Goal: Task Accomplishment & Management: Manage account settings

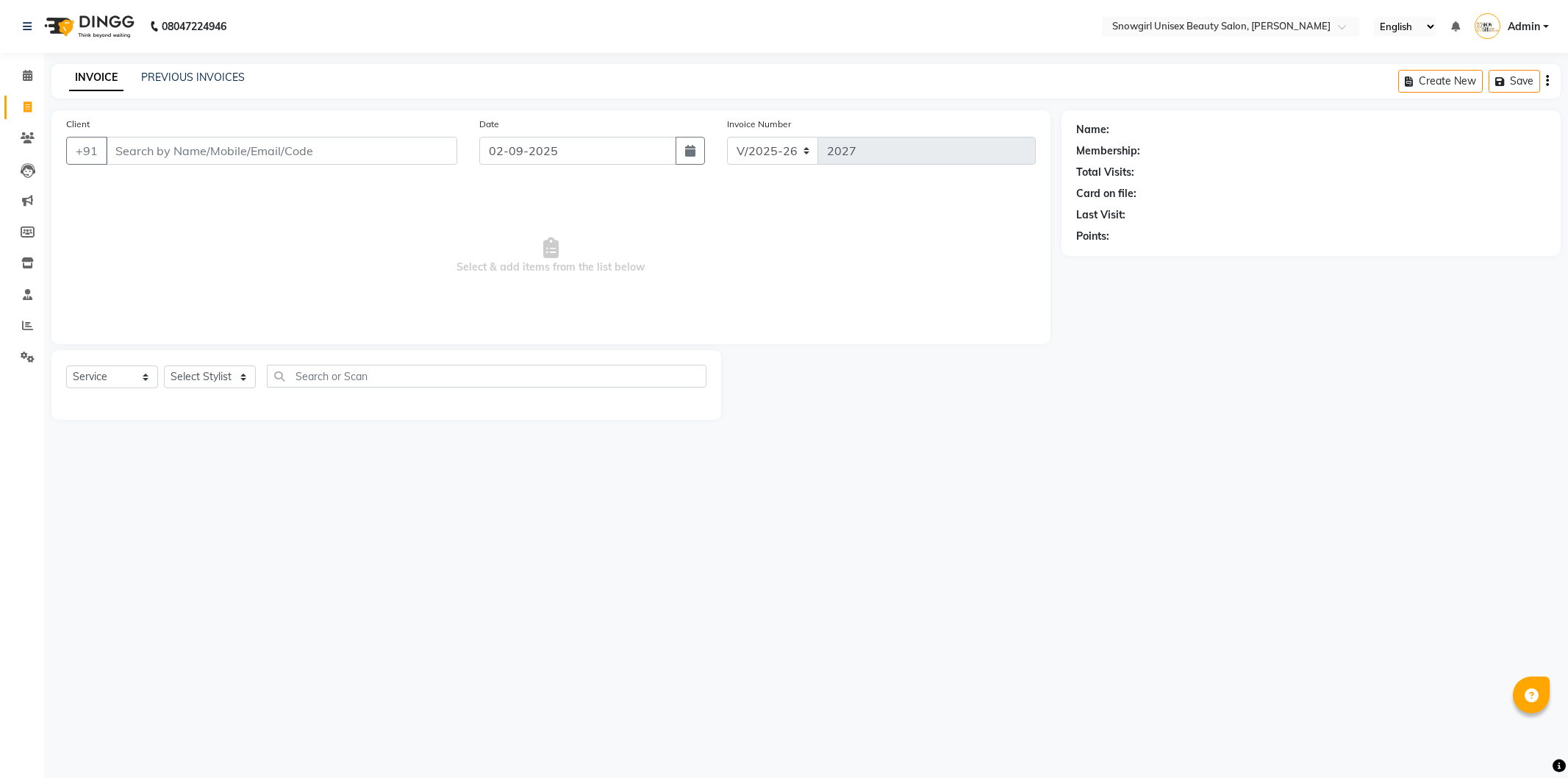
select select "5593"
select select "service"
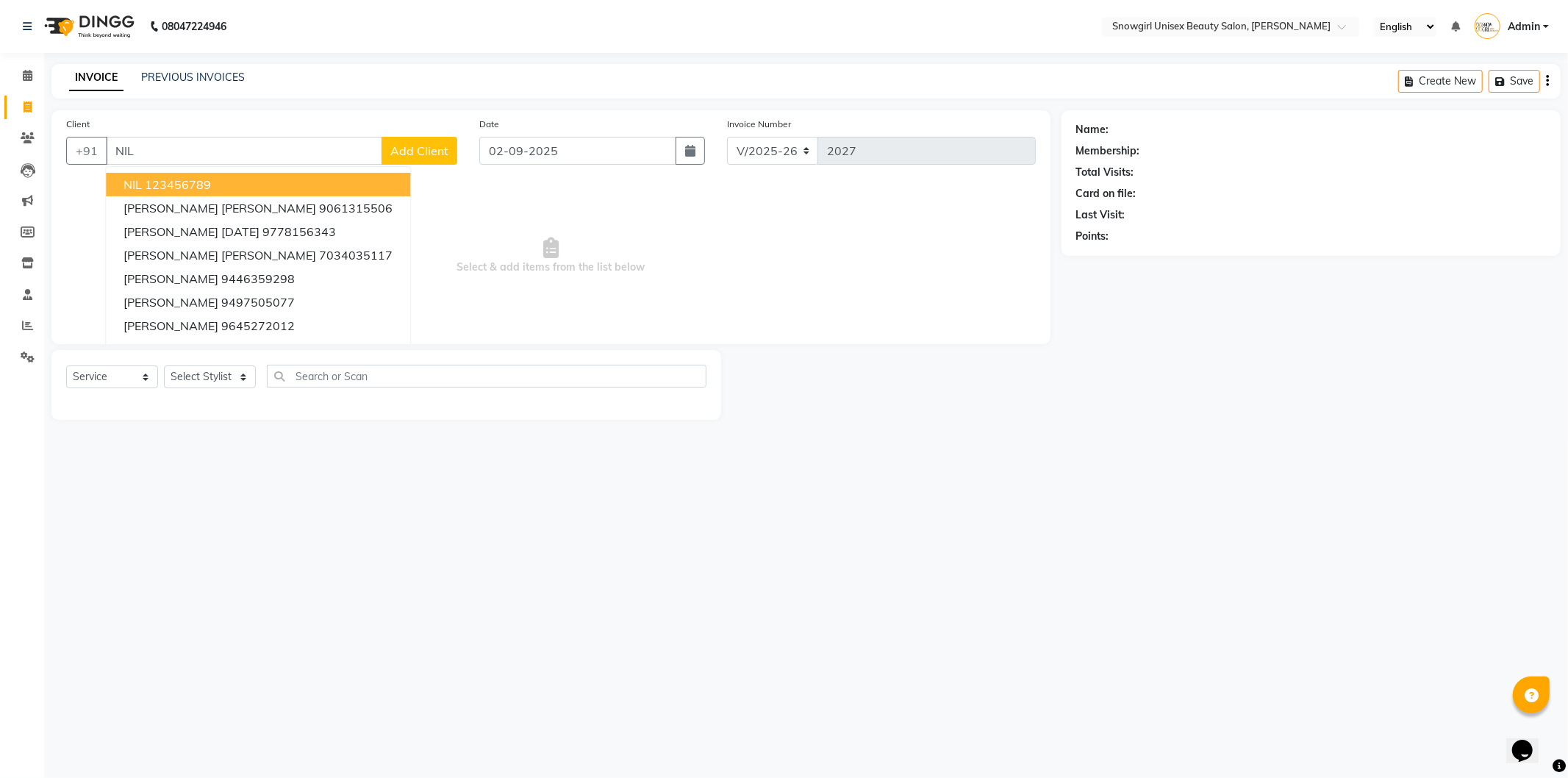
click at [250, 176] on button "NIL 123456789" at bounding box center [257, 185] width 304 height 24
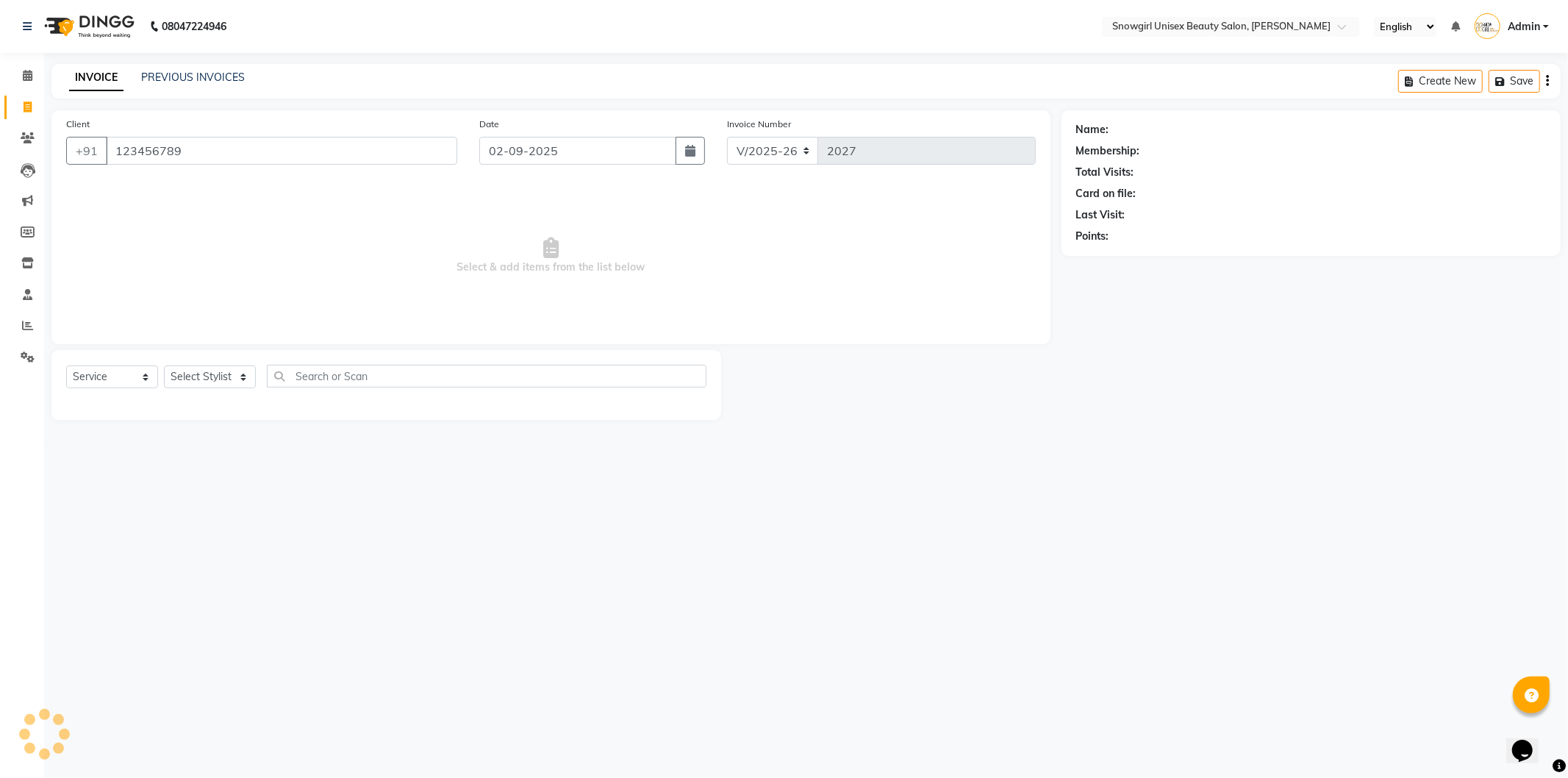
type input "123456789"
click at [119, 368] on select "Select Service Product Membership Package Voucher Prepaid Gift Card" at bounding box center [112, 377] width 92 height 23
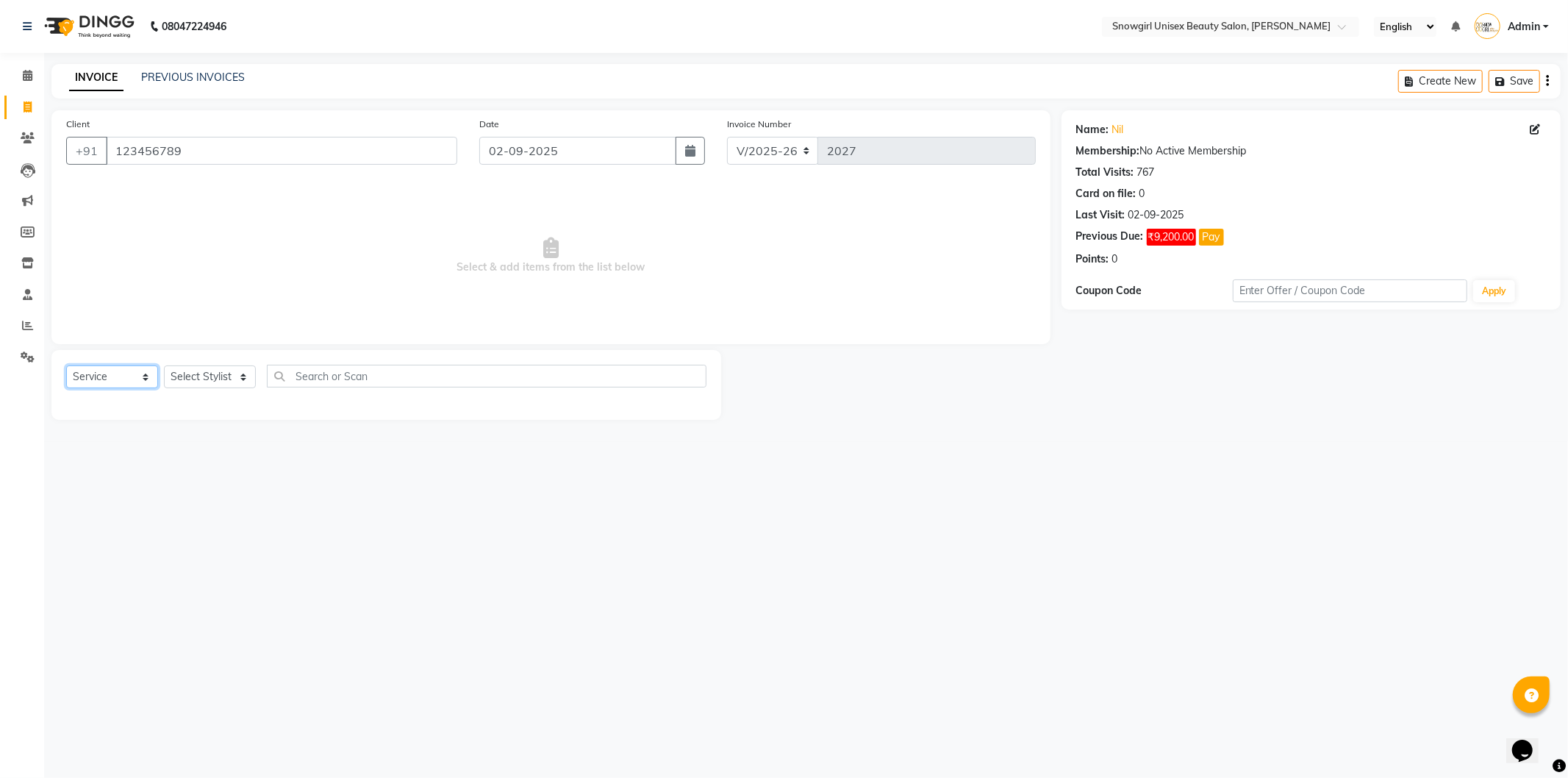
click at [66, 366] on select "Select Service Product Membership Package Voucher Prepaid Gift Card" at bounding box center [112, 377] width 92 height 23
click at [194, 391] on div "Select Service Product Membership Package Voucher Prepaid Gift Card Select Styl…" at bounding box center [386, 382] width 640 height 35
click at [206, 381] on select "Select Stylist [PERSON_NAME] [PERSON_NAME] [PERSON_NAME] [PERSON_NAME] [PERSON_…" at bounding box center [210, 377] width 92 height 23
select select "77565"
click at [164, 366] on select "Select Stylist [PERSON_NAME] [PERSON_NAME] [PERSON_NAME] [PERSON_NAME] [PERSON_…" at bounding box center [210, 377] width 92 height 23
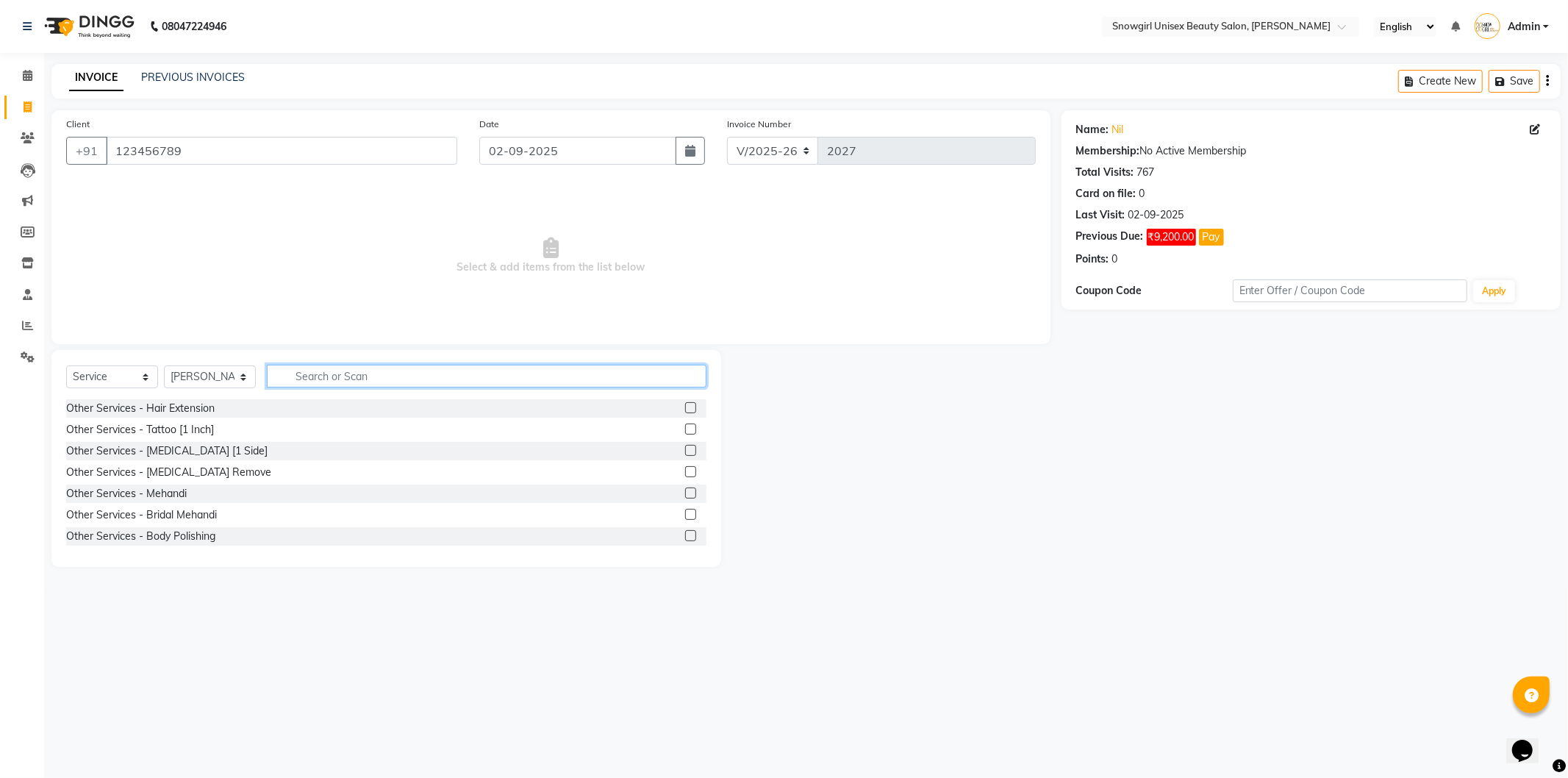
click at [452, 379] on input "text" at bounding box center [487, 377] width 440 height 23
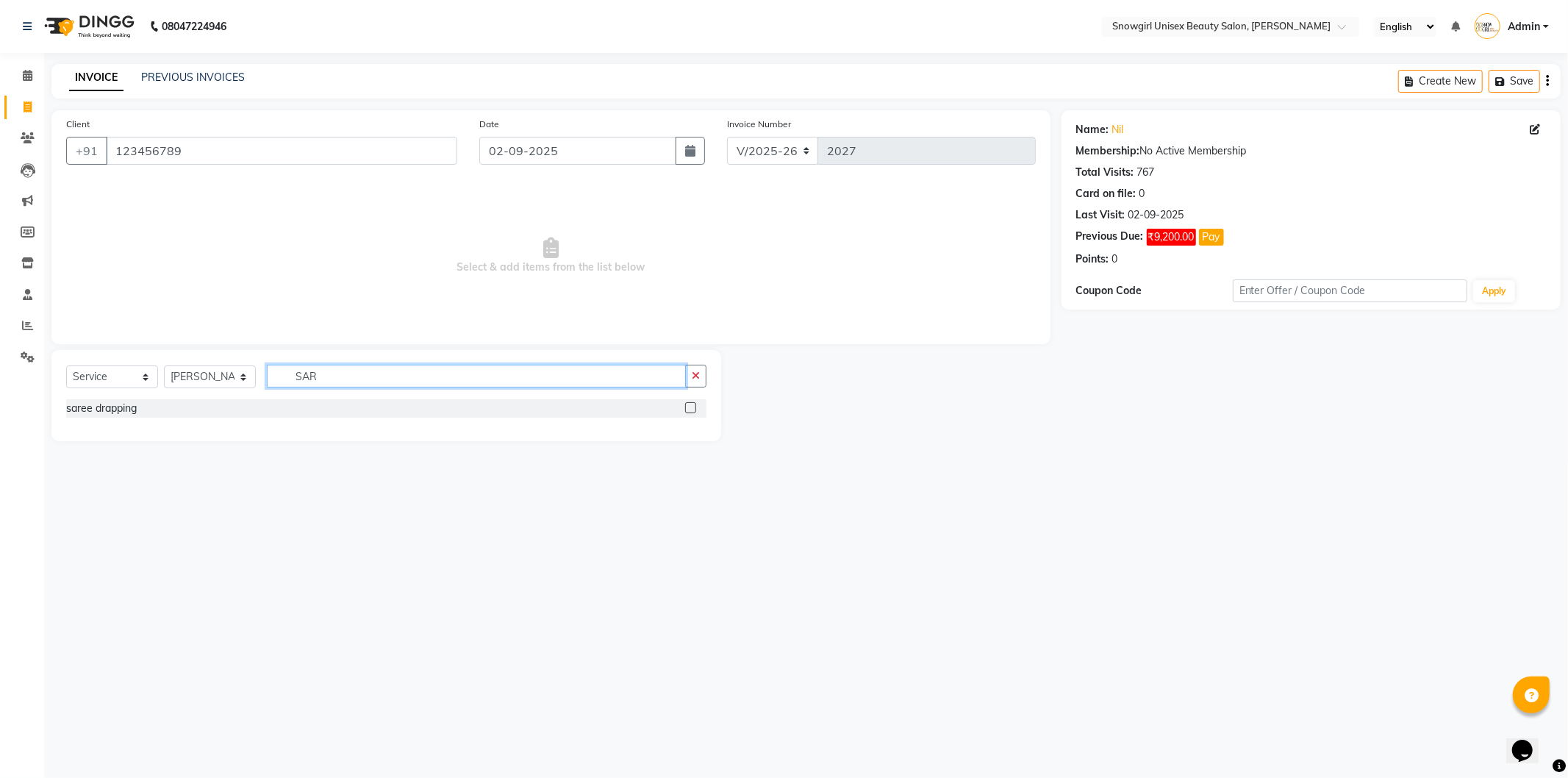
type input "SAR"
click at [688, 410] on label at bounding box center [690, 407] width 11 height 11
click at [688, 410] on input "checkbox" at bounding box center [690, 409] width 10 height 10
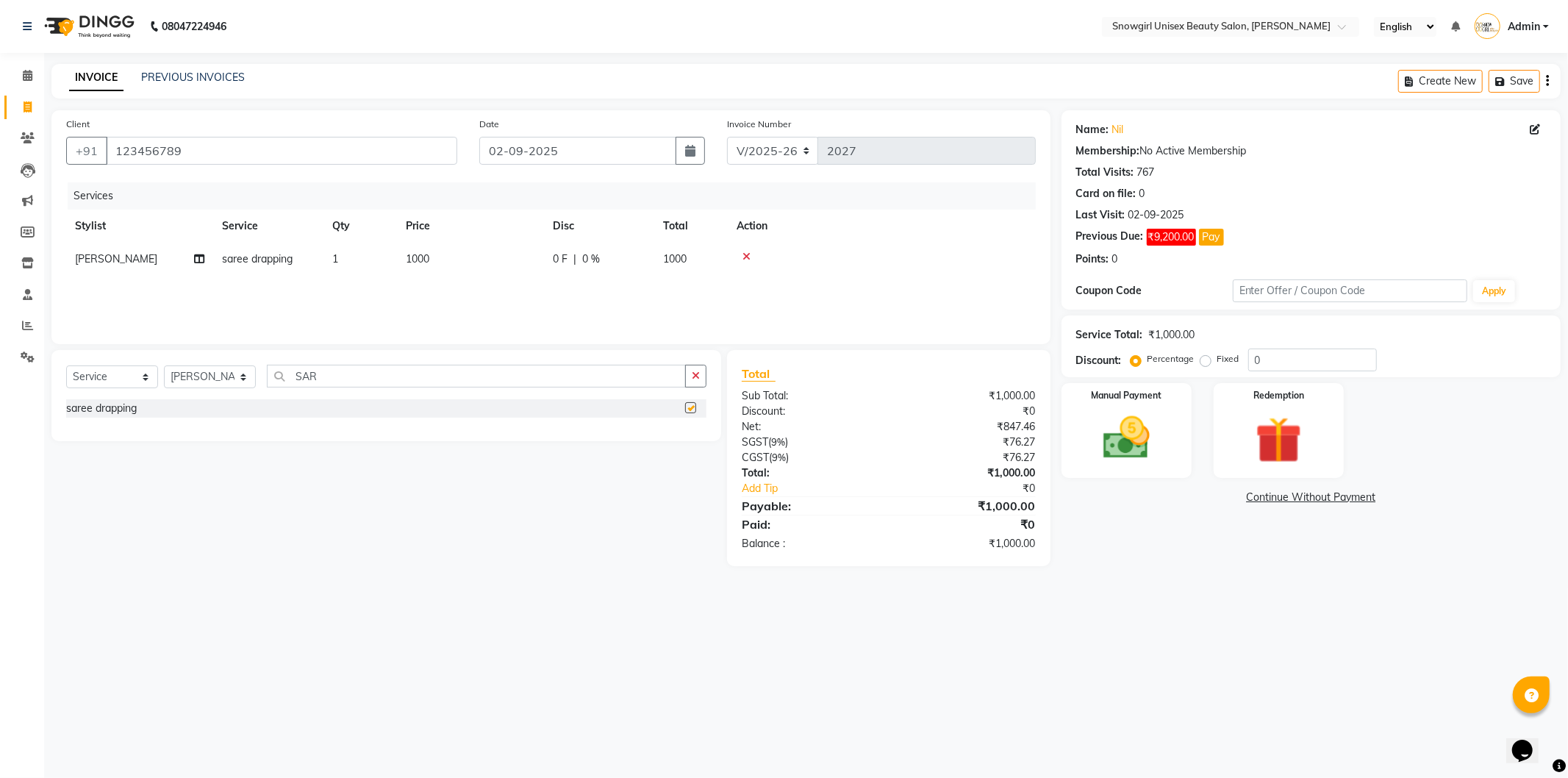
checkbox input "false"
click at [413, 253] on td "1000" at bounding box center [470, 259] width 147 height 33
select select "77565"
click at [545, 278] on td "1000" at bounding box center [540, 270] width 147 height 56
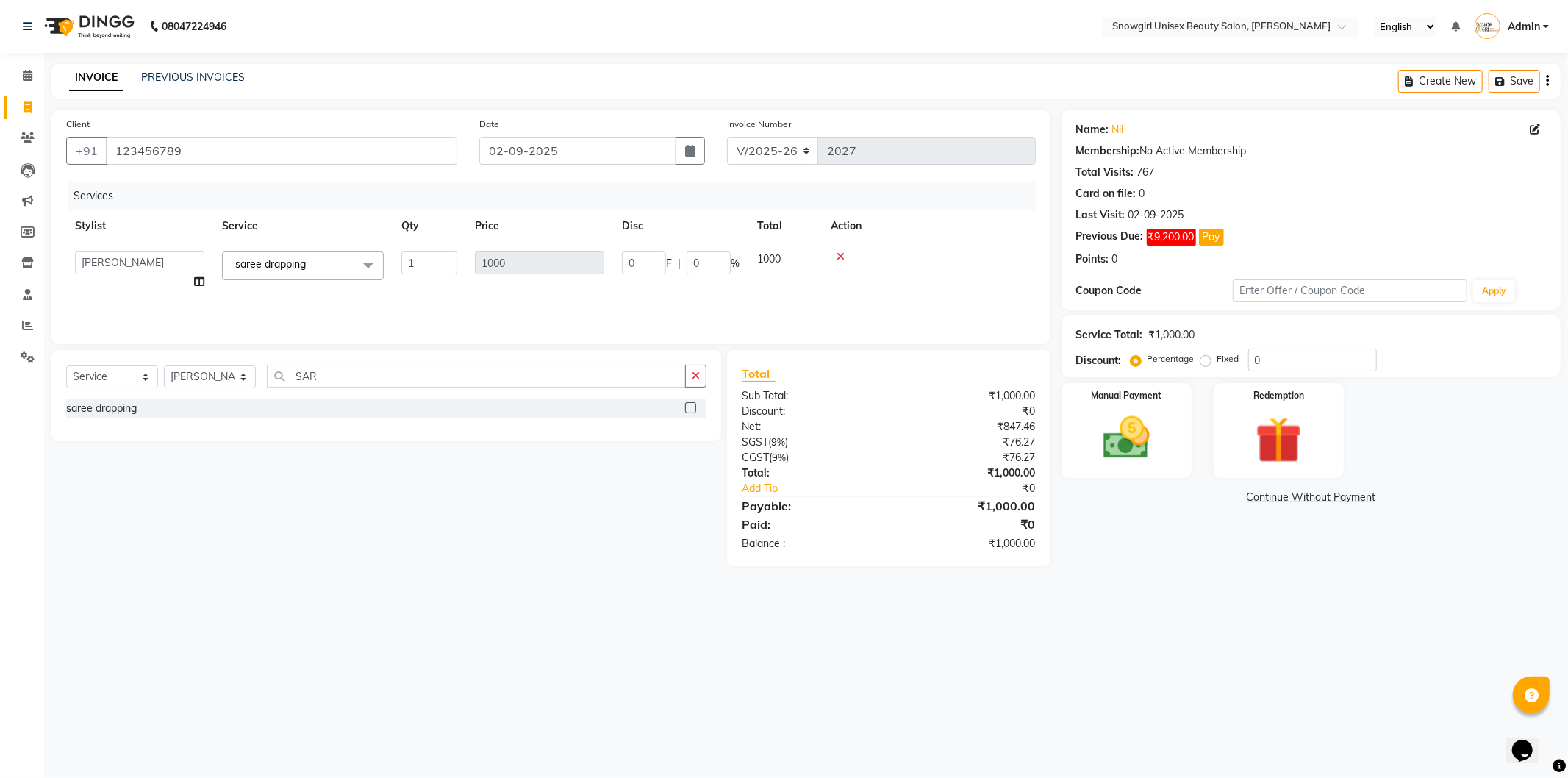
click at [541, 277] on td "1000" at bounding box center [540, 270] width 147 height 56
click at [535, 275] on td "1000" at bounding box center [540, 270] width 147 height 56
click at [354, 263] on span at bounding box center [368, 265] width 30 height 28
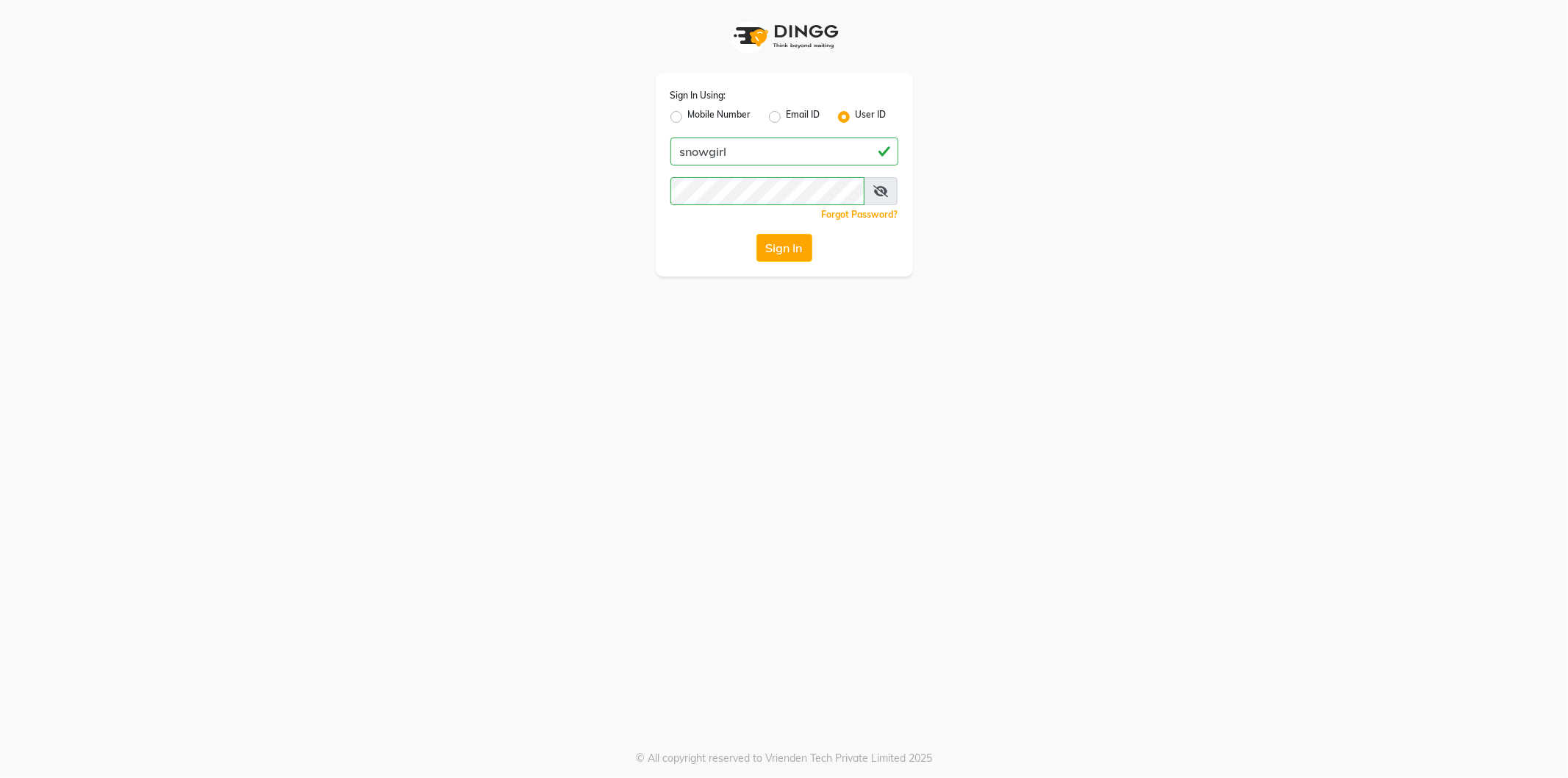
click at [772, 252] on button "Sign In" at bounding box center [784, 248] width 56 height 28
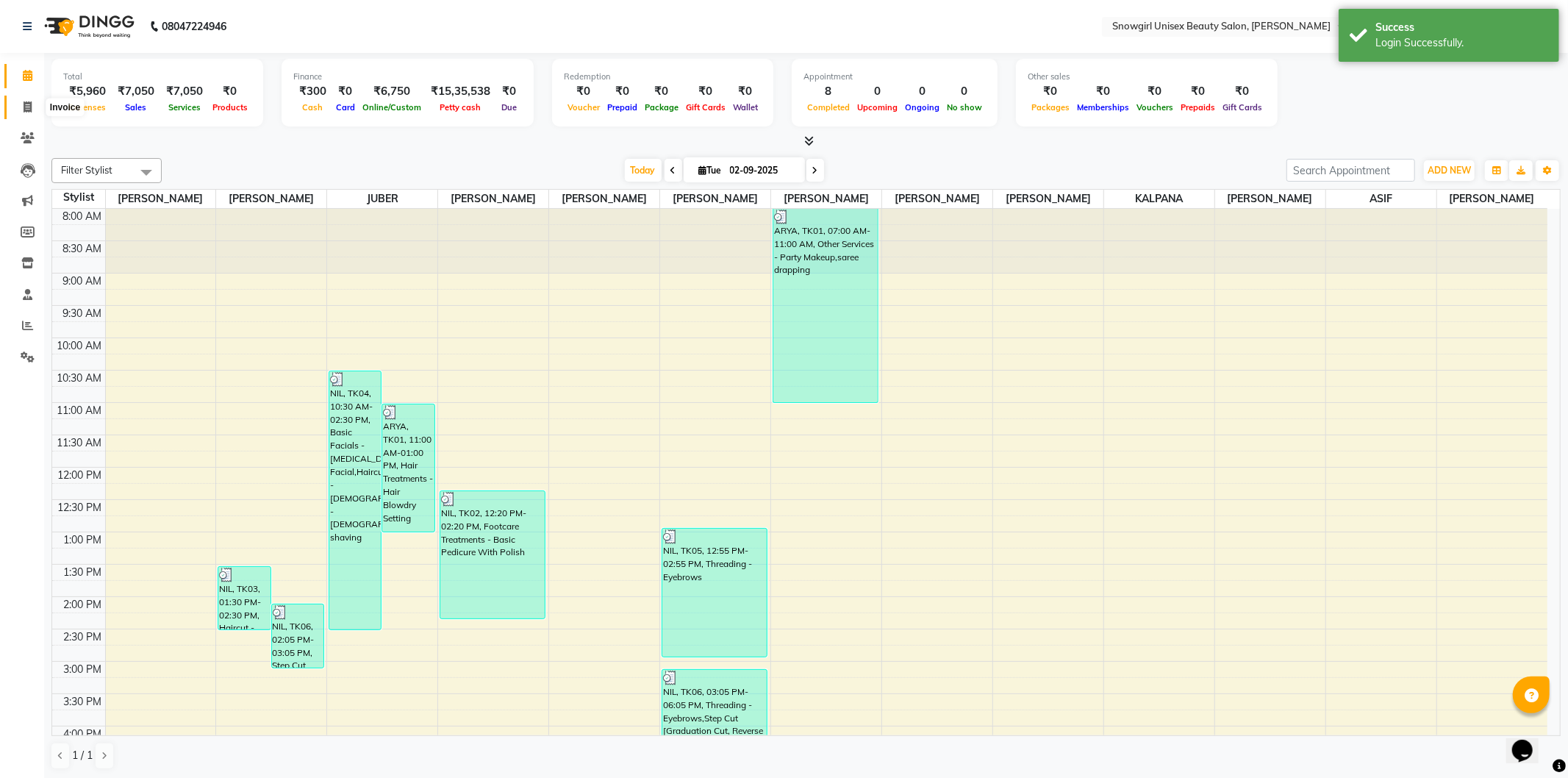
click at [16, 111] on span at bounding box center [27, 107] width 26 height 17
select select "service"
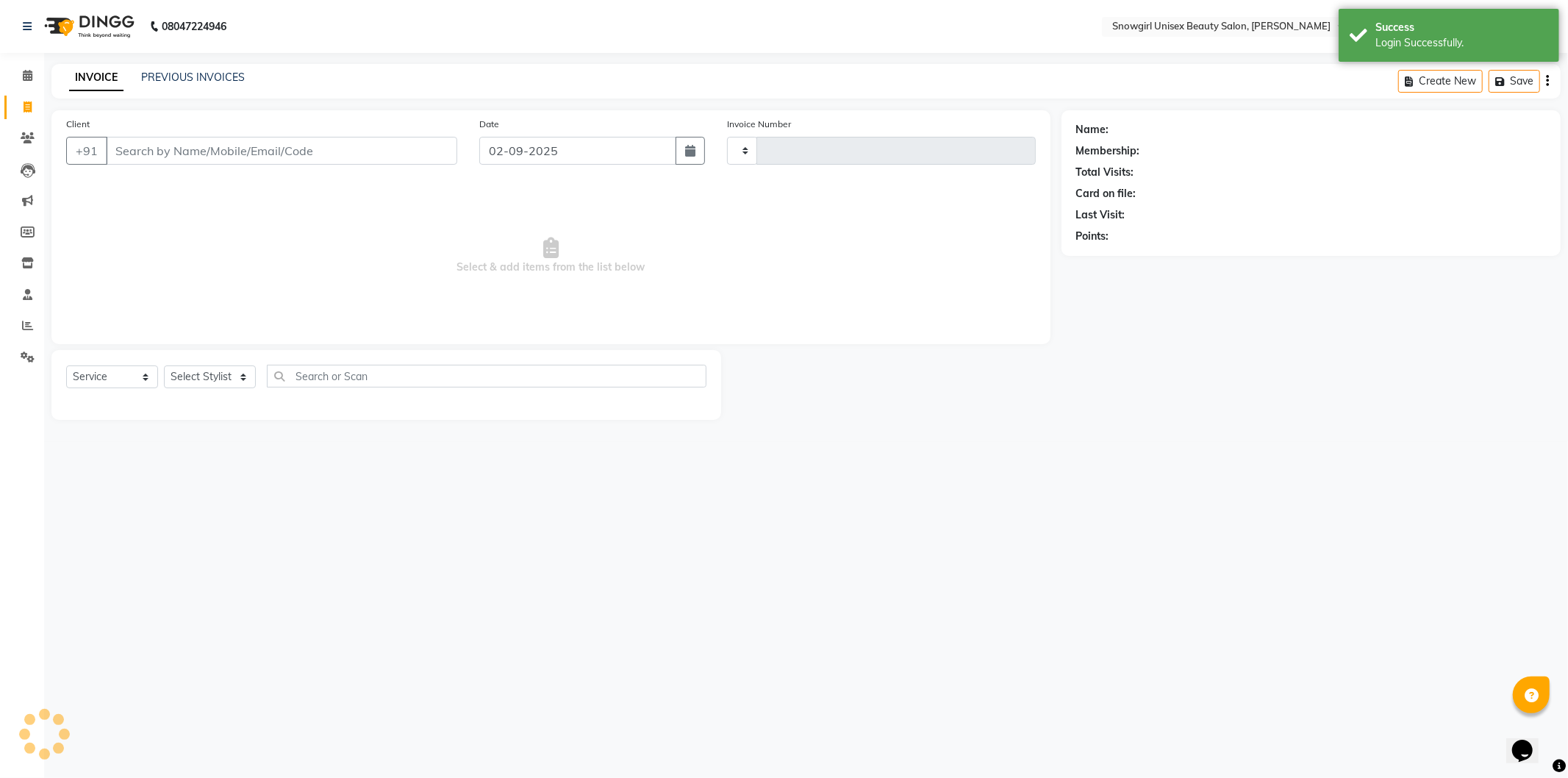
type input "2027"
select select "5593"
click at [358, 143] on input "Client" at bounding box center [281, 151] width 352 height 28
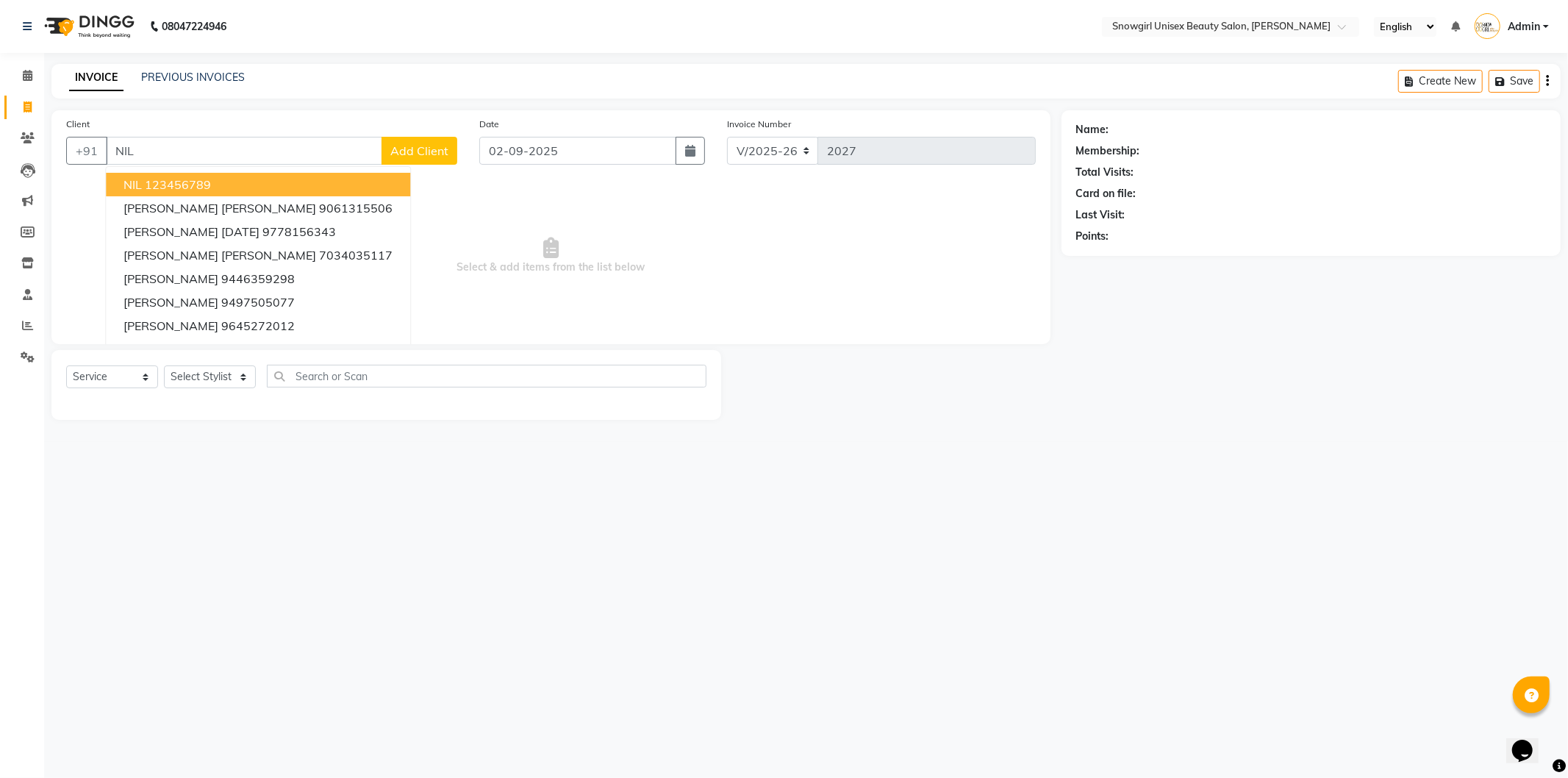
click at [184, 192] on button "NIL 123456789" at bounding box center [257, 185] width 304 height 24
type input "123456789"
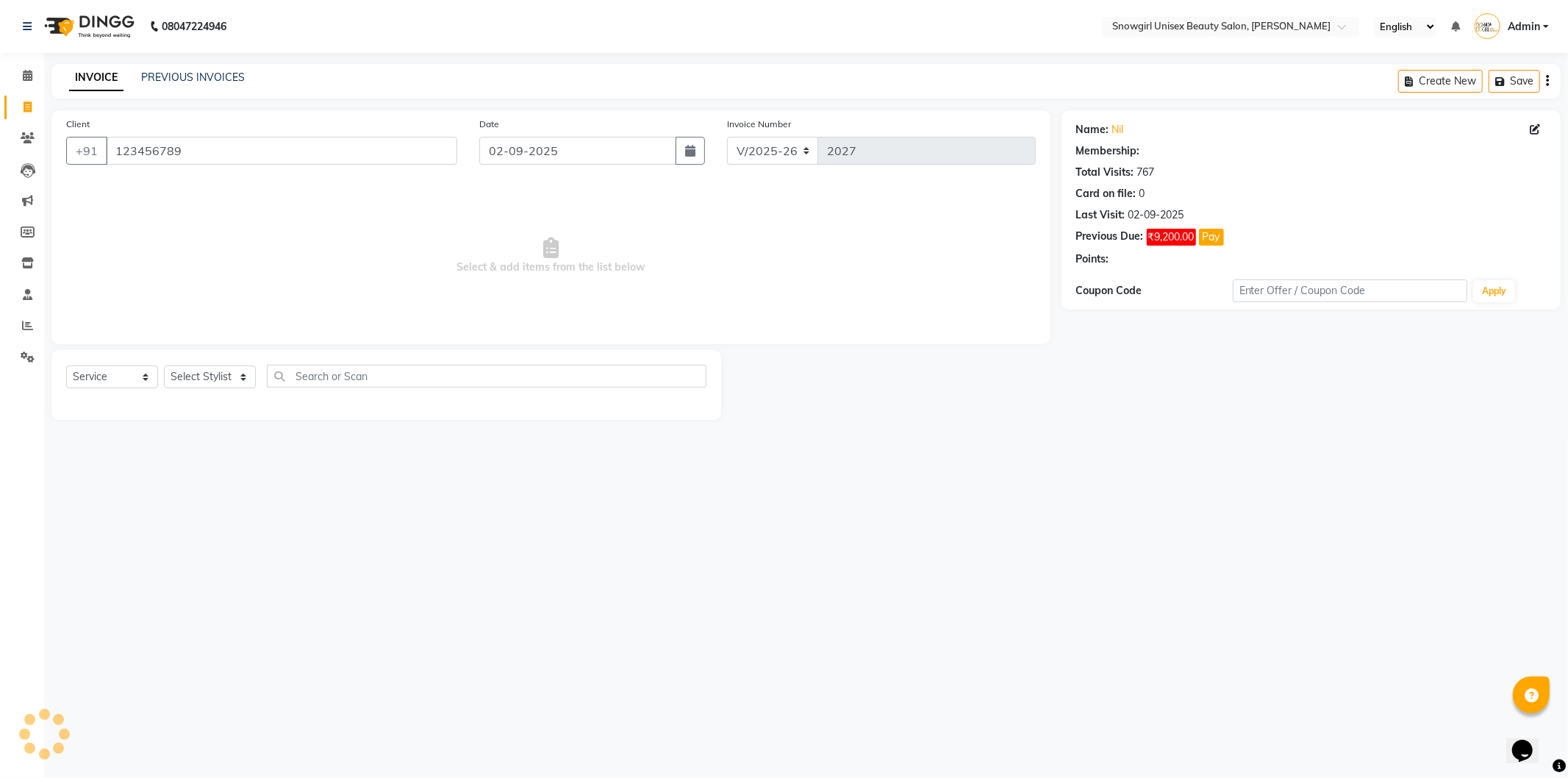
click at [126, 395] on div "Select Service Product Membership Package Voucher Prepaid Gift Card Select Styl…" at bounding box center [386, 382] width 640 height 35
click at [128, 385] on select "Select Service Product Membership Package Voucher Prepaid Gift Card" at bounding box center [112, 377] width 92 height 23
click at [66, 366] on select "Select Service Product Membership Package Voucher Prepaid Gift Card" at bounding box center [112, 377] width 92 height 23
click at [191, 386] on select "Select Stylist [PERSON_NAME] [PERSON_NAME] [PERSON_NAME] [PERSON_NAME] [PERSON_…" at bounding box center [210, 377] width 92 height 23
select select "77565"
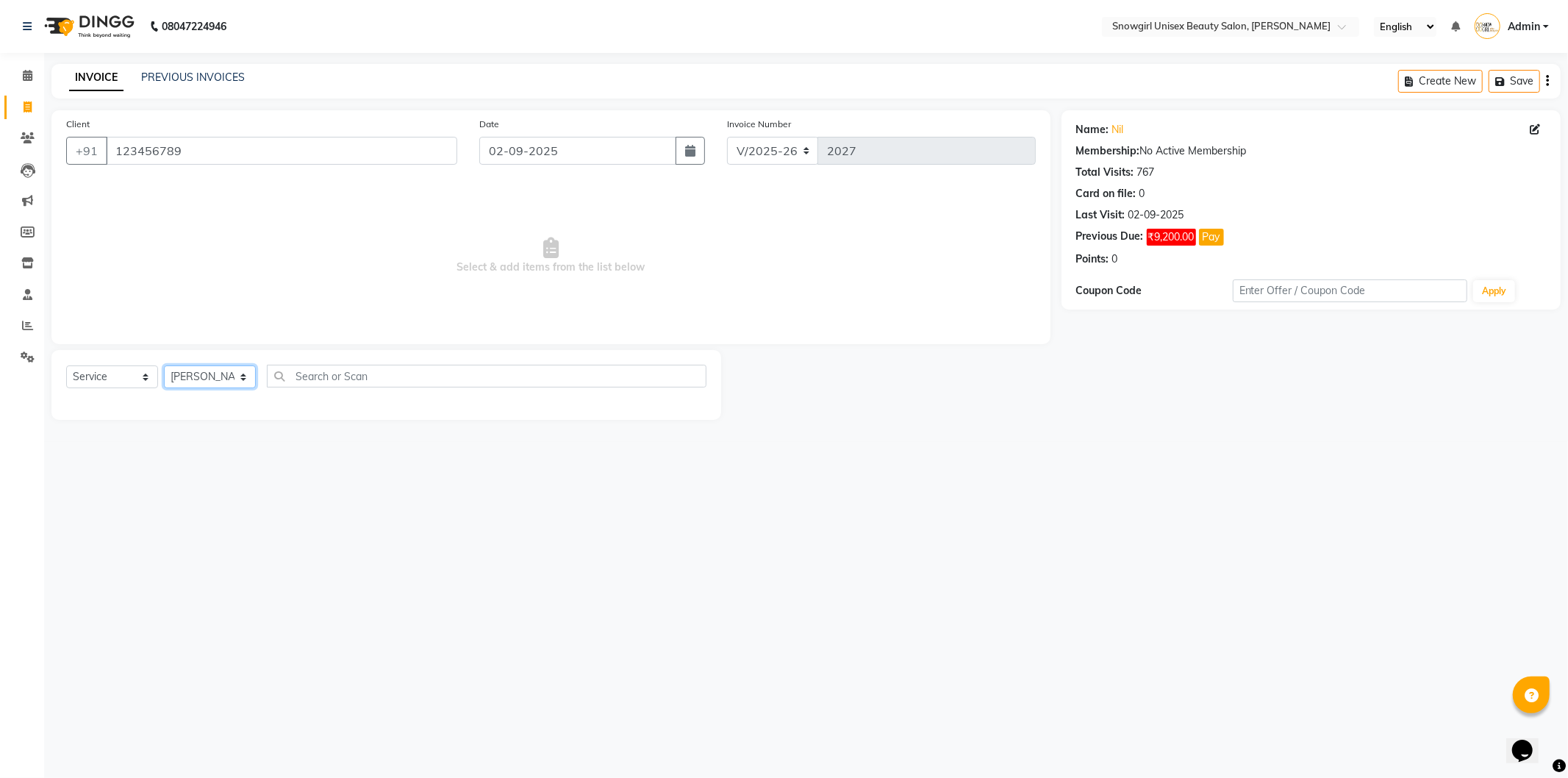
click at [164, 366] on select "Select Stylist [PERSON_NAME] [PERSON_NAME] [PERSON_NAME] [PERSON_NAME] [PERSON_…" at bounding box center [210, 377] width 92 height 23
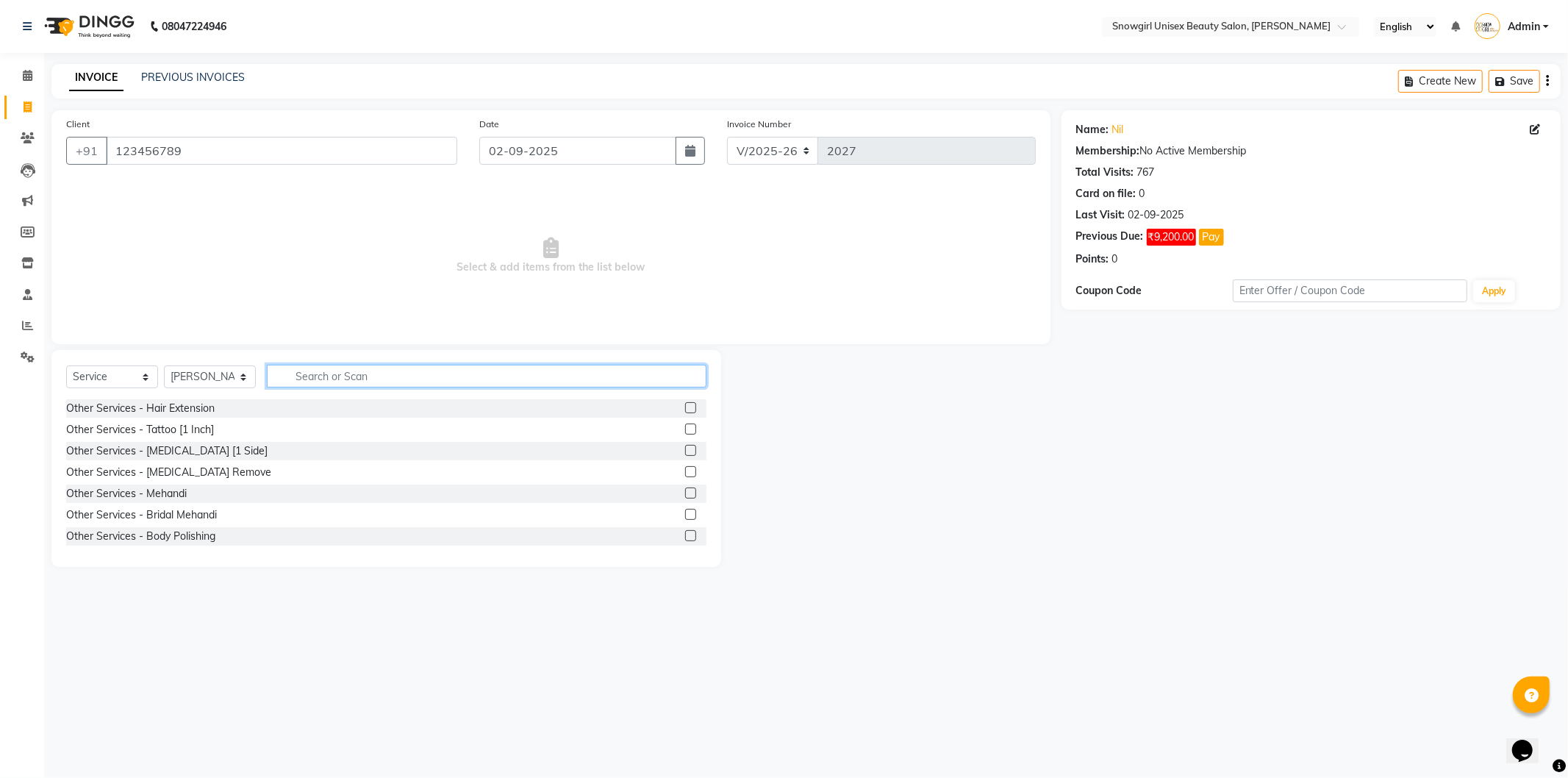
click at [372, 376] on input "text" at bounding box center [487, 377] width 440 height 23
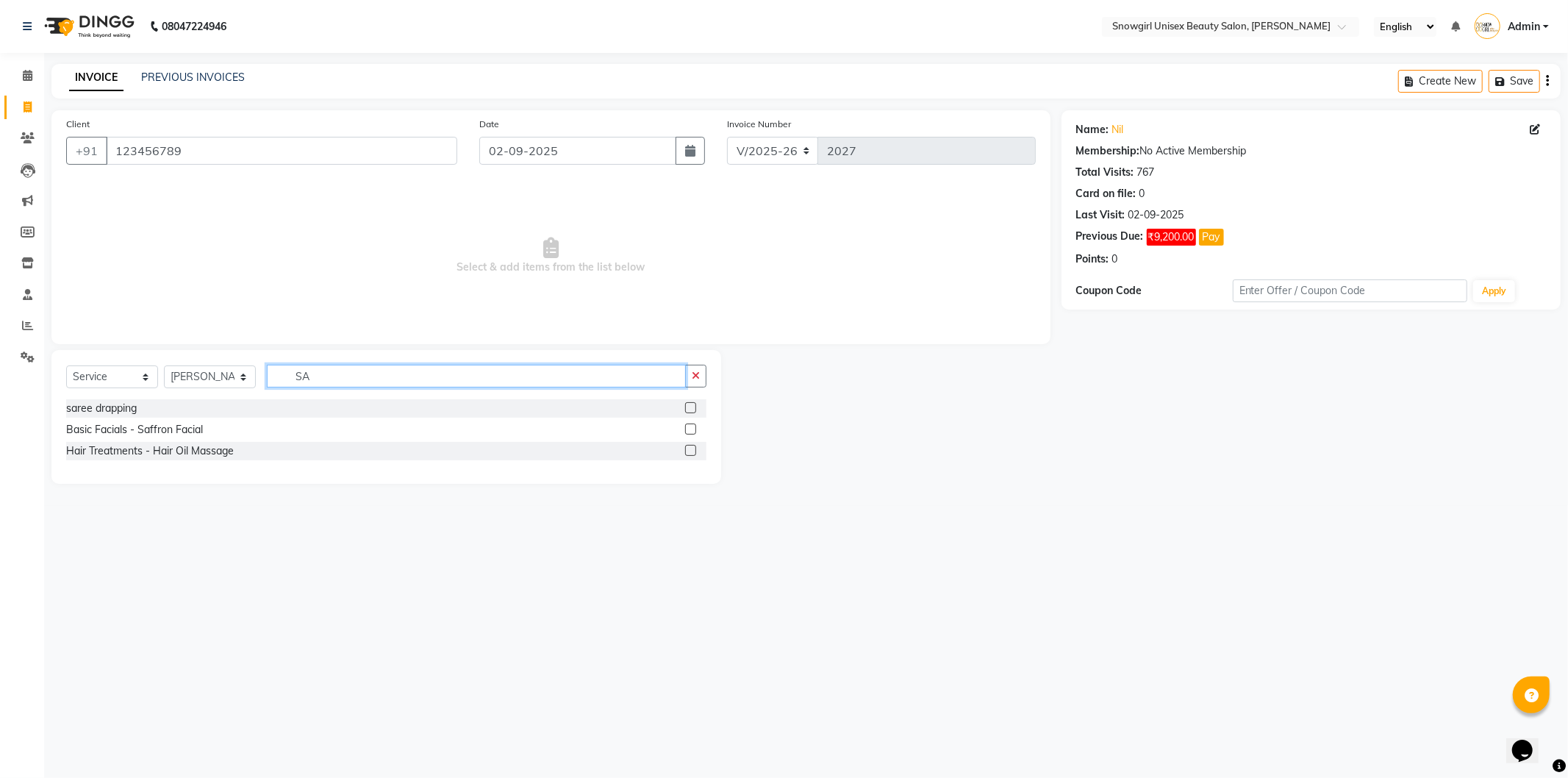
type input "SA"
click at [686, 407] on label at bounding box center [690, 407] width 11 height 11
click at [686, 407] on input "checkbox" at bounding box center [690, 409] width 10 height 10
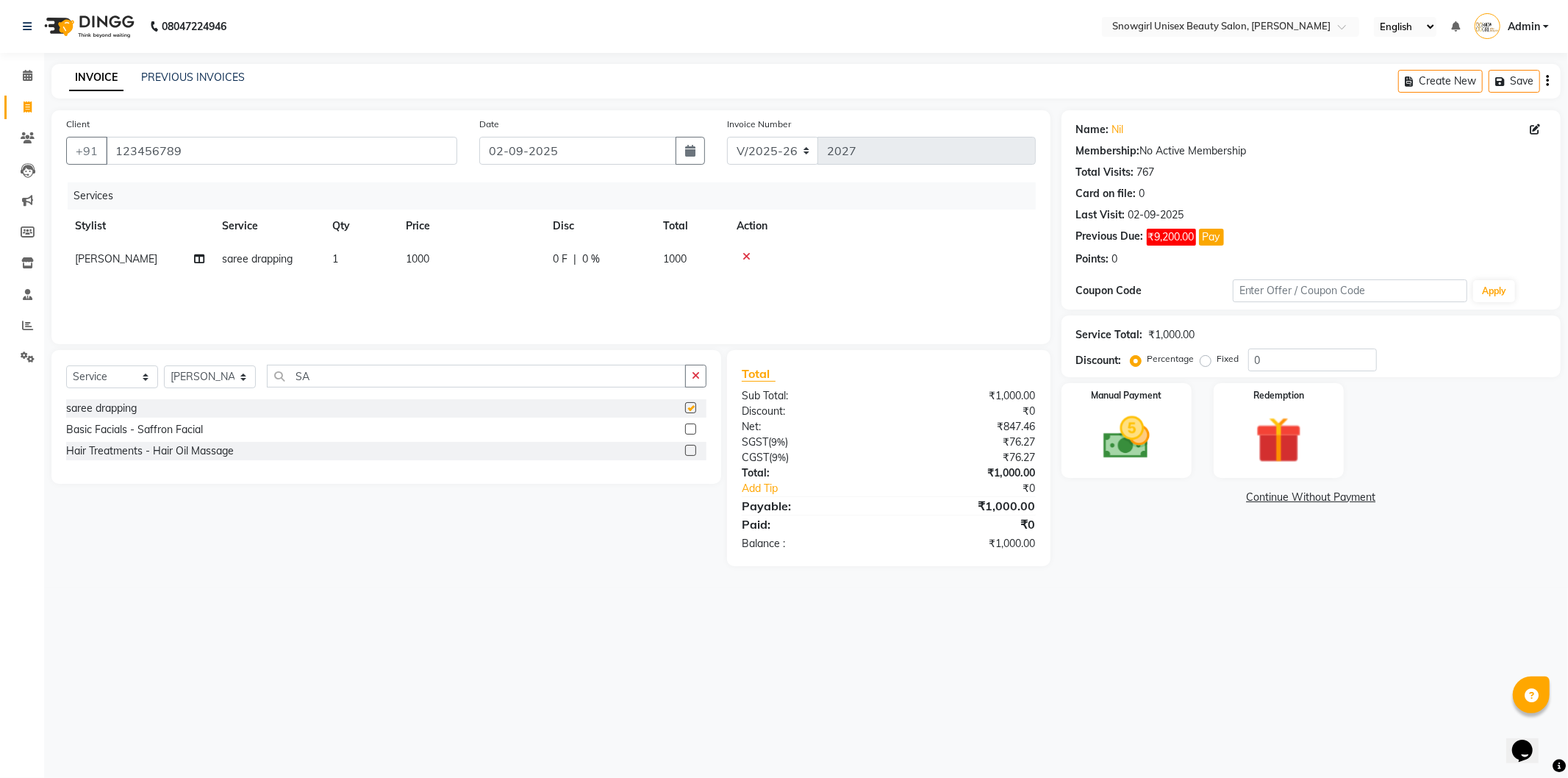
checkbox input "false"
click at [463, 263] on td "1000" at bounding box center [470, 259] width 147 height 33
select select "77565"
click at [841, 252] on icon at bounding box center [840, 256] width 8 height 10
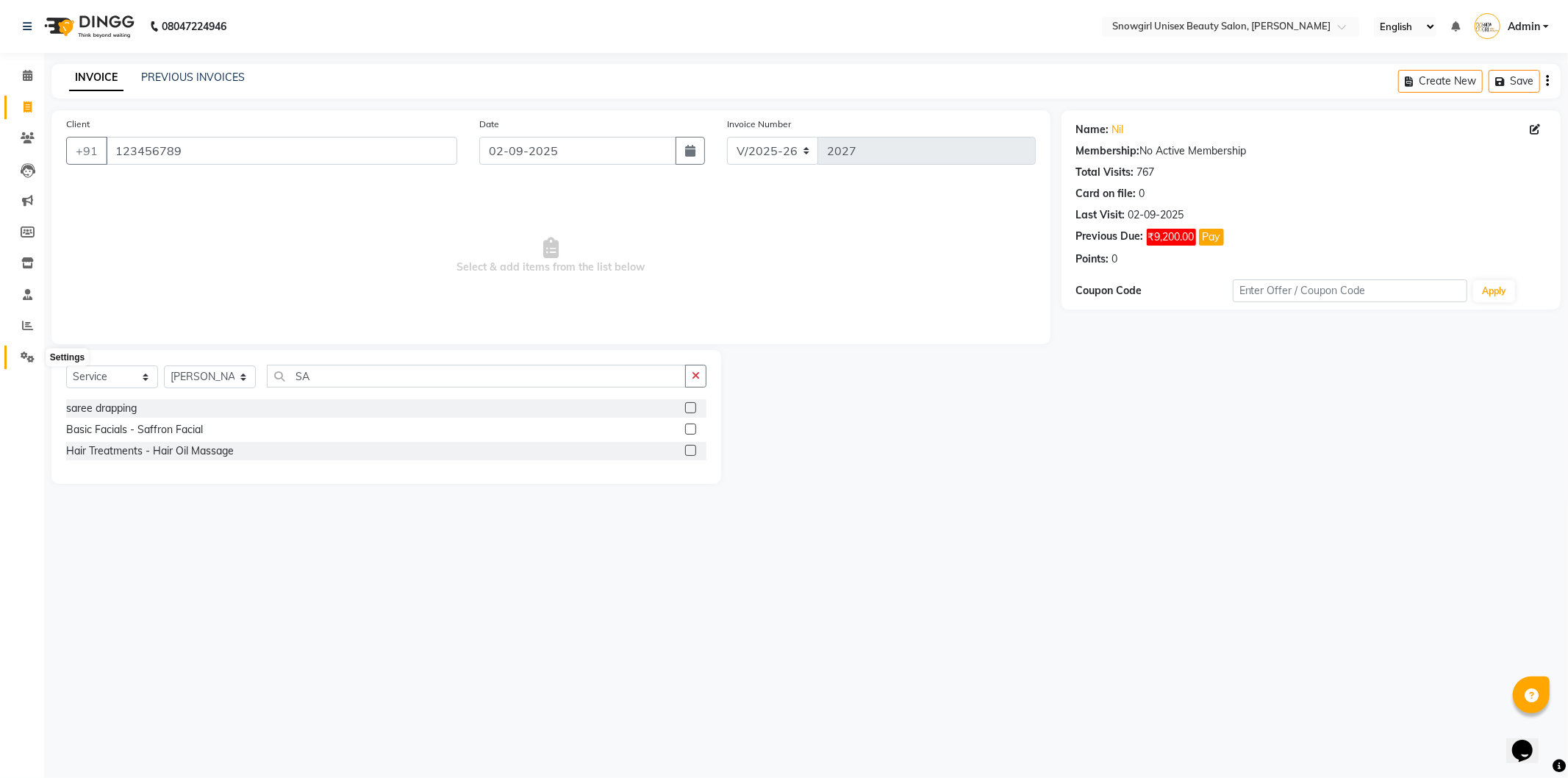
click at [30, 358] on icon at bounding box center [27, 357] width 14 height 11
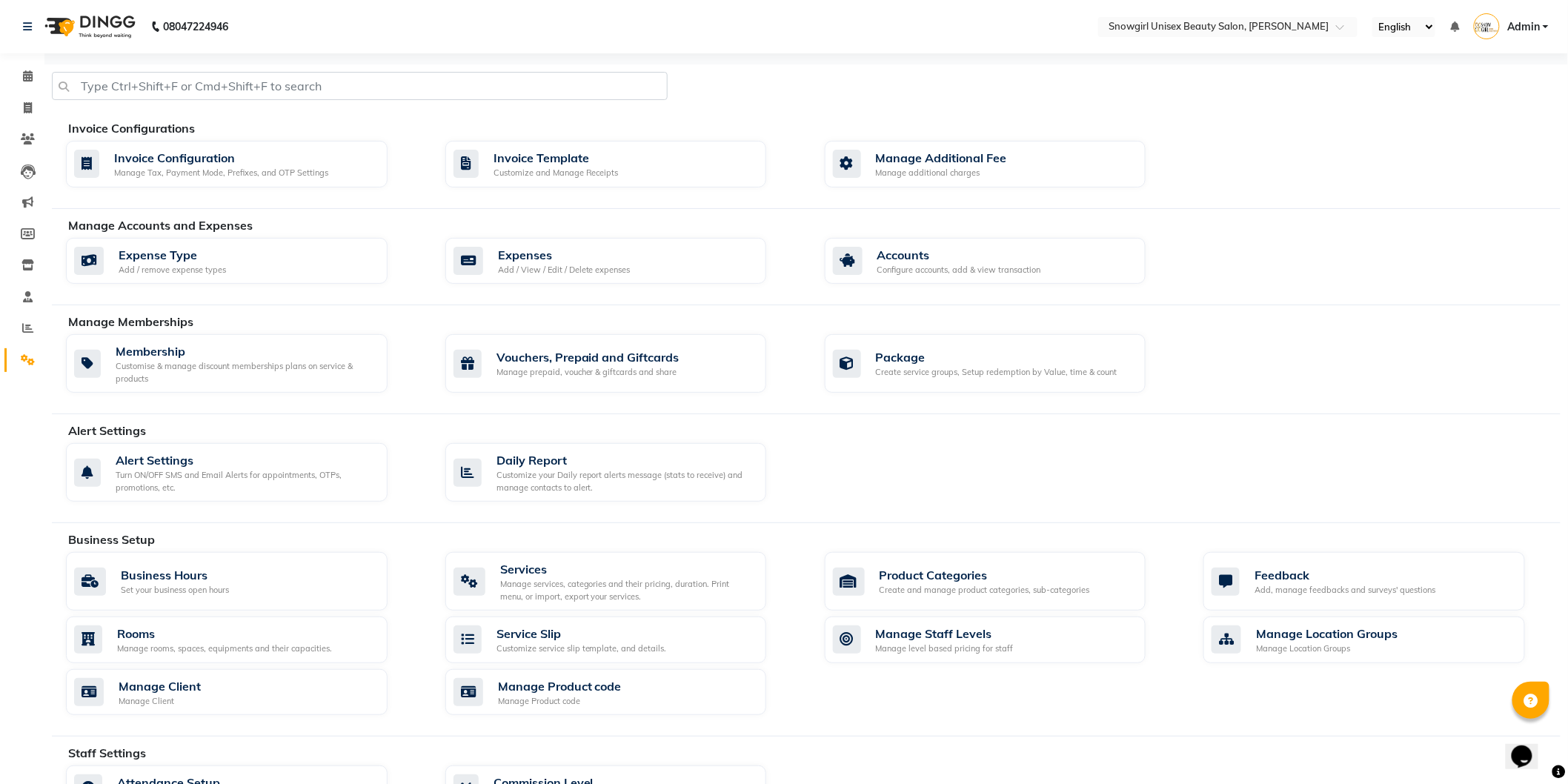
scroll to position [320, 0]
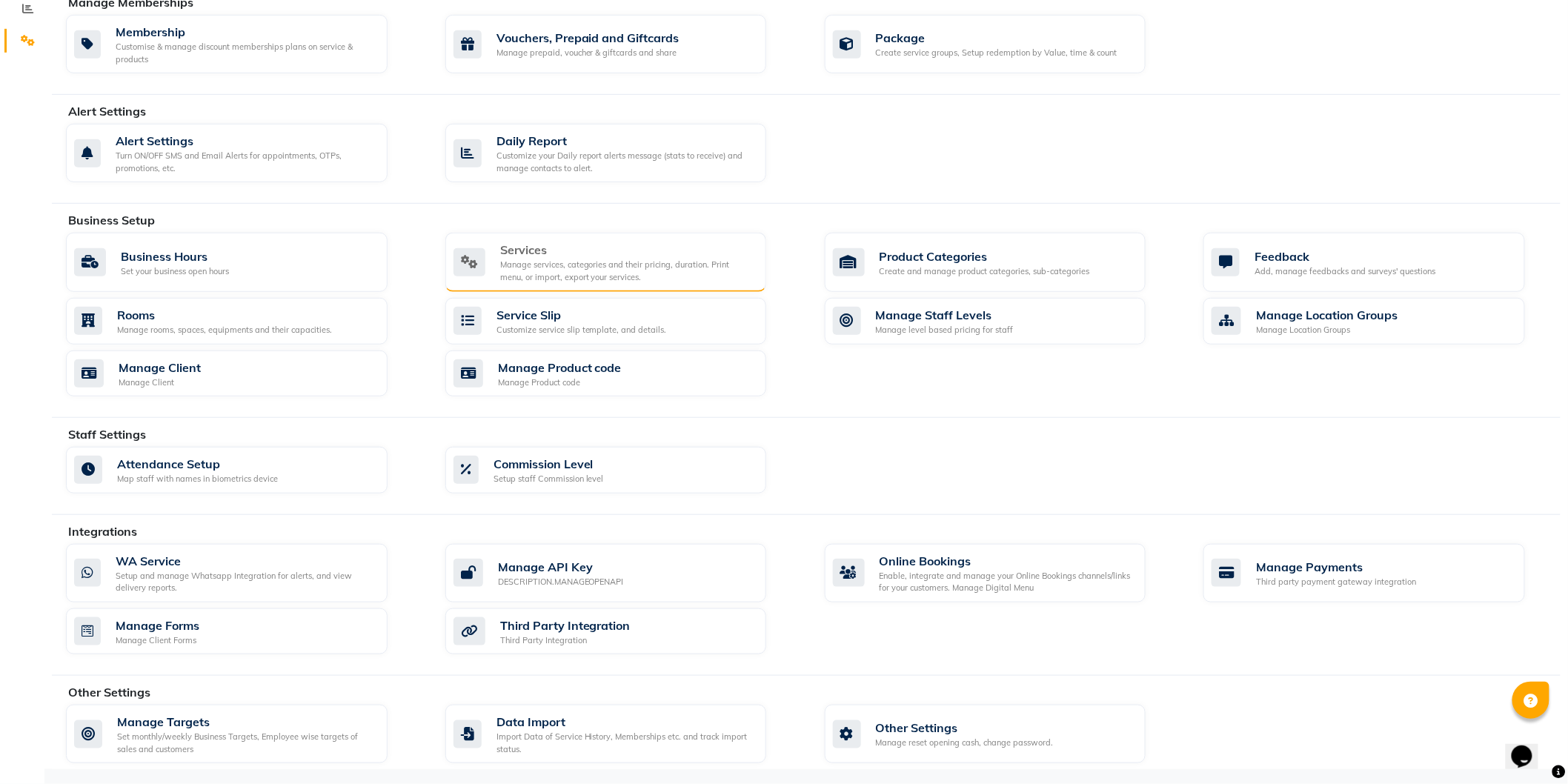
click at [664, 265] on div "Manage services, categories and their pricing, duration. Print menu, or import,…" at bounding box center [627, 270] width 255 height 24
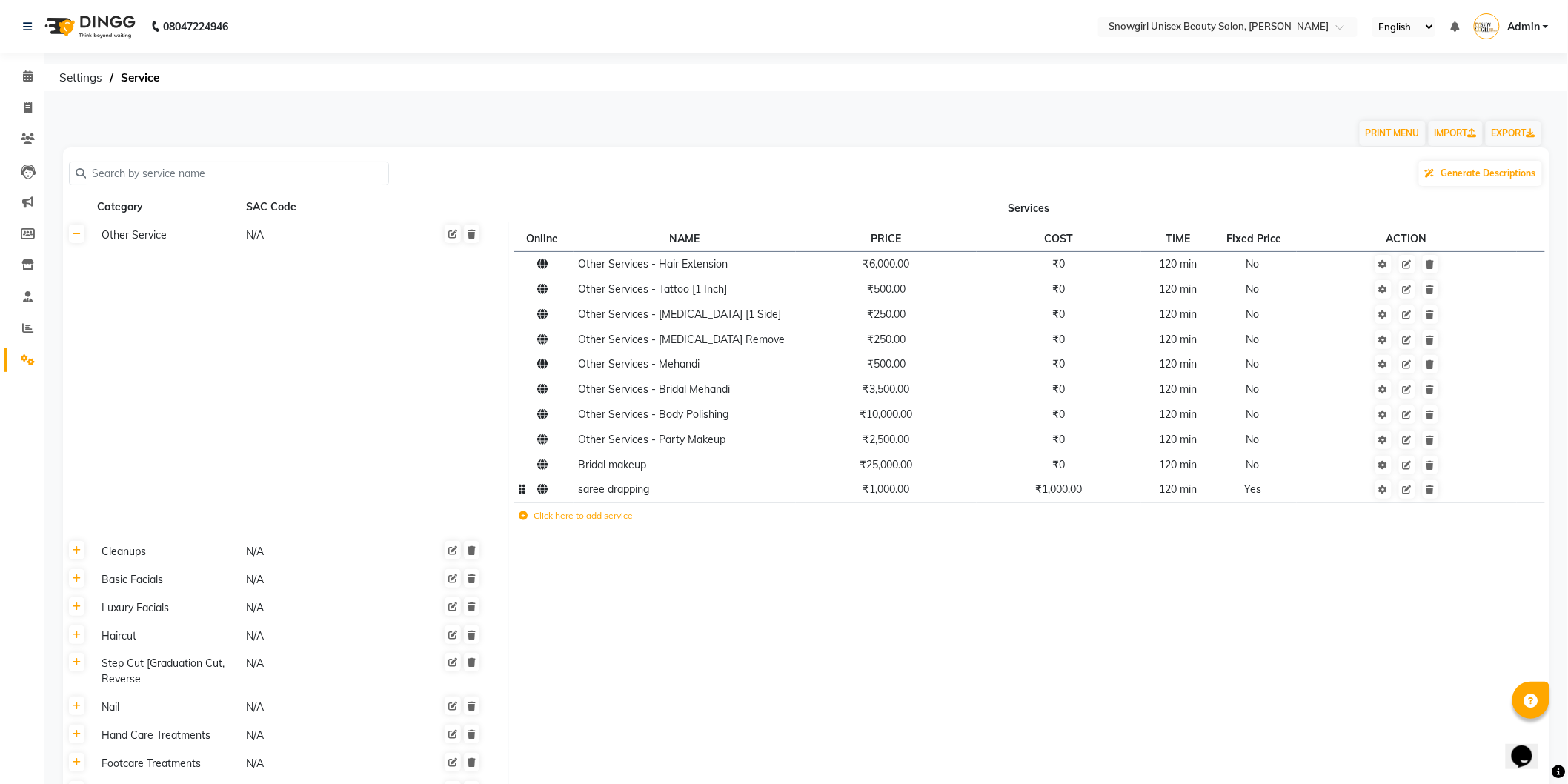
click at [913, 498] on td "₹1,000.00" at bounding box center [886, 490] width 182 height 25
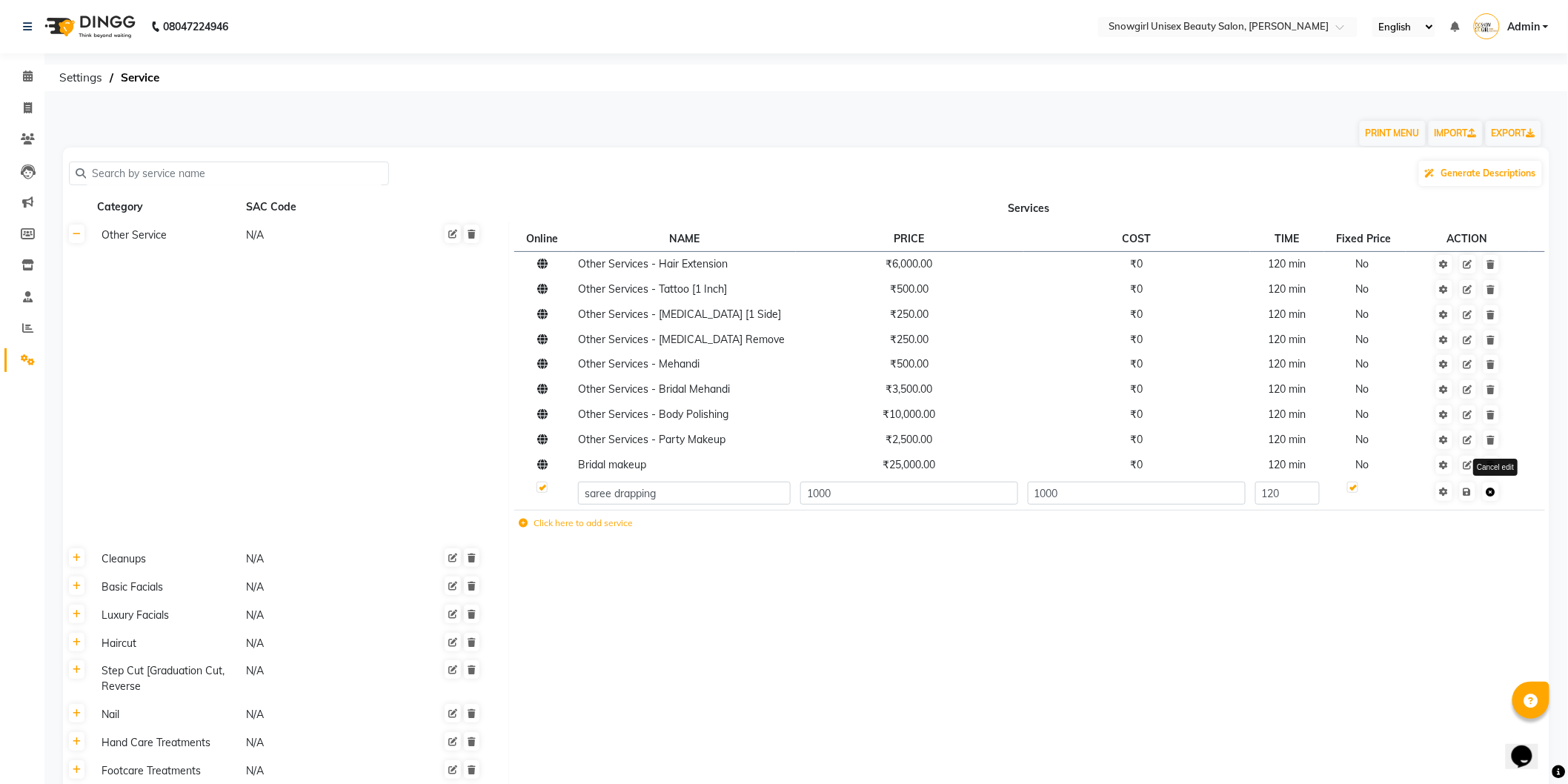
click at [1495, 498] on link at bounding box center [1492, 492] width 17 height 18
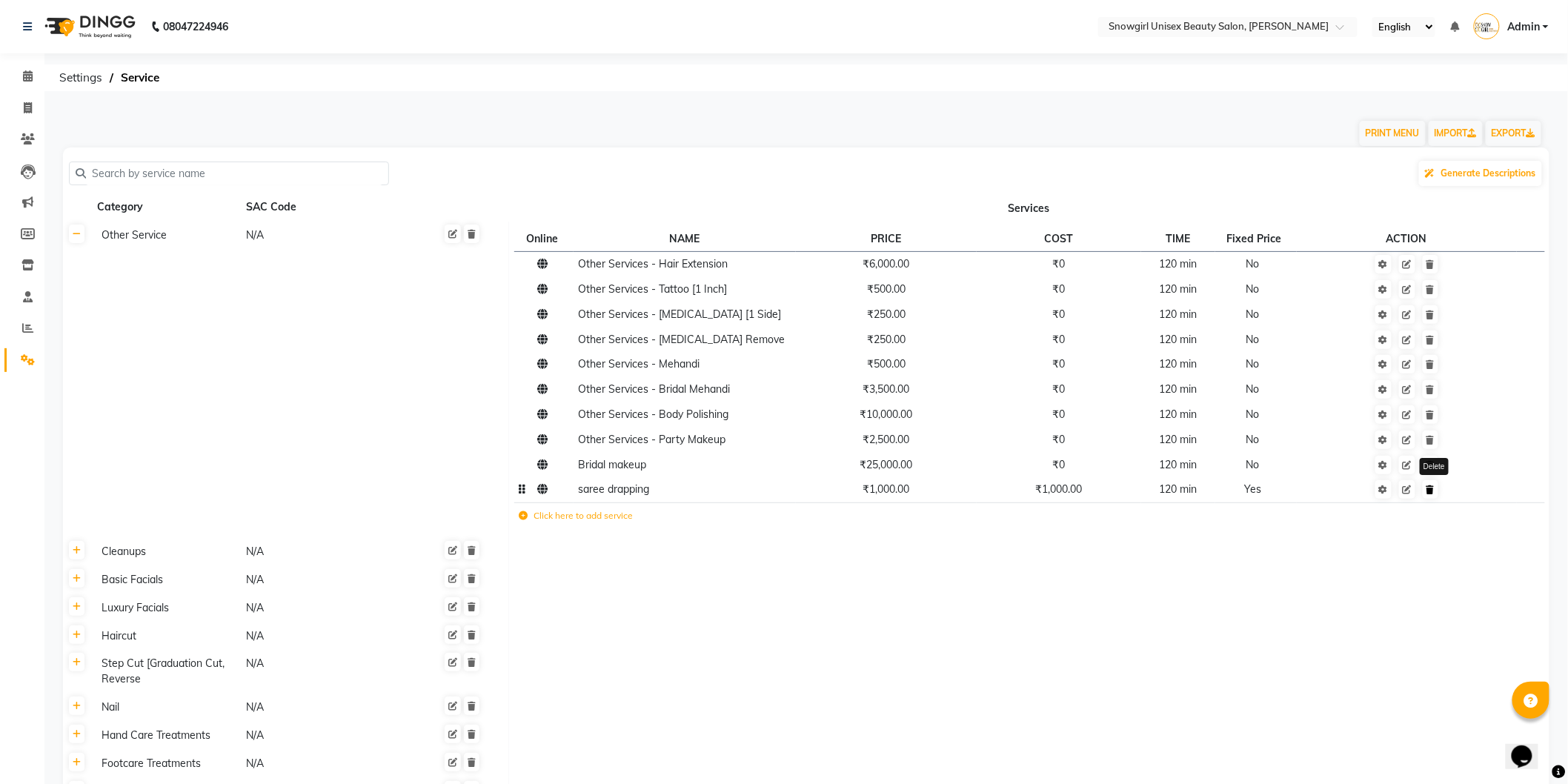
click at [1438, 495] on link at bounding box center [1430, 489] width 16 height 18
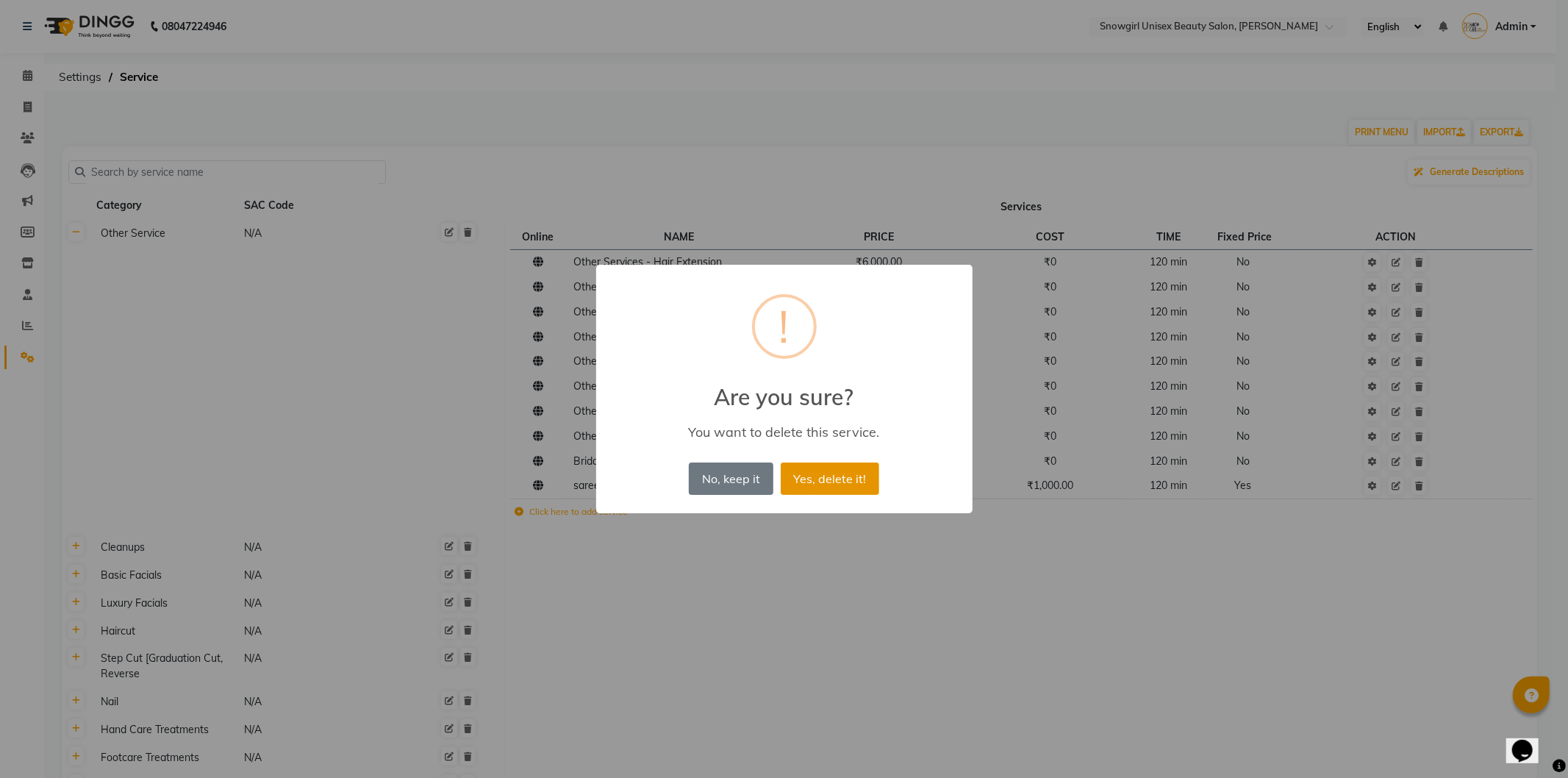
click at [821, 481] on button "Yes, delete it!" at bounding box center [831, 478] width 99 height 32
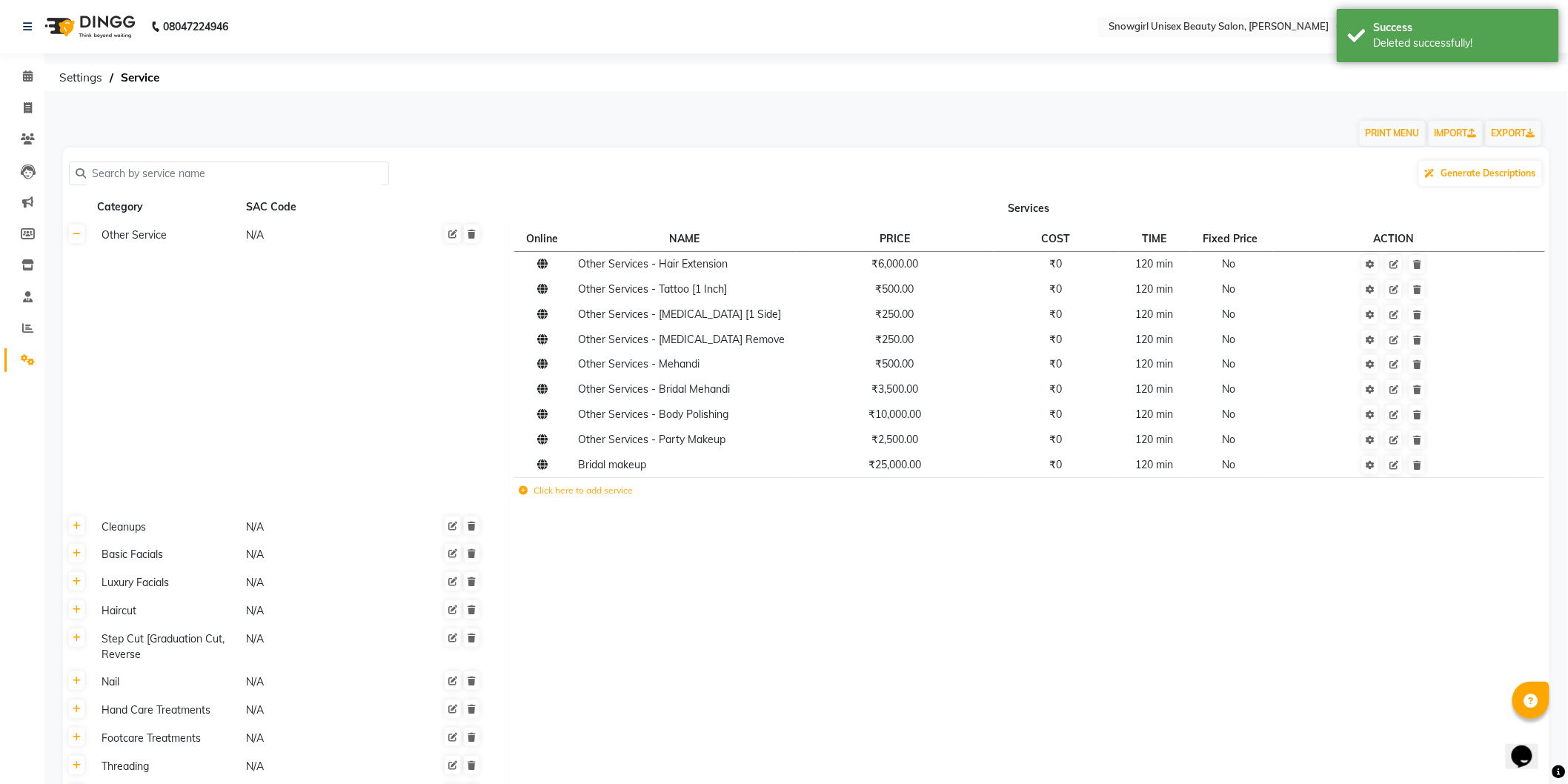
click at [599, 499] on td "Click here to add service" at bounding box center [816, 492] width 603 height 31
click at [612, 492] on label "Click here to add service" at bounding box center [576, 491] width 114 height 13
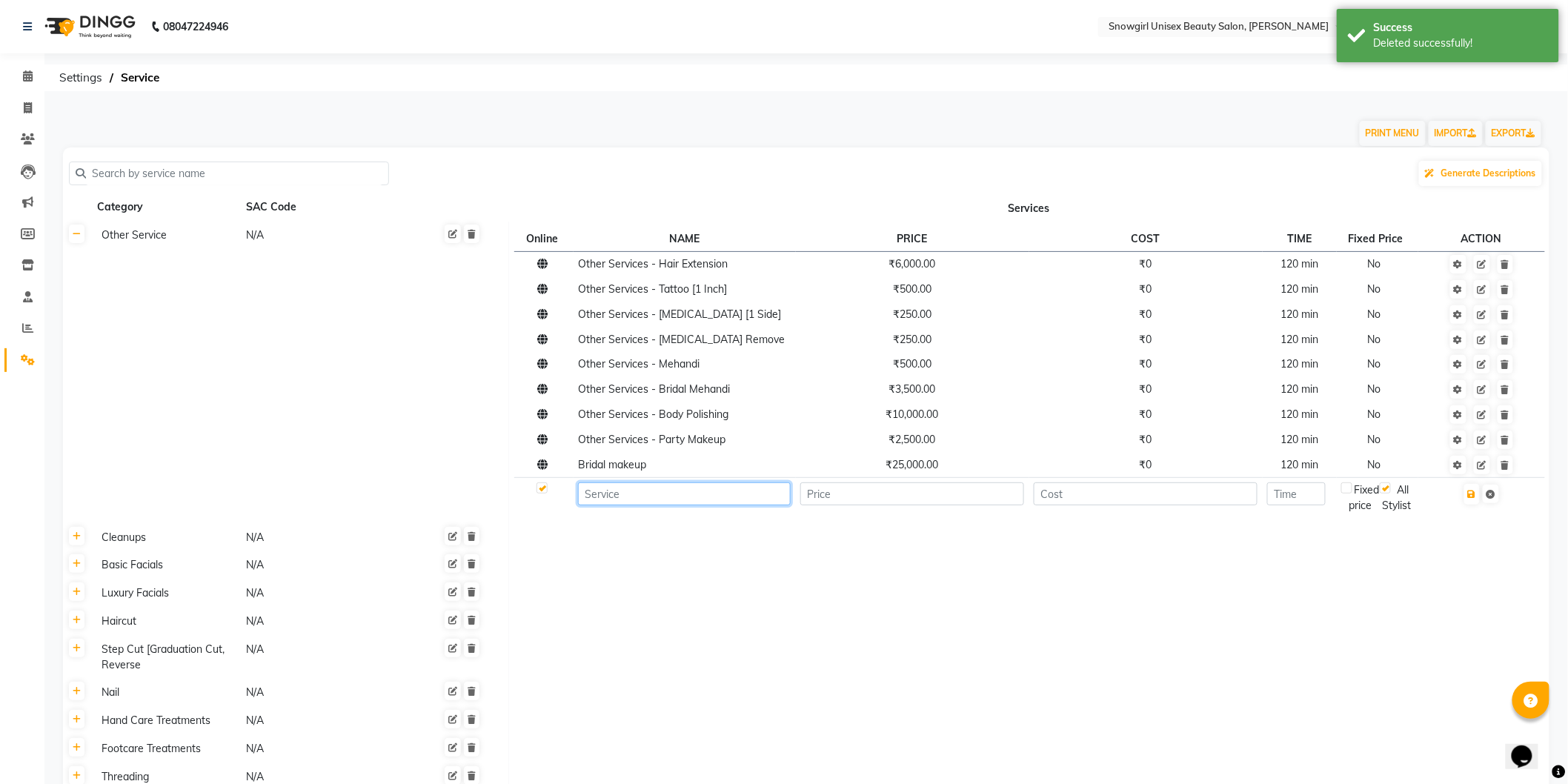
click at [658, 492] on input at bounding box center [684, 494] width 213 height 23
type input "s"
type input "D"
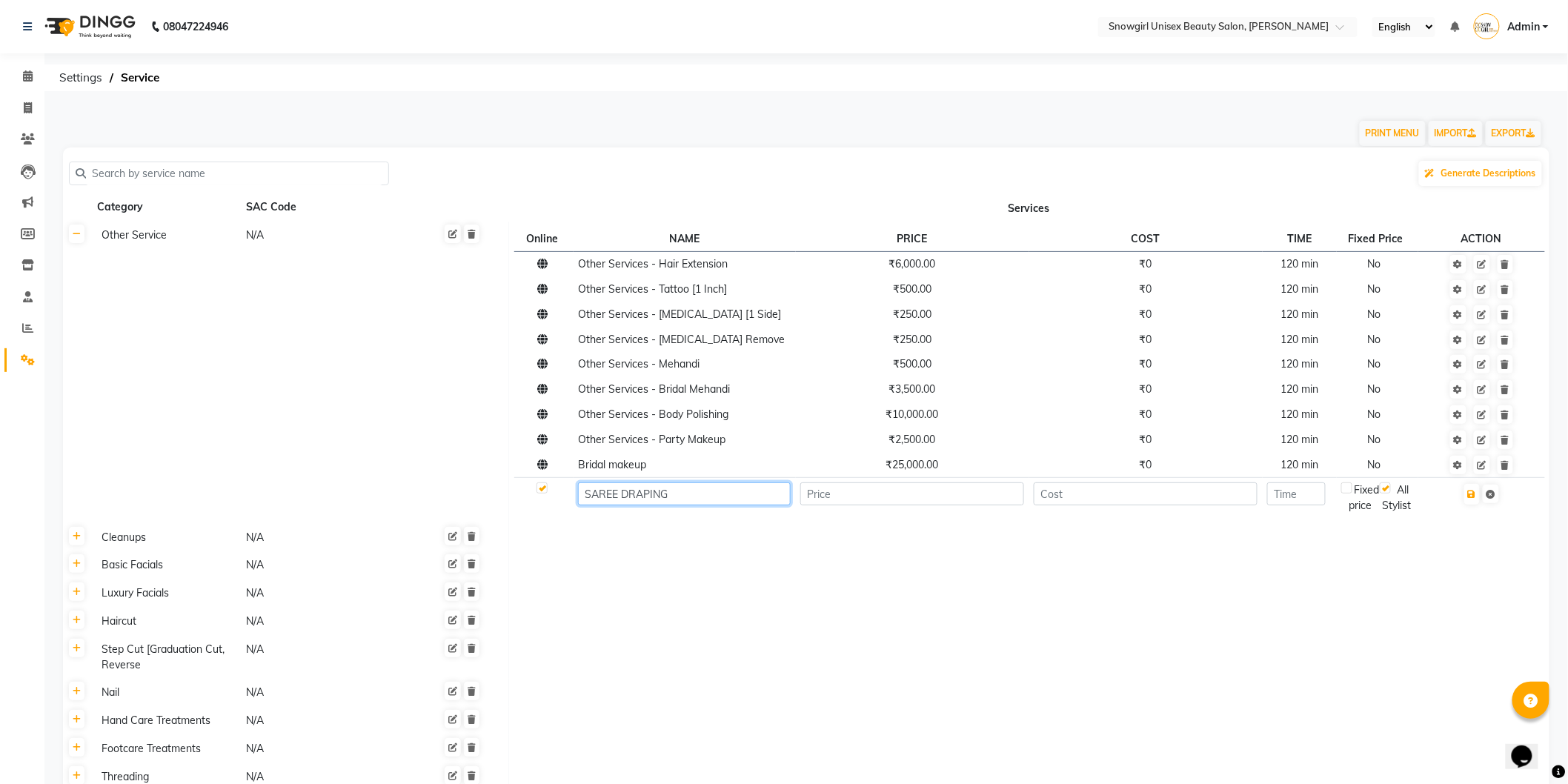
type input "SAREE DRAPING"
click at [833, 494] on input "number" at bounding box center [912, 494] width 223 height 23
type input "750"
click at [1075, 499] on input "number" at bounding box center [1145, 494] width 223 height 23
type input "7"
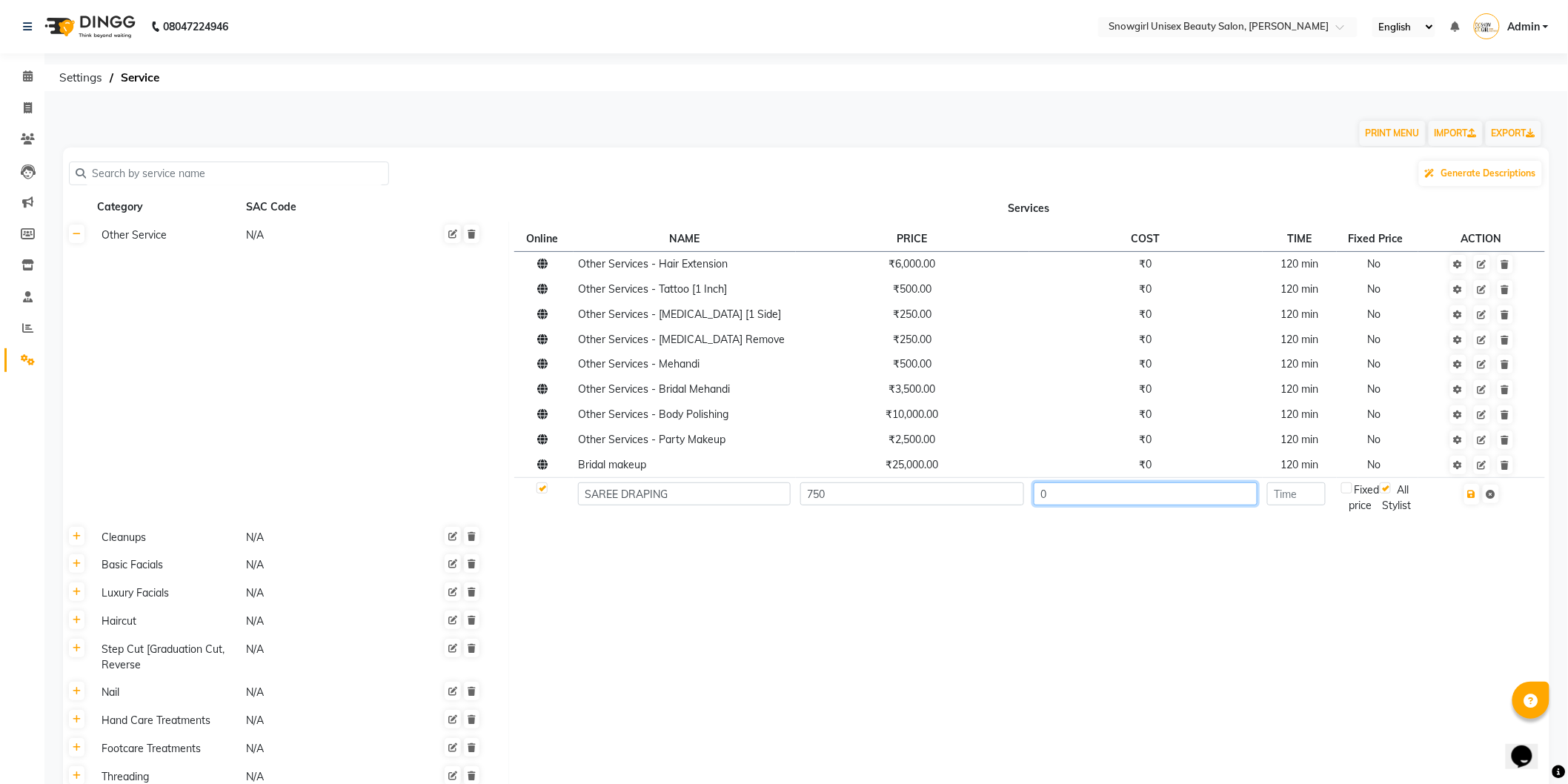
type input "0"
click at [1292, 497] on input "number" at bounding box center [1296, 494] width 58 height 23
type input "120"
click at [1279, 518] on td "120" at bounding box center [1300, 497] width 74 height 41
click at [1325, 492] on input "120" at bounding box center [1296, 494] width 58 height 23
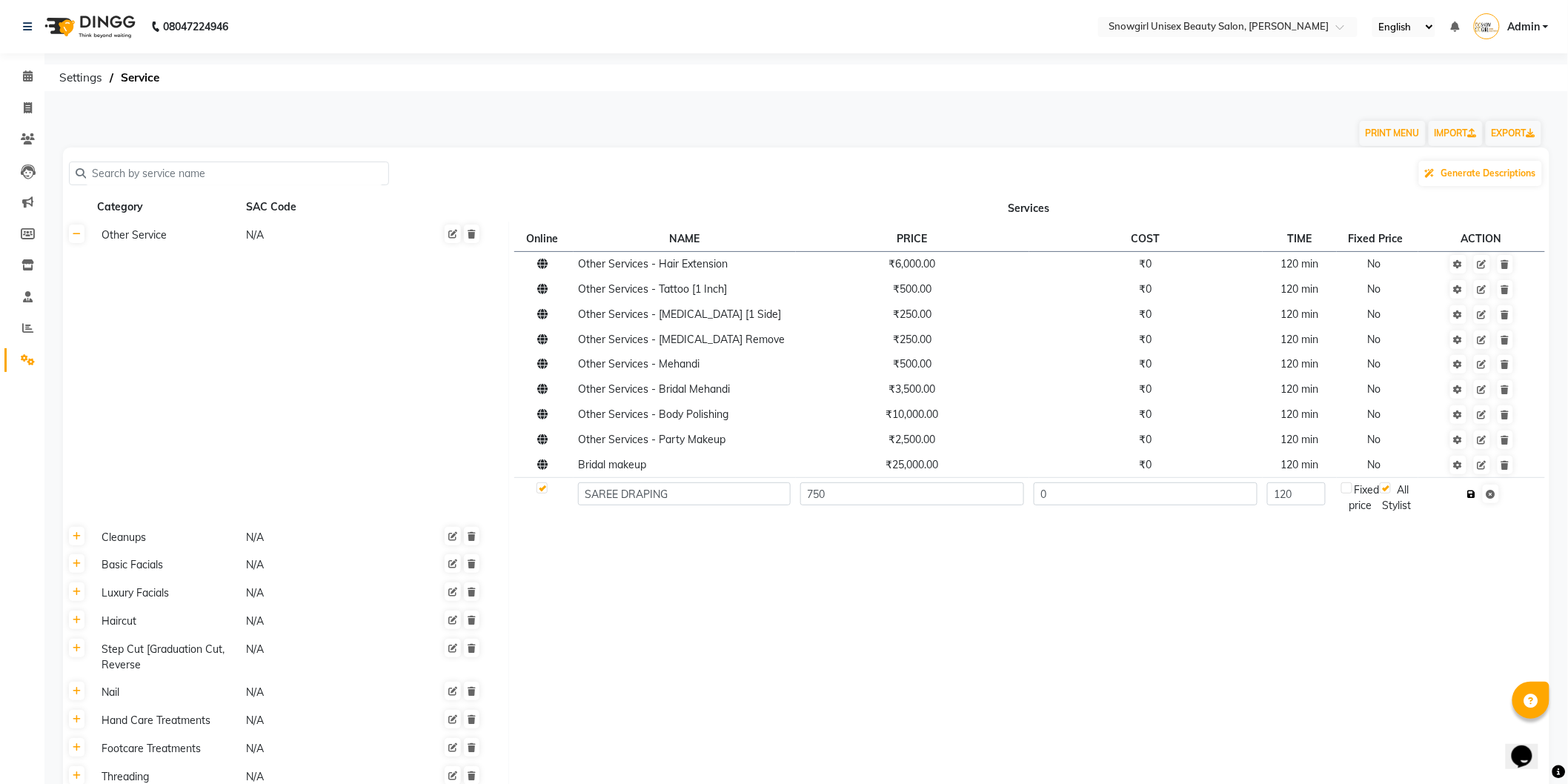
click at [1477, 498] on icon "button" at bounding box center [1472, 494] width 8 height 9
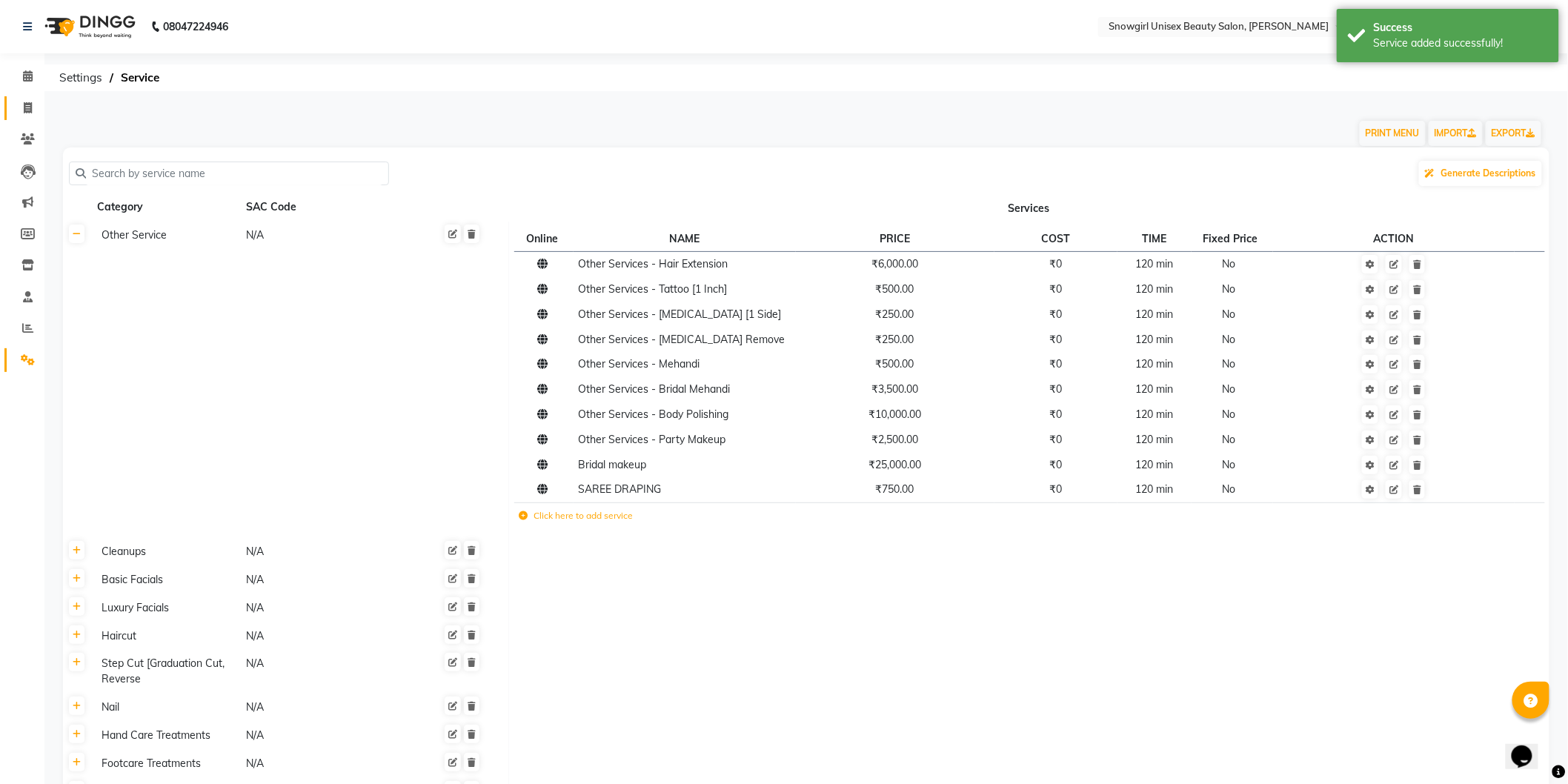
click at [26, 99] on link "Invoice" at bounding box center [22, 108] width 36 height 24
select select "service"
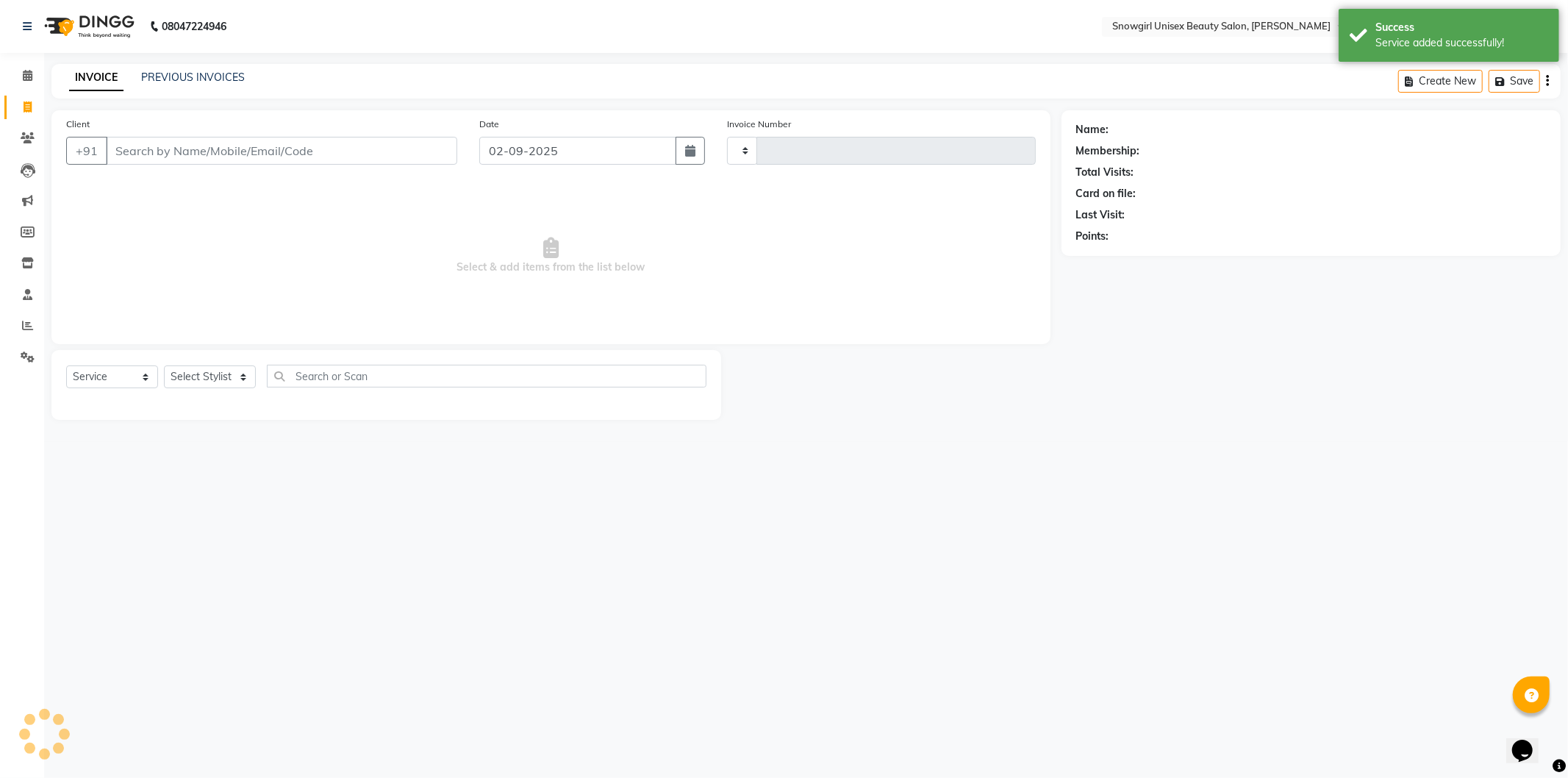
type input "2027"
select select "5593"
click at [240, 143] on input "Client" at bounding box center [281, 151] width 352 height 28
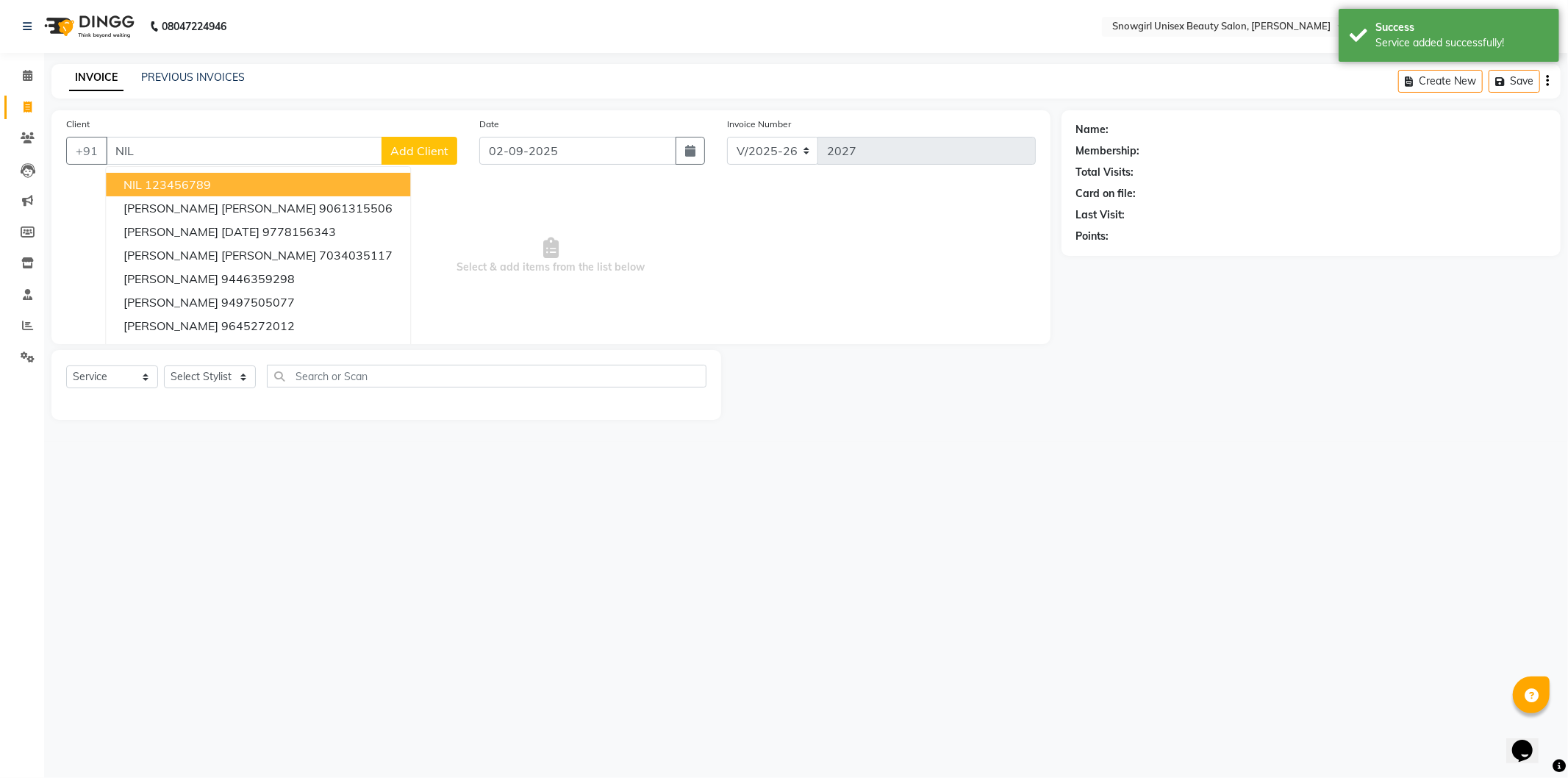
click at [206, 185] on ngb-highlight "123456789" at bounding box center [178, 185] width 66 height 15
type input "123456789"
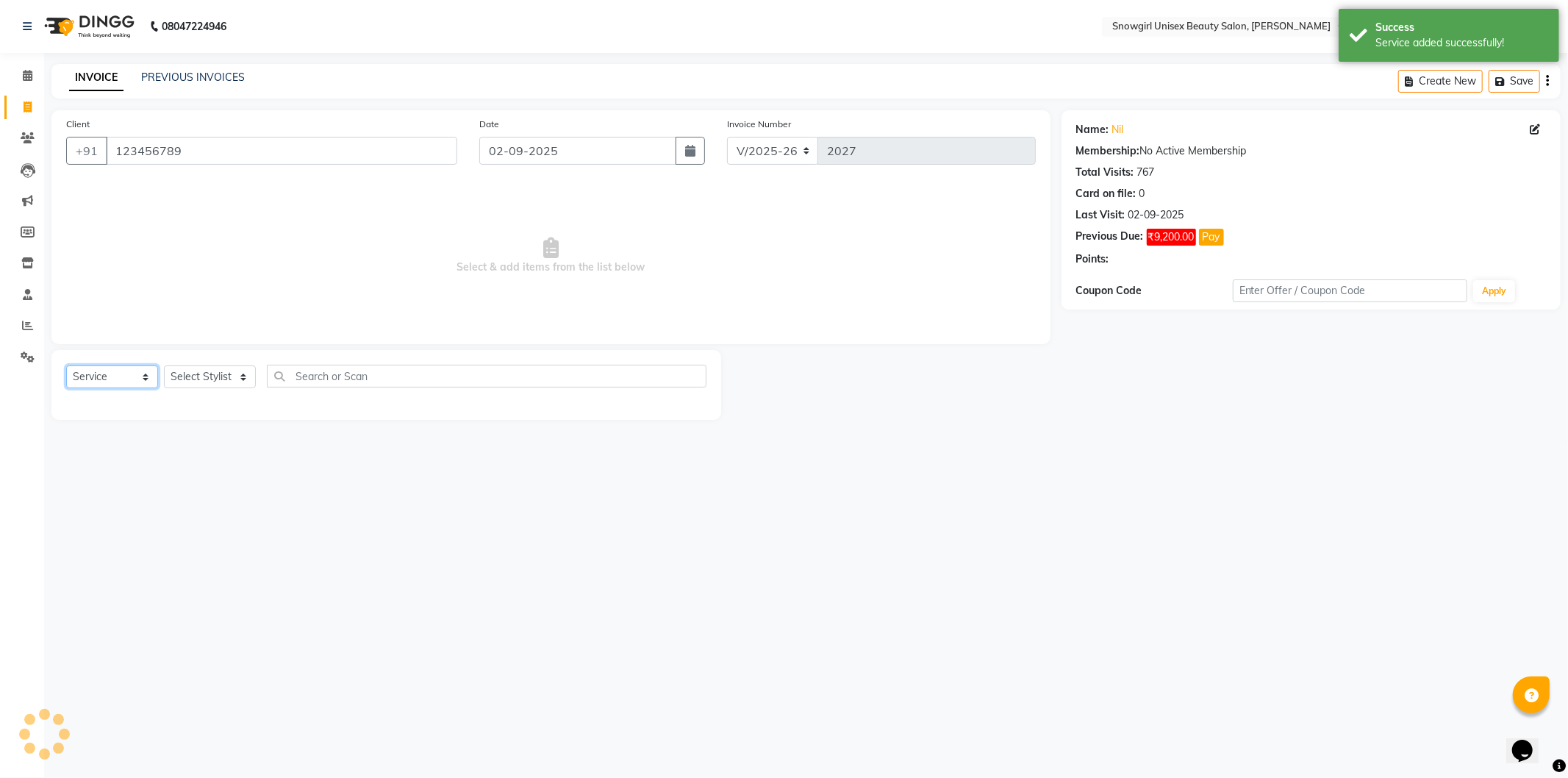
click at [109, 377] on select "Select Service Product Membership Package Voucher Prepaid Gift Card" at bounding box center [112, 377] width 92 height 23
click at [66, 366] on select "Select Service Product Membership Package Voucher Prepaid Gift Card" at bounding box center [112, 377] width 92 height 23
click at [181, 380] on select "Select Stylist [PERSON_NAME] [PERSON_NAME] [PERSON_NAME] [PERSON_NAME] [PERSON_…" at bounding box center [210, 377] width 92 height 23
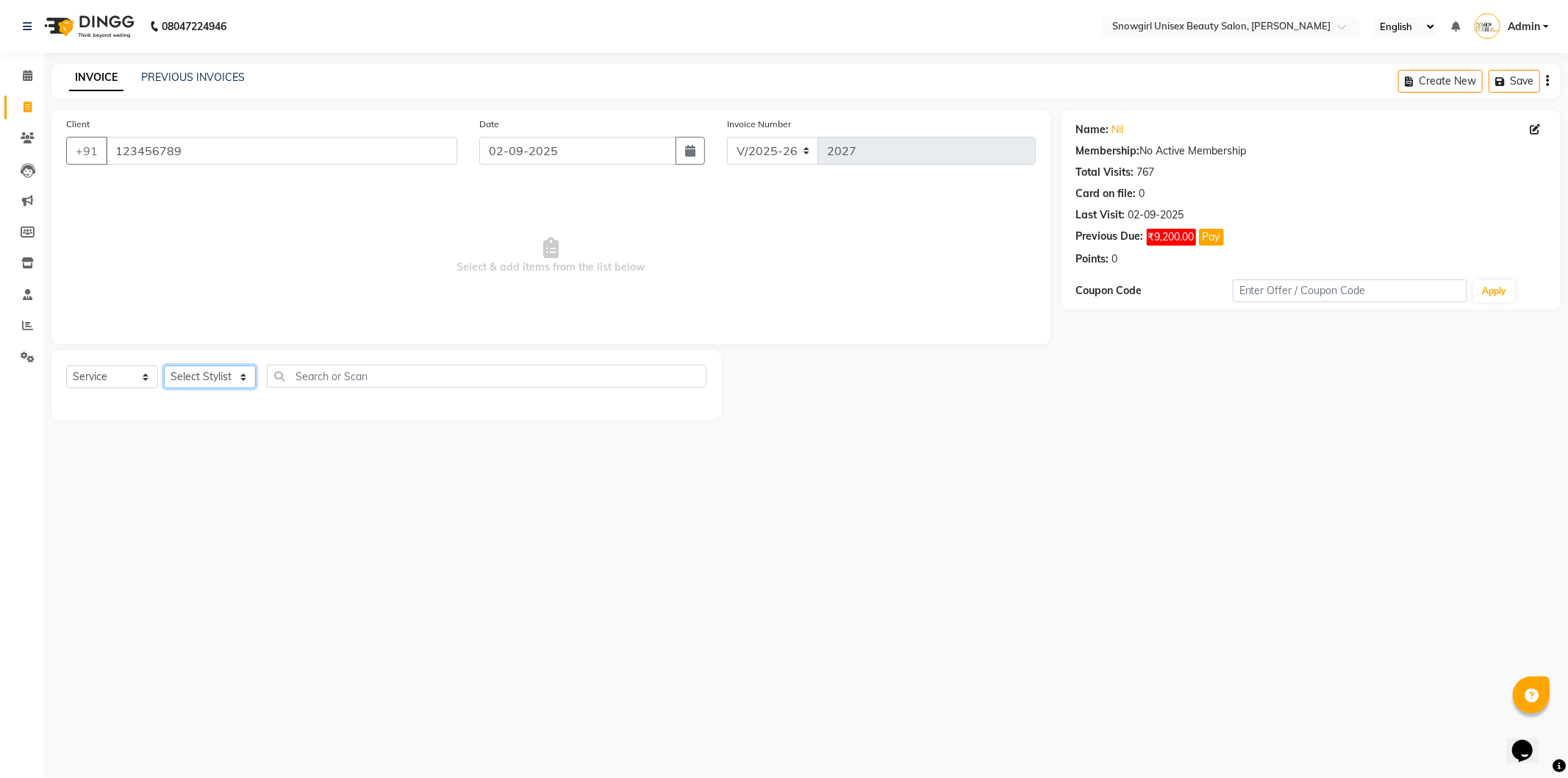
select select "77565"
click at [164, 366] on select "Select Stylist [PERSON_NAME] [PERSON_NAME] [PERSON_NAME] [PERSON_NAME] [PERSON_…" at bounding box center [210, 377] width 92 height 23
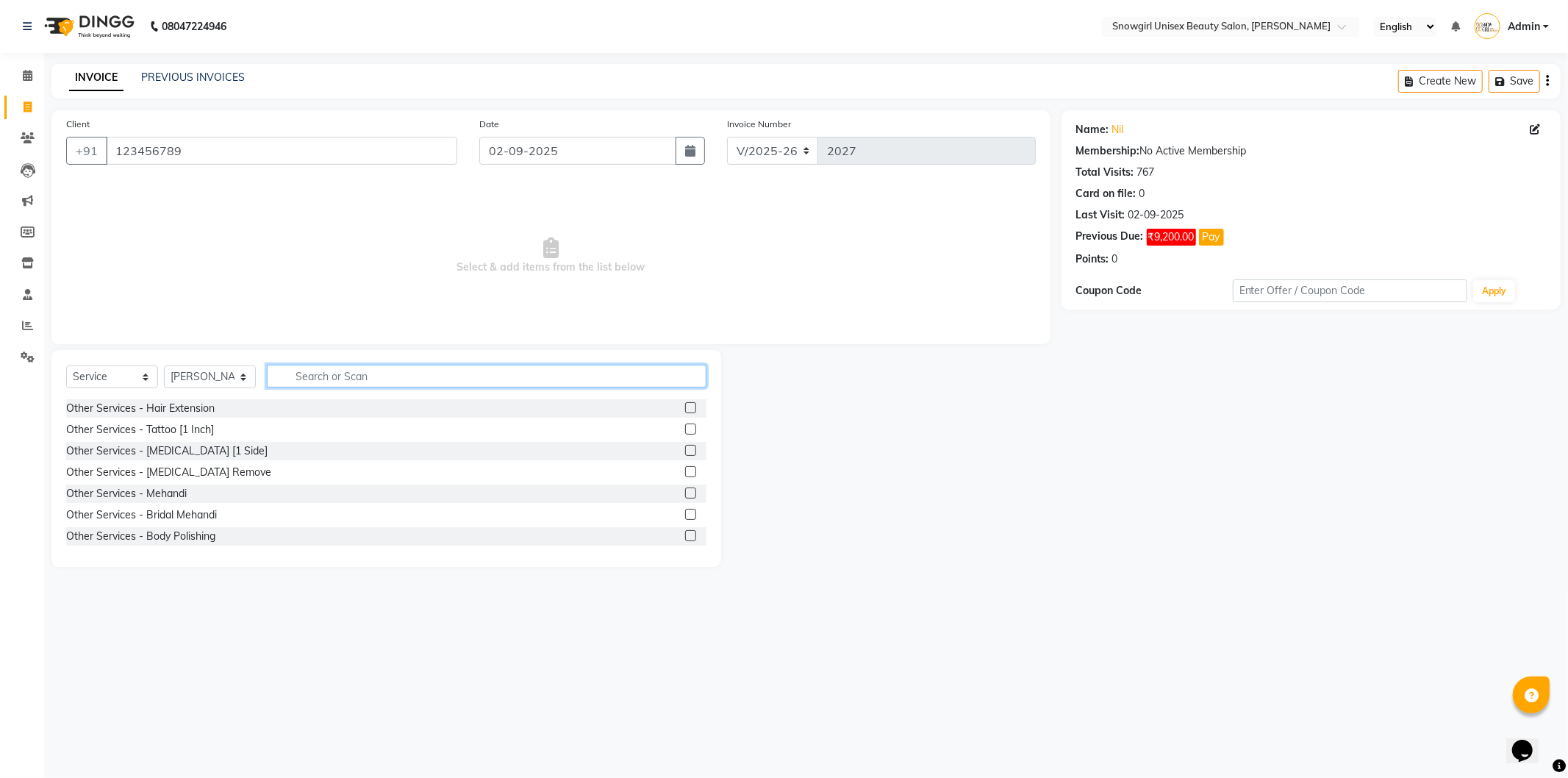
click at [317, 378] on input "text" at bounding box center [487, 377] width 440 height 23
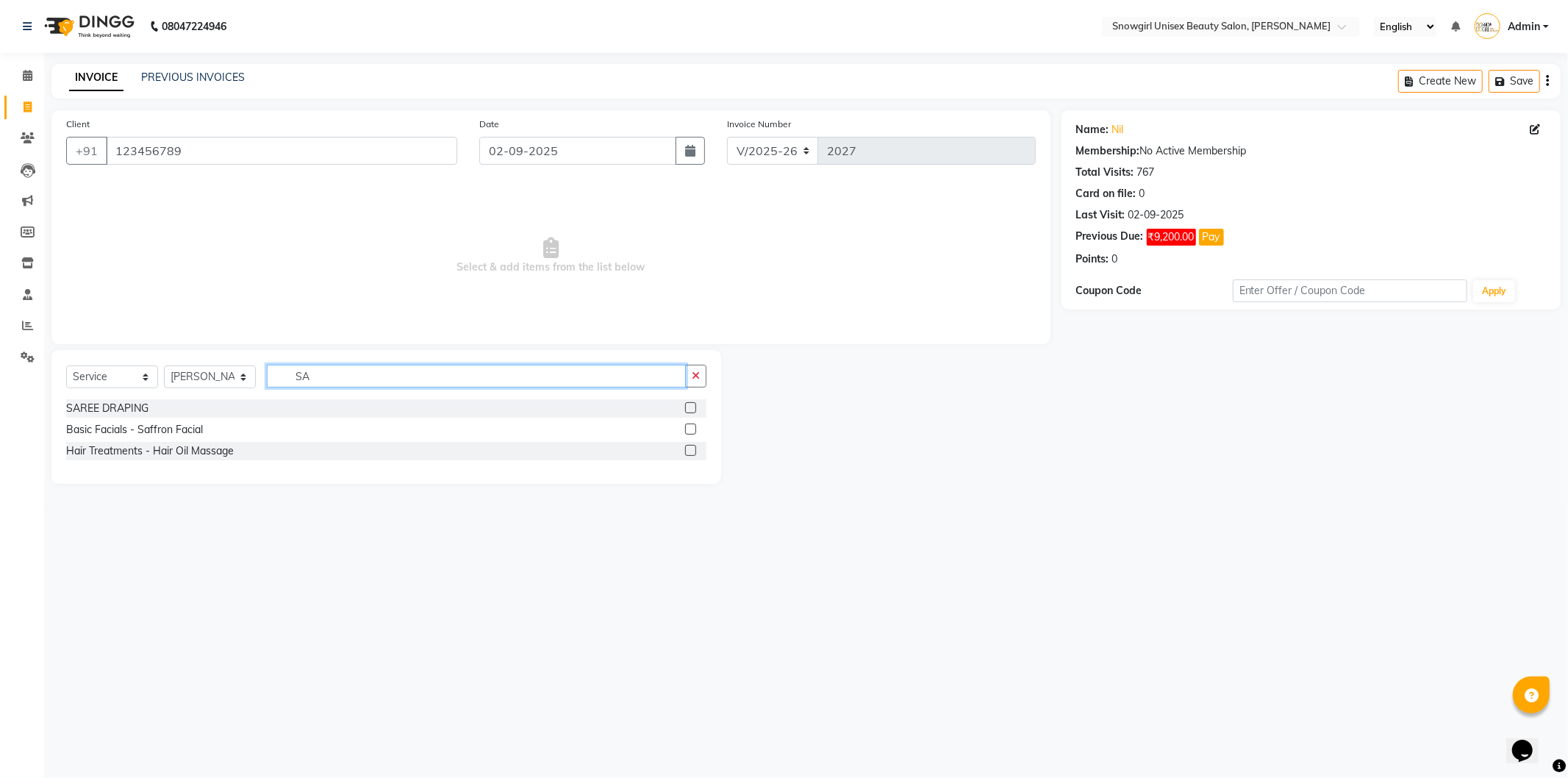
type input "SA"
click at [691, 405] on label at bounding box center [690, 407] width 11 height 11
click at [691, 405] on input "checkbox" at bounding box center [690, 409] width 10 height 10
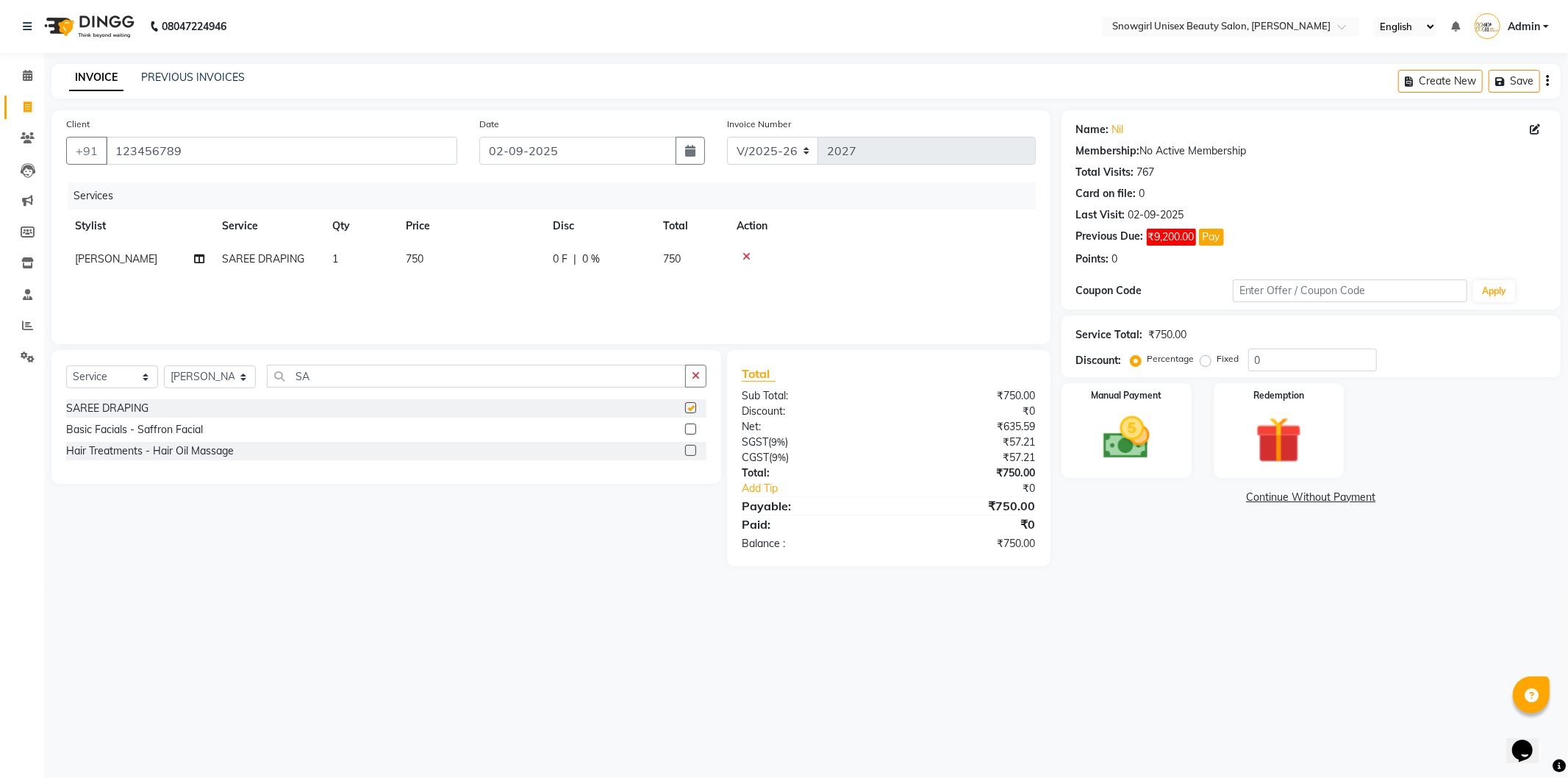
checkbox input "false"
click at [444, 255] on td "750" at bounding box center [470, 259] width 147 height 33
select select "77565"
click at [1144, 428] on img at bounding box center [1126, 438] width 78 height 56
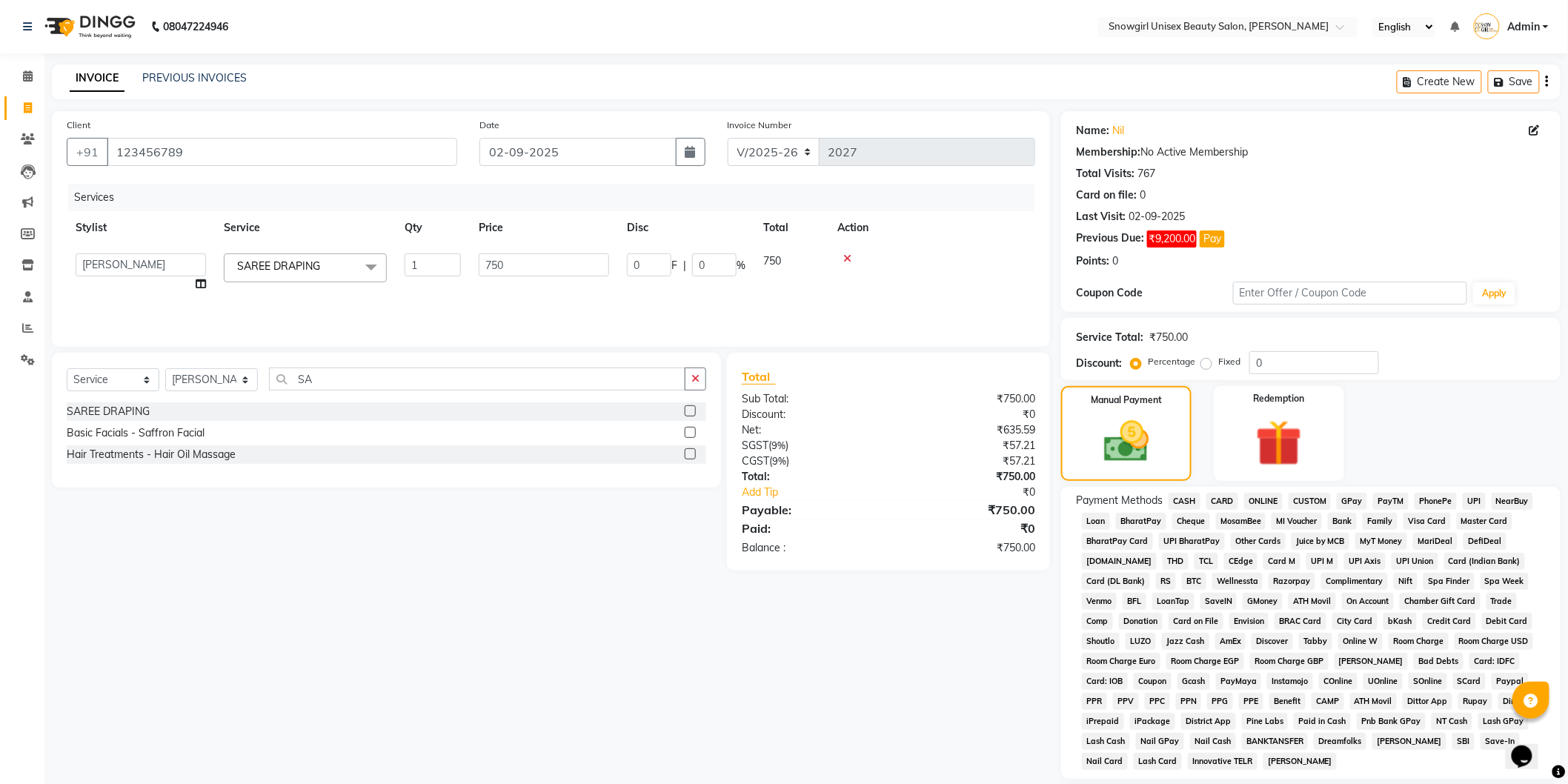
click at [1362, 501] on span "GPay" at bounding box center [1352, 501] width 31 height 17
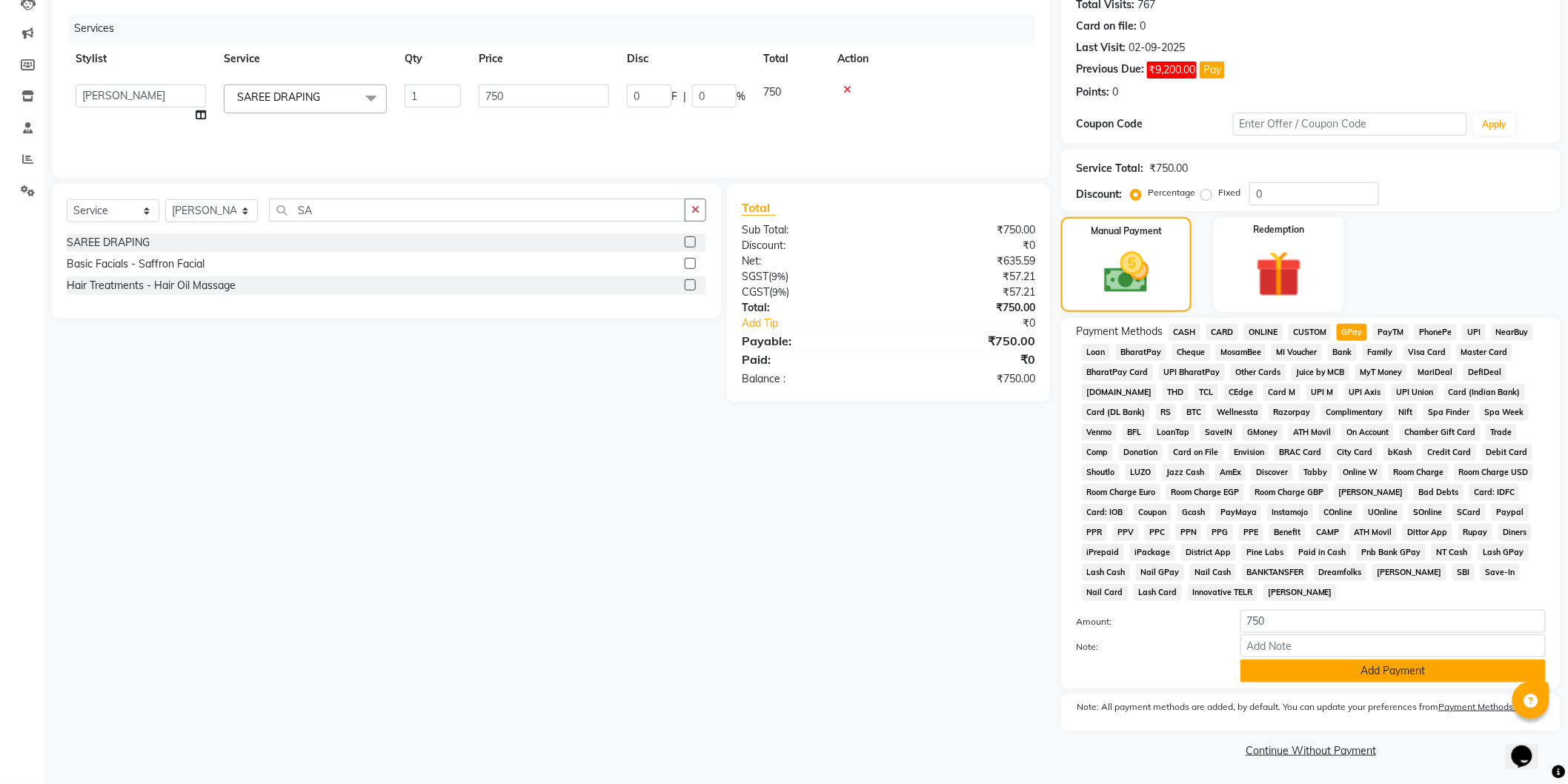
click at [1330, 679] on button "Add Payment" at bounding box center [1394, 671] width 306 height 23
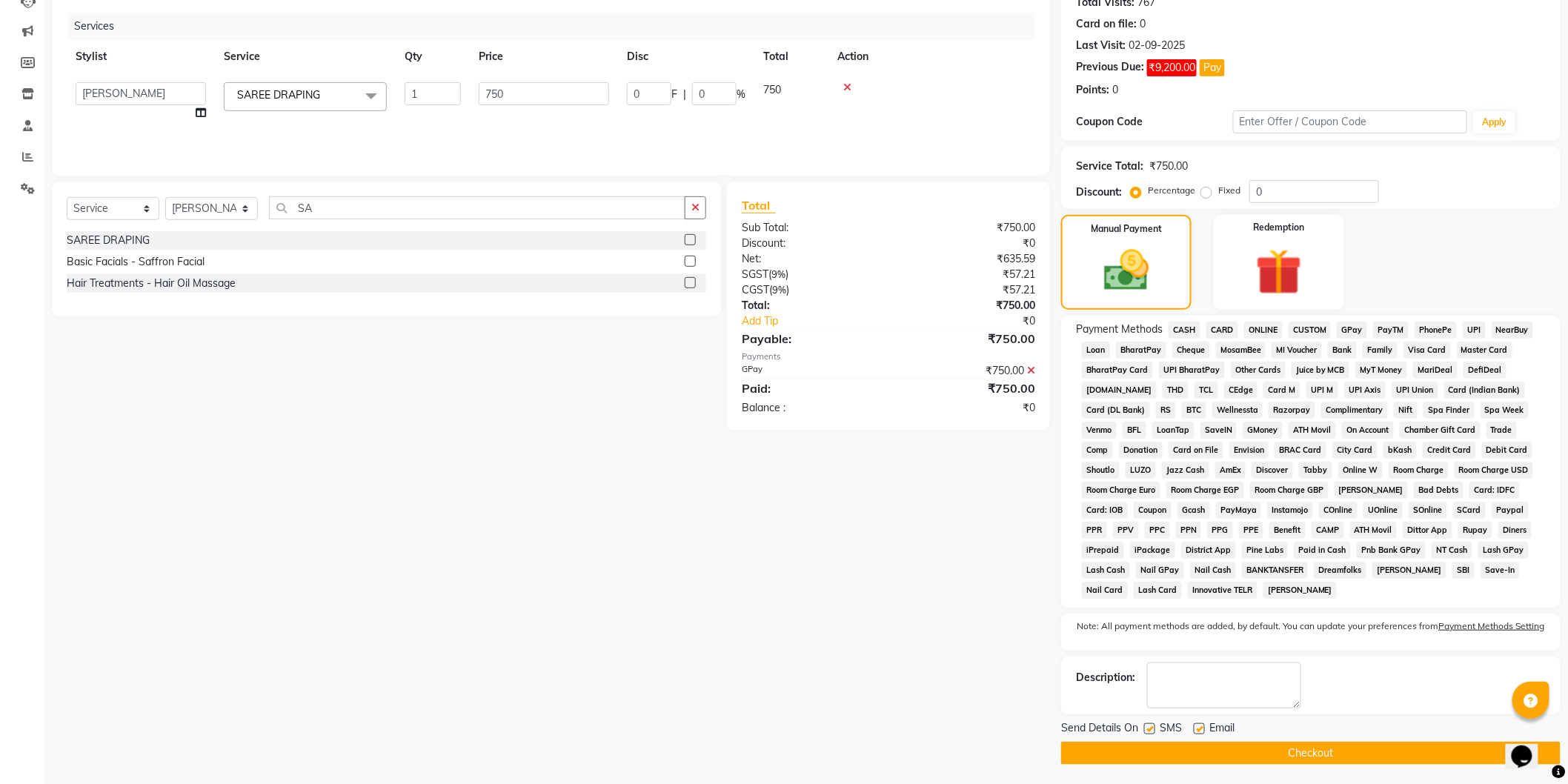
click at [1153, 730] on label at bounding box center [1149, 728] width 11 height 11
click at [1153, 730] on input "checkbox" at bounding box center [1149, 730] width 10 height 10
checkbox input "false"
click at [1192, 747] on button "Checkout" at bounding box center [1311, 753] width 499 height 23
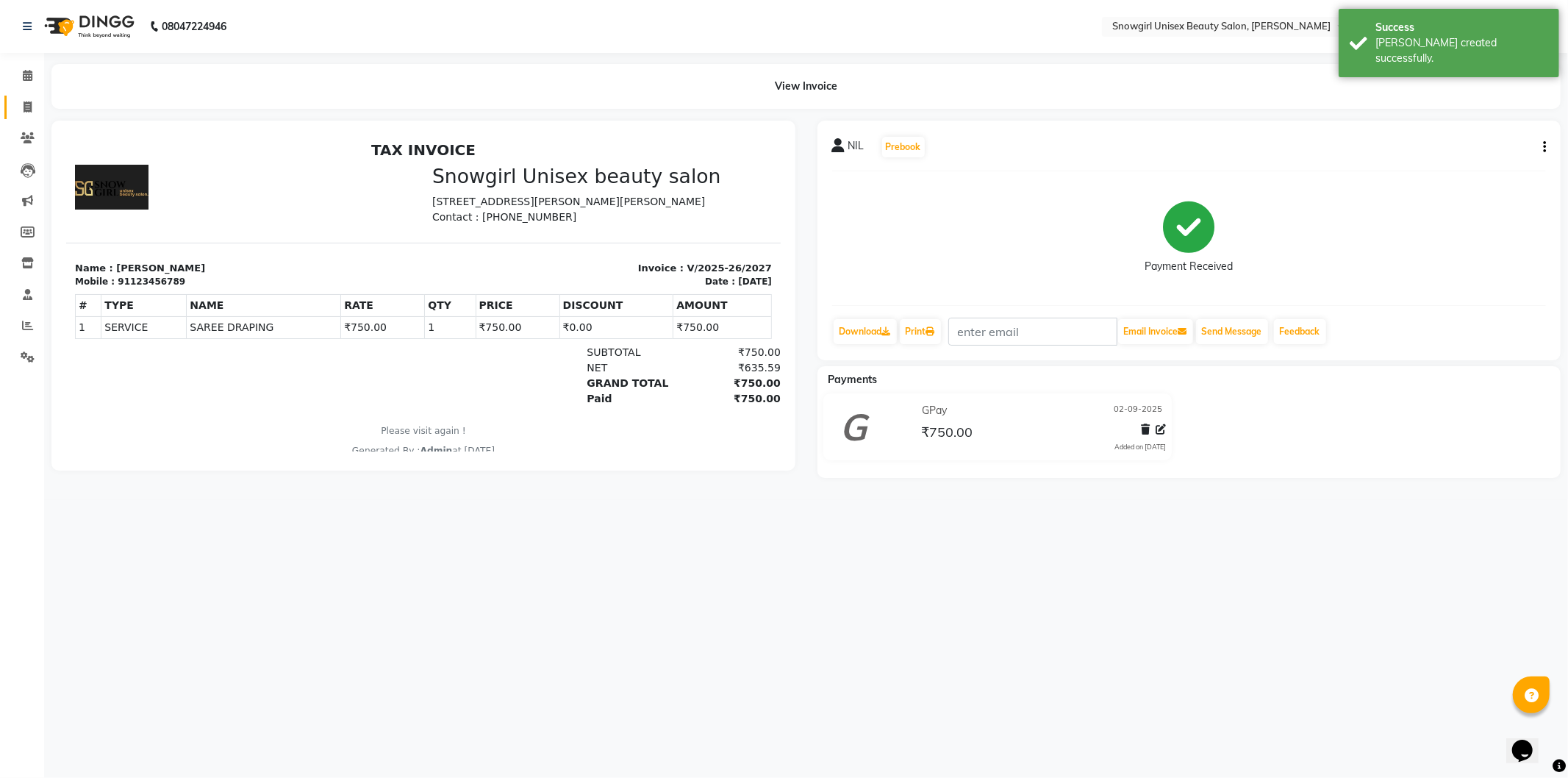
click at [24, 108] on icon at bounding box center [28, 106] width 8 height 11
select select "service"
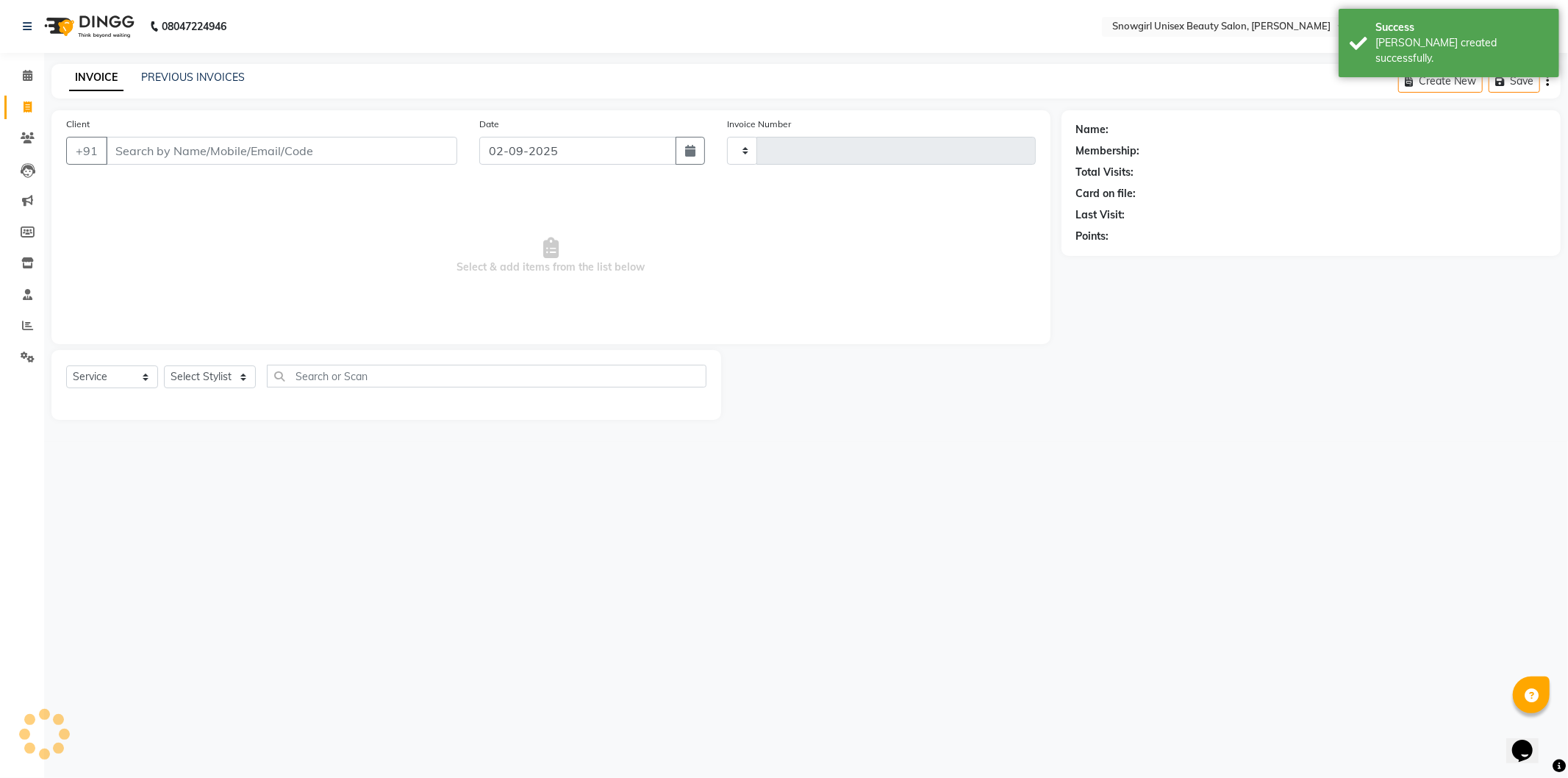
type input "2028"
select select "5593"
click at [171, 81] on link "PREVIOUS INVOICES" at bounding box center [193, 77] width 104 height 13
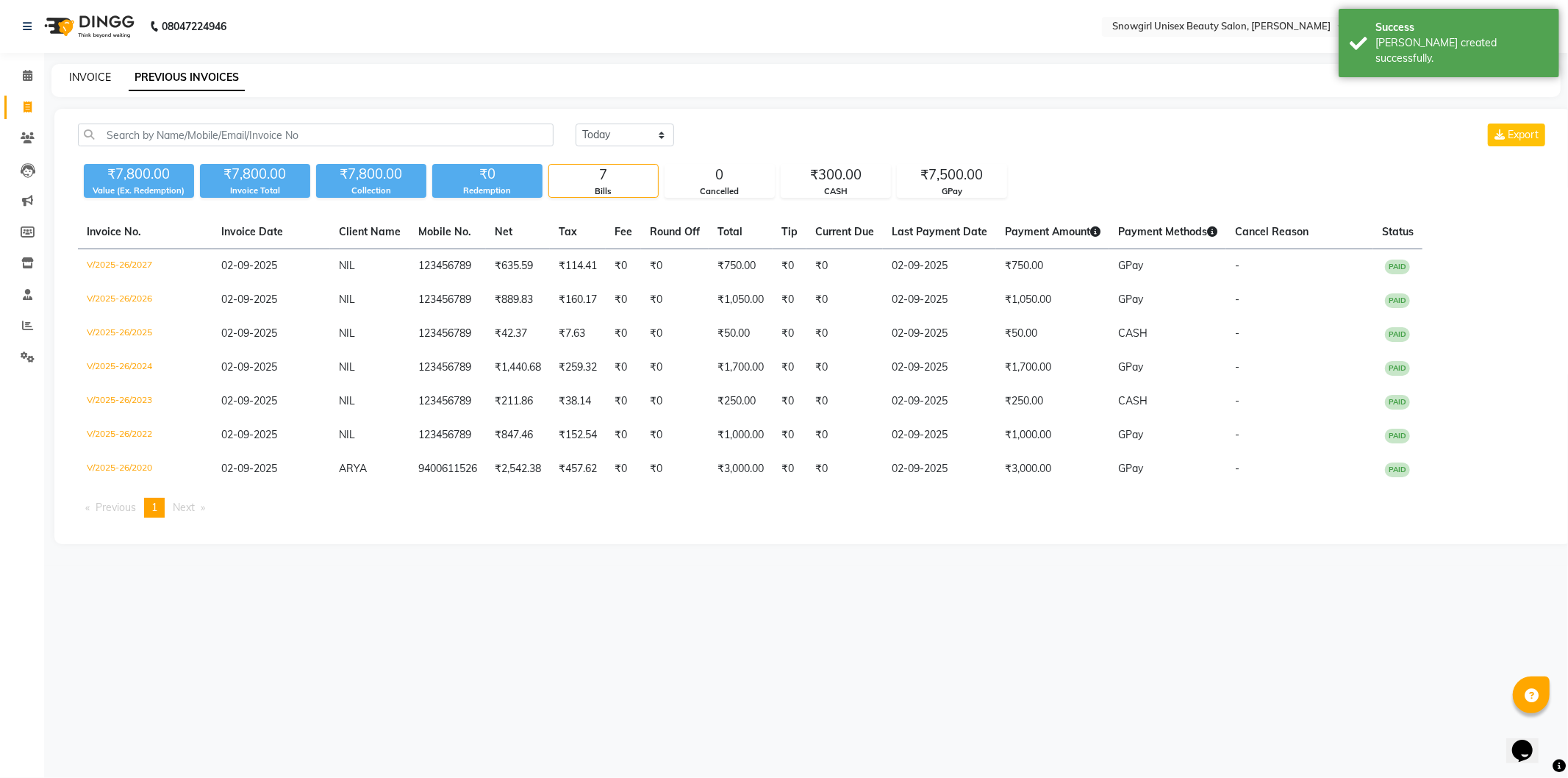
click at [77, 81] on link "INVOICE" at bounding box center [90, 77] width 42 height 13
select select "5593"
select select "service"
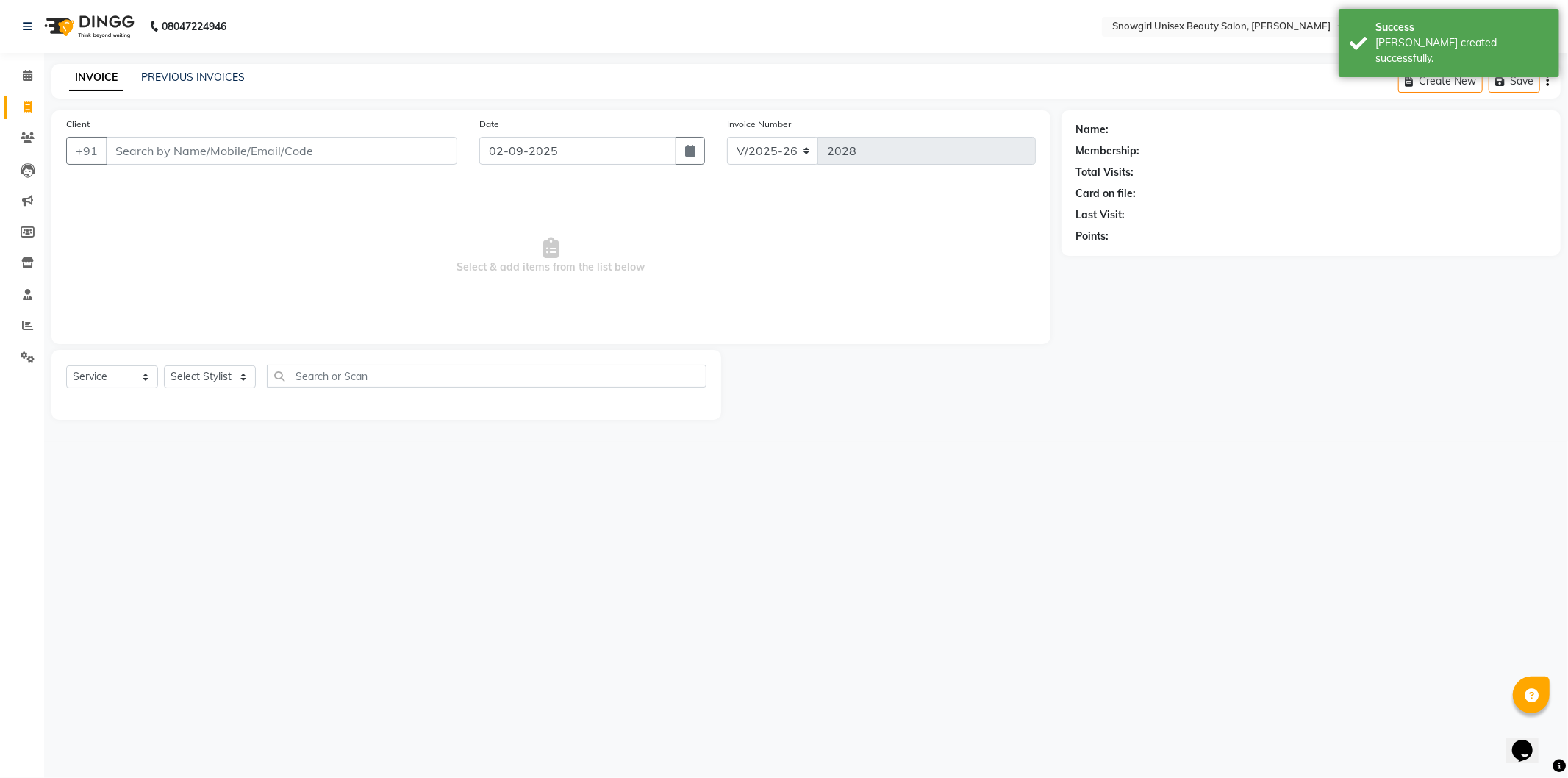
click at [297, 148] on input "Client" at bounding box center [281, 151] width 352 height 28
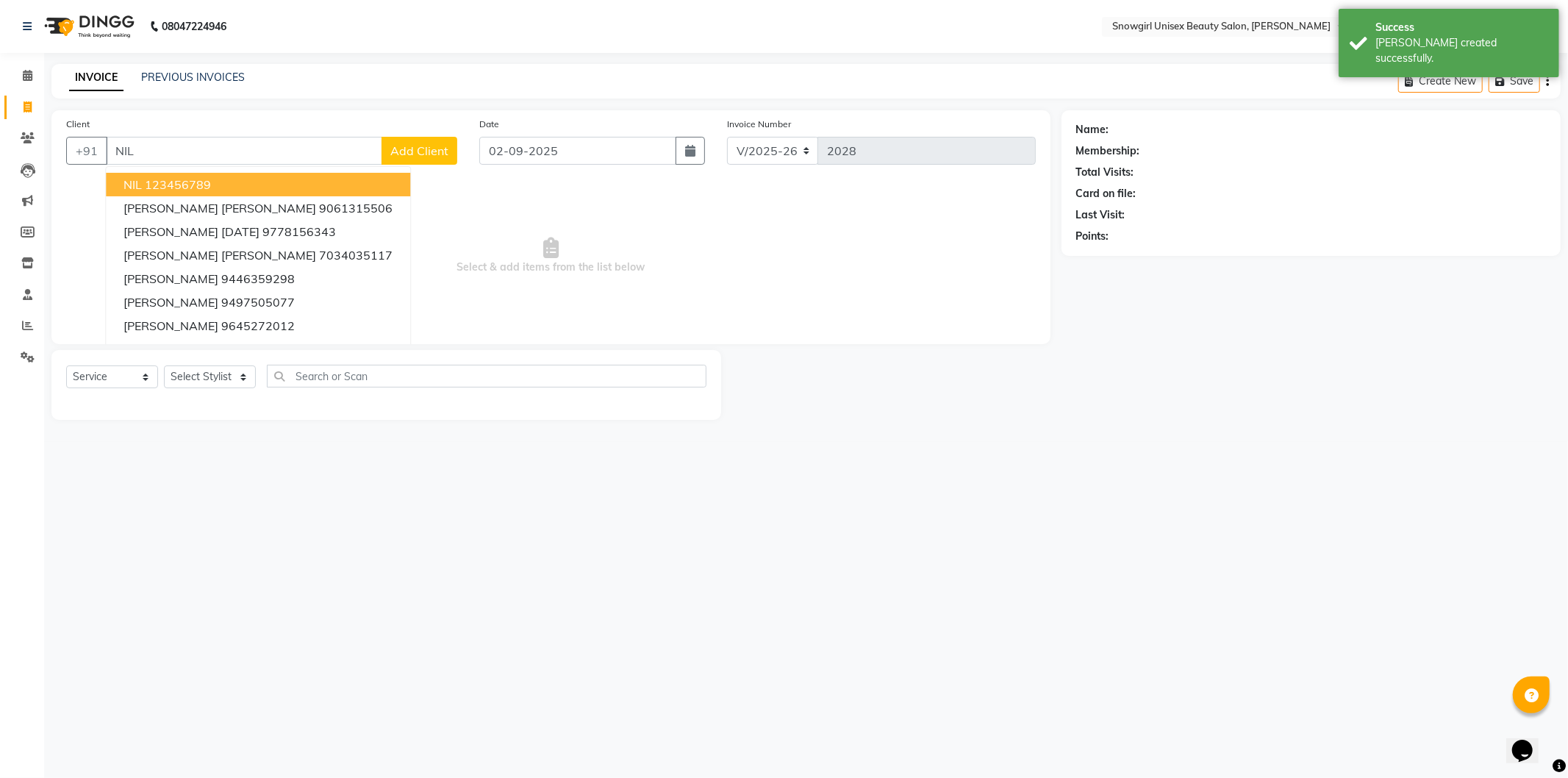
click at [253, 188] on button "NIL 123456789" at bounding box center [257, 185] width 304 height 24
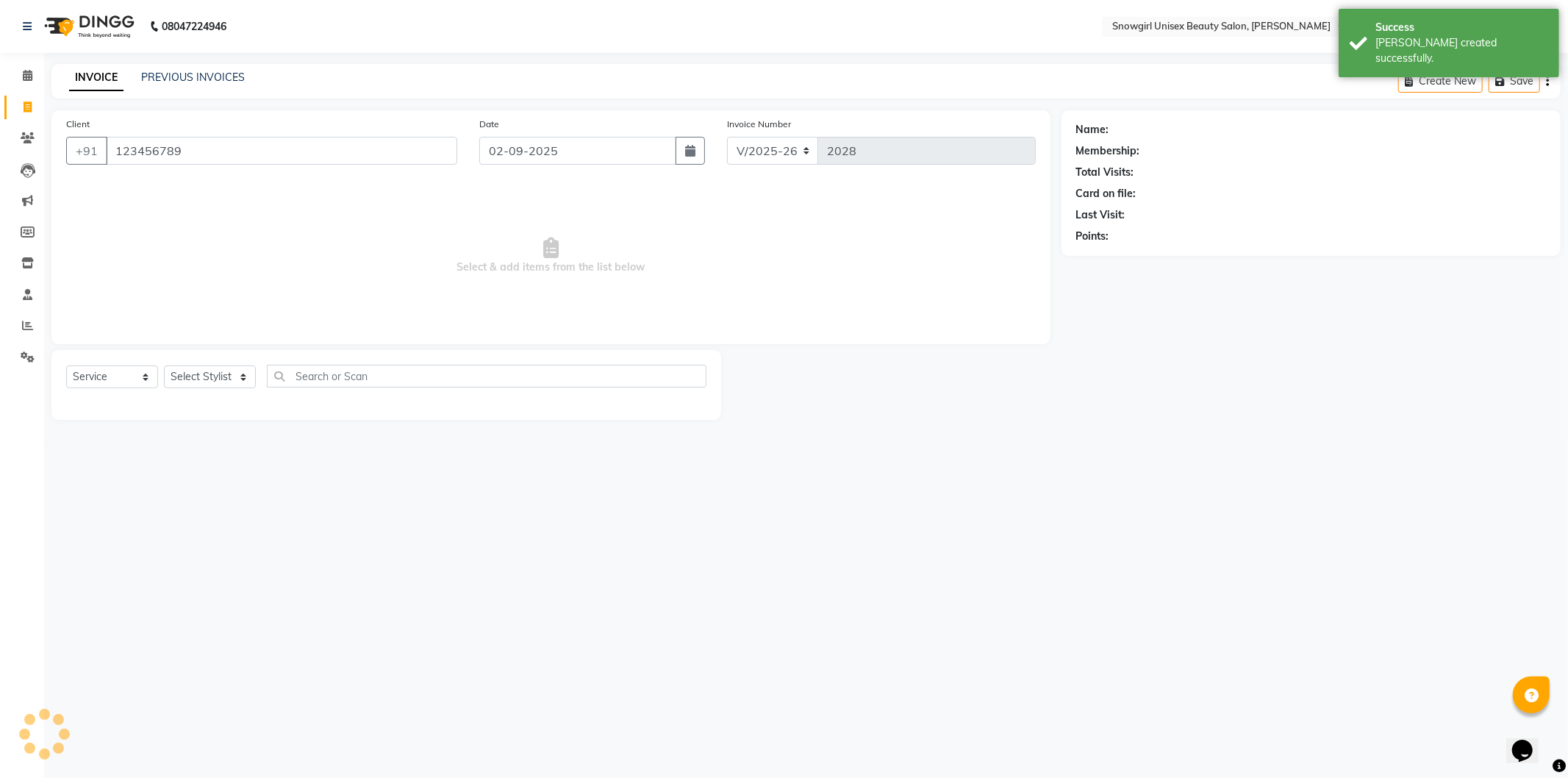
type input "123456789"
click at [97, 373] on select "Select Service Product Membership Package Voucher Prepaid Gift Card" at bounding box center [112, 377] width 92 height 23
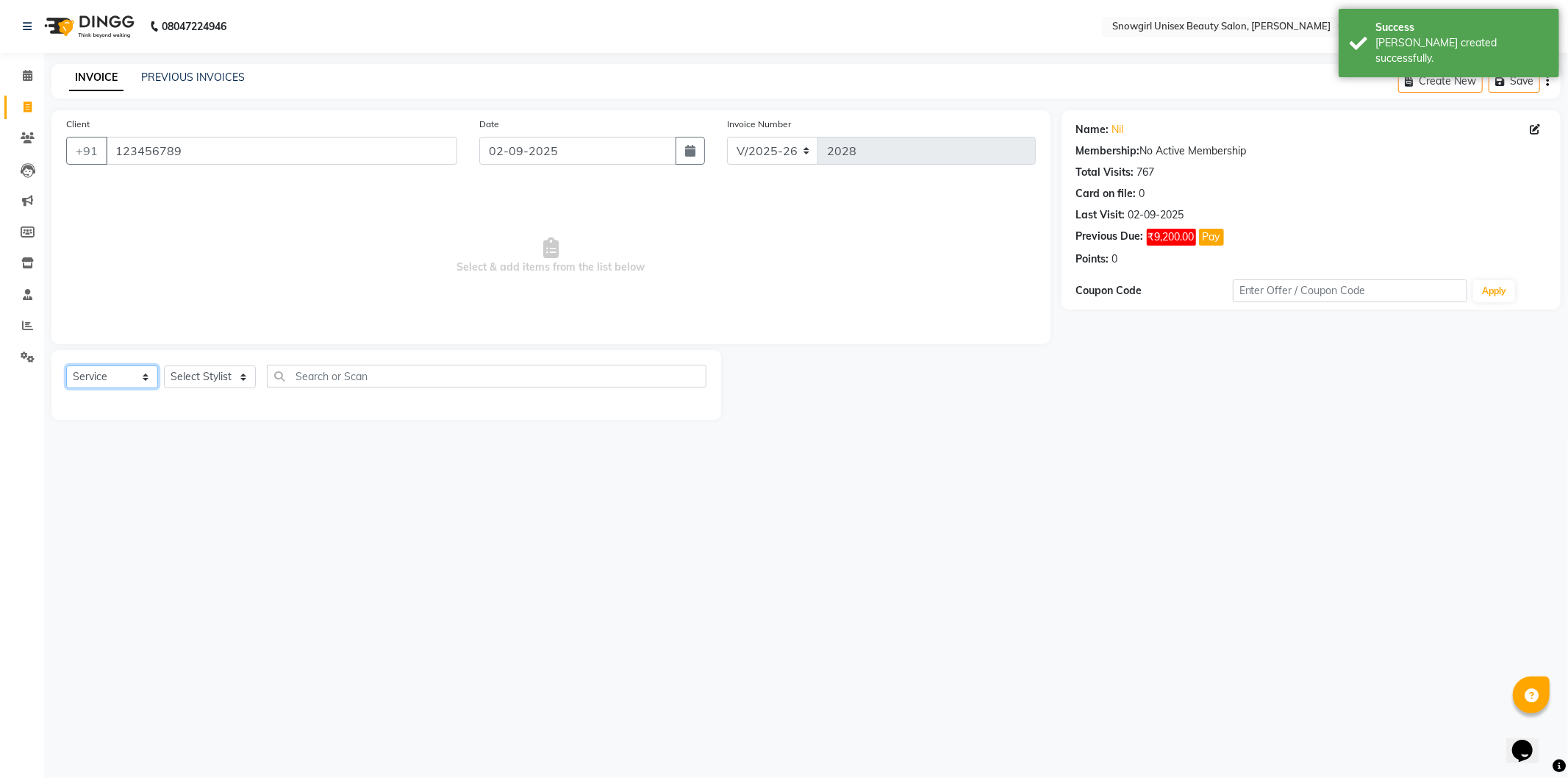
click at [66, 366] on select "Select Service Product Membership Package Voucher Prepaid Gift Card" at bounding box center [112, 377] width 92 height 23
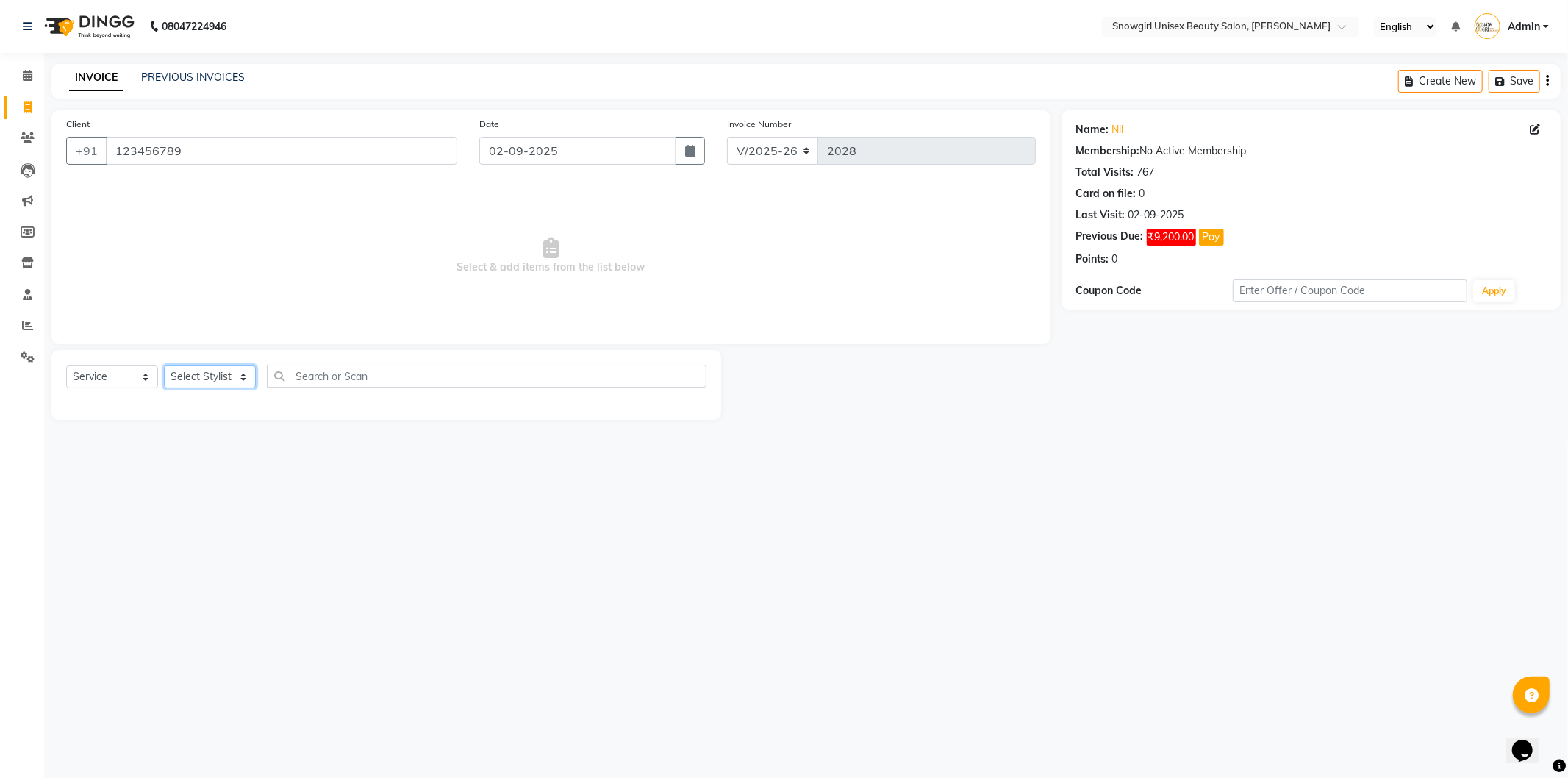
click at [194, 377] on select "Select Stylist [PERSON_NAME] [PERSON_NAME] [PERSON_NAME] [PERSON_NAME] [PERSON_…" at bounding box center [210, 377] width 92 height 23
select select "39204"
click at [164, 366] on select "Select Stylist [PERSON_NAME] [PERSON_NAME] [PERSON_NAME] [PERSON_NAME] [PERSON_…" at bounding box center [210, 377] width 92 height 23
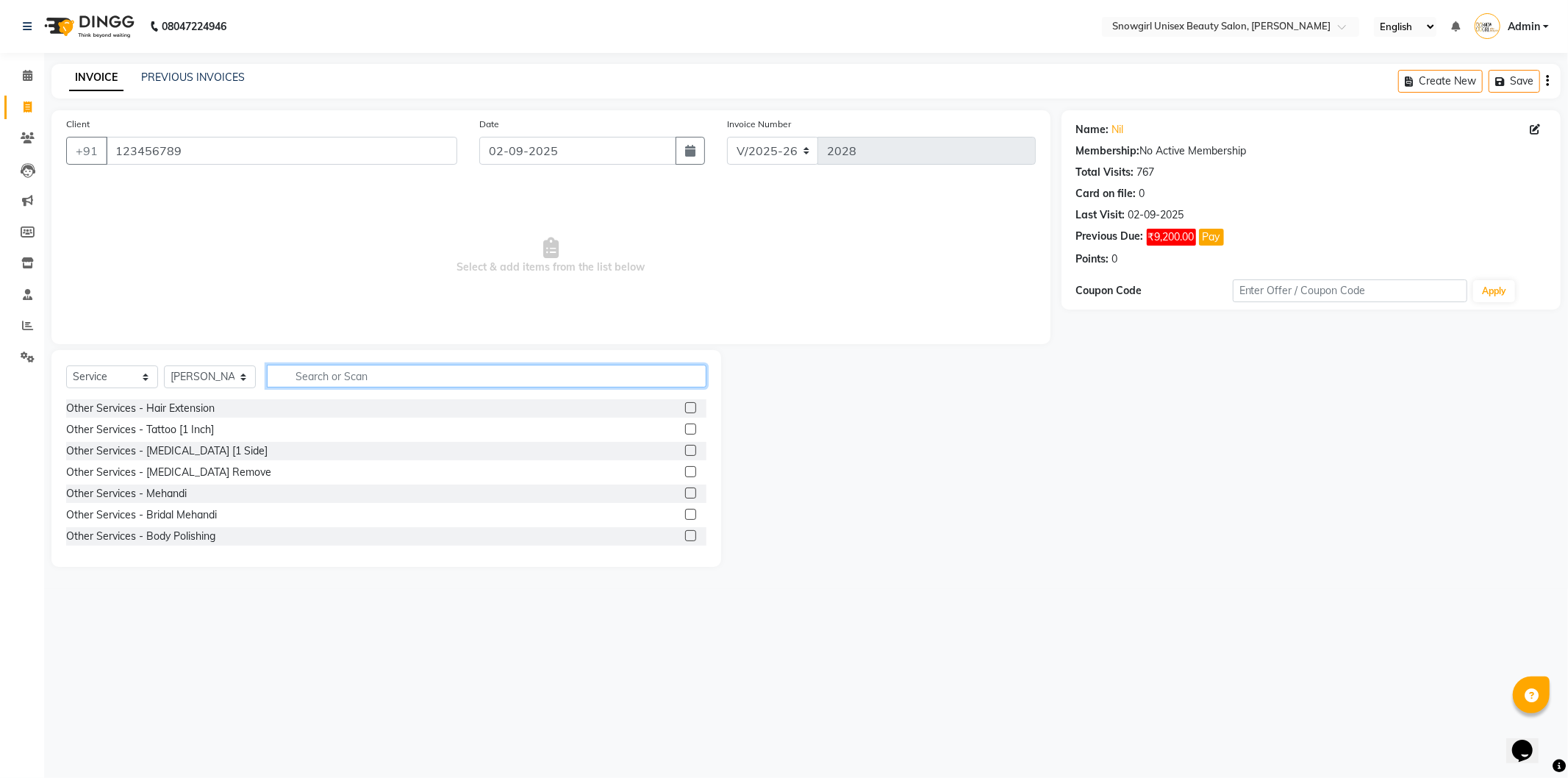
click at [346, 386] on input "text" at bounding box center [487, 377] width 440 height 23
type input "X"
type input "CLEA"
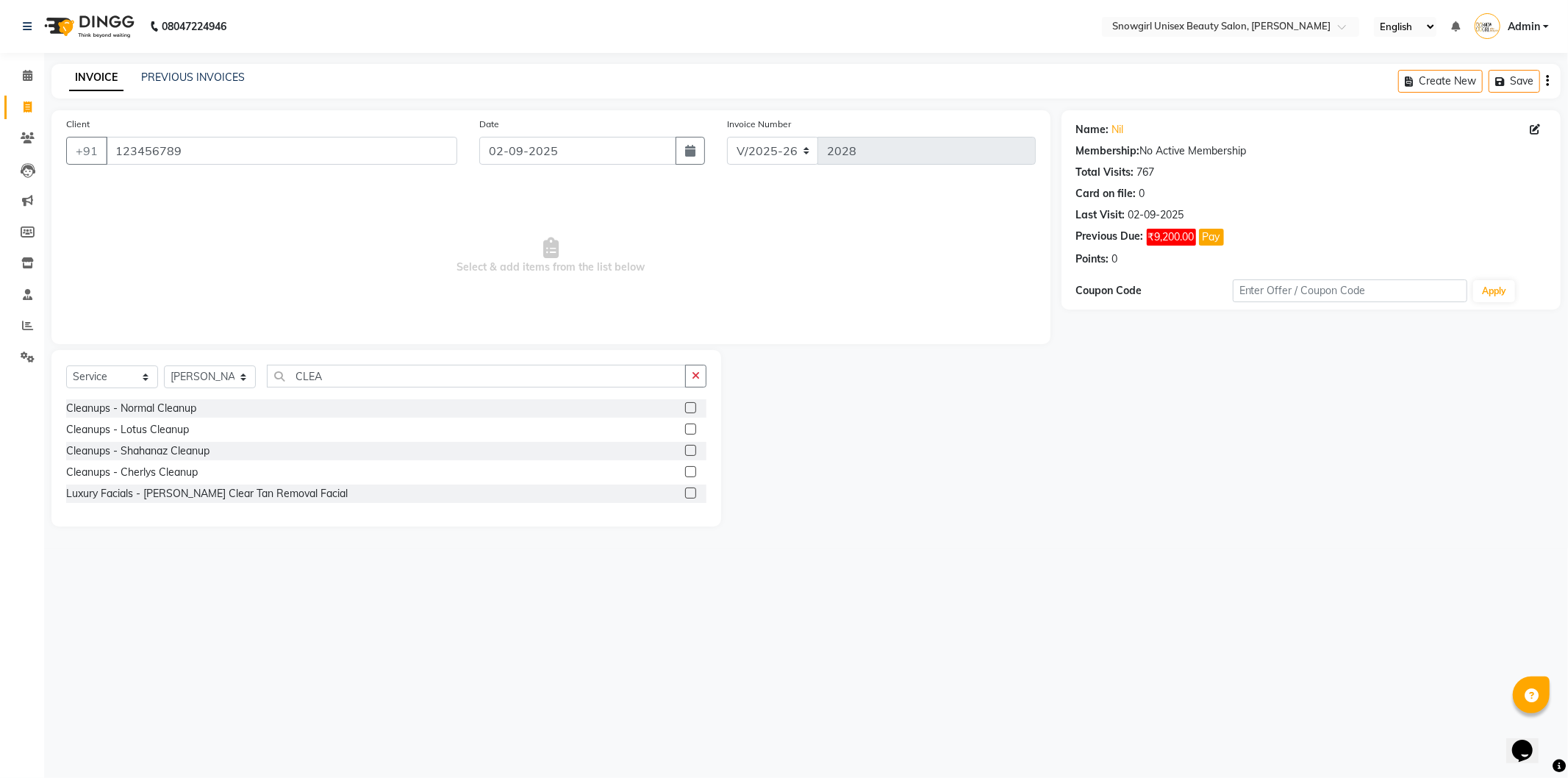
click at [692, 410] on label at bounding box center [690, 407] width 11 height 11
click at [692, 410] on input "checkbox" at bounding box center [690, 409] width 10 height 10
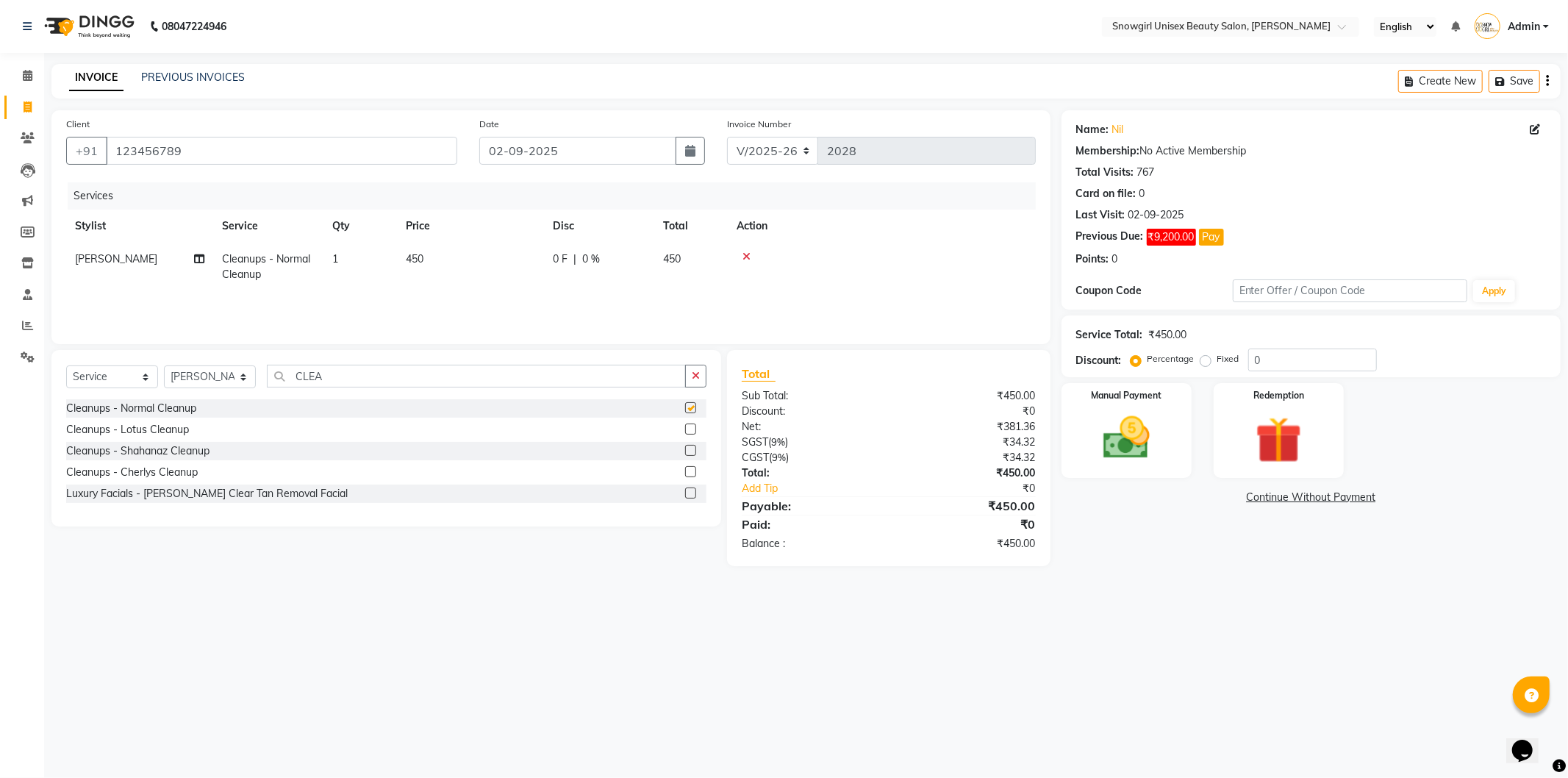
checkbox input "false"
click at [449, 260] on td "450" at bounding box center [470, 266] width 147 height 49
select select "39204"
click at [490, 262] on input "450" at bounding box center [539, 263] width 129 height 23
type input "700"
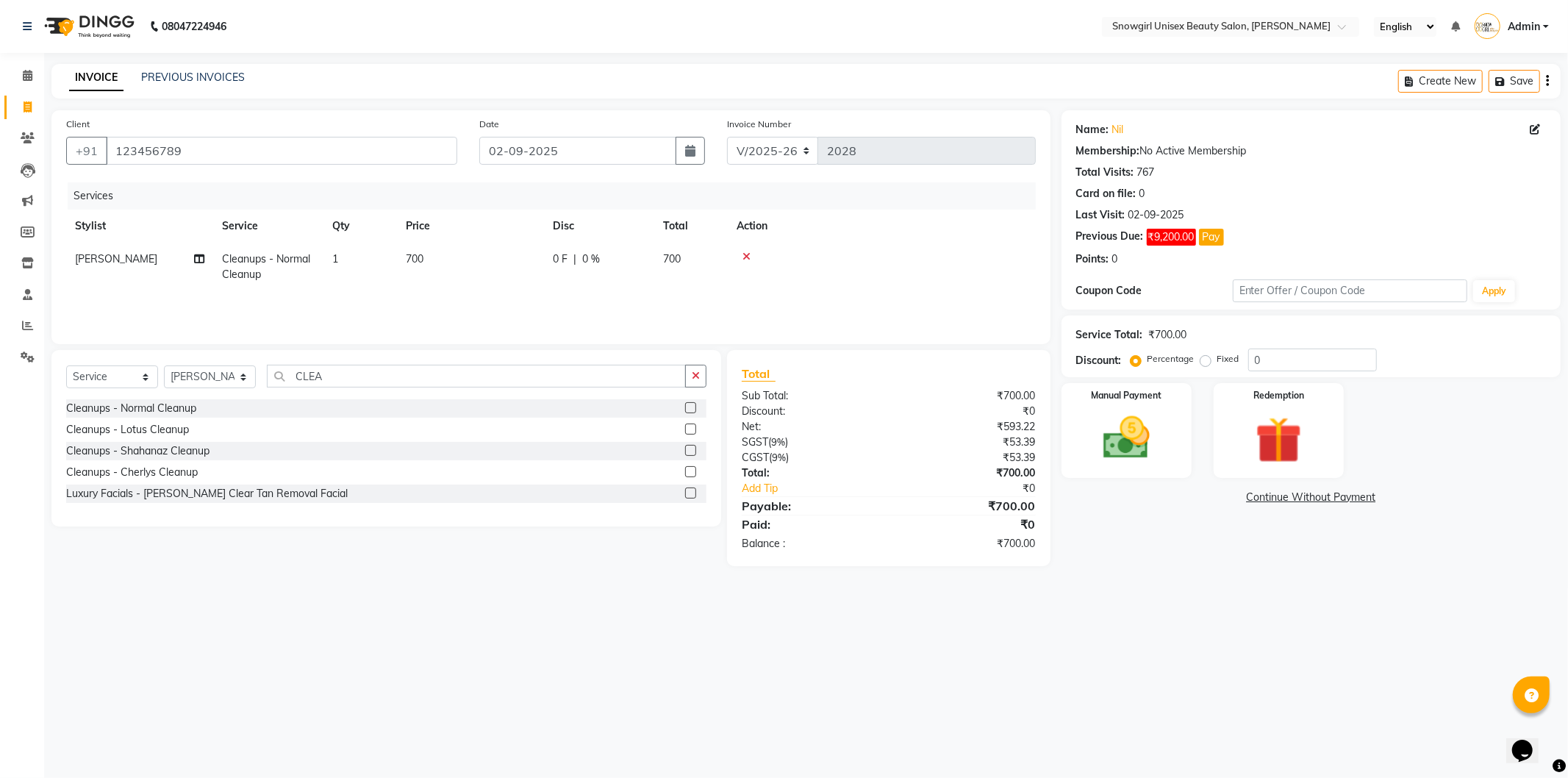
click at [531, 312] on div "Services Stylist Service Qty Price Disc Total Action MALU ANILKUMAR Cleanups - …" at bounding box center [550, 255] width 970 height 147
click at [696, 373] on icon "button" at bounding box center [696, 376] width 8 height 10
click at [212, 383] on select "Select Stylist [PERSON_NAME] [PERSON_NAME] [PERSON_NAME] [PERSON_NAME] [PERSON_…" at bounding box center [210, 377] width 92 height 23
select select "39189"
click at [164, 366] on select "Select Stylist [PERSON_NAME] [PERSON_NAME] [PERSON_NAME] [PERSON_NAME] [PERSON_…" at bounding box center [210, 377] width 92 height 23
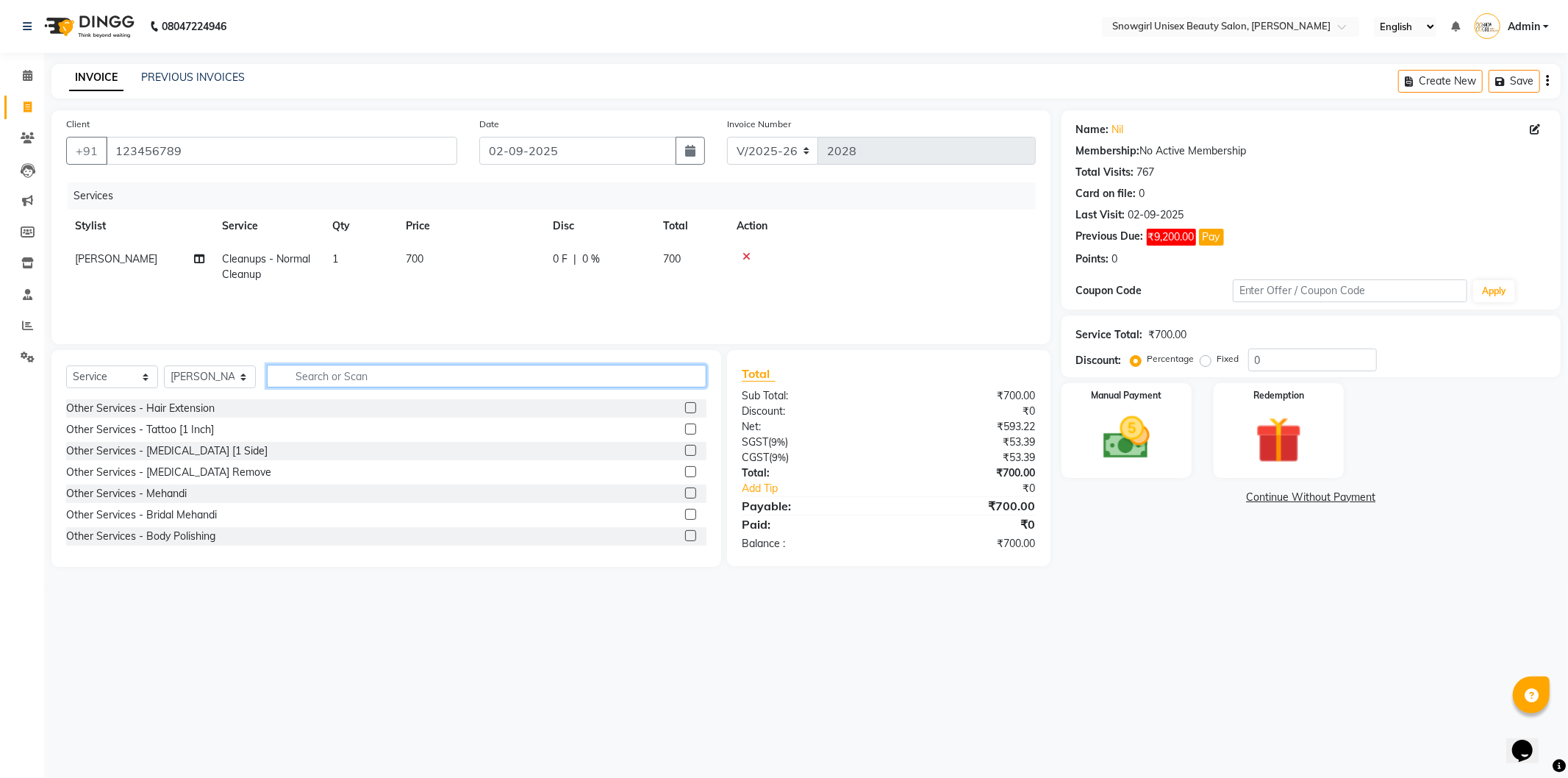
click at [419, 378] on input "text" at bounding box center [487, 377] width 440 height 23
type input "U CU"
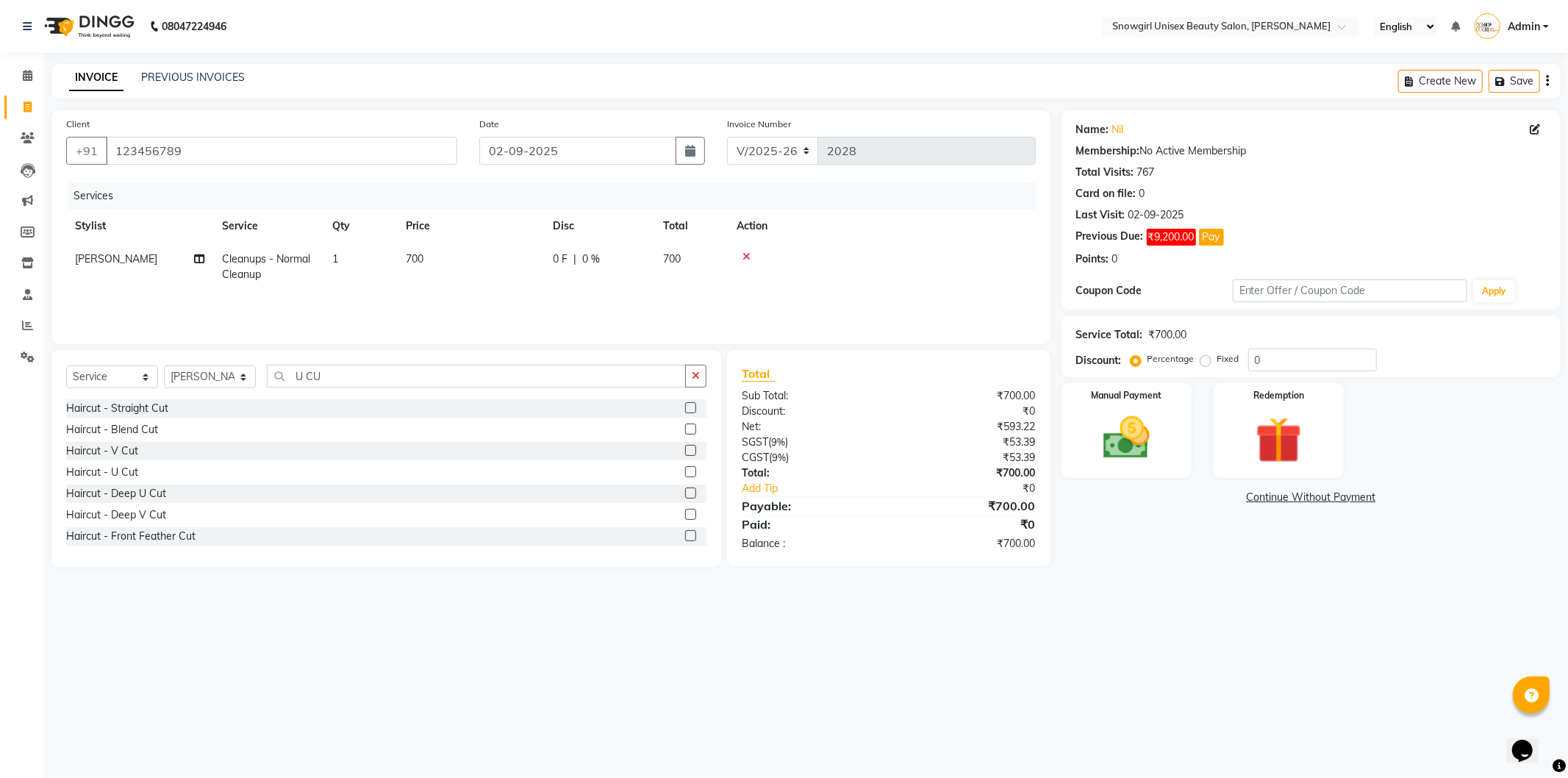
click at [686, 475] on div at bounding box center [696, 472] width 21 height 18
click at [686, 471] on label at bounding box center [690, 471] width 11 height 11
click at [686, 471] on input "checkbox" at bounding box center [690, 473] width 10 height 10
checkbox input "false"
click at [469, 329] on div "Services Stylist Service Qty Price Disc Total Action MALU ANILKUMAR Cleanups - …" at bounding box center [550, 259] width 970 height 153
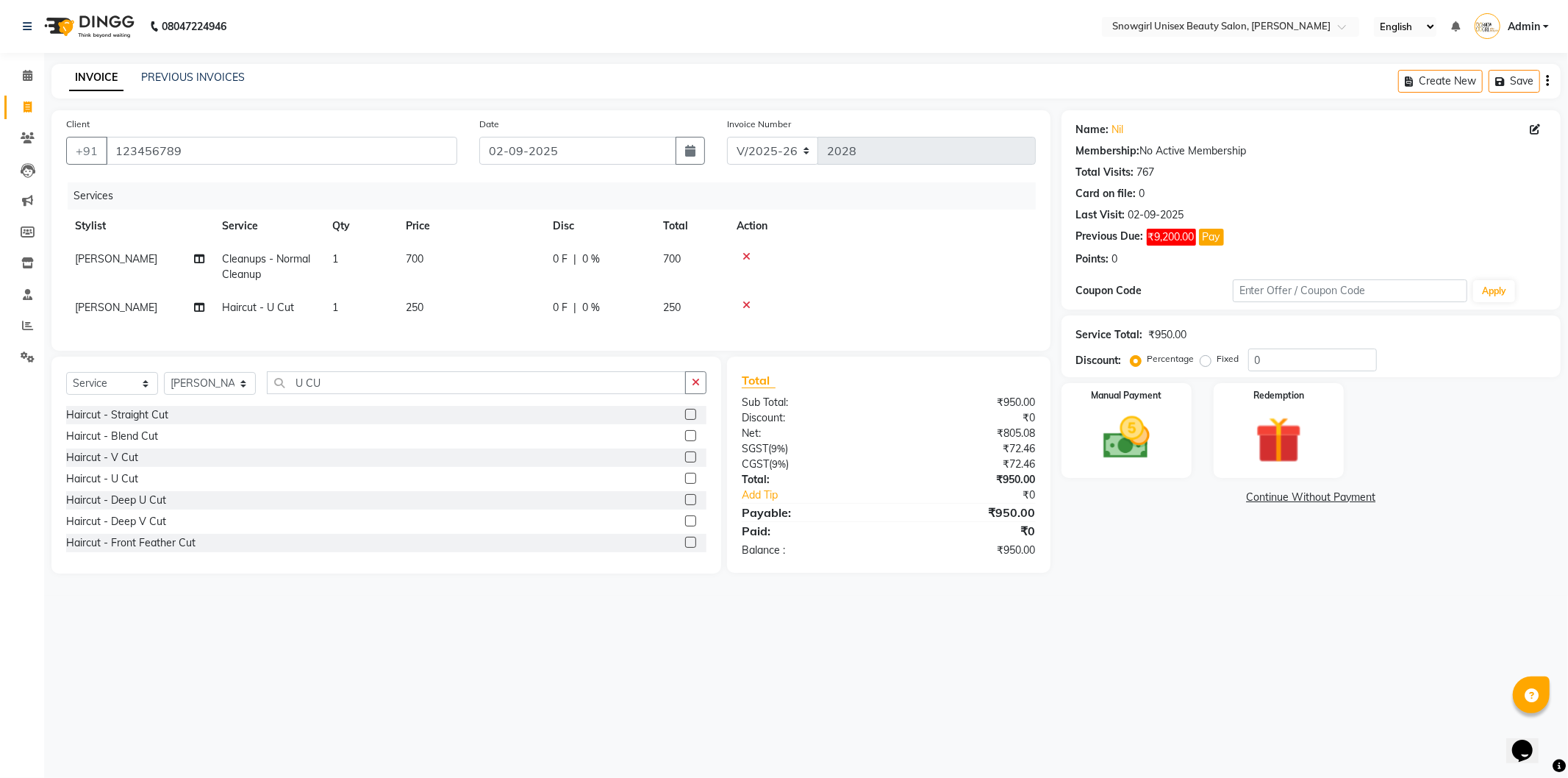
click at [481, 300] on td "250" at bounding box center [470, 307] width 147 height 33
select select "39189"
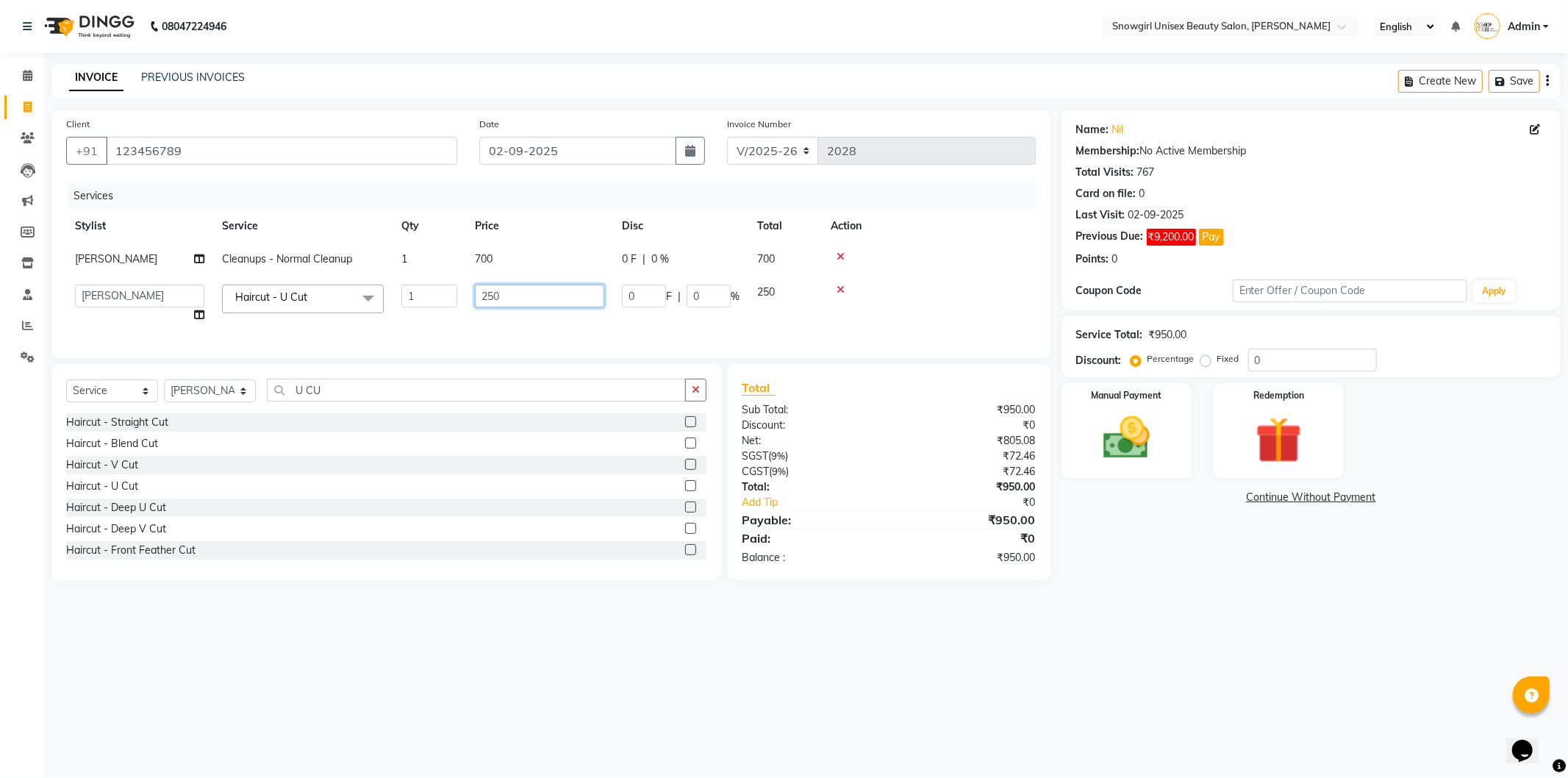
click at [494, 295] on input "250" at bounding box center [539, 296] width 129 height 23
type input "300"
click at [560, 330] on div "Services Stylist Service Qty Price Disc Total Action MALU ANILKUMAR Cleanups - …" at bounding box center [550, 262] width 970 height 161
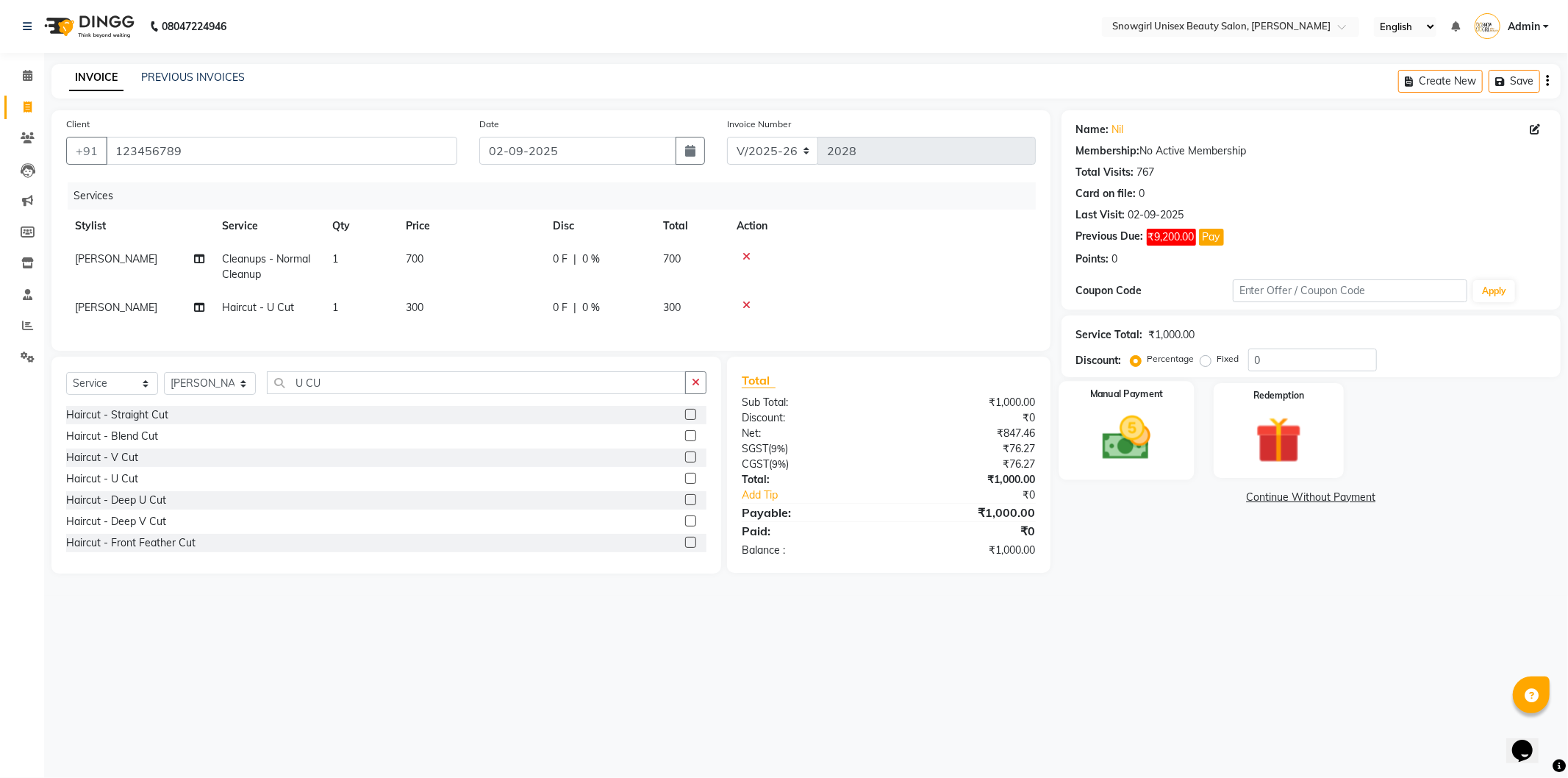
click at [1117, 420] on img at bounding box center [1126, 438] width 78 height 56
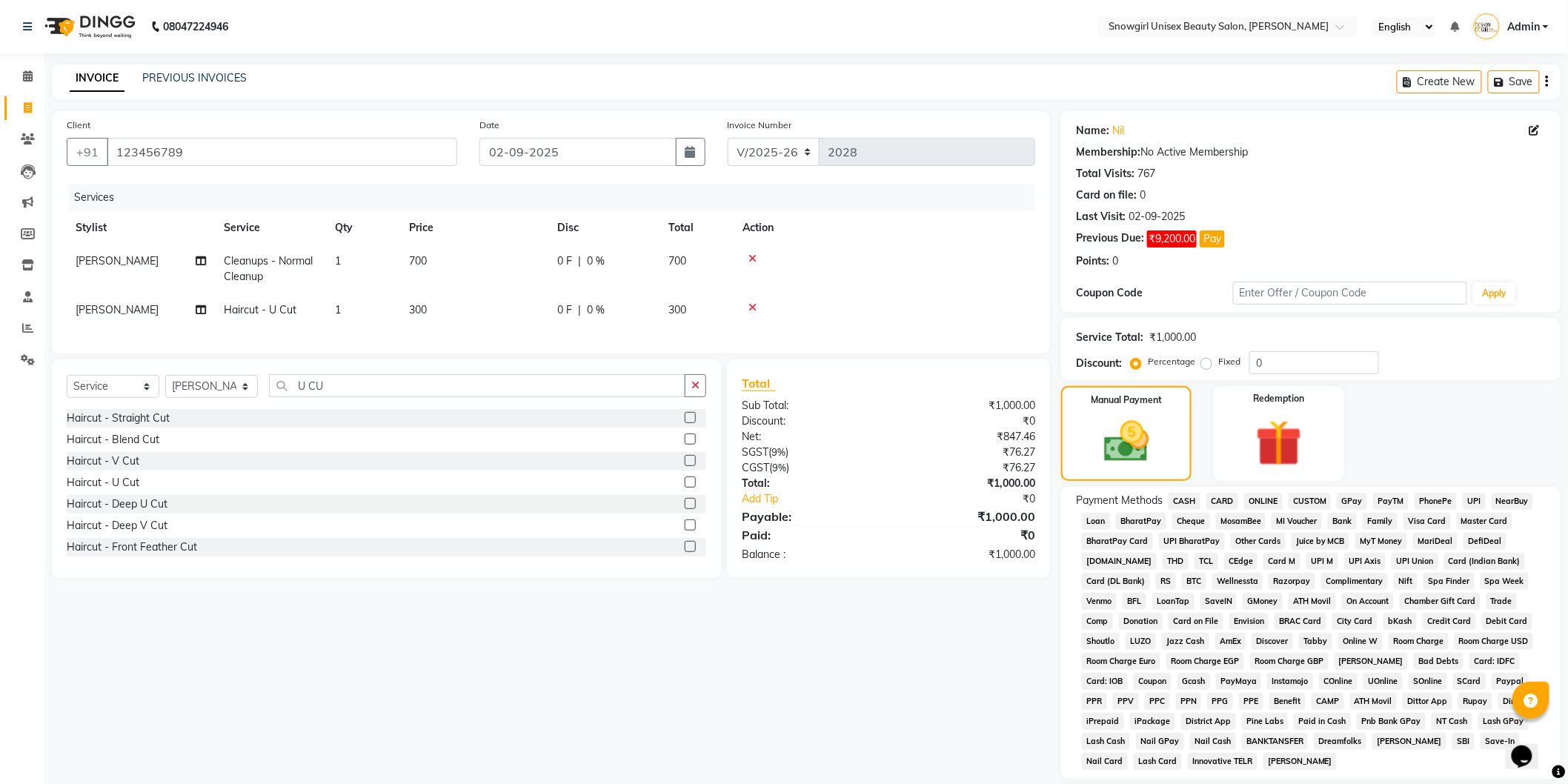
click at [1360, 502] on span "GPay" at bounding box center [1352, 501] width 31 height 17
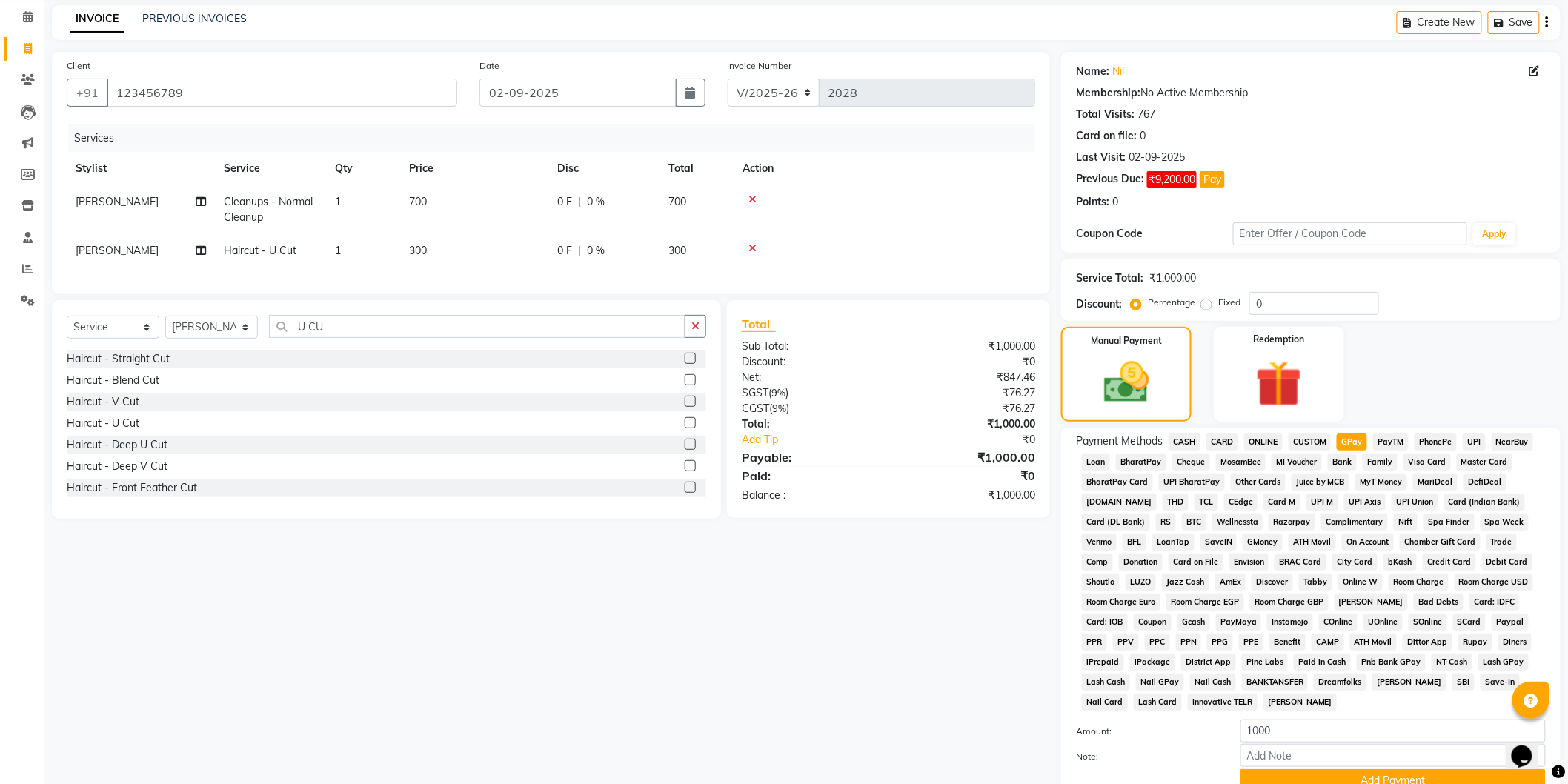
scroll to position [171, 0]
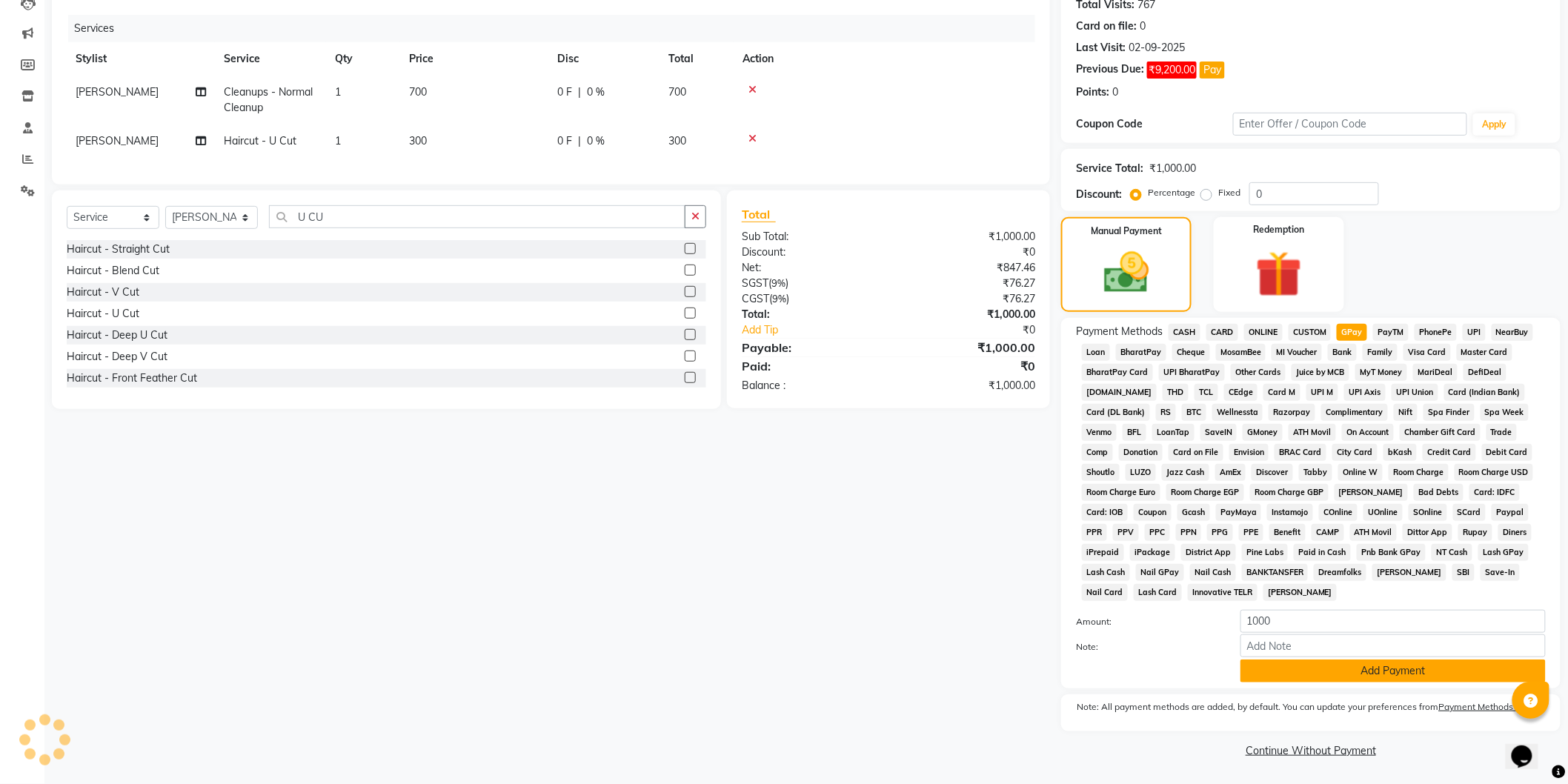
click at [1384, 664] on button "Add Payment" at bounding box center [1394, 671] width 306 height 23
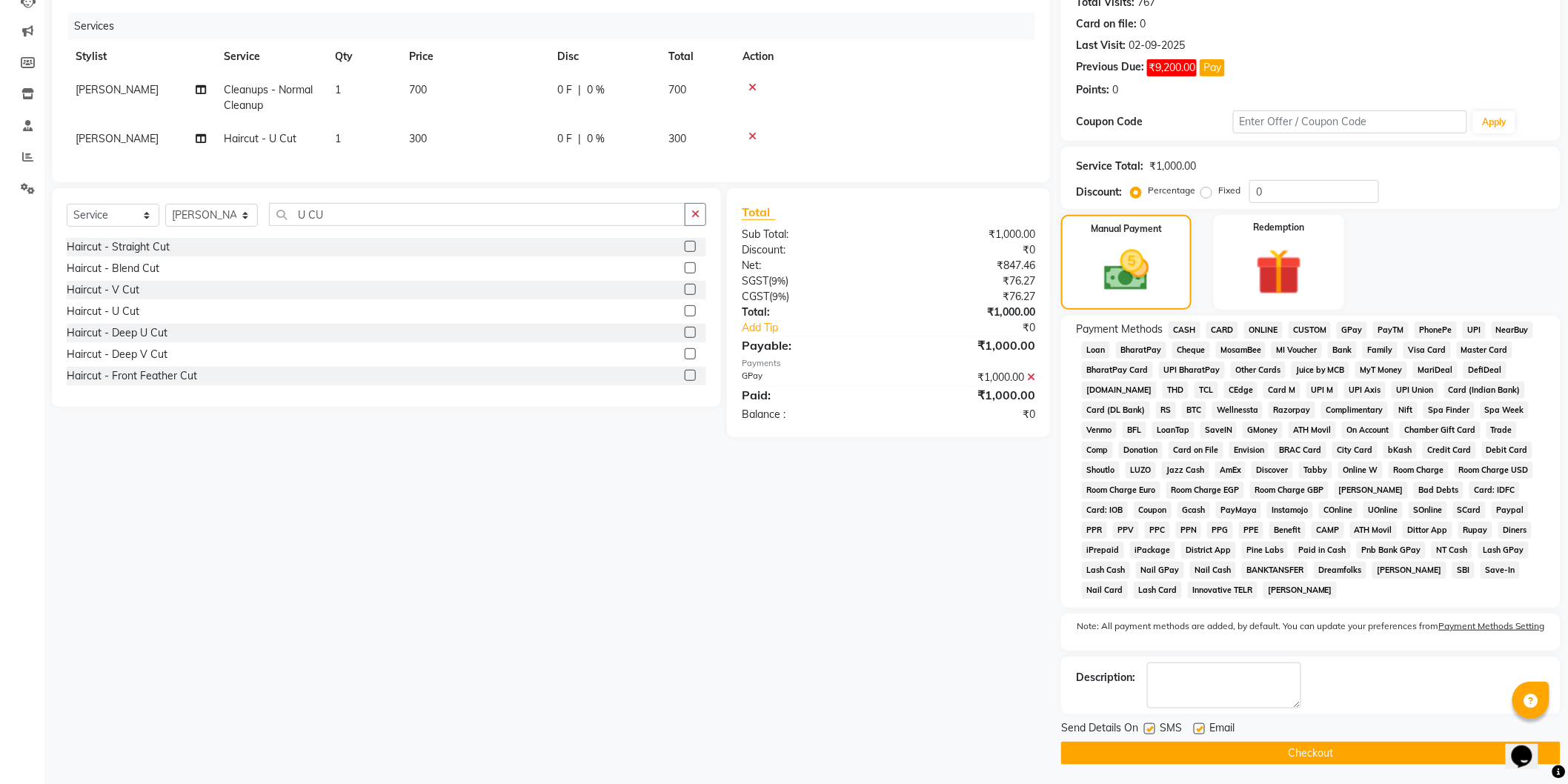
click at [1149, 731] on label at bounding box center [1149, 728] width 11 height 11
click at [1149, 731] on input "checkbox" at bounding box center [1149, 730] width 10 height 10
checkbox input "false"
click at [1159, 754] on button "Checkout" at bounding box center [1311, 753] width 499 height 23
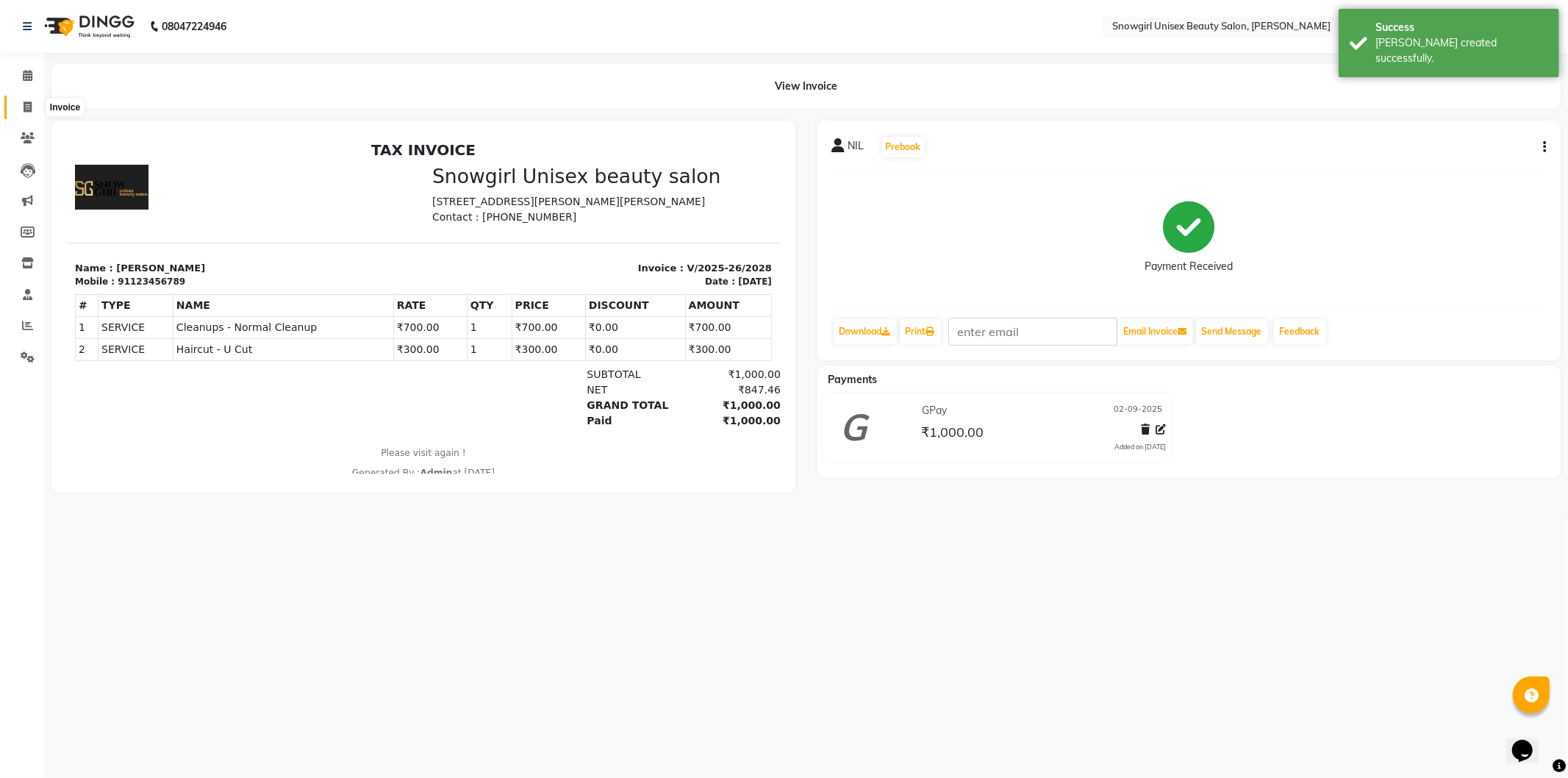
click at [32, 108] on span at bounding box center [27, 107] width 26 height 17
select select "service"
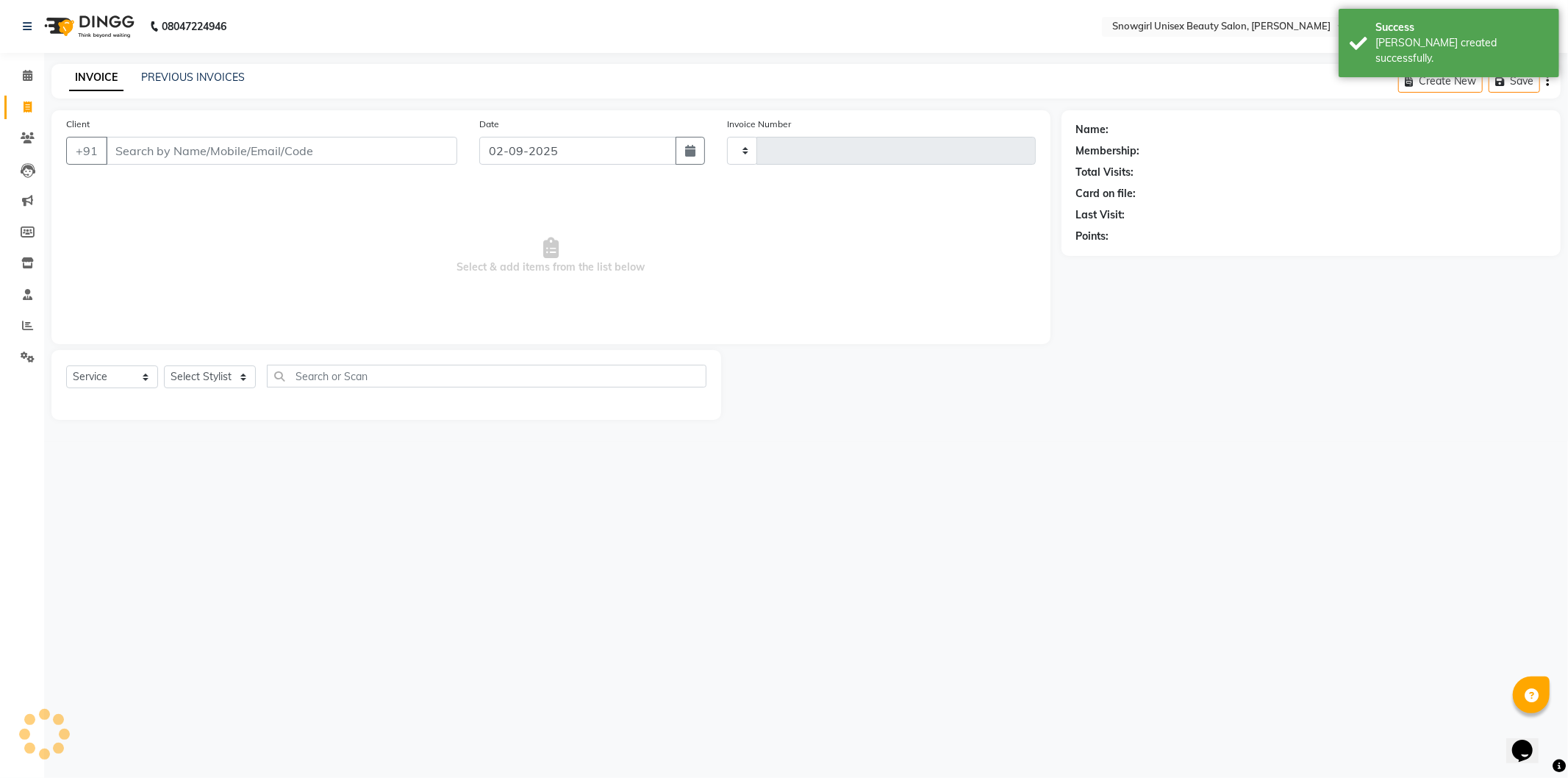
type input "2029"
select select "5593"
click at [145, 86] on div "INVOICE PREVIOUS INVOICES" at bounding box center [157, 78] width 211 height 17
click at [151, 78] on link "PREVIOUS INVOICES" at bounding box center [193, 77] width 104 height 13
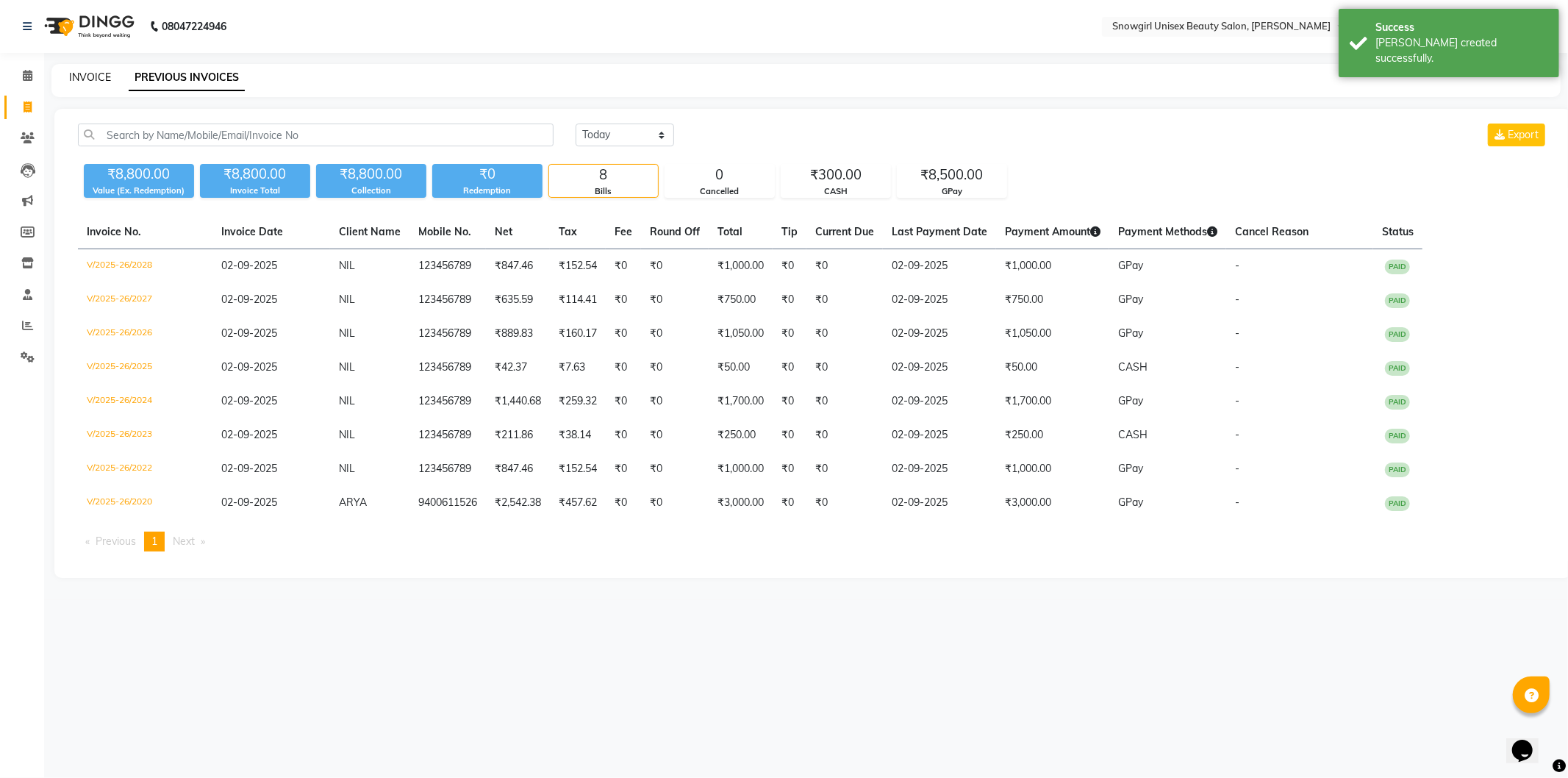
click at [100, 78] on link "INVOICE" at bounding box center [90, 77] width 42 height 13
select select "service"
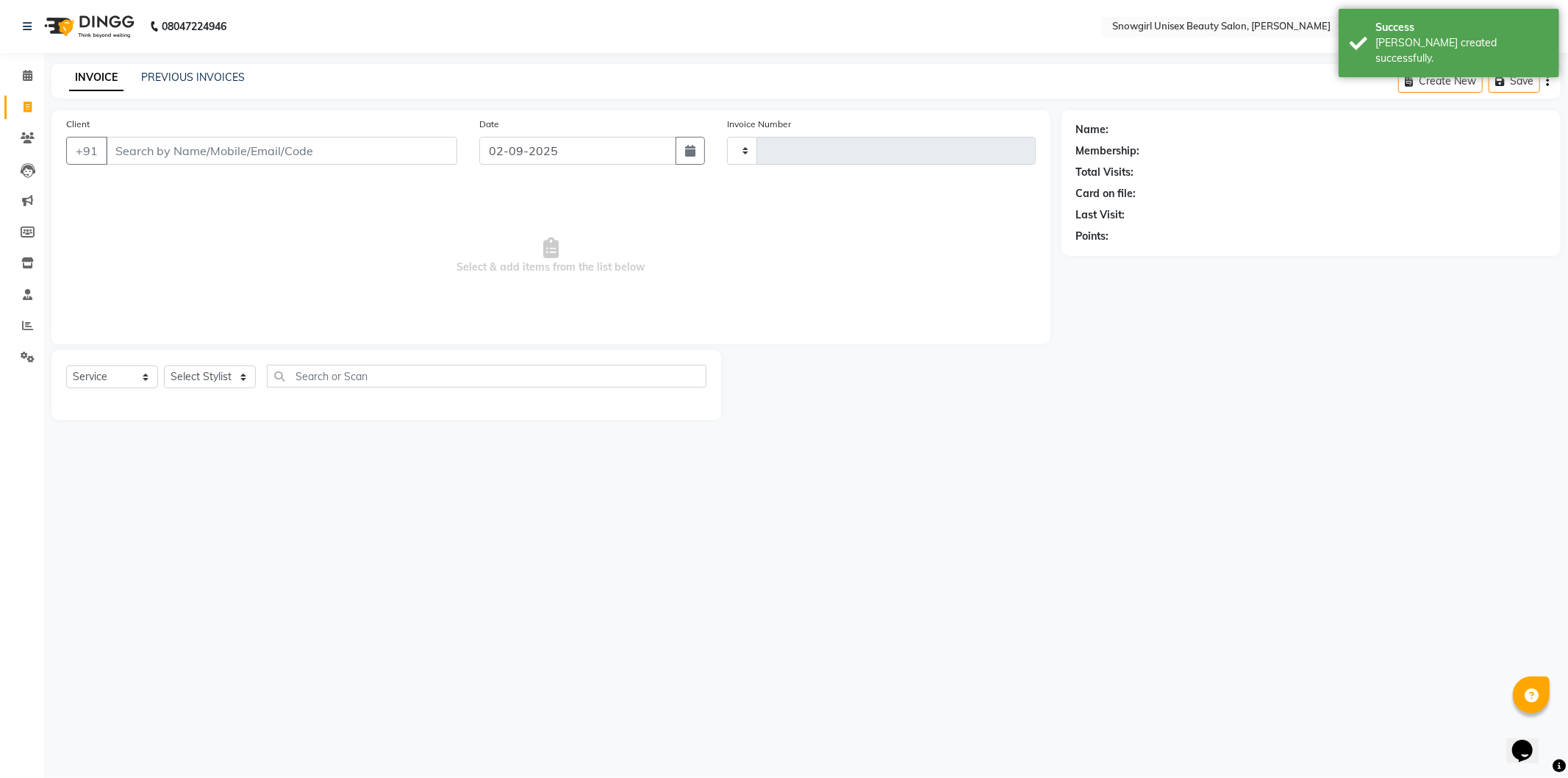
type input "2029"
select select "5593"
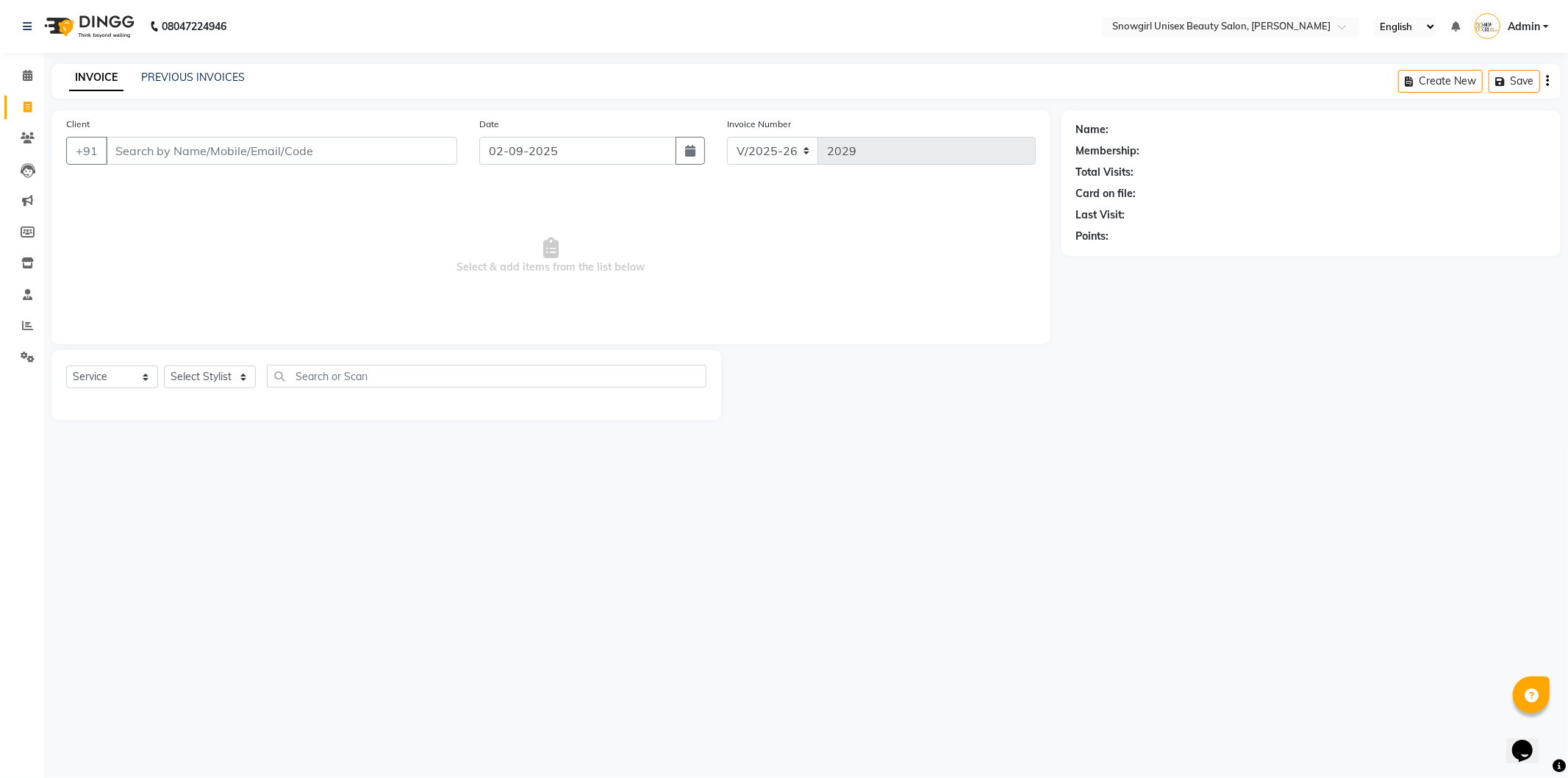
click at [236, 149] on input "Client" at bounding box center [281, 151] width 352 height 28
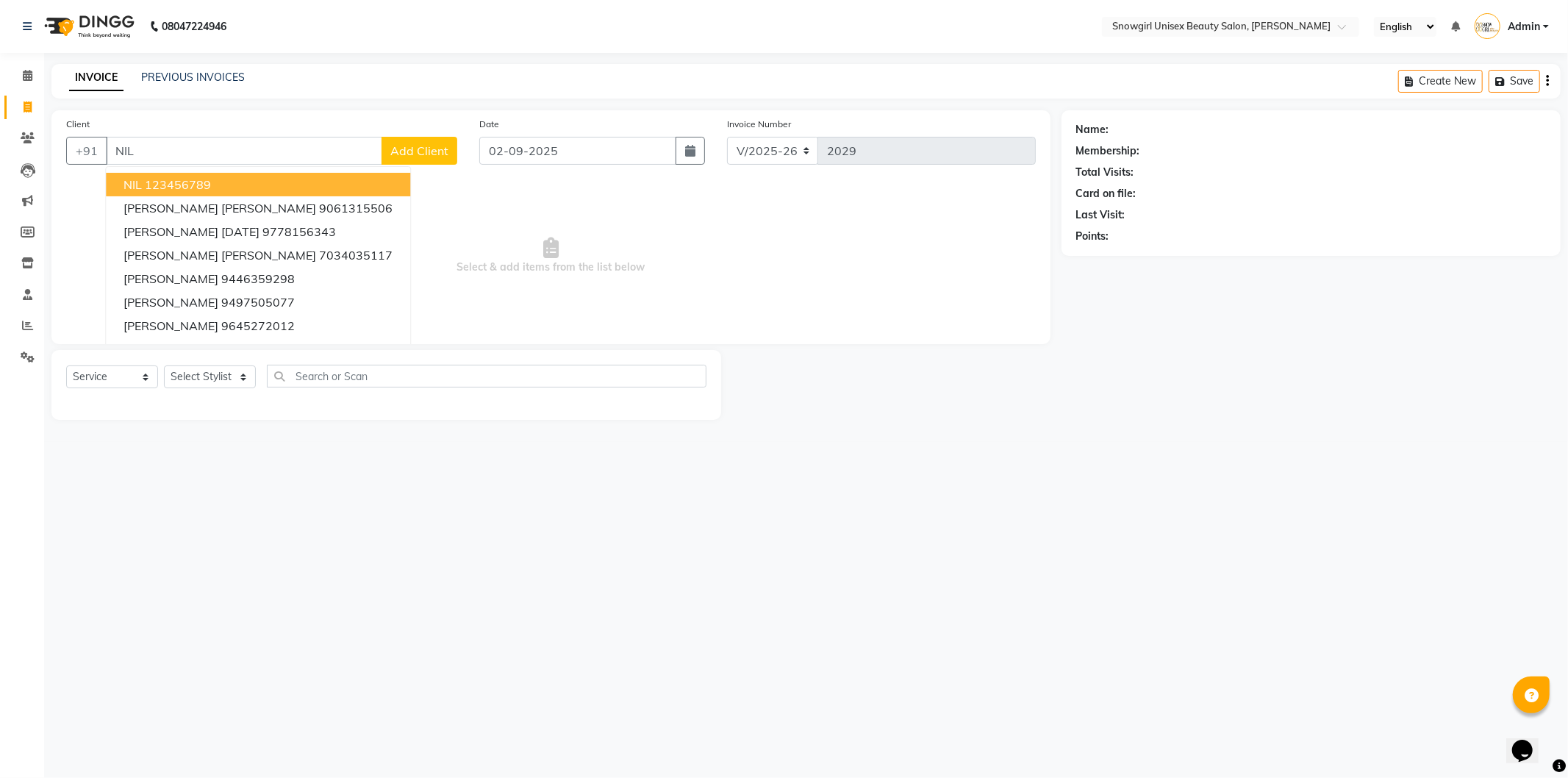
click at [215, 185] on button "NIL 123456789" at bounding box center [257, 185] width 304 height 24
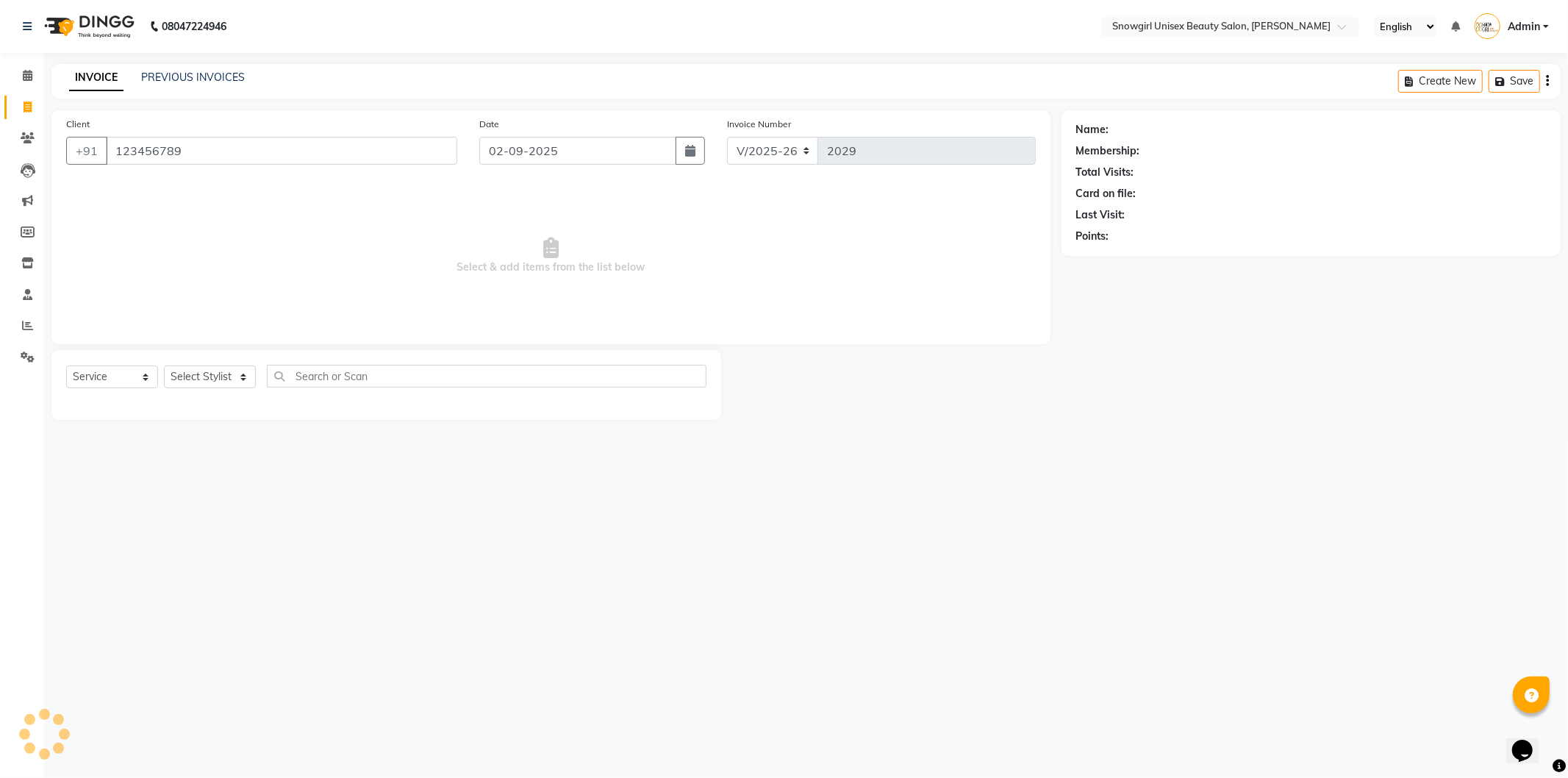
type input "123456789"
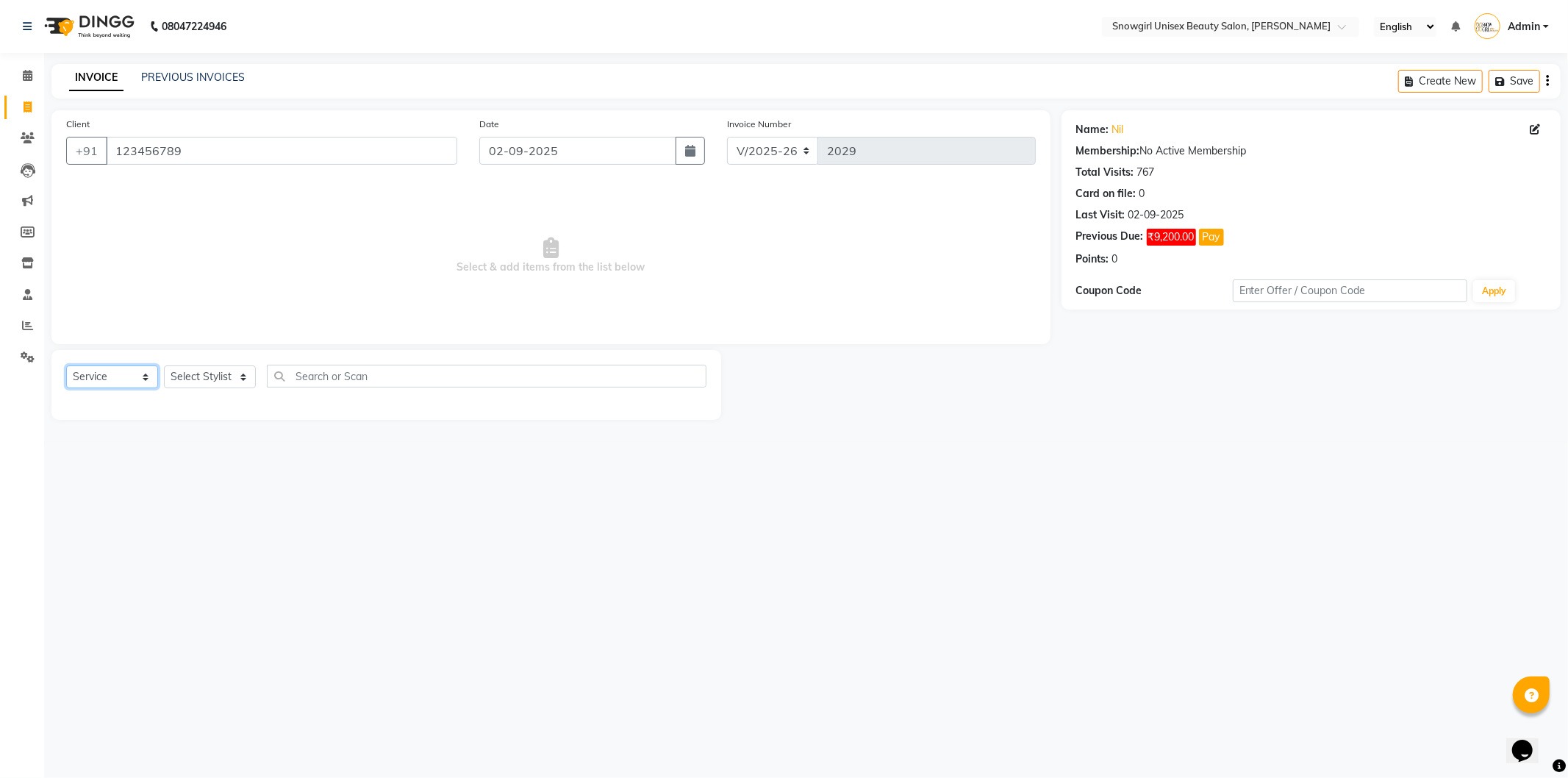
click at [152, 376] on select "Select Service Product Membership Package Voucher Prepaid Gift Card" at bounding box center [112, 377] width 92 height 23
click at [66, 366] on select "Select Service Product Membership Package Voucher Prepaid Gift Card" at bounding box center [112, 377] width 92 height 23
click at [185, 382] on select "Select Stylist [PERSON_NAME] [PERSON_NAME] [PERSON_NAME] [PERSON_NAME] [PERSON_…" at bounding box center [210, 377] width 92 height 23
select select "39196"
click at [164, 366] on select "Select Stylist [PERSON_NAME] [PERSON_NAME] [PERSON_NAME] [PERSON_NAME] [PERSON_…" at bounding box center [210, 377] width 92 height 23
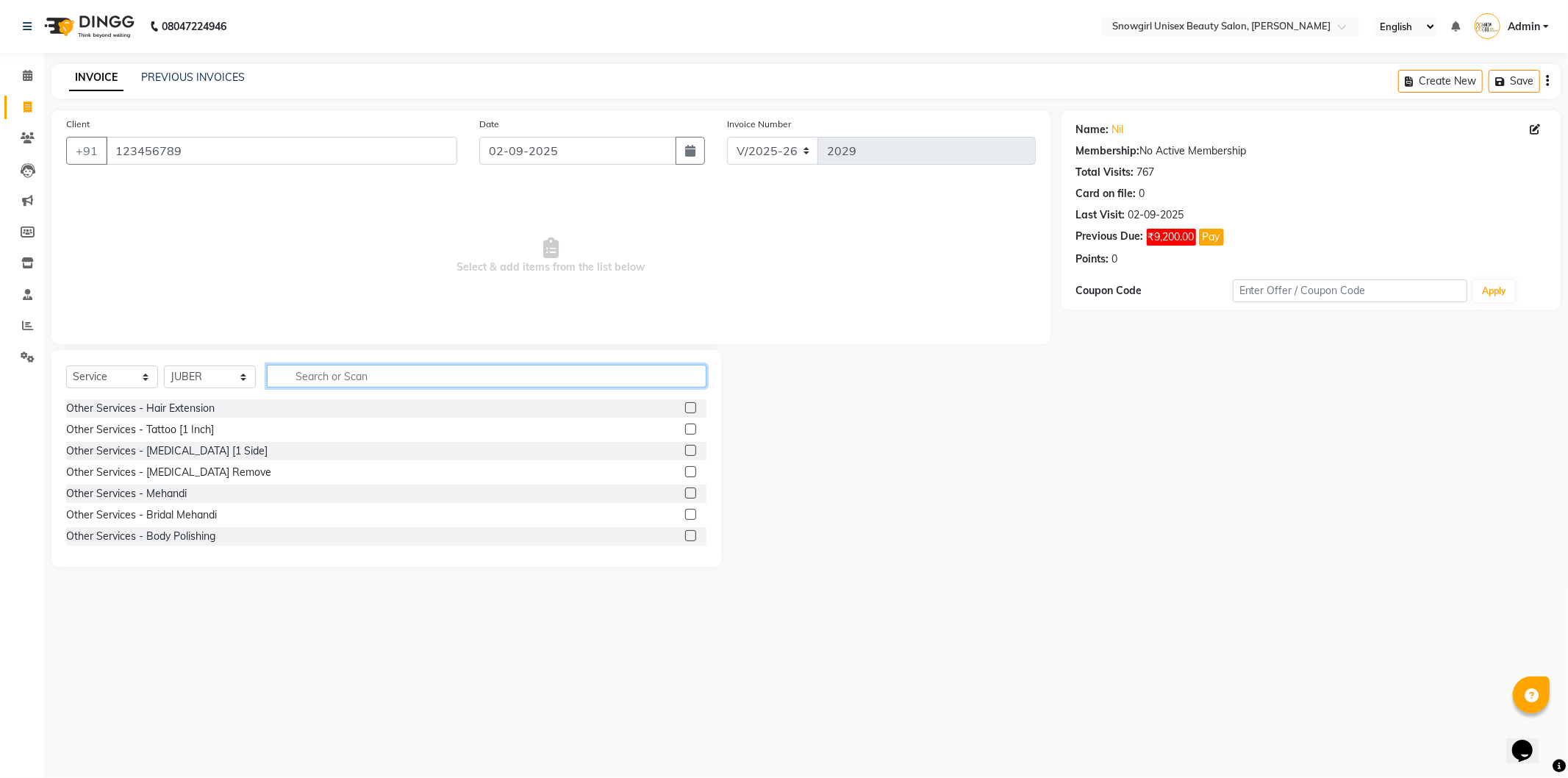
click at [357, 382] on input "text" at bounding box center [487, 377] width 440 height 23
type input "COLOU"
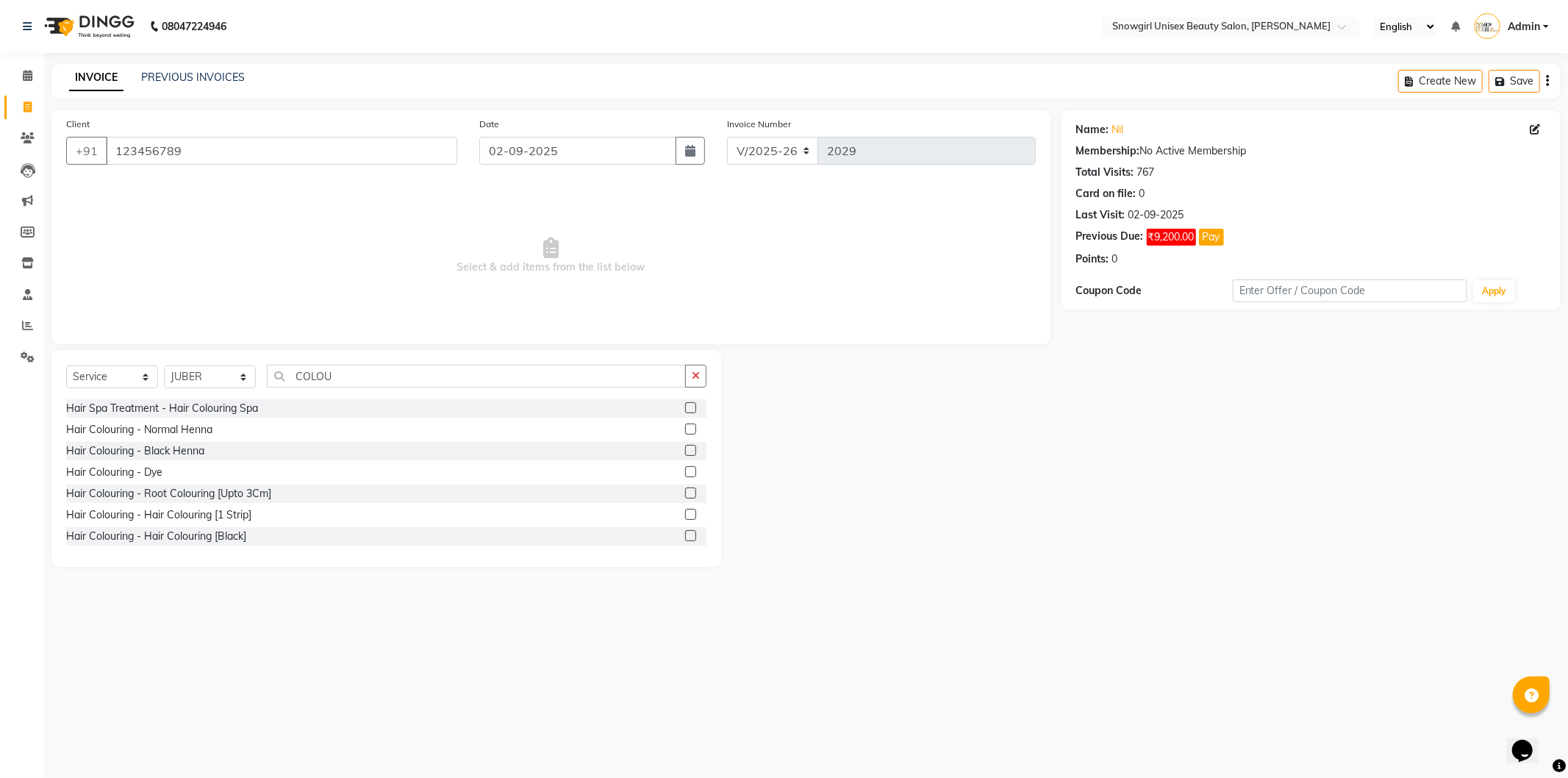
click at [686, 516] on label at bounding box center [690, 513] width 11 height 11
click at [686, 516] on input "checkbox" at bounding box center [690, 515] width 10 height 10
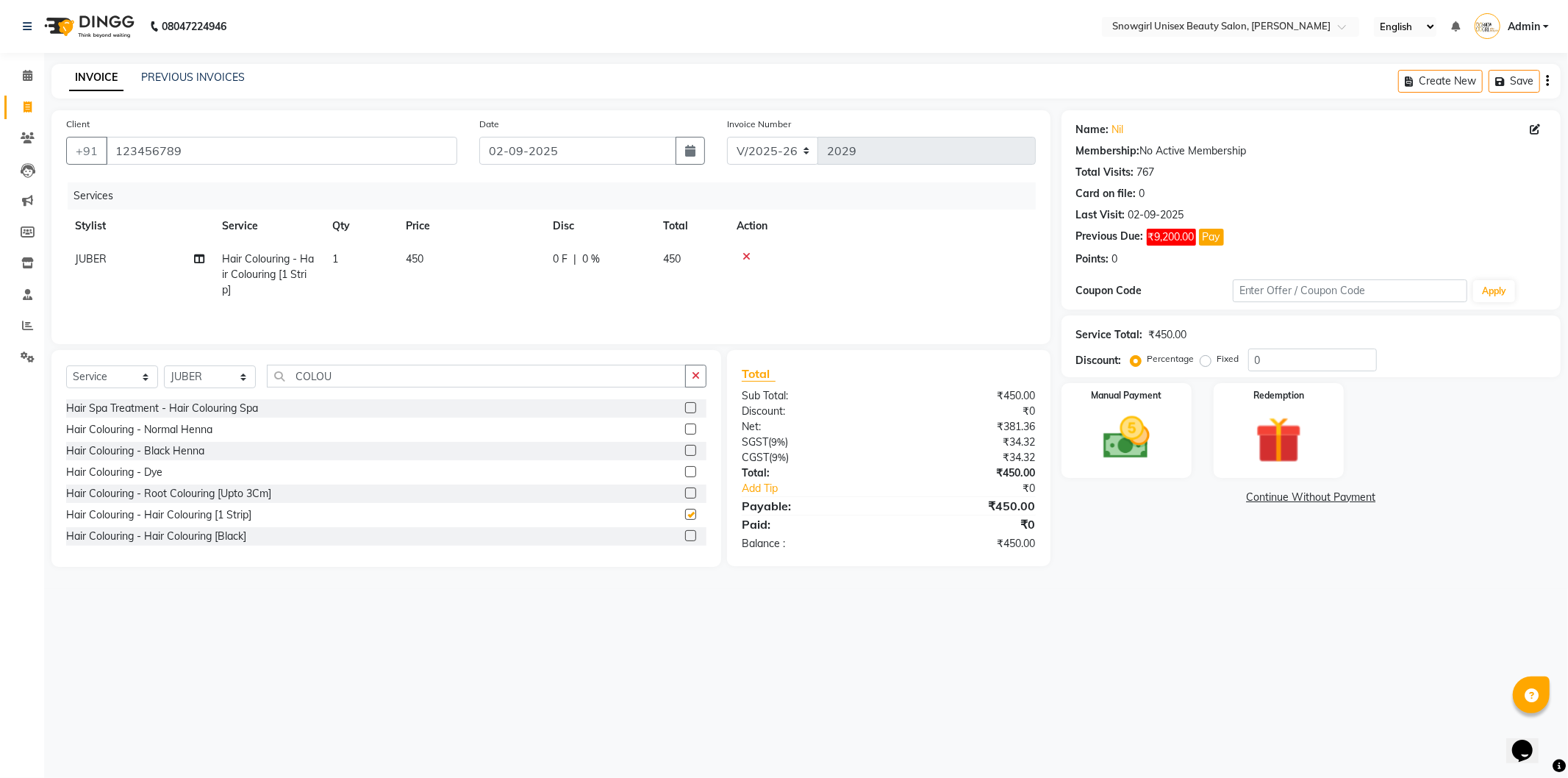
checkbox input "false"
click at [448, 252] on td "450" at bounding box center [470, 274] width 147 height 64
select select "39196"
click at [498, 259] on input "450" at bounding box center [539, 263] width 129 height 23
type input "4"
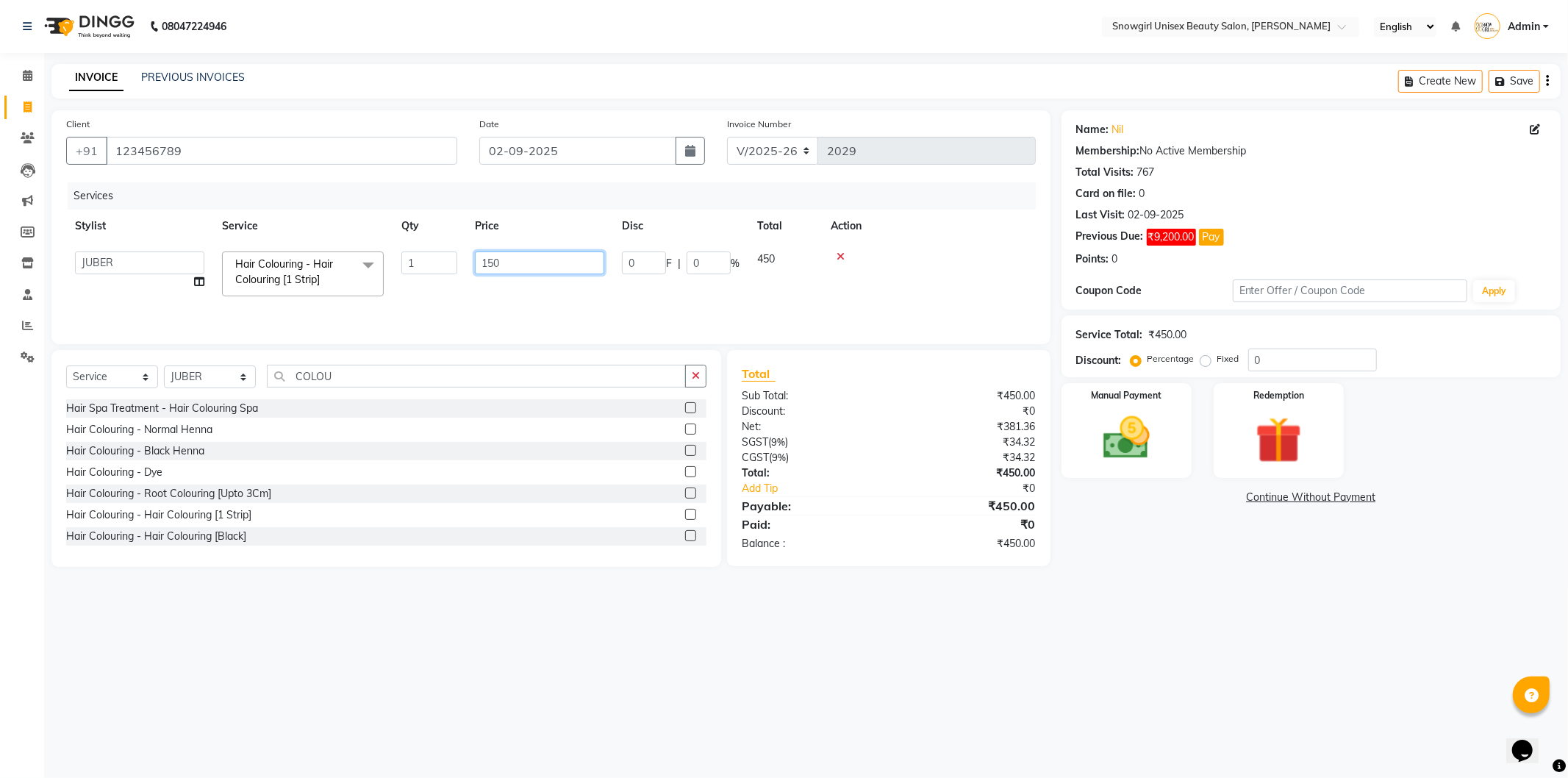
type input "1500"
click at [564, 292] on tr "ANEESH SARMANI ASIF DEVIKA BISWAKARMA FARMAN ALI FELMA ISHU JUBER JULEE KALPANA…" at bounding box center [550, 274] width 970 height 63
click at [1137, 453] on img at bounding box center [1126, 438] width 78 height 56
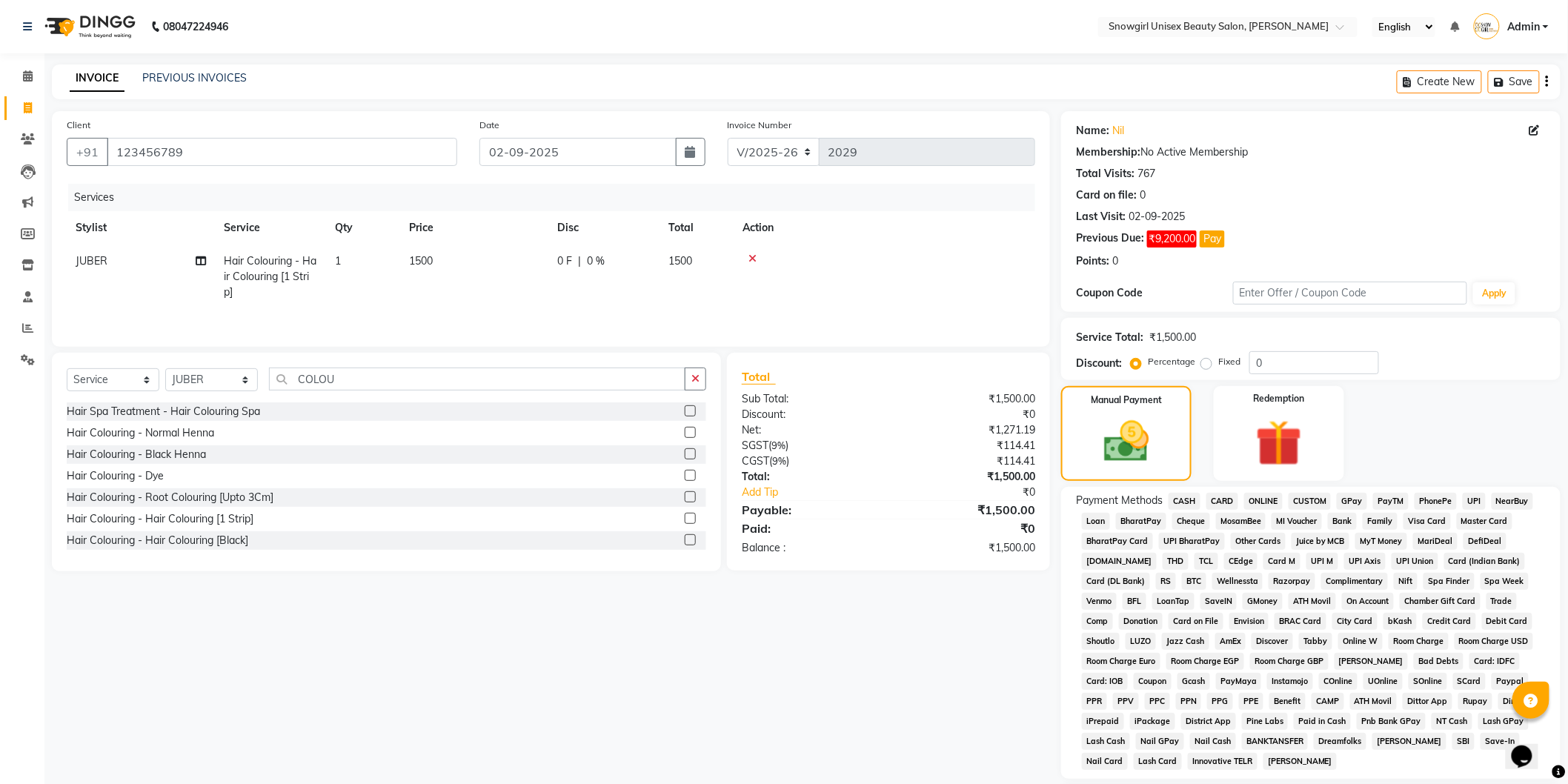
click at [1360, 504] on span "GPay" at bounding box center [1352, 501] width 31 height 17
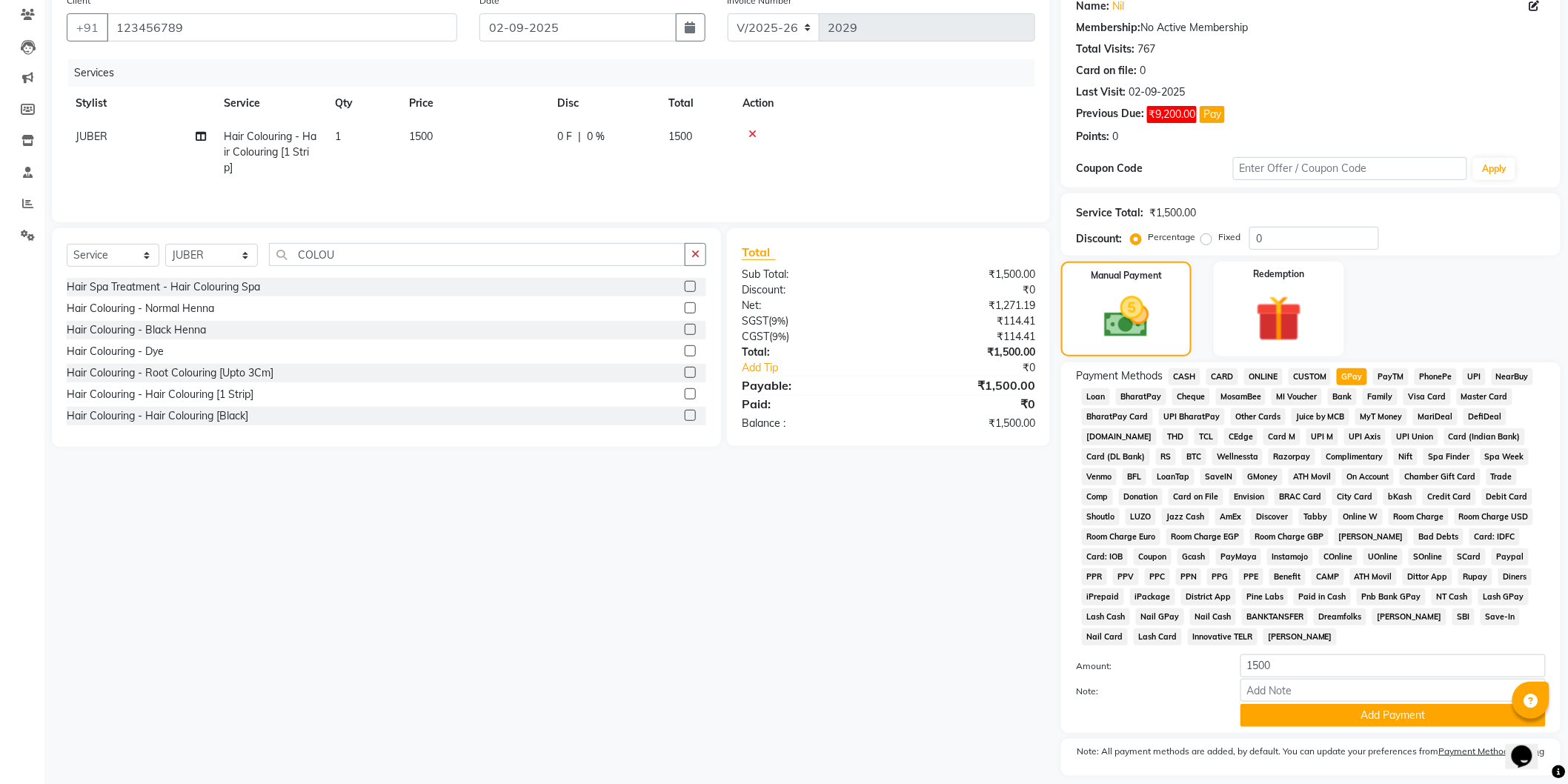
scroll to position [171, 0]
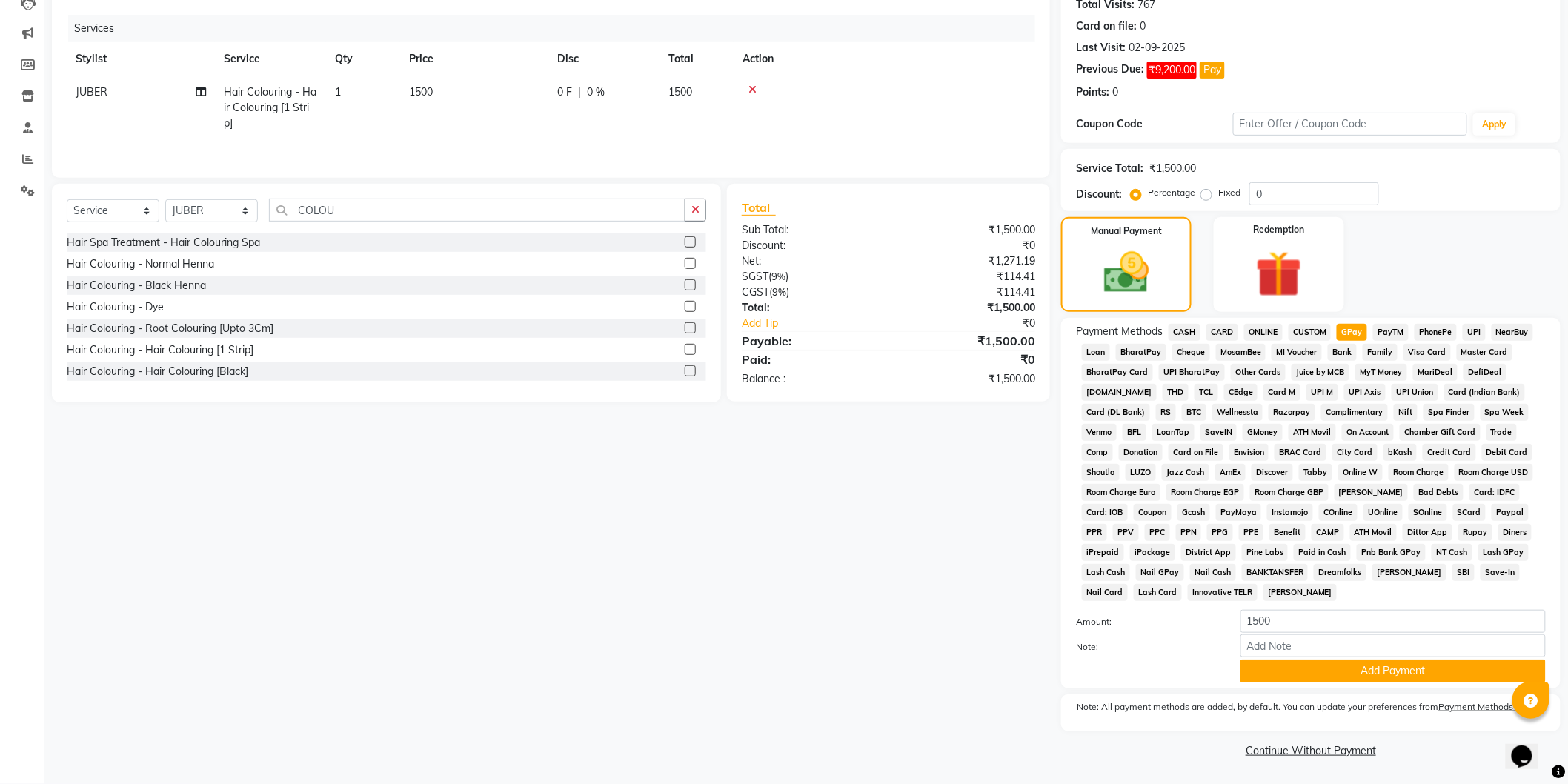
click at [1382, 685] on div "Payment Methods CASH CARD ONLINE CUSTOM GPay PayTM PhonePe UPI NearBuy Loan Bha…" at bounding box center [1311, 503] width 499 height 370
click at [1382, 669] on button "Add Payment" at bounding box center [1394, 671] width 306 height 23
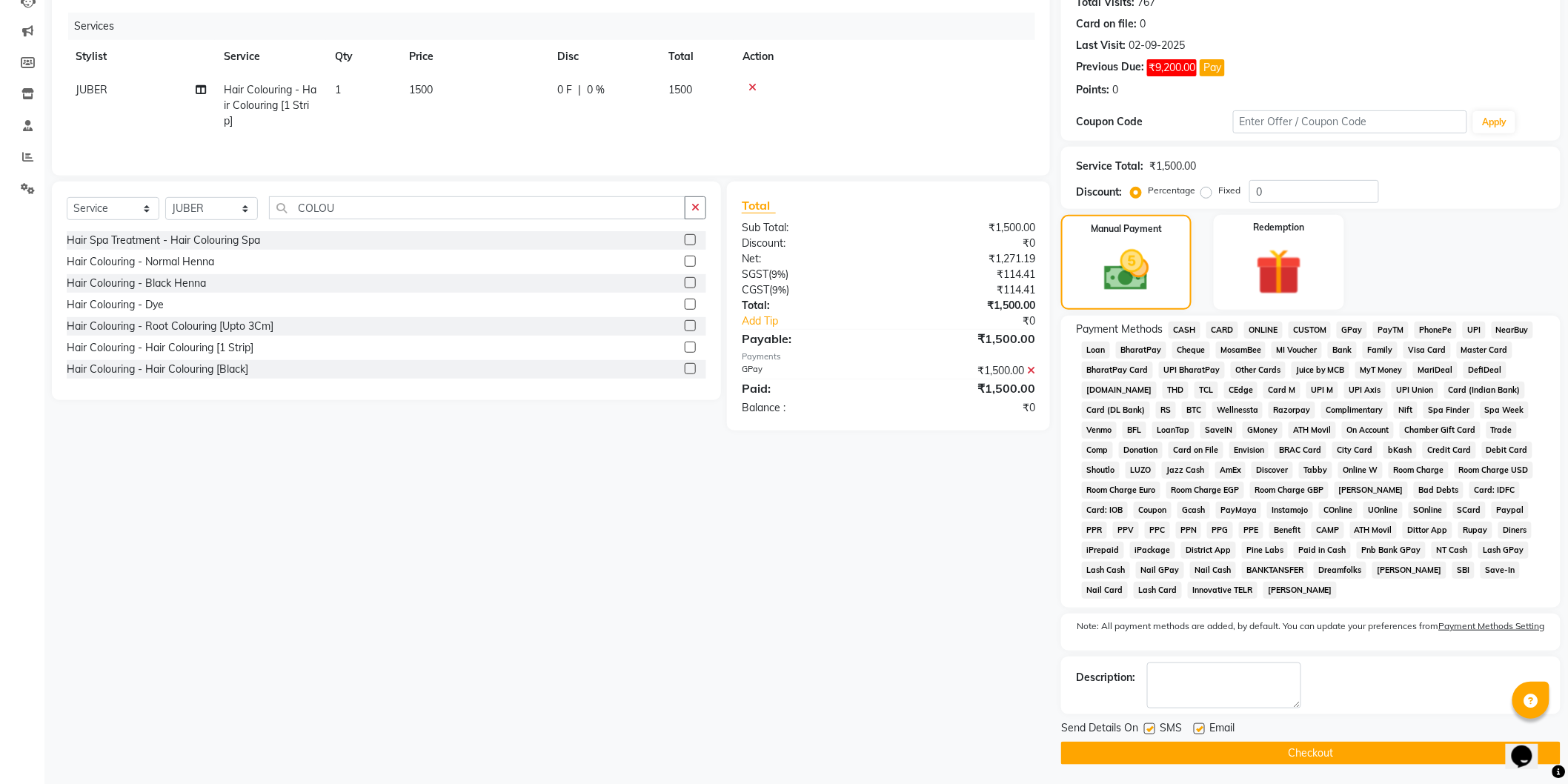
click at [1151, 730] on label at bounding box center [1149, 728] width 11 height 11
click at [1151, 730] on input "checkbox" at bounding box center [1149, 730] width 10 height 10
checkbox input "false"
click at [1149, 751] on button "Checkout" at bounding box center [1311, 753] width 499 height 23
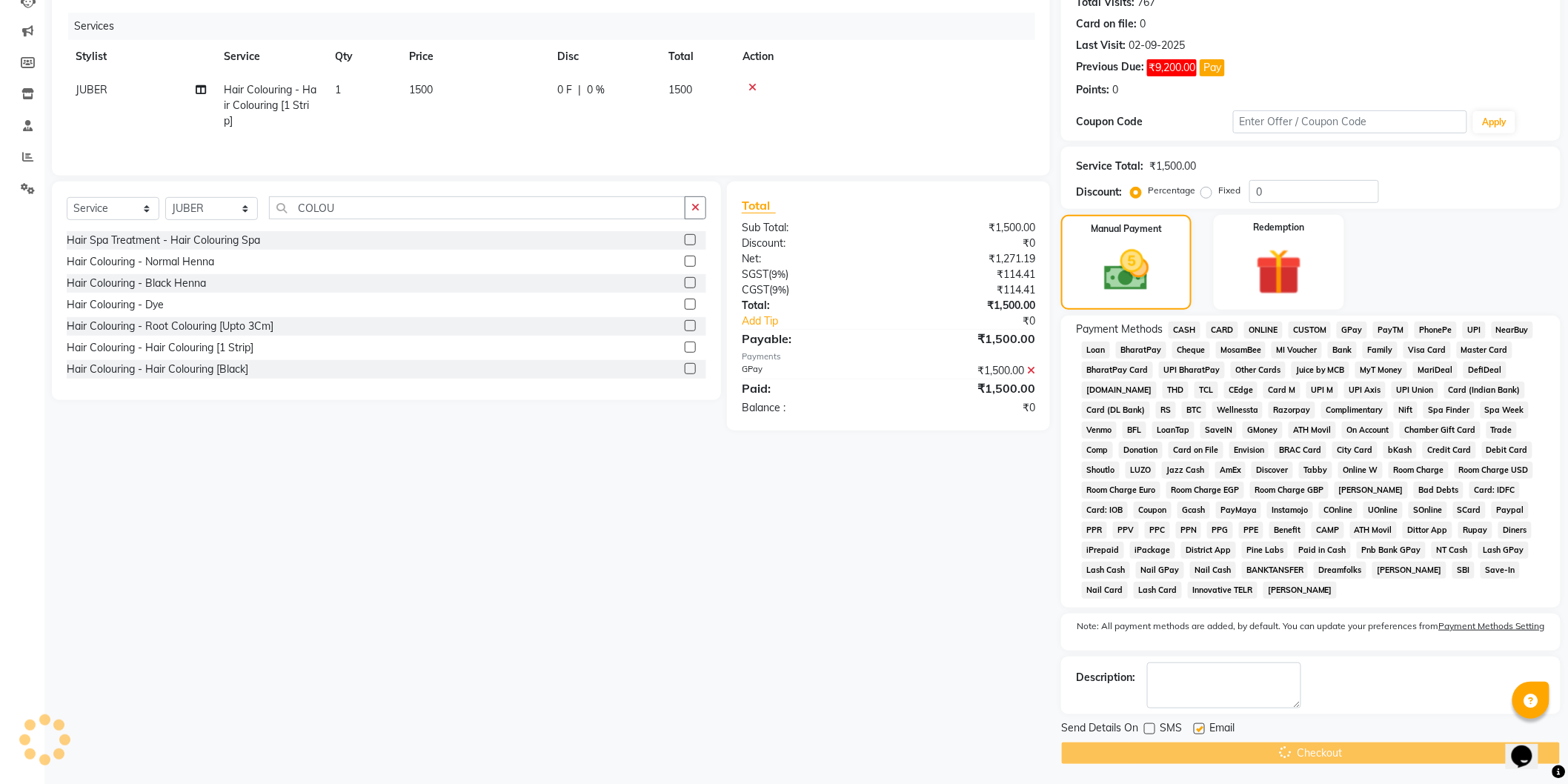
click at [1149, 751] on div "Checkout" at bounding box center [1311, 753] width 499 height 23
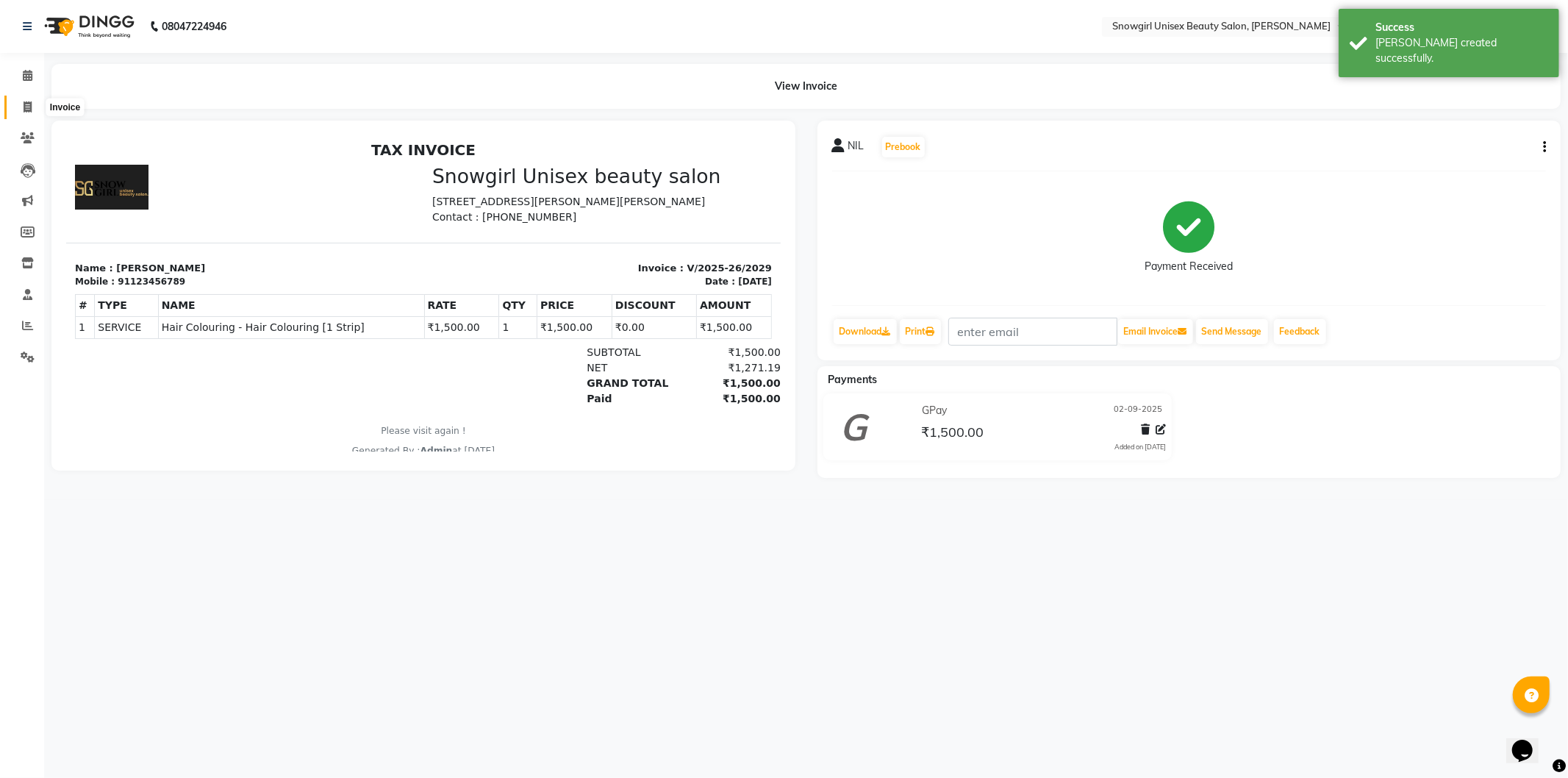
click at [33, 113] on span at bounding box center [27, 107] width 26 height 17
select select "service"
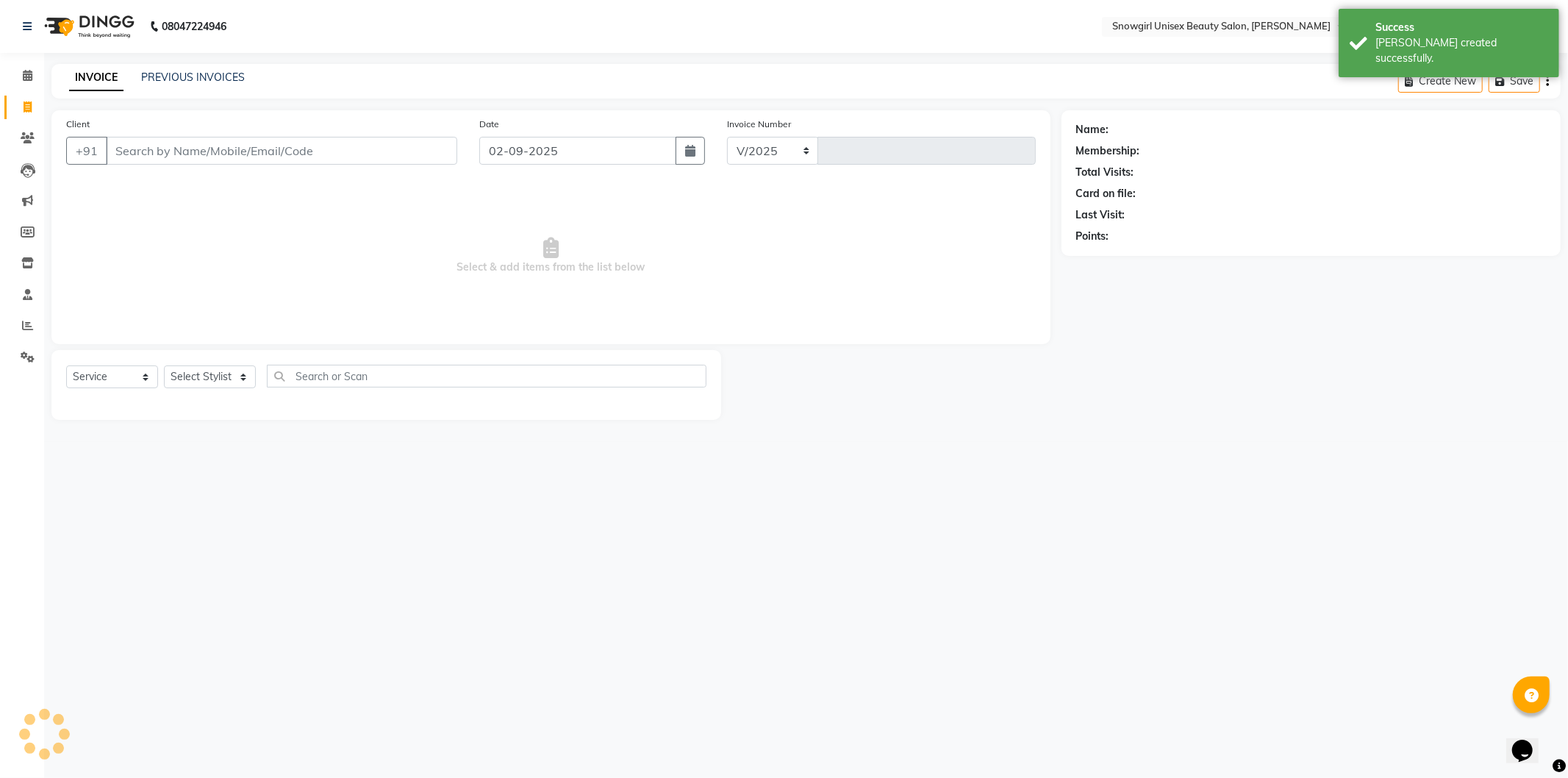
select select "5593"
type input "2030"
click at [242, 157] on input "Client" at bounding box center [281, 151] width 352 height 28
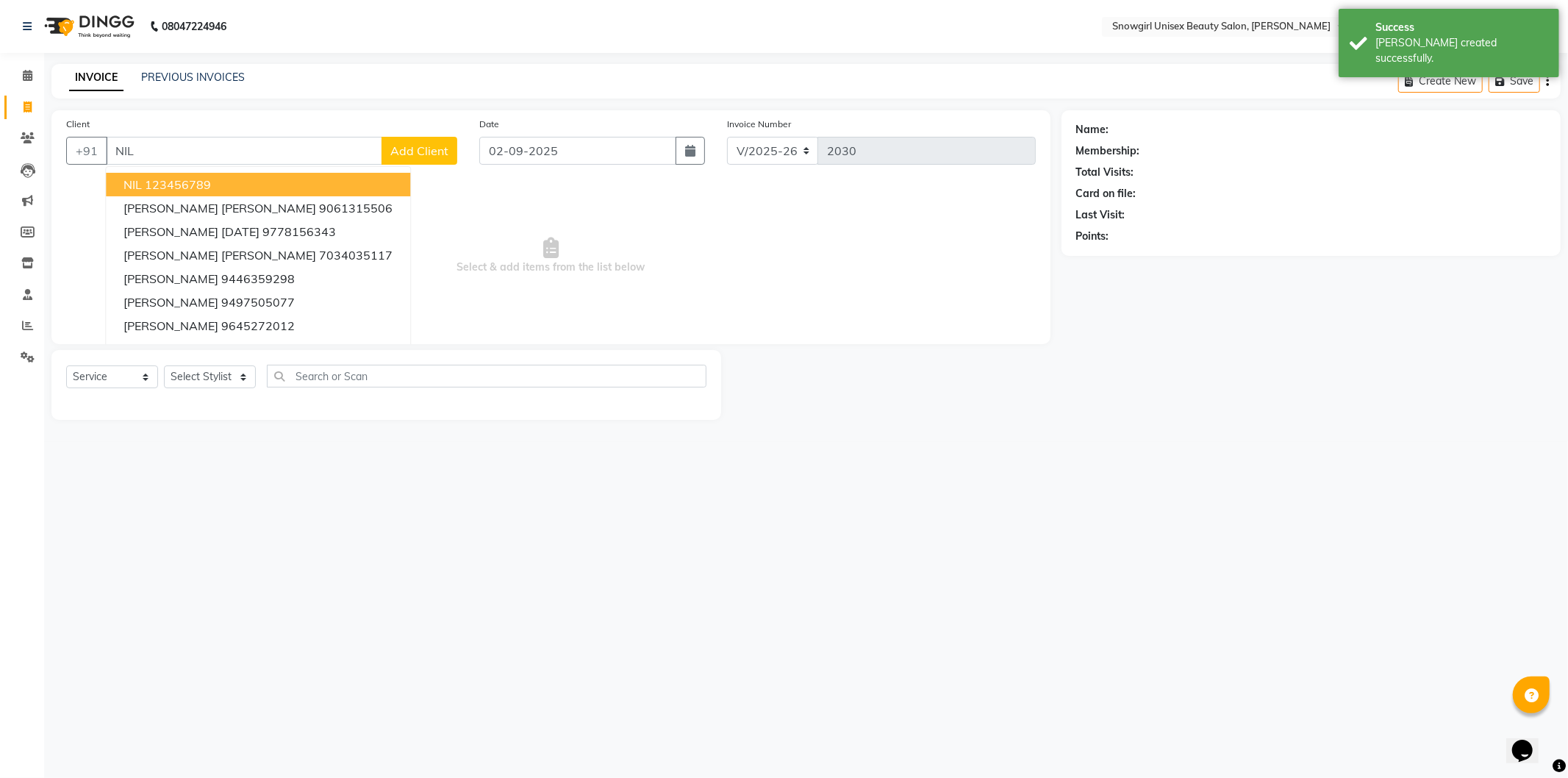
click at [138, 184] on span "NIL" at bounding box center [133, 185] width 18 height 15
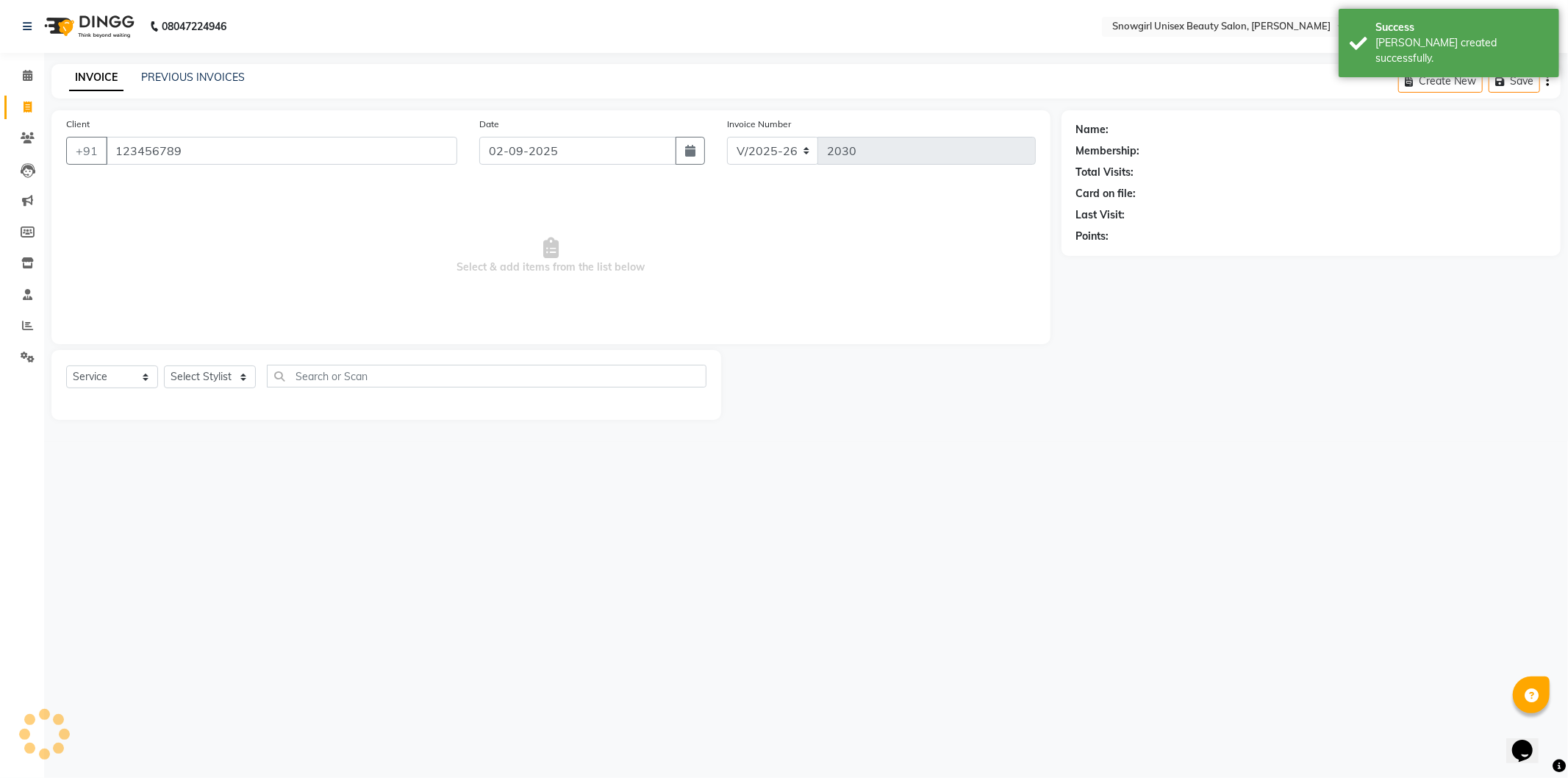
type input "123456789"
click at [105, 388] on select "Select Service Product Membership Package Voucher Prepaid Gift Card" at bounding box center [112, 377] width 92 height 23
click at [66, 366] on select "Select Service Product Membership Package Voucher Prepaid Gift Card" at bounding box center [112, 377] width 92 height 23
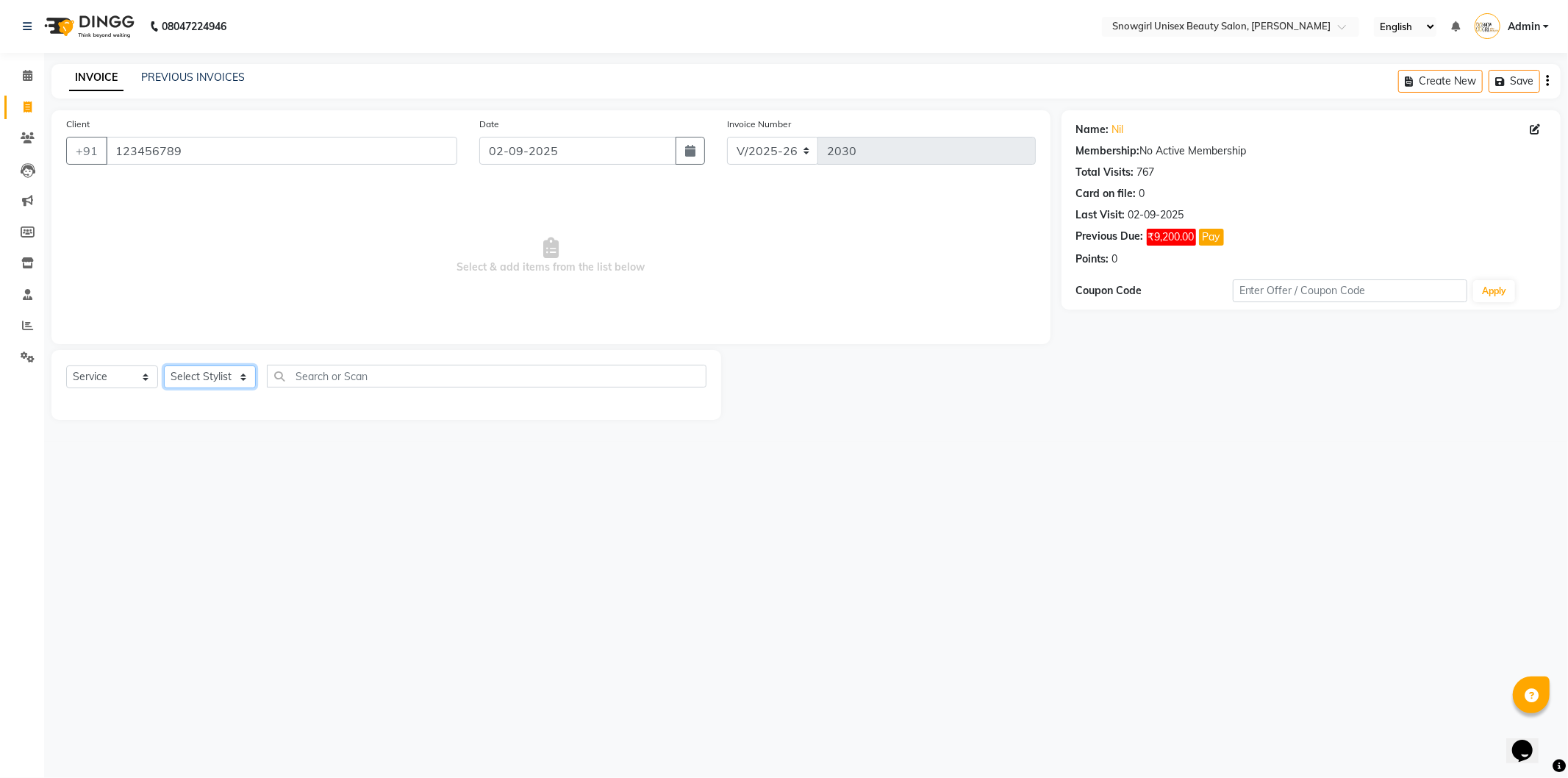
click at [201, 385] on select "Select Stylist [PERSON_NAME] [PERSON_NAME] [PERSON_NAME] [PERSON_NAME] [PERSON_…" at bounding box center [210, 377] width 92 height 23
select select "77565"
click at [164, 366] on select "Select Stylist [PERSON_NAME] [PERSON_NAME] [PERSON_NAME] [PERSON_NAME] [PERSON_…" at bounding box center [210, 377] width 92 height 23
click at [223, 612] on div "08047224946 Select Location × Snowgirl Unisex Beauty Salon, Jerome Nagar Englis…" at bounding box center [784, 389] width 1568 height 778
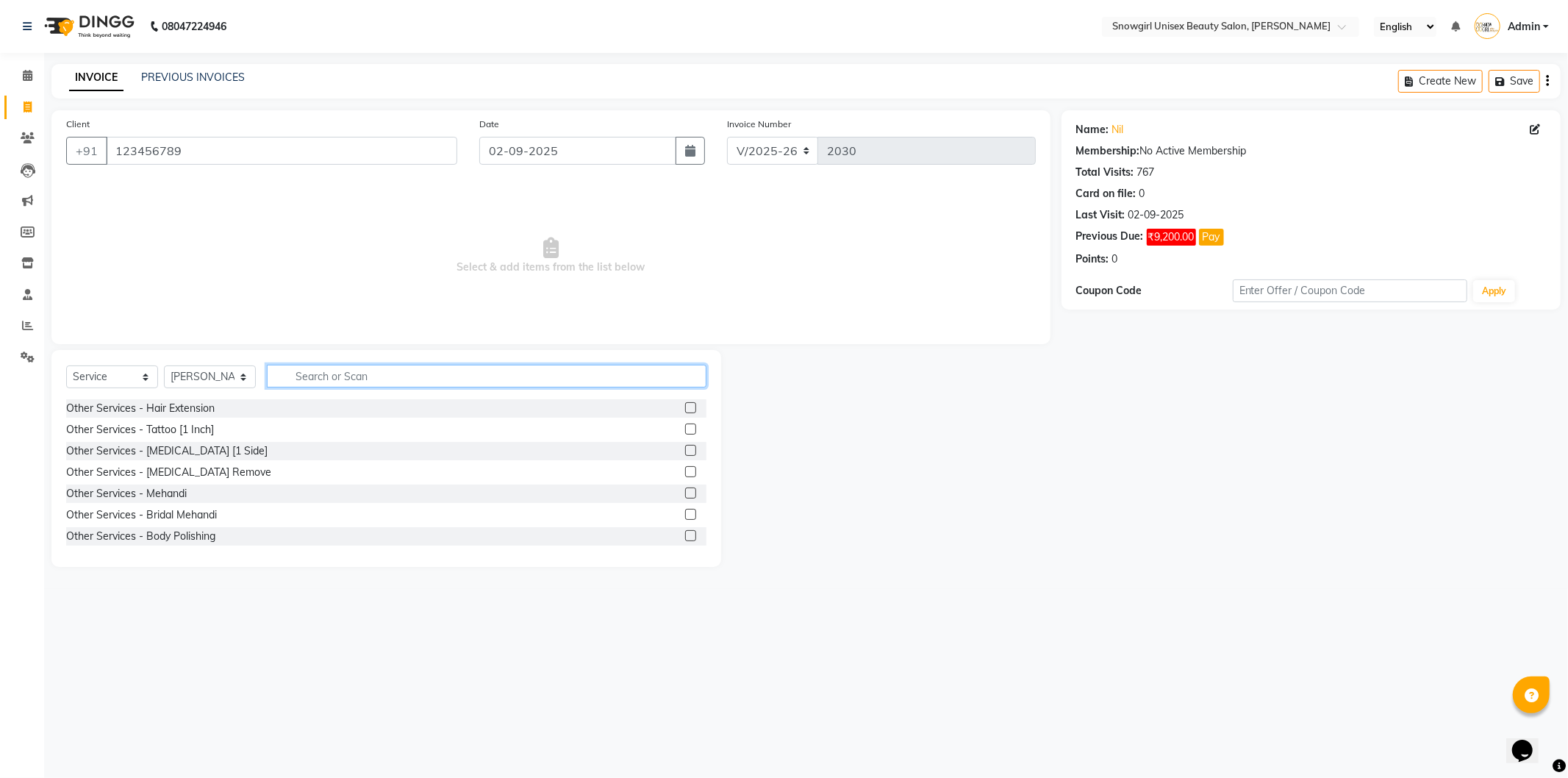
click at [358, 378] on input "text" at bounding box center [487, 377] width 440 height 23
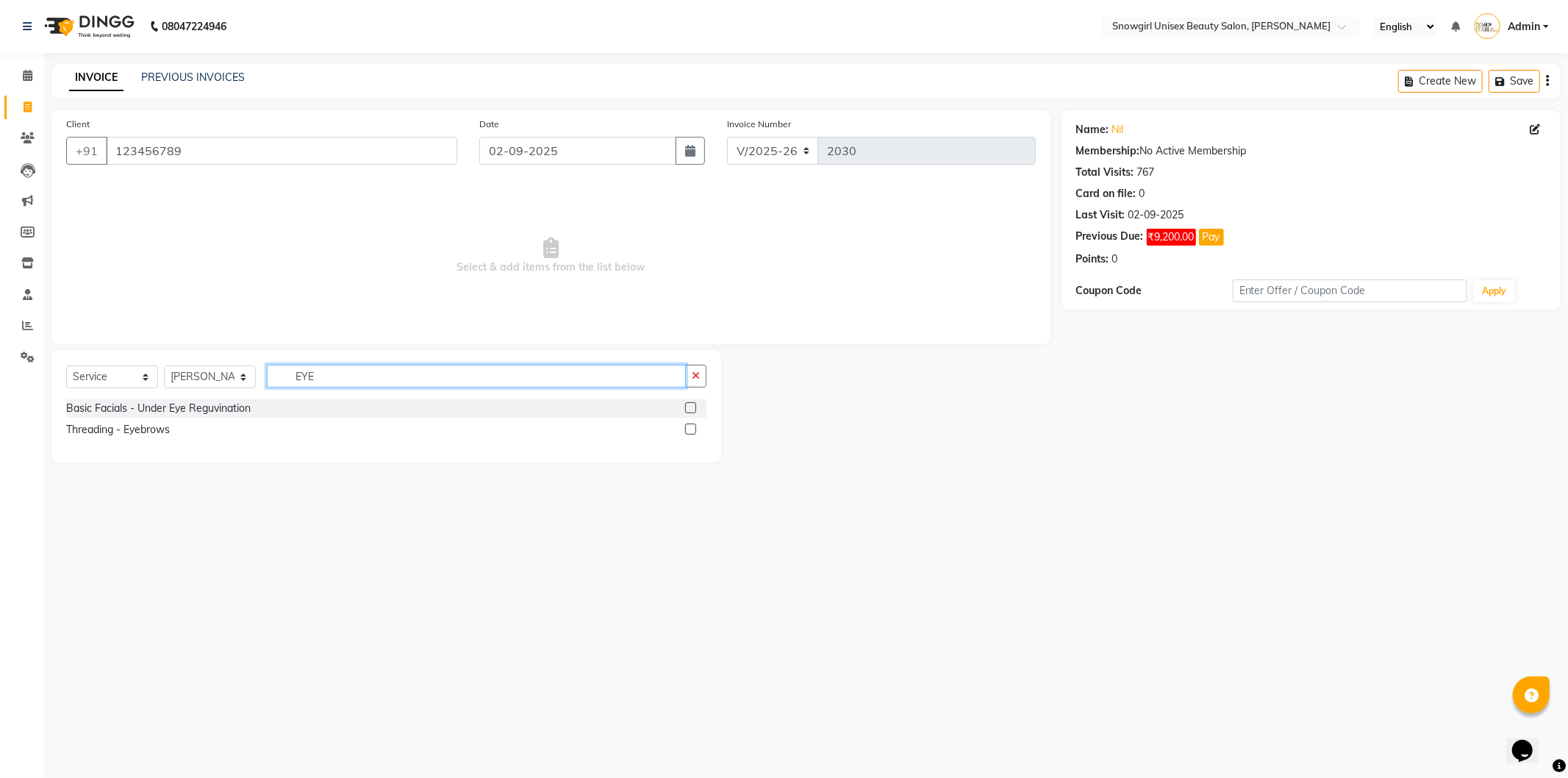
type input "EYE"
click at [689, 431] on label at bounding box center [690, 429] width 11 height 11
click at [689, 431] on input "checkbox" at bounding box center [690, 430] width 10 height 10
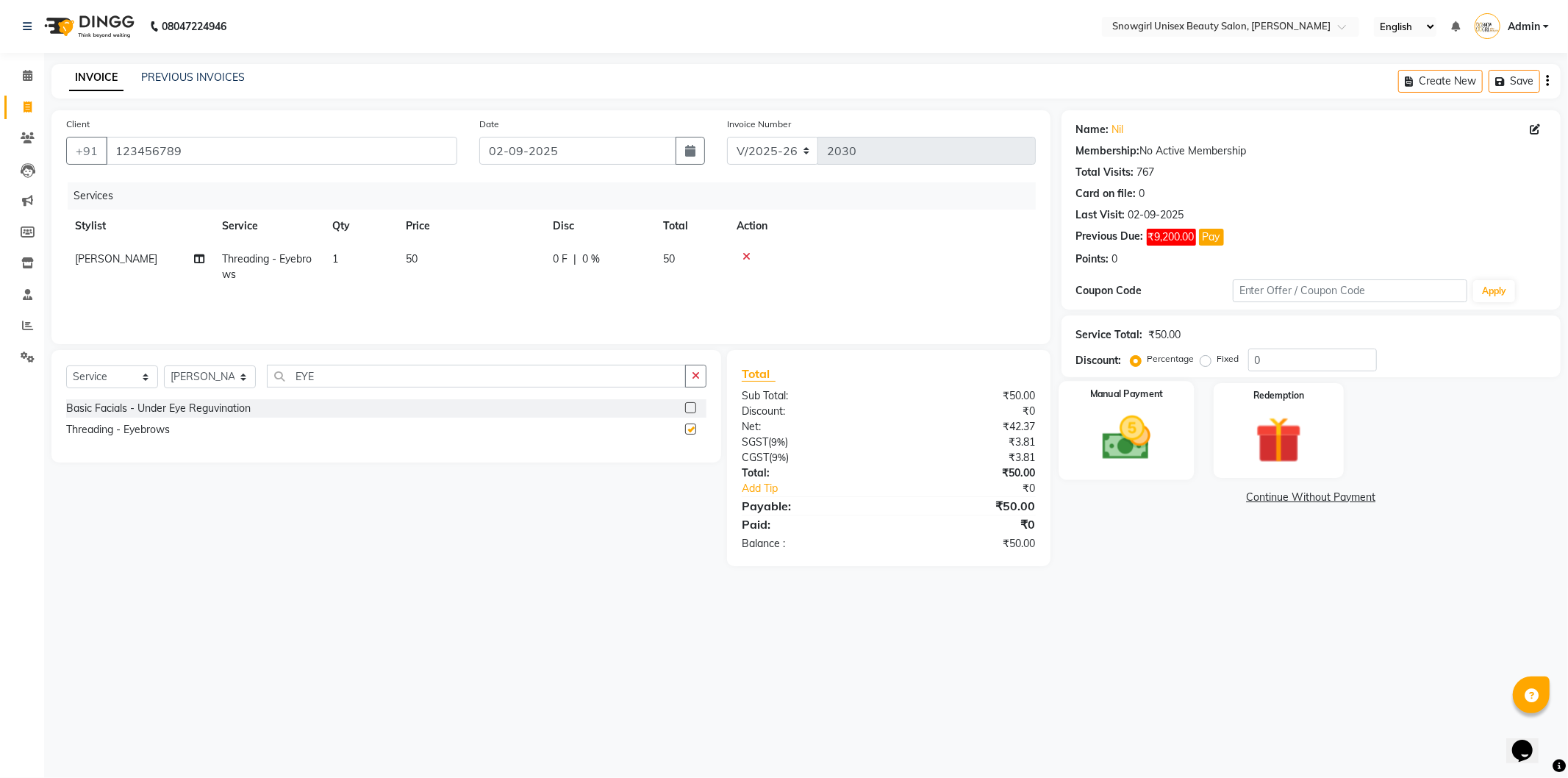
checkbox input "false"
click at [1138, 443] on img at bounding box center [1126, 438] width 78 height 56
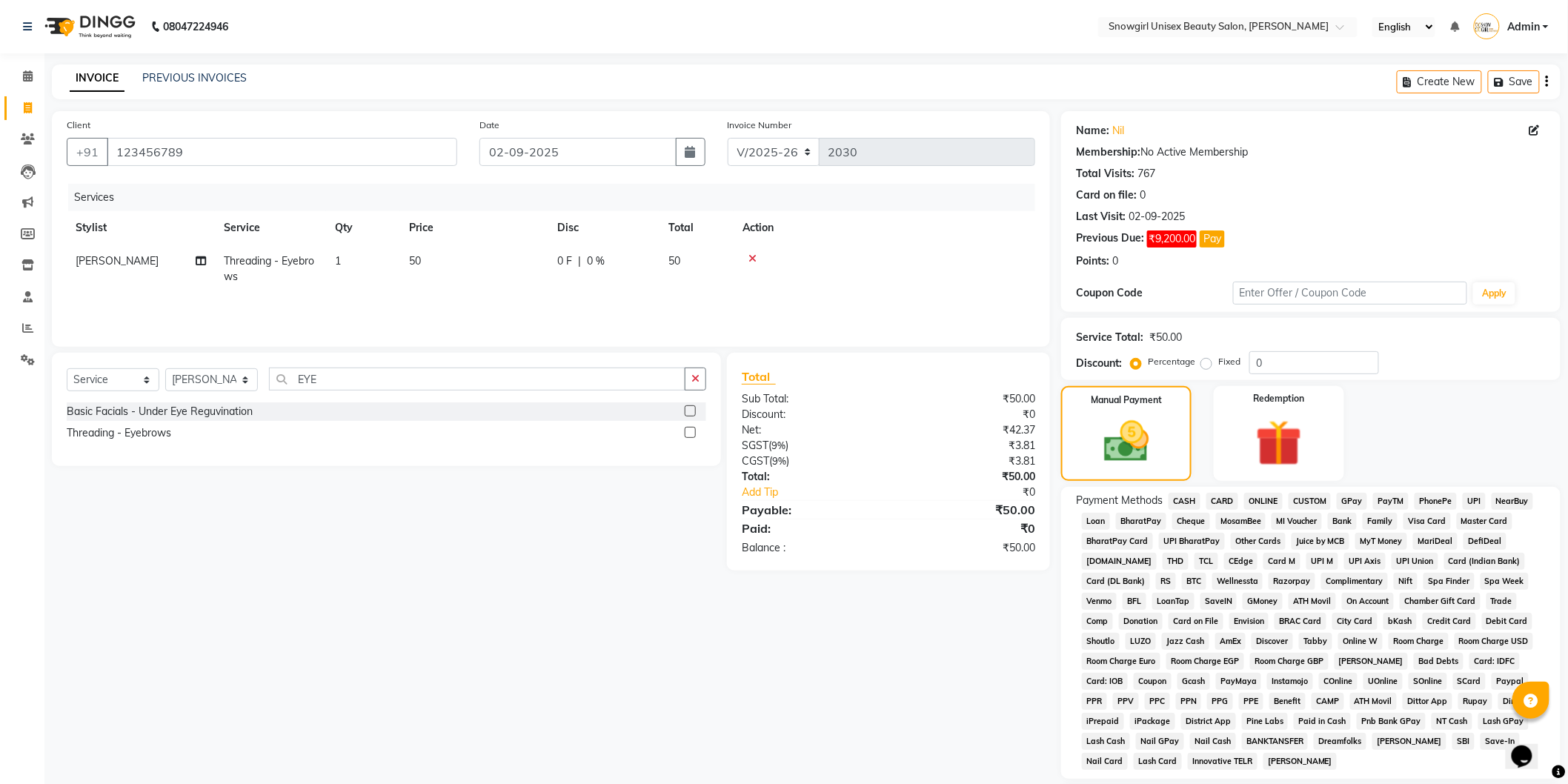
click at [1334, 495] on div "GPay" at bounding box center [1350, 502] width 37 height 20
click at [1346, 499] on span "GPay" at bounding box center [1352, 501] width 31 height 17
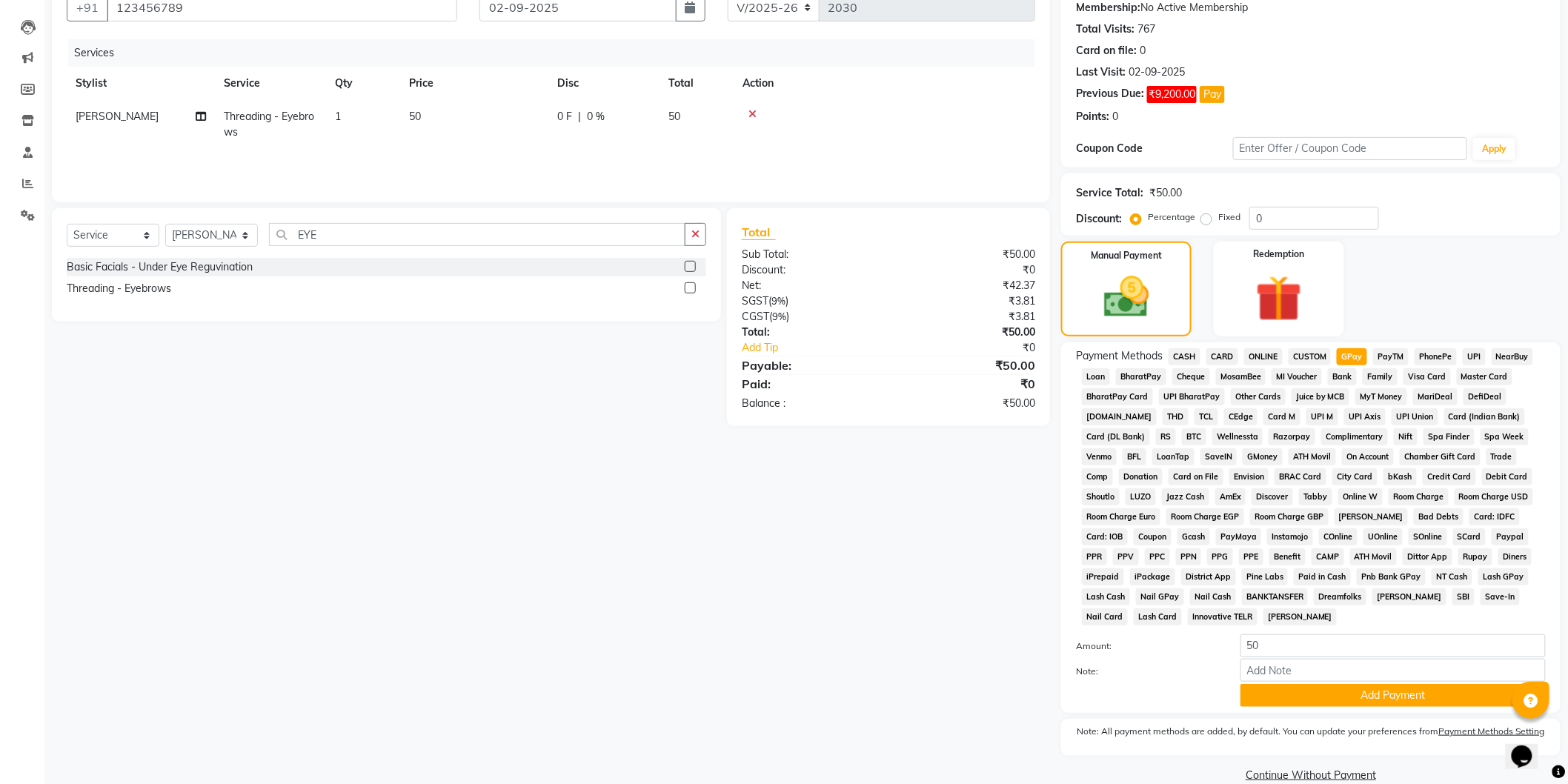
scroll to position [171, 0]
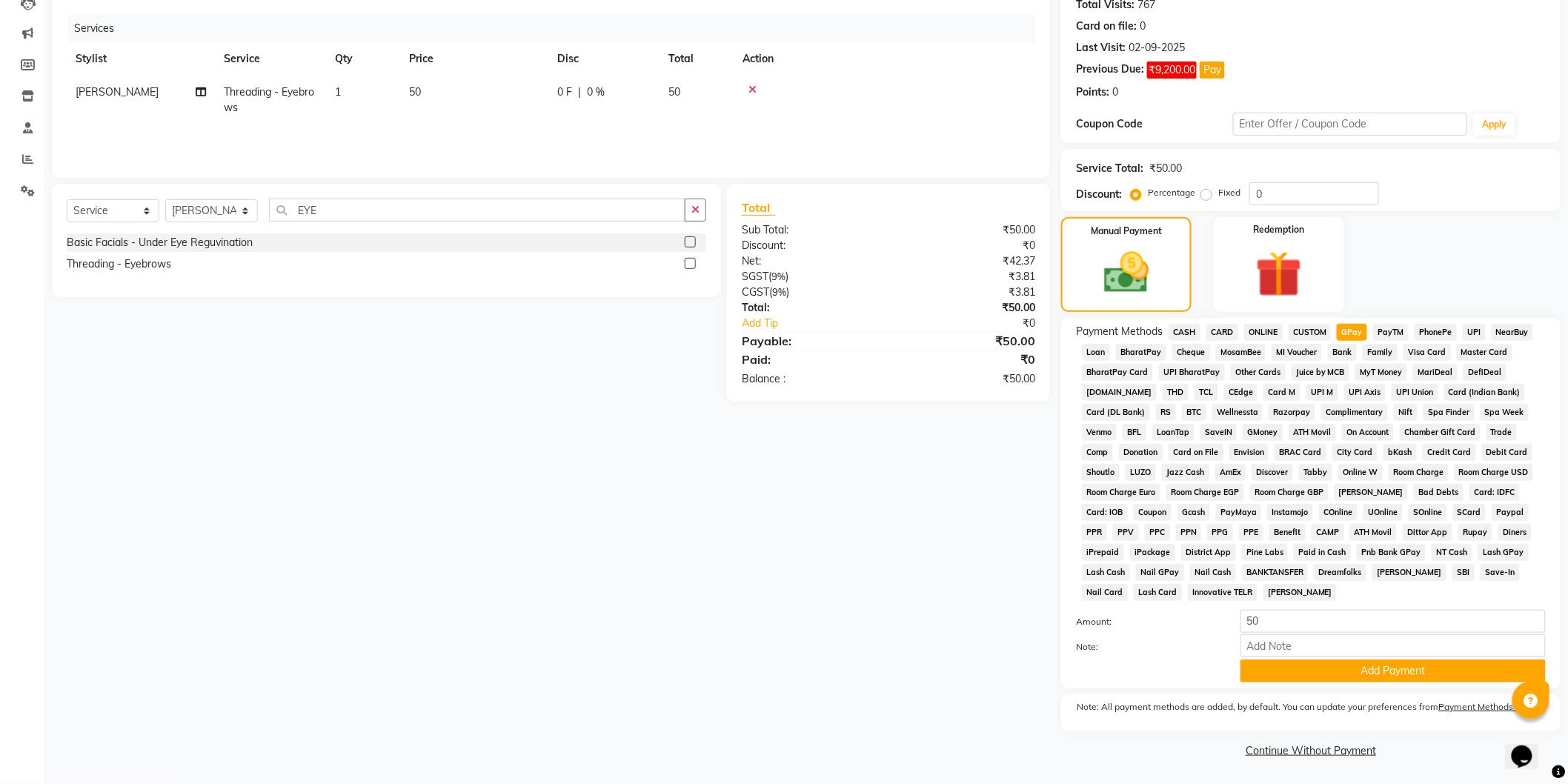
click at [1180, 331] on span "CASH" at bounding box center [1184, 332] width 32 height 17
click at [1346, 672] on button "Add Payment" at bounding box center [1394, 671] width 306 height 23
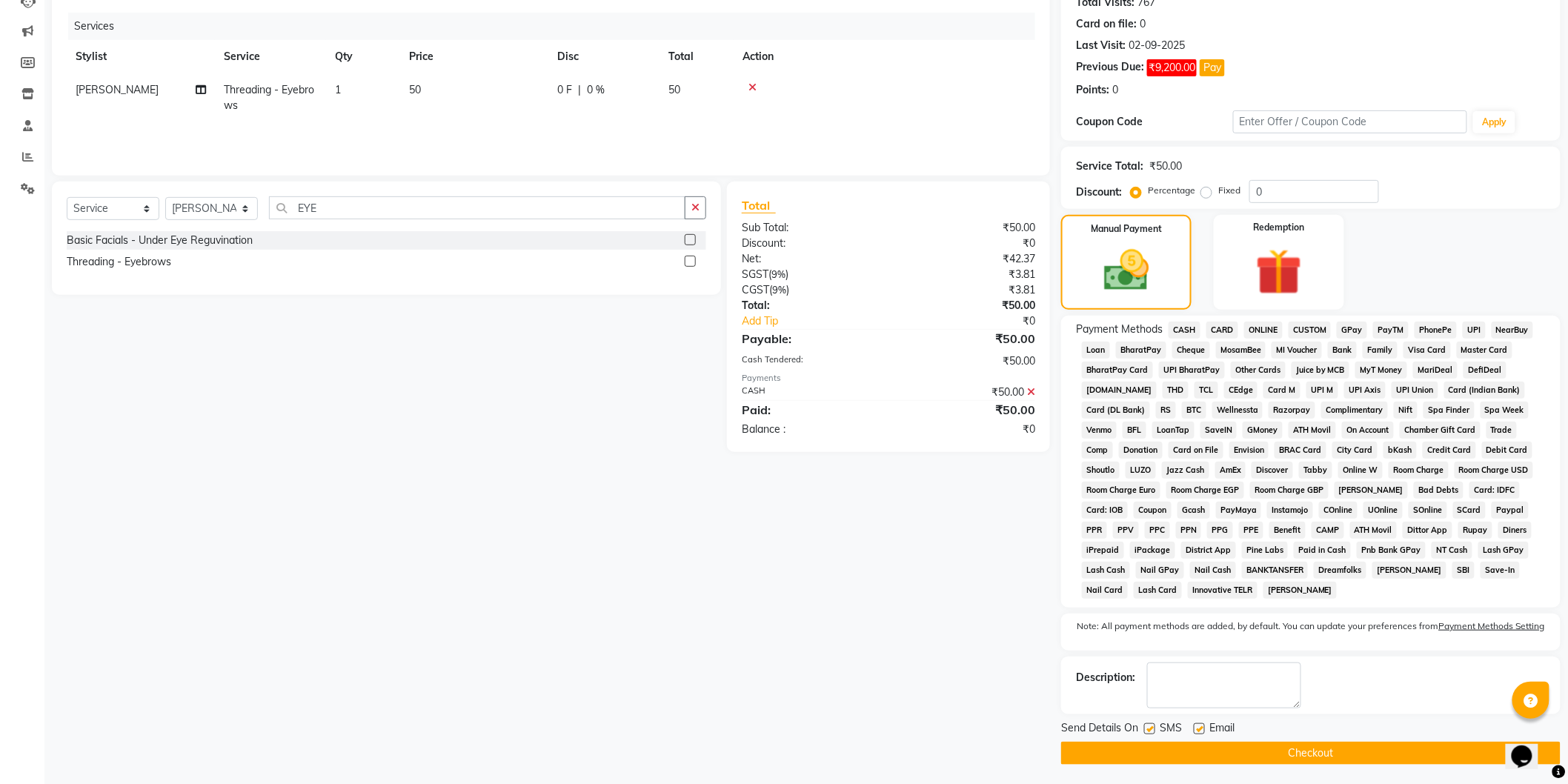
click at [1149, 733] on label at bounding box center [1149, 728] width 11 height 11
click at [1149, 733] on input "checkbox" at bounding box center [1149, 730] width 10 height 10
checkbox input "false"
click at [1174, 760] on button "Checkout" at bounding box center [1311, 753] width 499 height 23
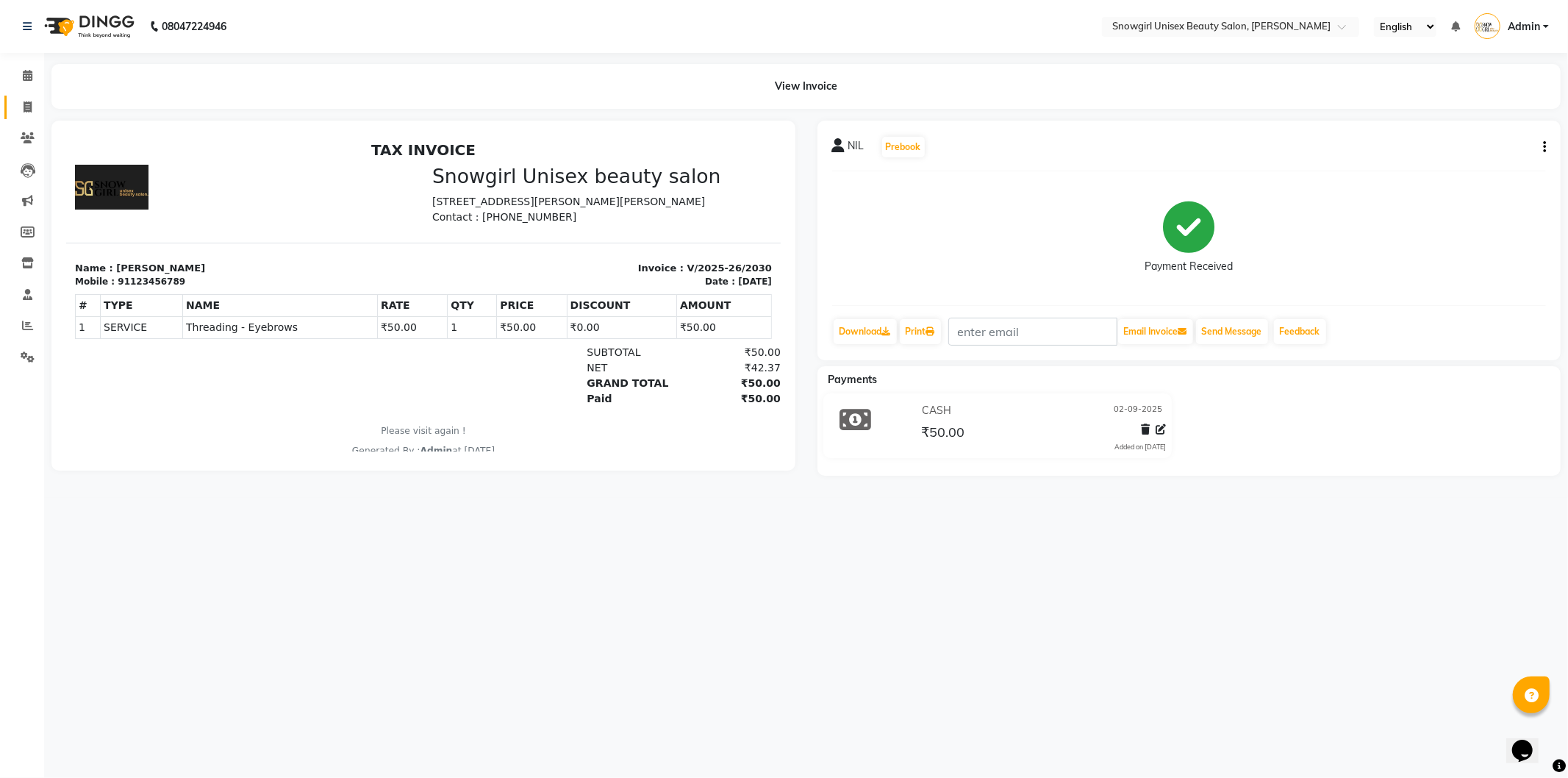
click at [10, 105] on link "Invoice" at bounding box center [21, 107] width 35 height 24
select select "service"
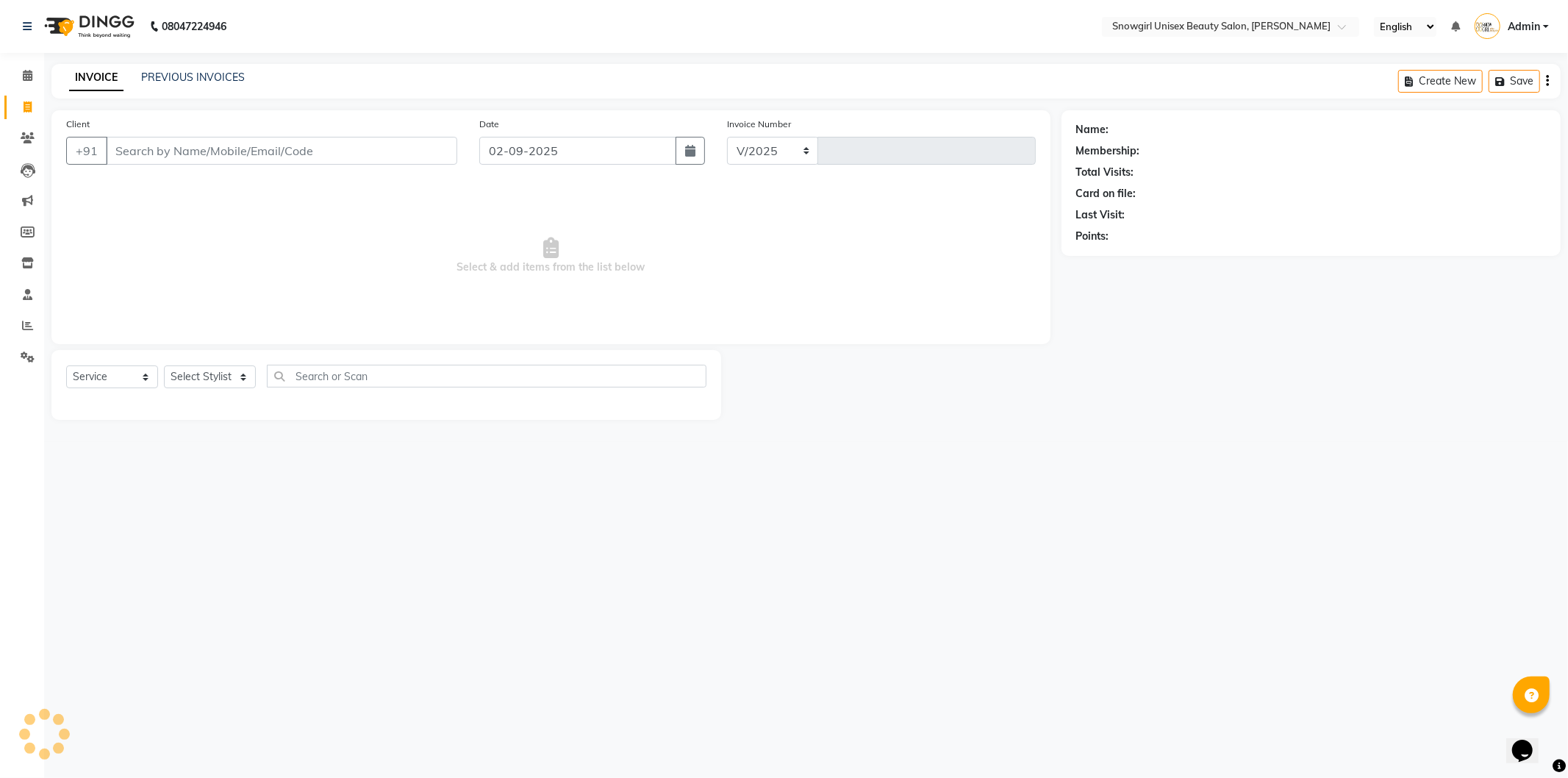
select select "5593"
type input "2031"
click at [179, 142] on input "Client" at bounding box center [281, 151] width 352 height 28
click at [314, 148] on input "Client" at bounding box center [281, 151] width 352 height 28
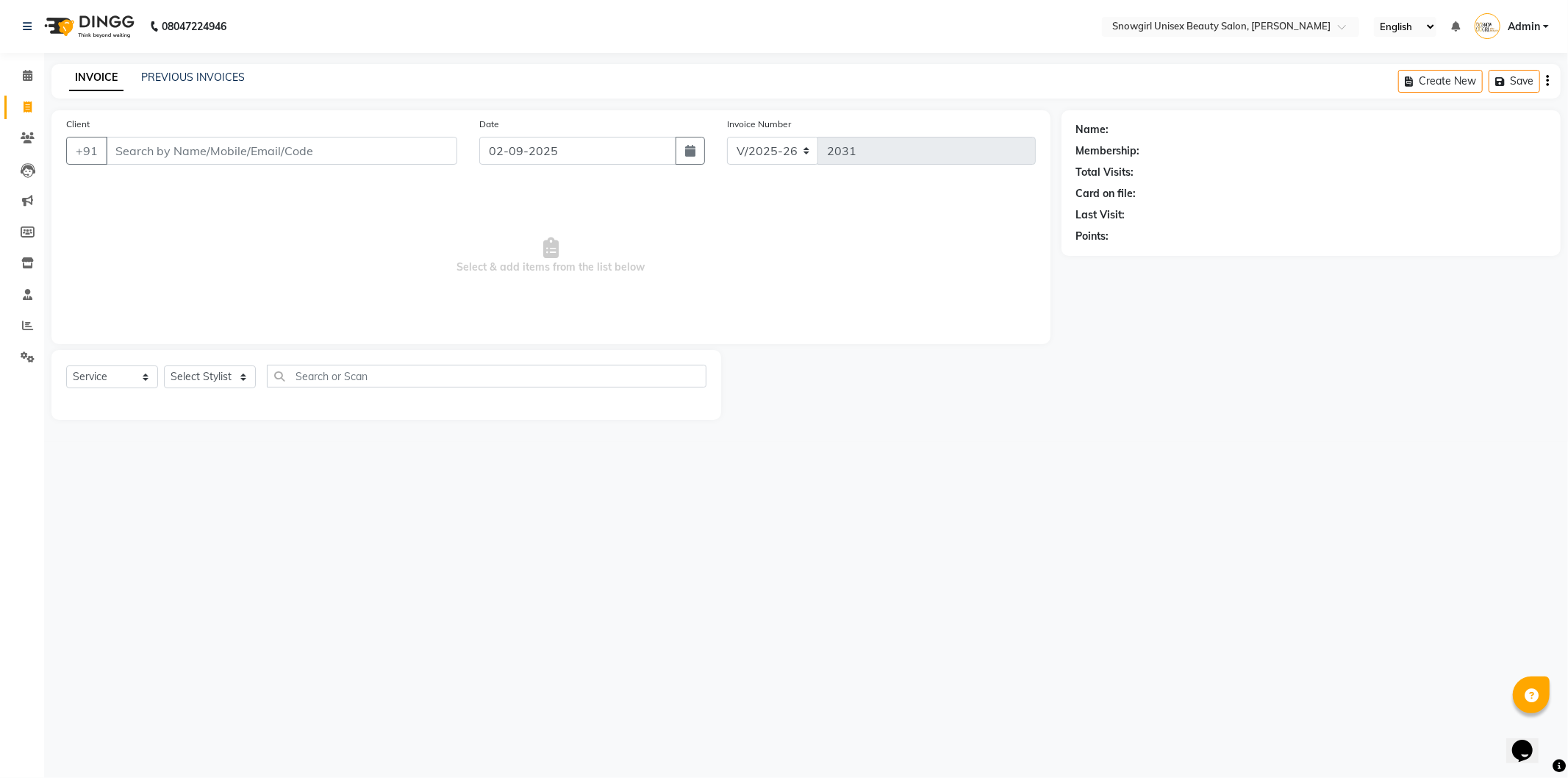
click at [314, 148] on input "Client" at bounding box center [281, 151] width 352 height 28
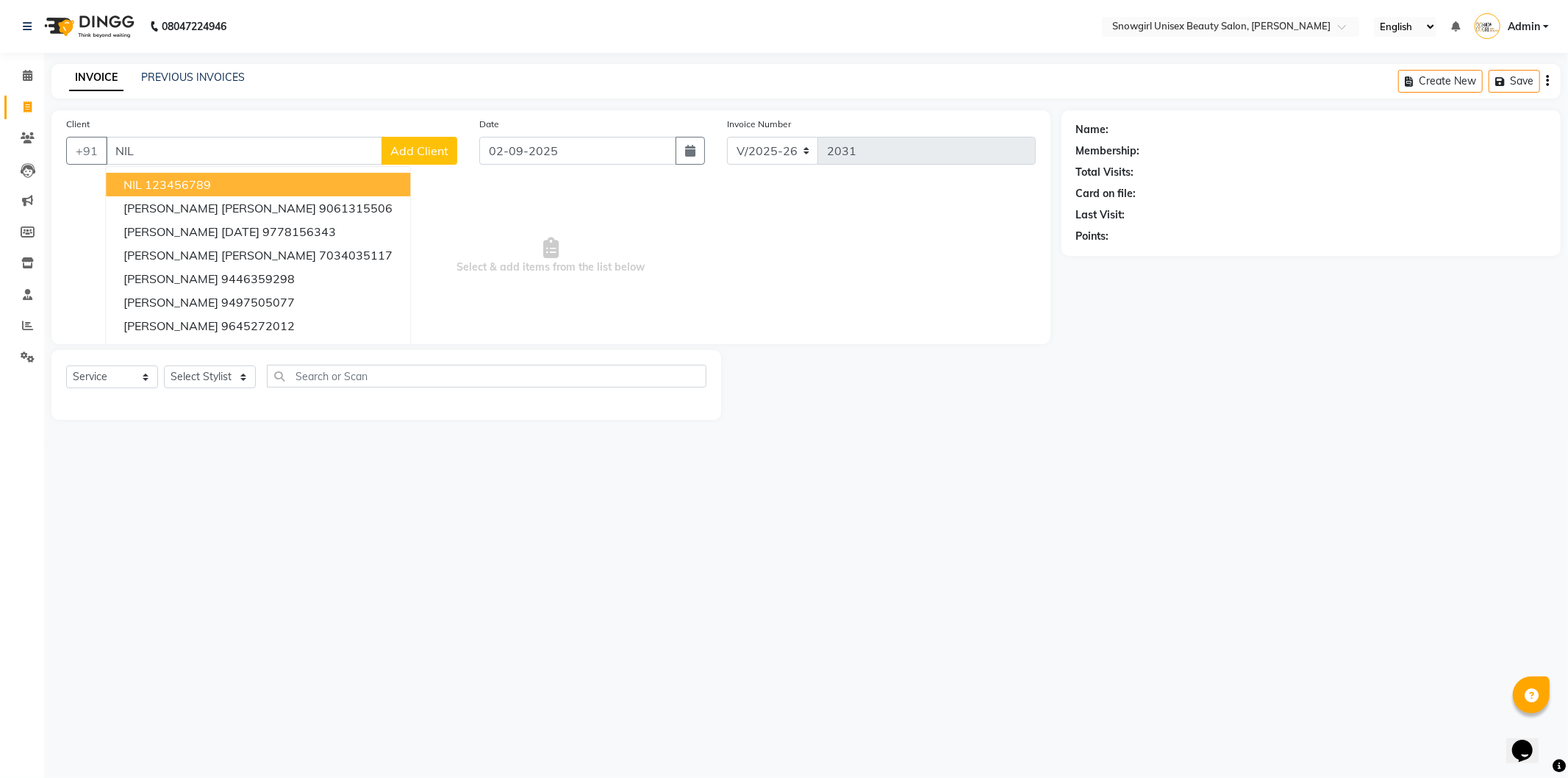
click at [185, 186] on ngb-highlight "123456789" at bounding box center [178, 185] width 66 height 15
type input "123456789"
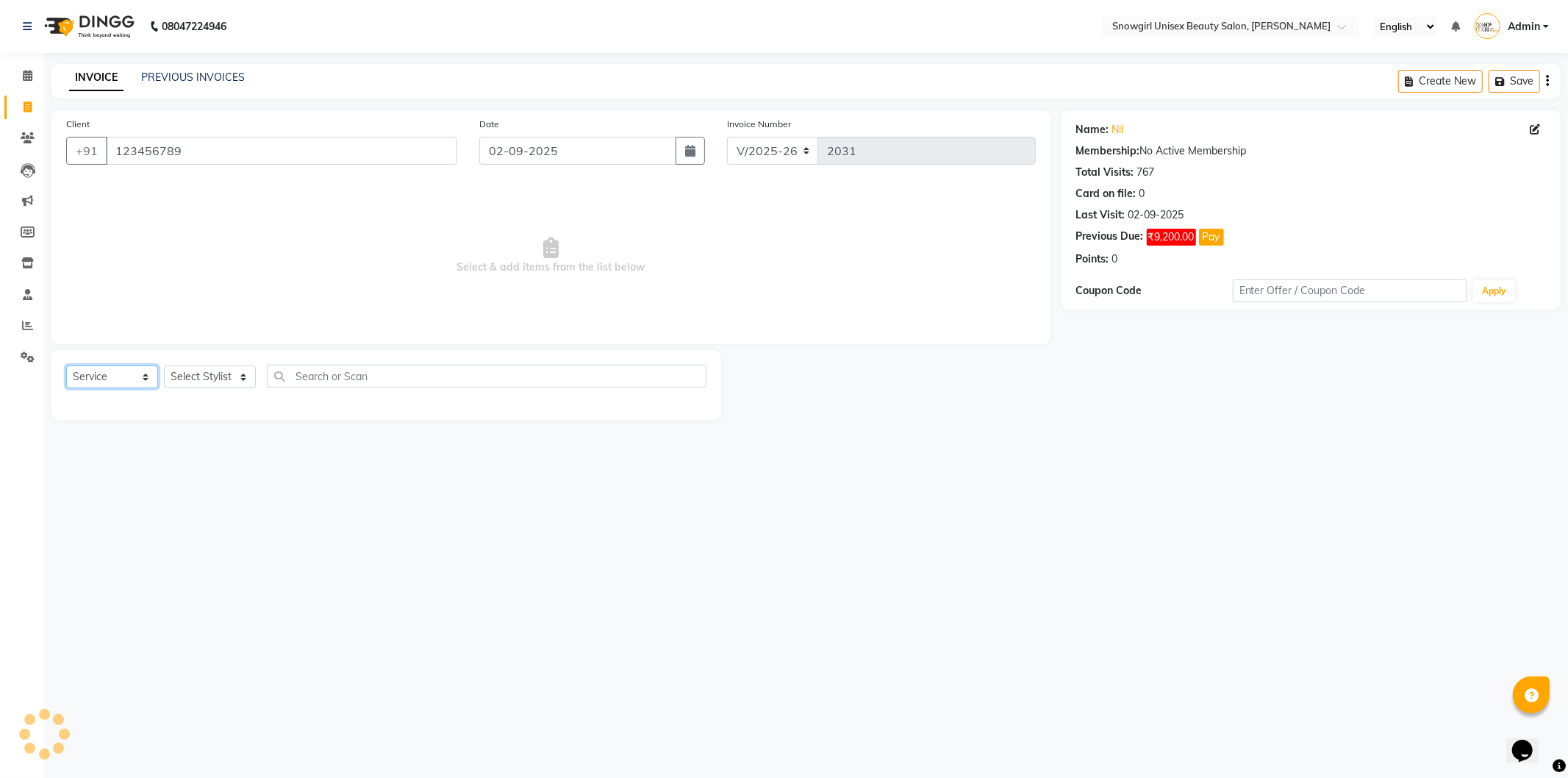
click at [147, 380] on select "Select Service Product Membership Package Voucher Prepaid Gift Card" at bounding box center [112, 377] width 92 height 23
click at [66, 366] on select "Select Service Product Membership Package Voucher Prepaid Gift Card" at bounding box center [112, 377] width 92 height 23
click at [227, 365] on div "Select Service Product Membership Package Voucher Prepaid Gift Card Select Styl…" at bounding box center [386, 382] width 640 height 35
click at [228, 375] on select "Select Stylist [PERSON_NAME] [PERSON_NAME] [PERSON_NAME] [PERSON_NAME] [PERSON_…" at bounding box center [210, 377] width 92 height 23
click at [164, 366] on select "Select Stylist [PERSON_NAME] [PERSON_NAME] [PERSON_NAME] [PERSON_NAME] [PERSON_…" at bounding box center [210, 377] width 92 height 23
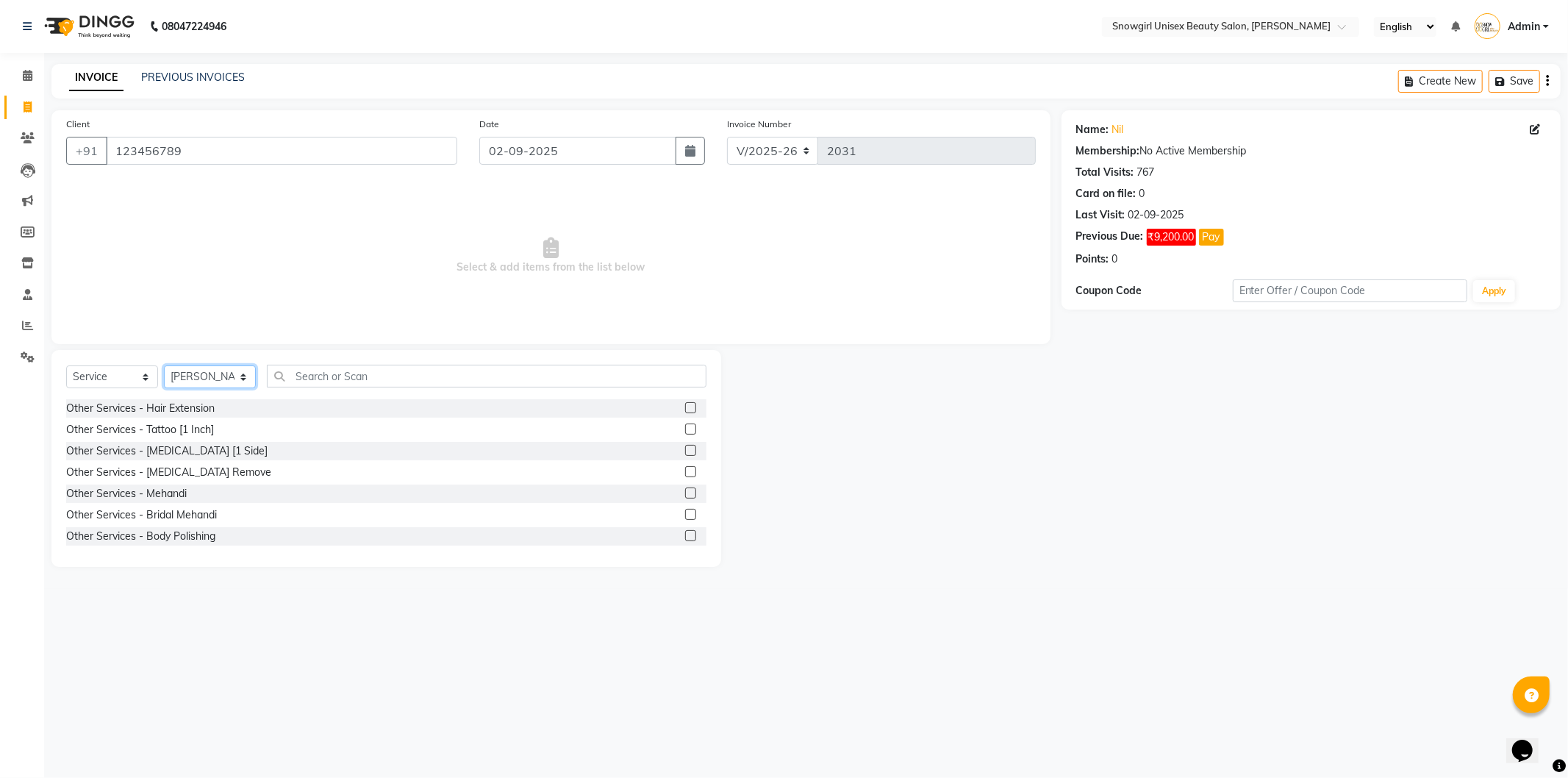
click at [215, 375] on select "Select Stylist [PERSON_NAME] [PERSON_NAME] [PERSON_NAME] [PERSON_NAME] [PERSON_…" at bounding box center [210, 377] width 92 height 23
select select "39200"
click at [164, 366] on select "Select Stylist [PERSON_NAME] [PERSON_NAME] [PERSON_NAME] [PERSON_NAME] [PERSON_…" at bounding box center [210, 377] width 92 height 23
click at [464, 369] on input "text" at bounding box center [487, 377] width 440 height 23
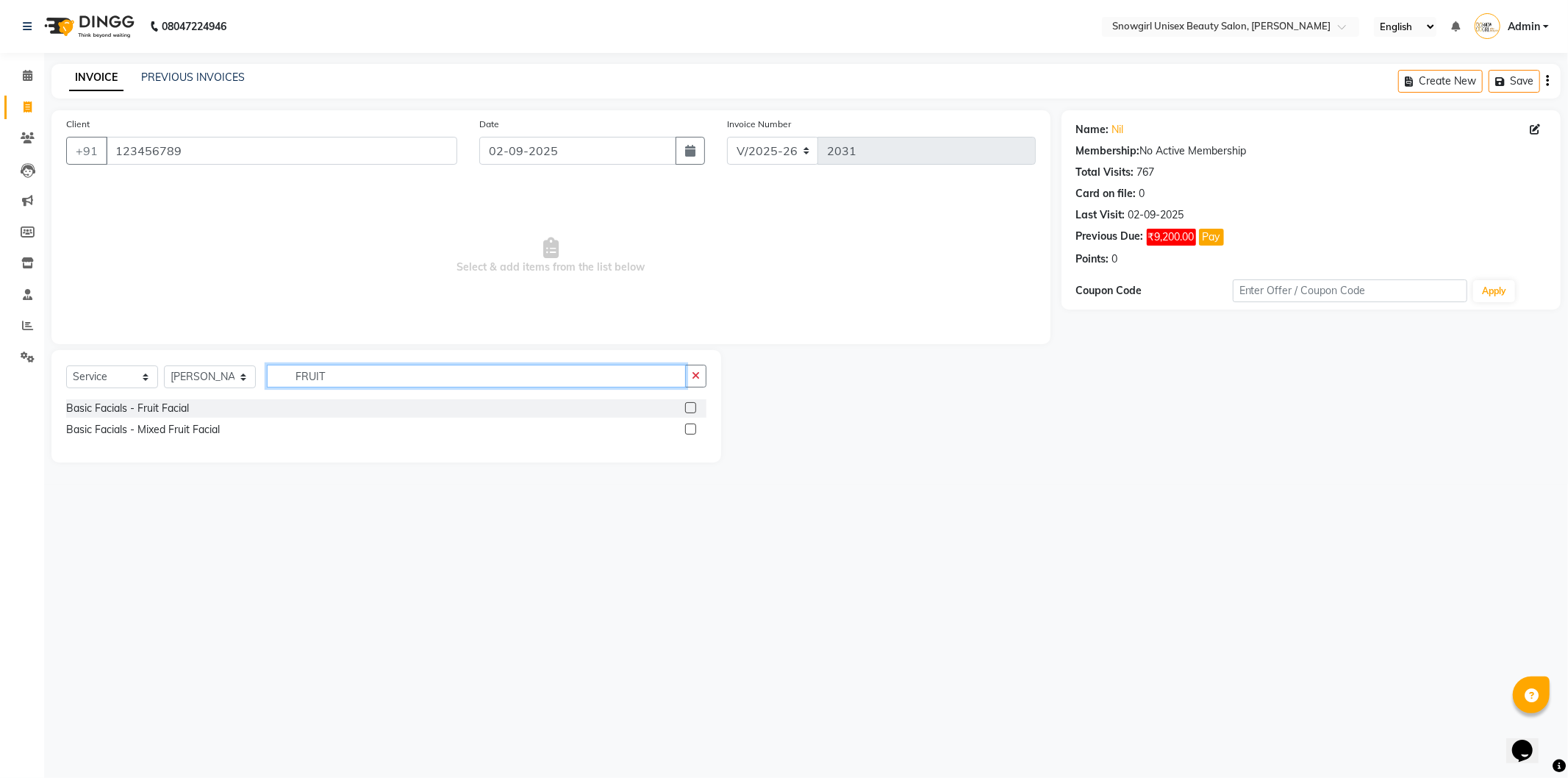
type input "FRUIT"
click at [687, 408] on label at bounding box center [690, 407] width 11 height 11
click at [687, 408] on input "checkbox" at bounding box center [690, 409] width 10 height 10
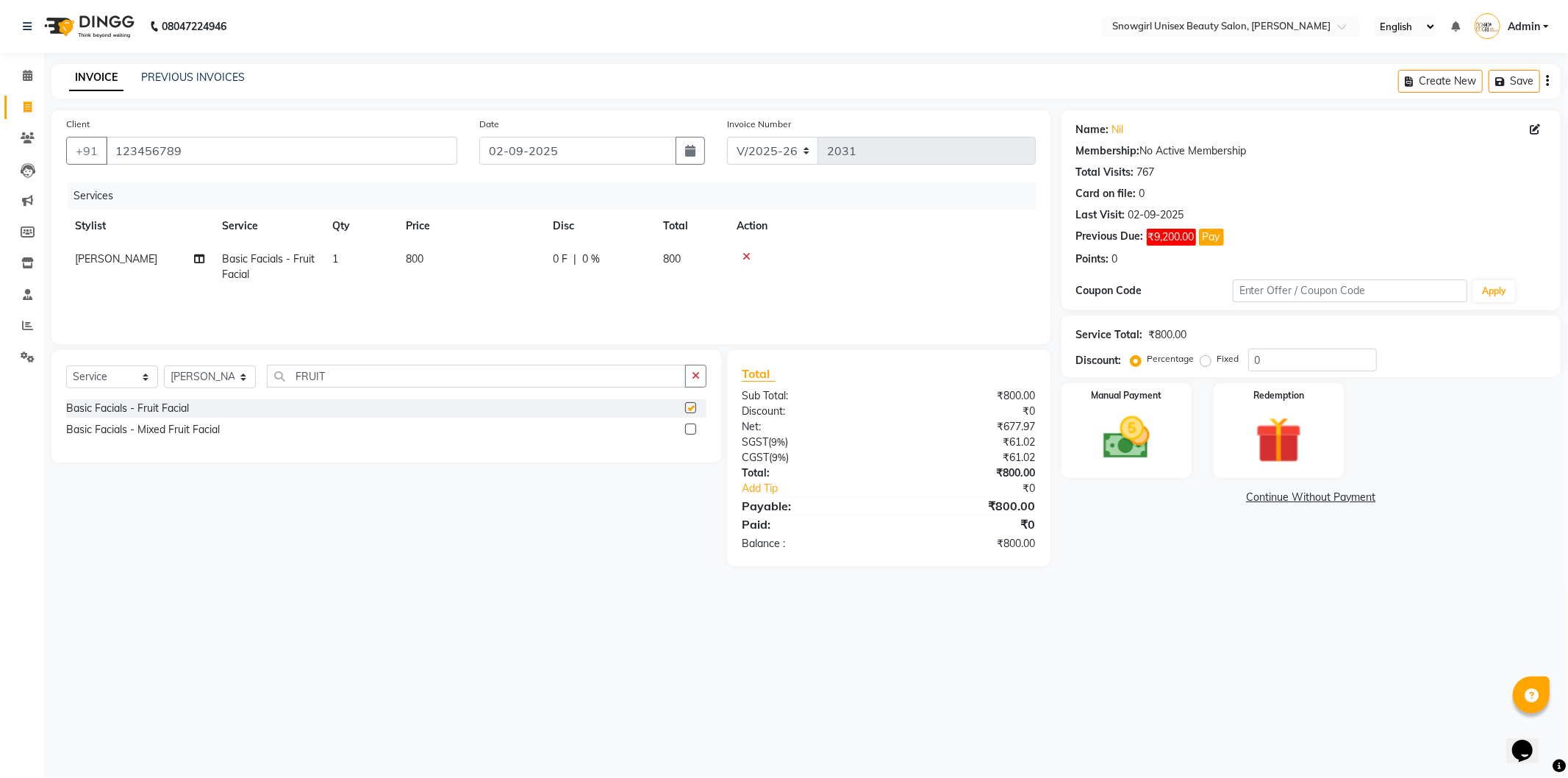
checkbox input "false"
click at [452, 274] on td "800" at bounding box center [470, 266] width 147 height 49
select select "39200"
click at [516, 258] on input "800" at bounding box center [539, 263] width 129 height 23
click at [484, 263] on input "800" at bounding box center [539, 263] width 129 height 23
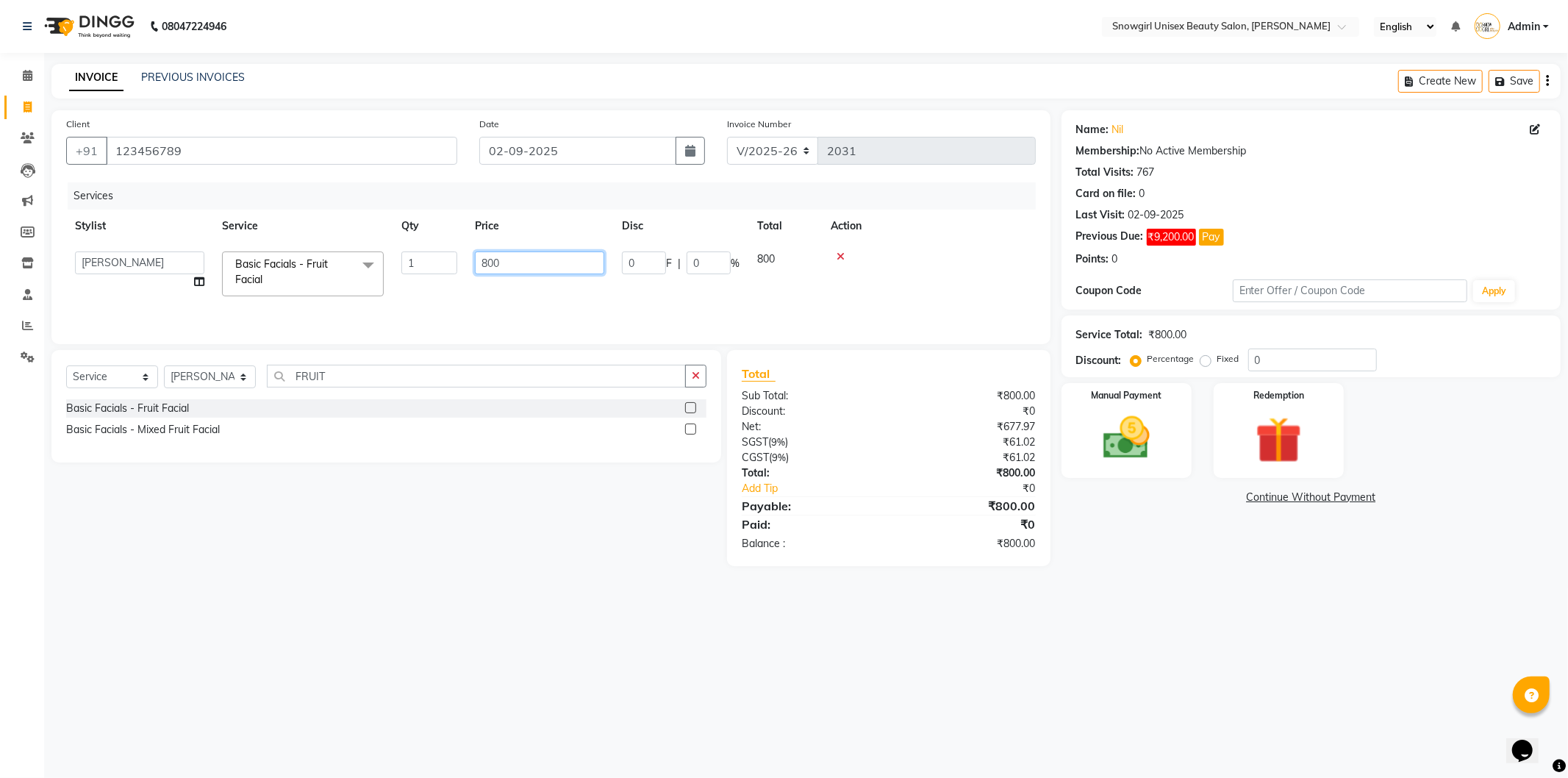
click at [489, 261] on input "800" at bounding box center [539, 263] width 129 height 23
type input "1000"
click at [484, 290] on td "1000" at bounding box center [470, 266] width 147 height 49
select select "39200"
click at [686, 407] on label at bounding box center [690, 407] width 11 height 11
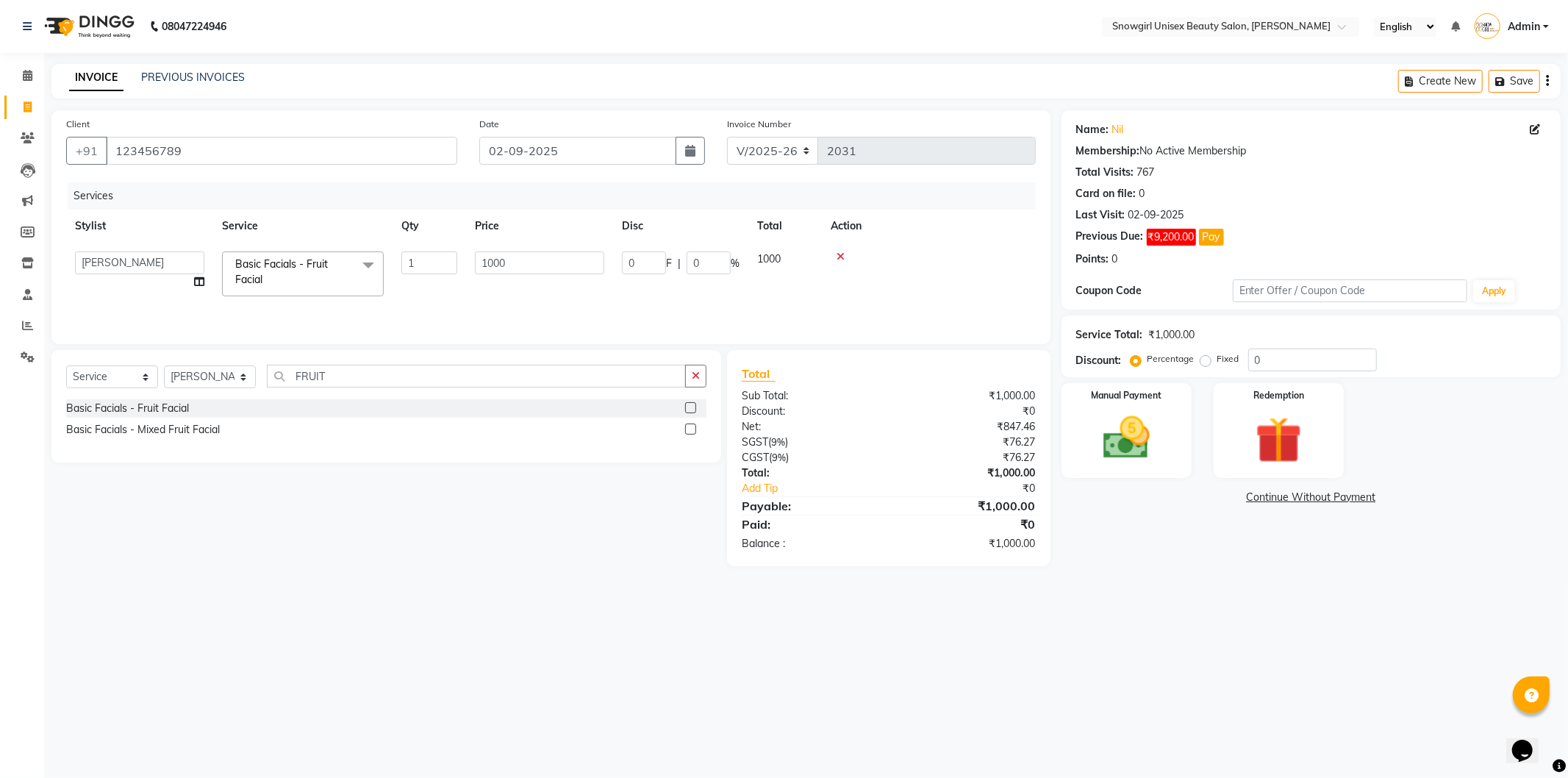
click at [686, 407] on input "checkbox" at bounding box center [690, 409] width 10 height 10
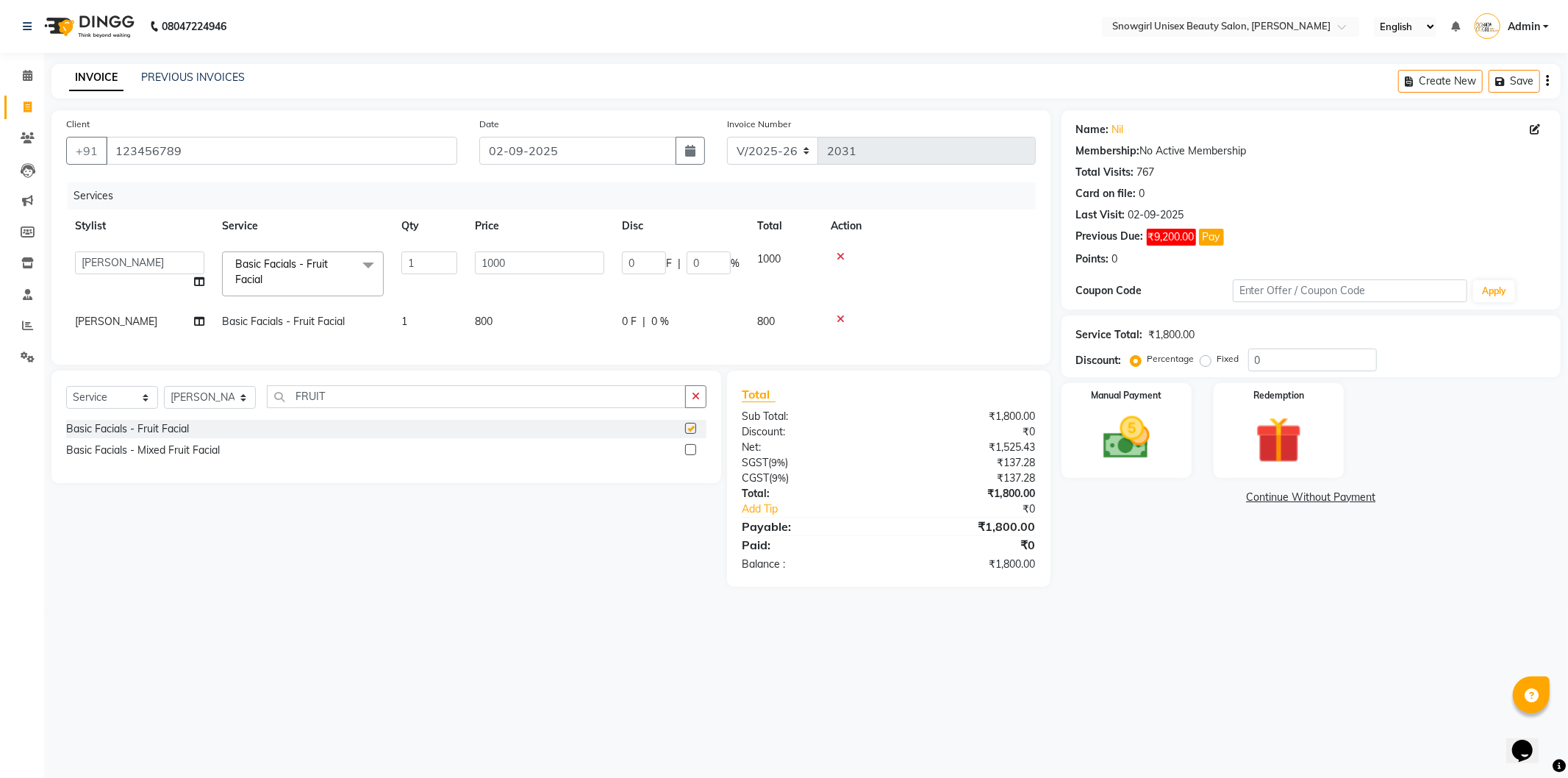
checkbox input "false"
click at [498, 315] on td "800" at bounding box center [540, 321] width 147 height 33
select select "39200"
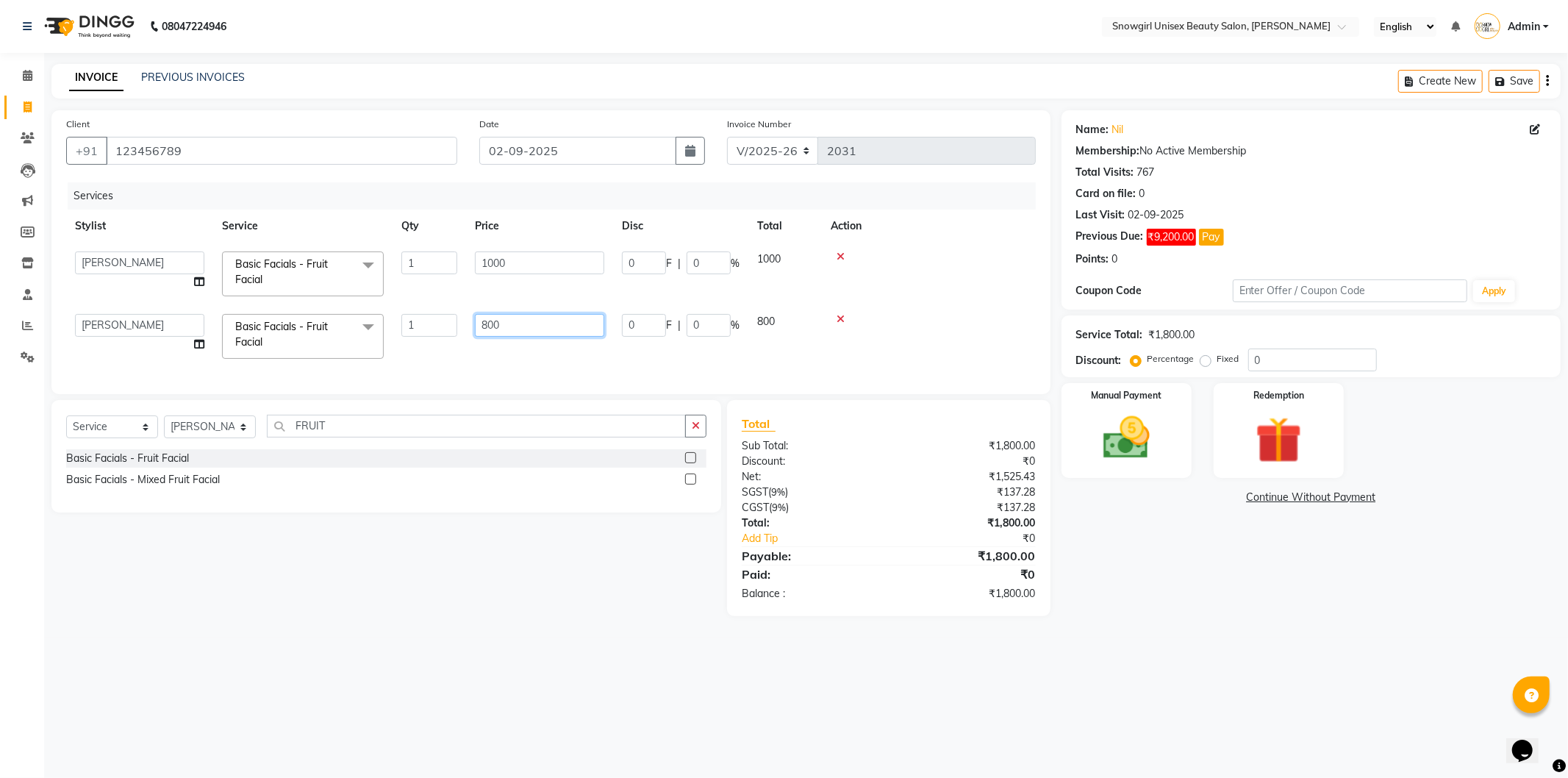
click at [489, 329] on input "800" at bounding box center [539, 326] width 129 height 23
type input "1000"
click at [564, 362] on div "Services Stylist Service Qty Price Disc Total Action ANEESH SARMANI ASIF DEVIKA…" at bounding box center [550, 280] width 970 height 197
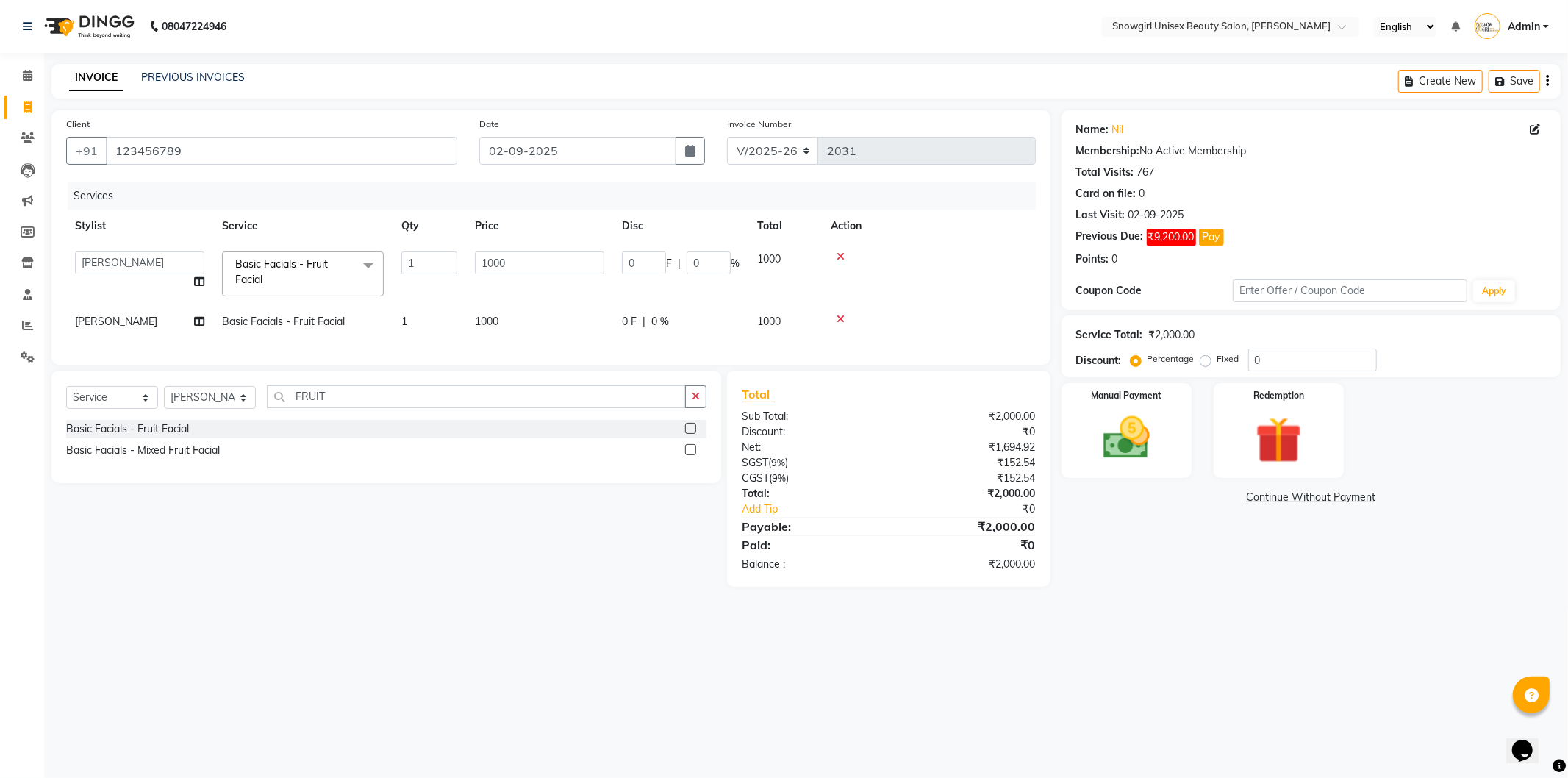
click at [136, 325] on span "[PERSON_NAME]" at bounding box center [116, 321] width 82 height 13
select select "39200"
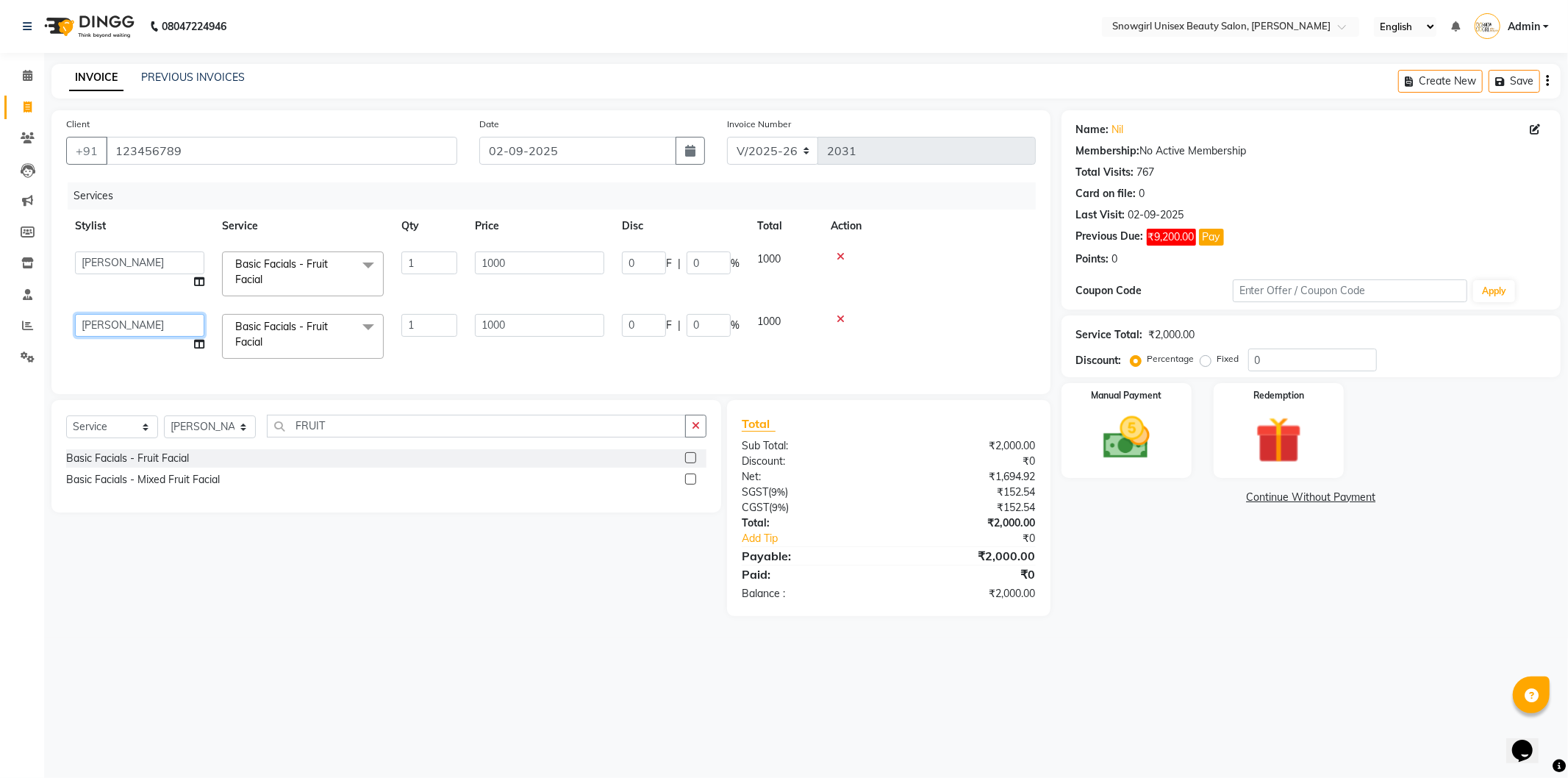
click at [136, 325] on select "ANEESH SARMANI ASIF DEVIKA BISWAKARMA FARMAN ALI FELMA ISHU JUBER JULEE KALPANA…" at bounding box center [139, 326] width 129 height 23
select select "43464"
click at [443, 354] on td "1" at bounding box center [429, 336] width 73 height 63
click at [209, 437] on select "Select Stylist [PERSON_NAME] [PERSON_NAME] [PERSON_NAME] [PERSON_NAME] [PERSON_…" at bounding box center [210, 427] width 92 height 23
select select "39189"
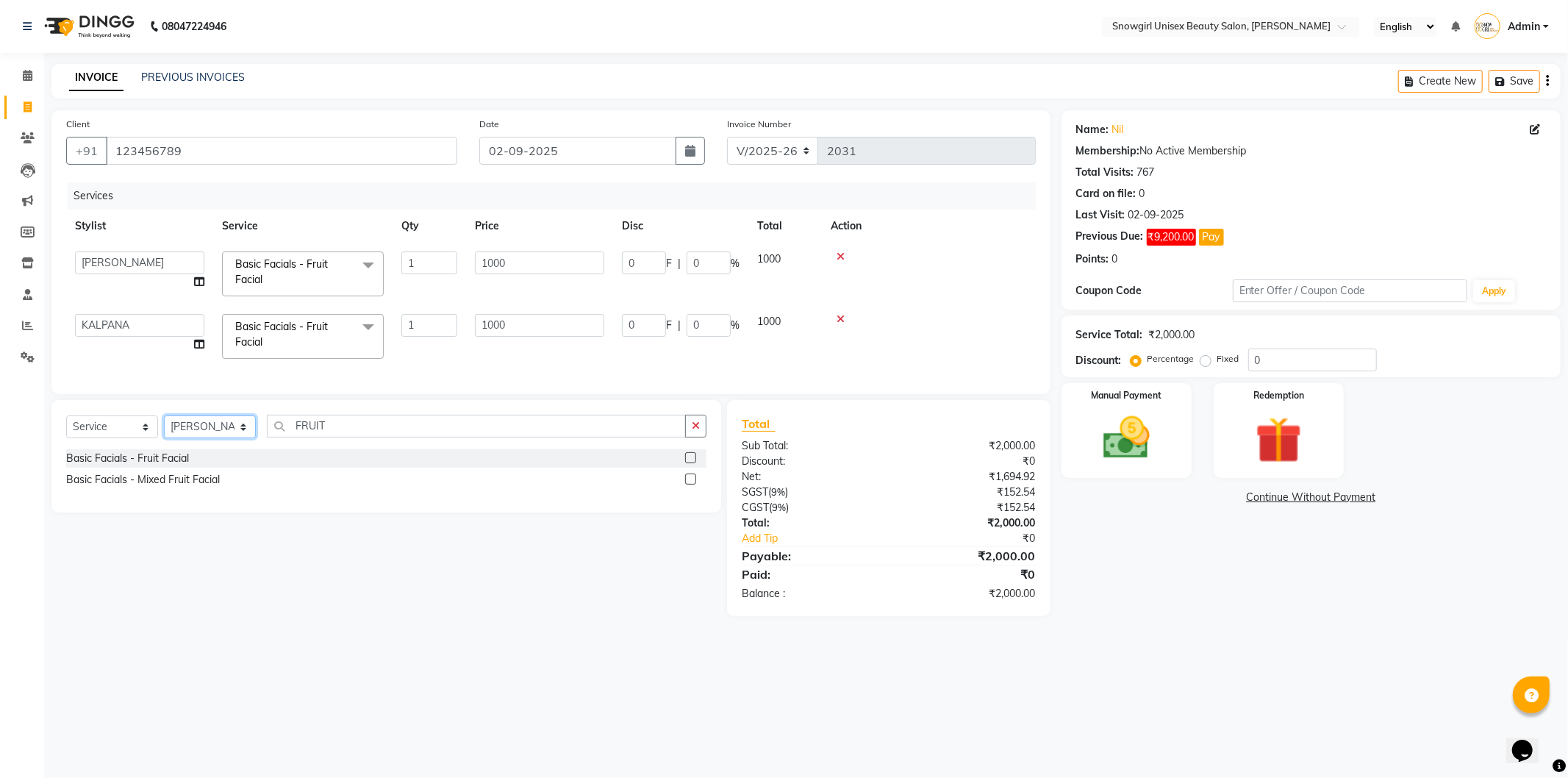
click at [164, 428] on select "Select Stylist [PERSON_NAME] [PERSON_NAME] [PERSON_NAME] [PERSON_NAME] [PERSON_…" at bounding box center [210, 427] width 92 height 23
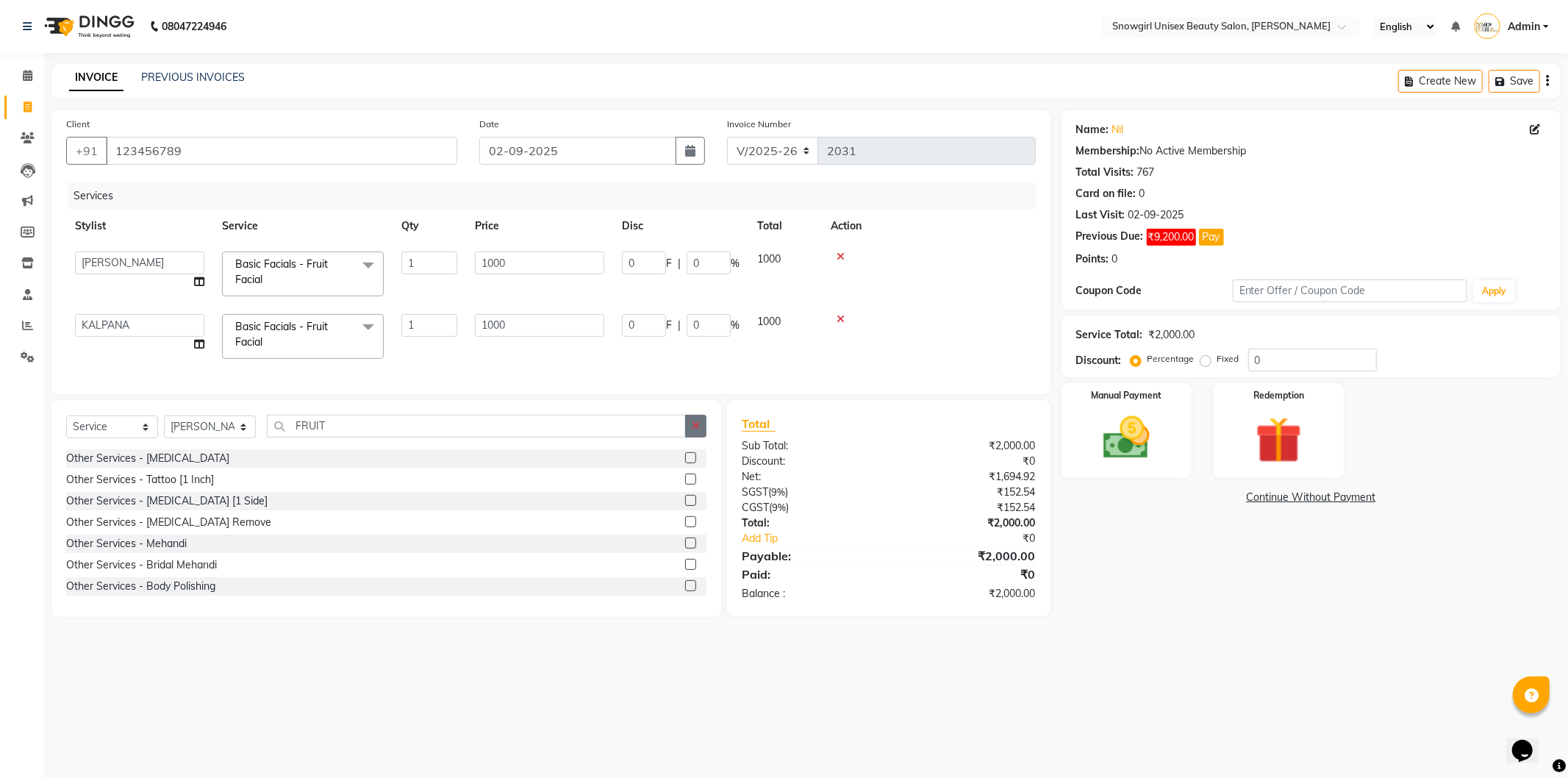
click at [700, 431] on icon "button" at bounding box center [696, 425] width 8 height 10
click at [556, 438] on input "text" at bounding box center [487, 426] width 440 height 23
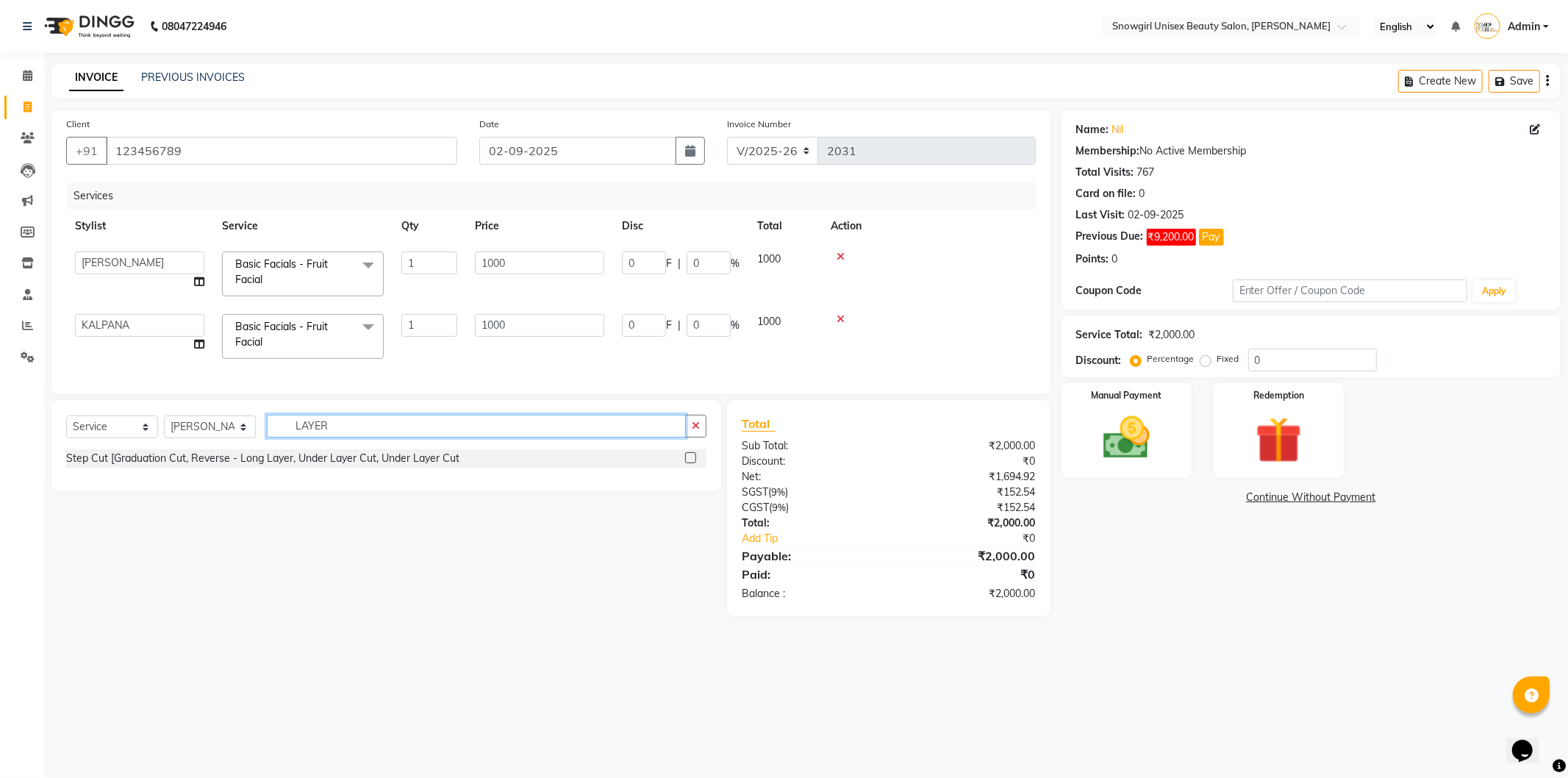
type input "LAYER"
click at [693, 463] on label at bounding box center [690, 457] width 11 height 11
click at [693, 463] on input "checkbox" at bounding box center [690, 459] width 10 height 10
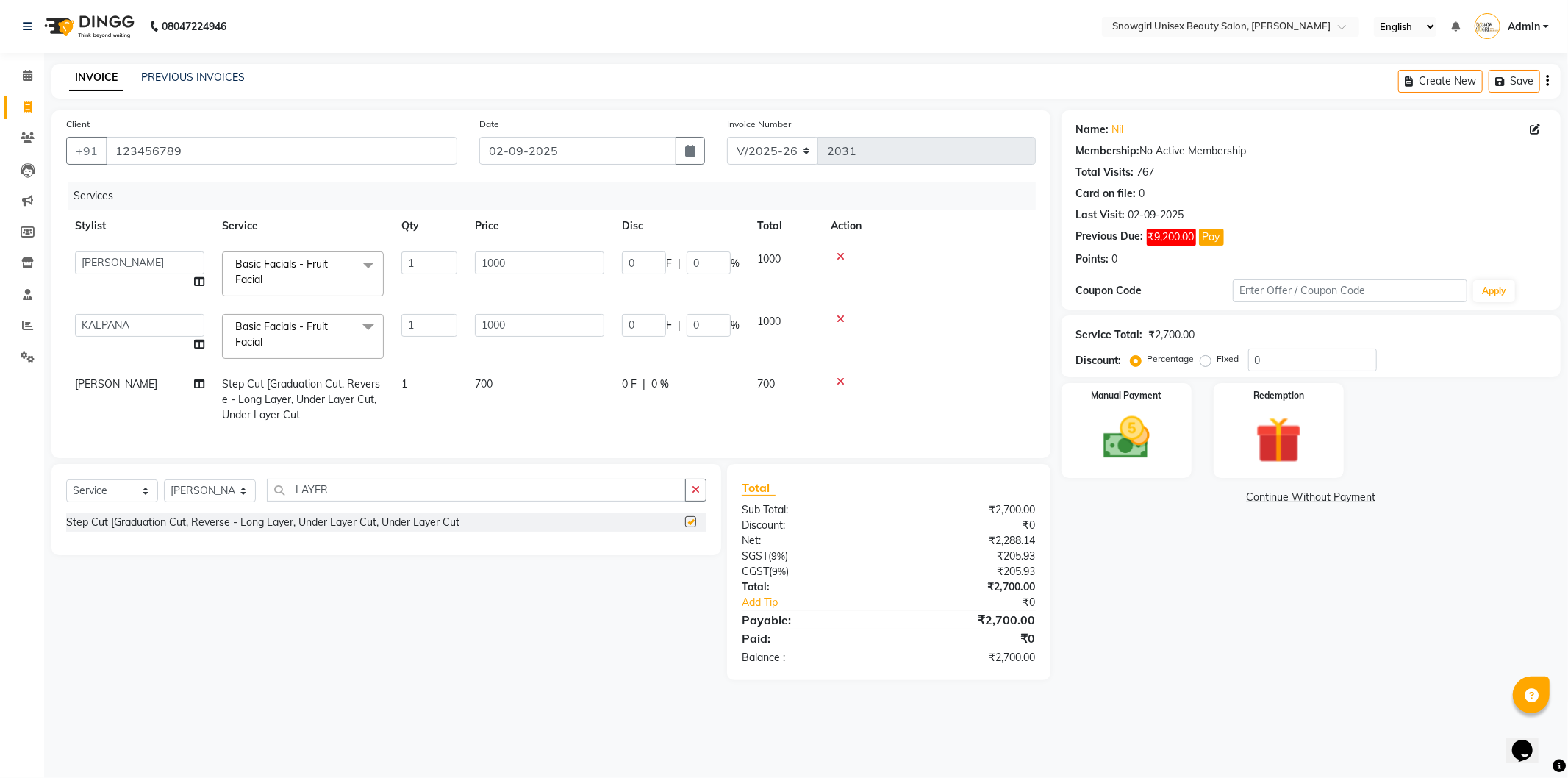
checkbox input "false"
click at [1135, 431] on img at bounding box center [1126, 438] width 78 height 56
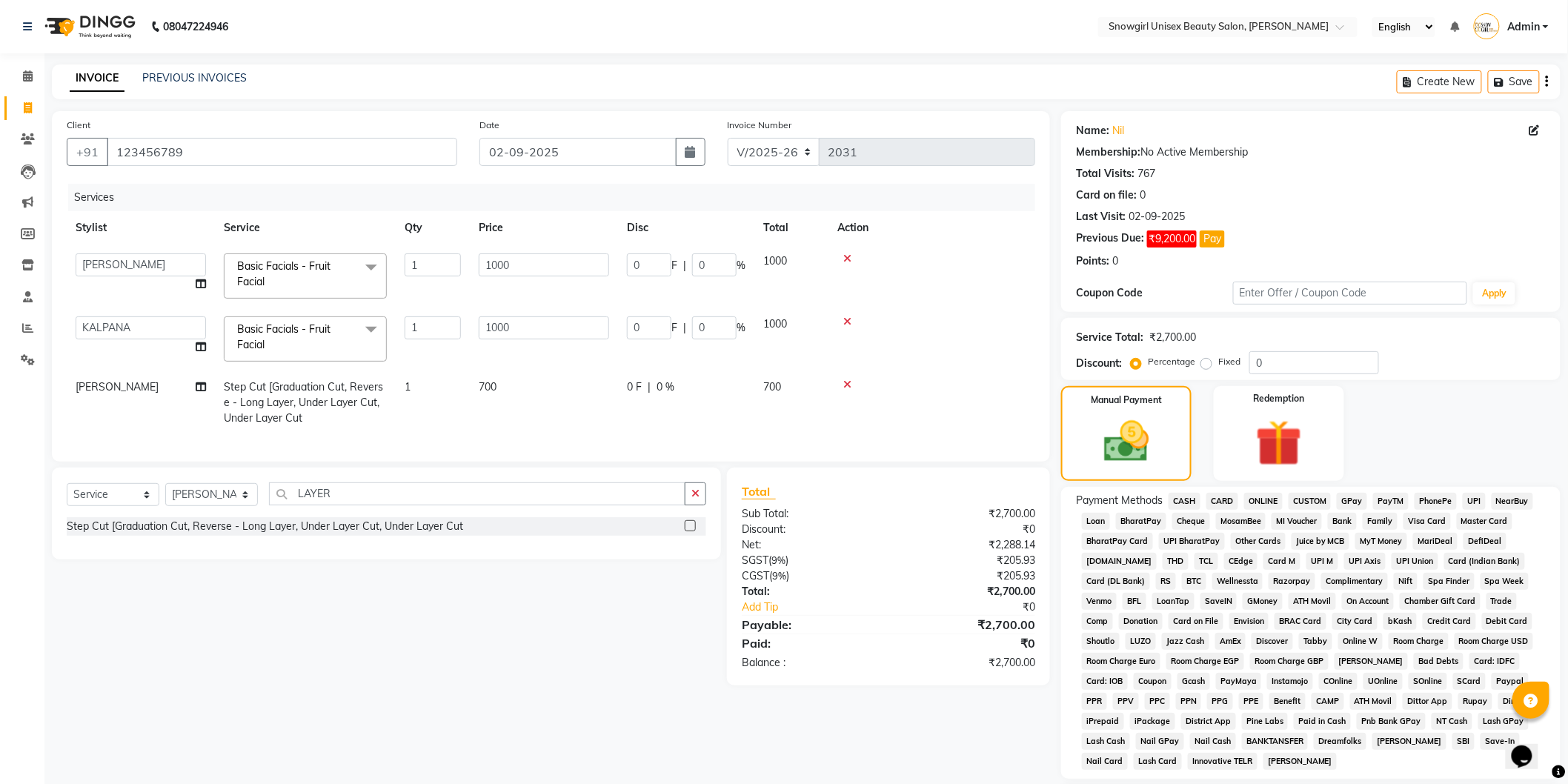
click at [1339, 500] on span "GPay" at bounding box center [1352, 501] width 31 height 17
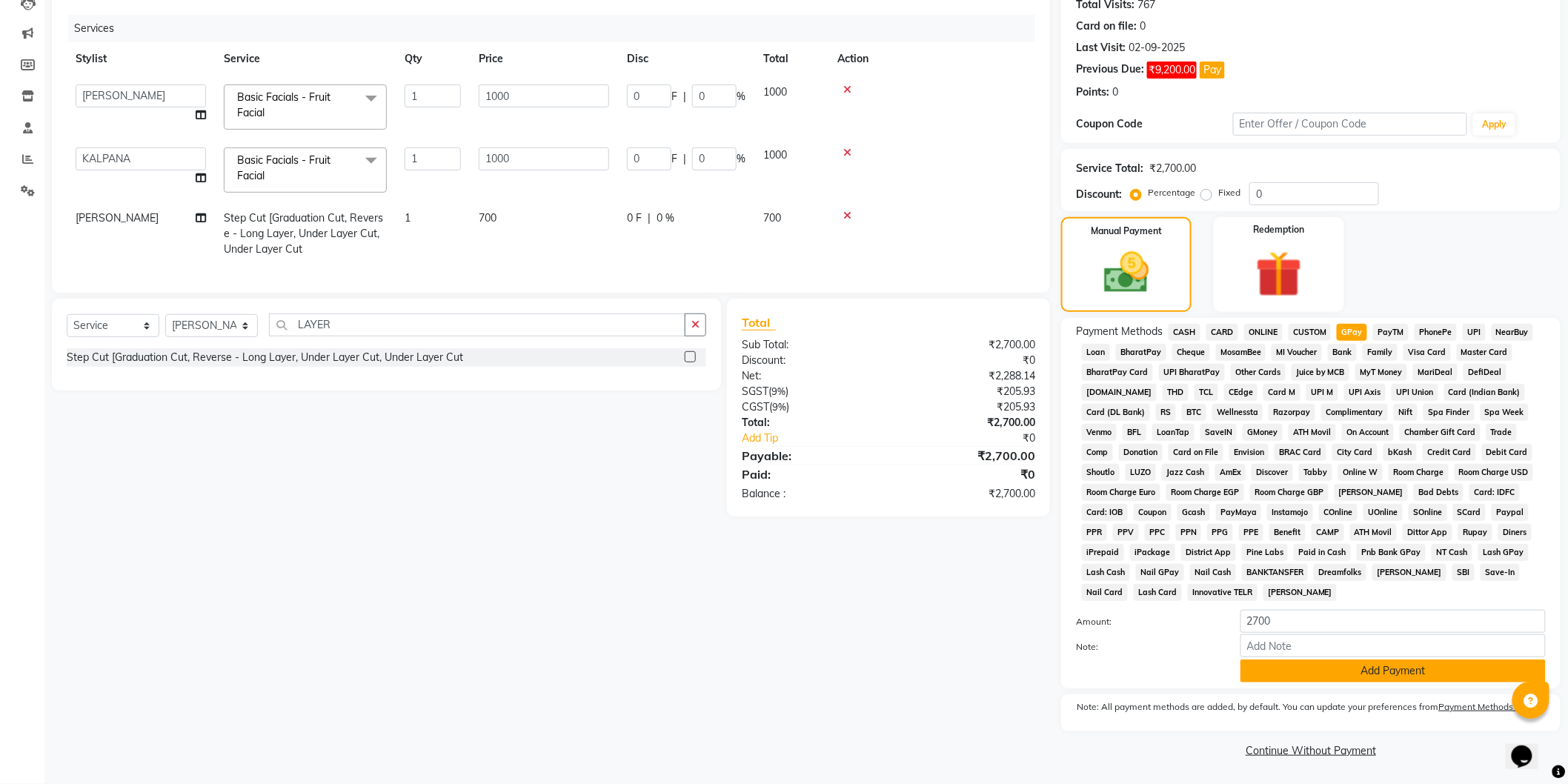
click at [1347, 680] on button "Add Payment" at bounding box center [1394, 671] width 306 height 23
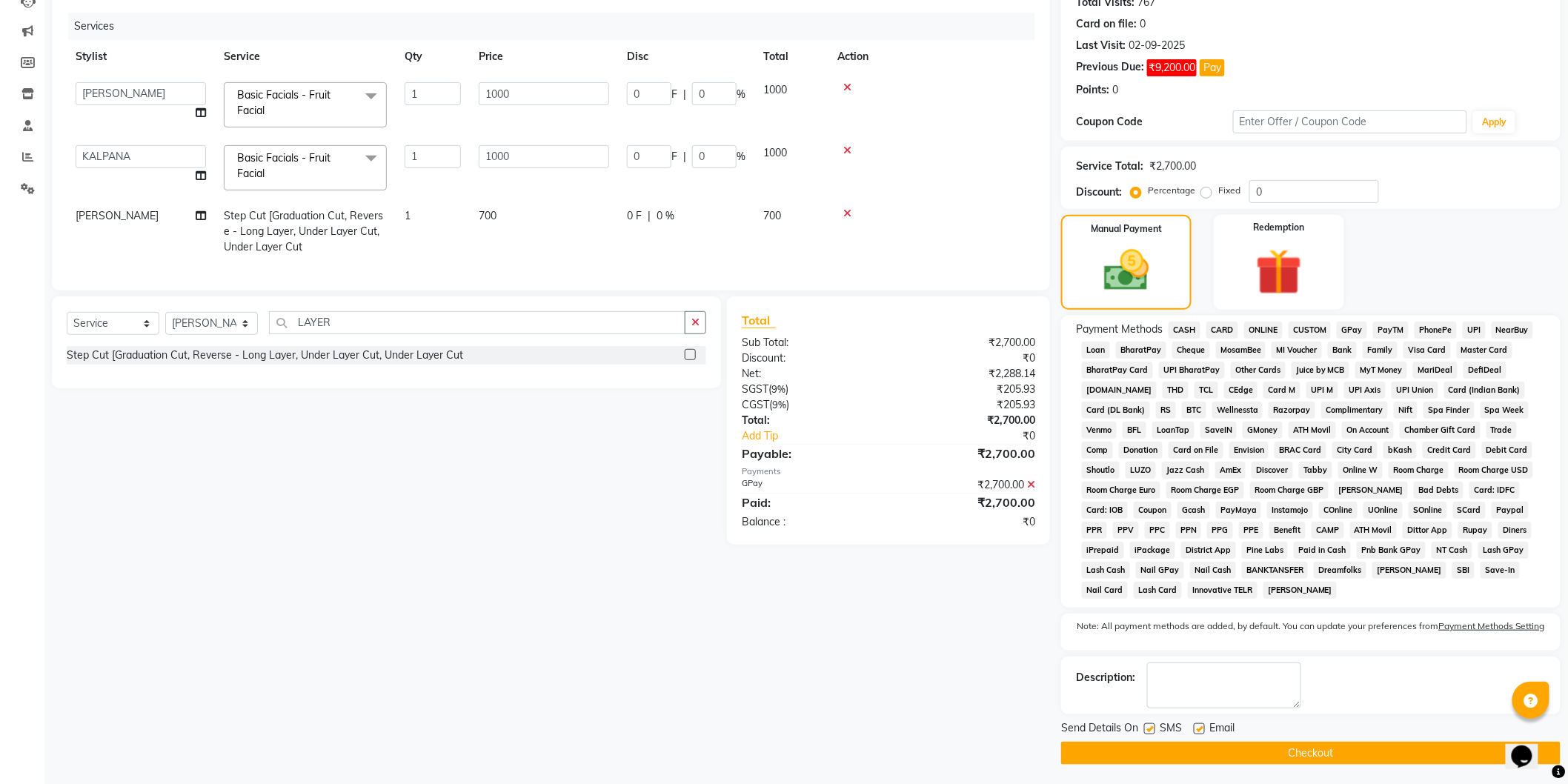
click at [1146, 732] on label at bounding box center [1149, 728] width 11 height 11
click at [1146, 732] on input "checkbox" at bounding box center [1149, 730] width 10 height 10
checkbox input "false"
click at [1150, 753] on button "Checkout" at bounding box center [1311, 753] width 499 height 23
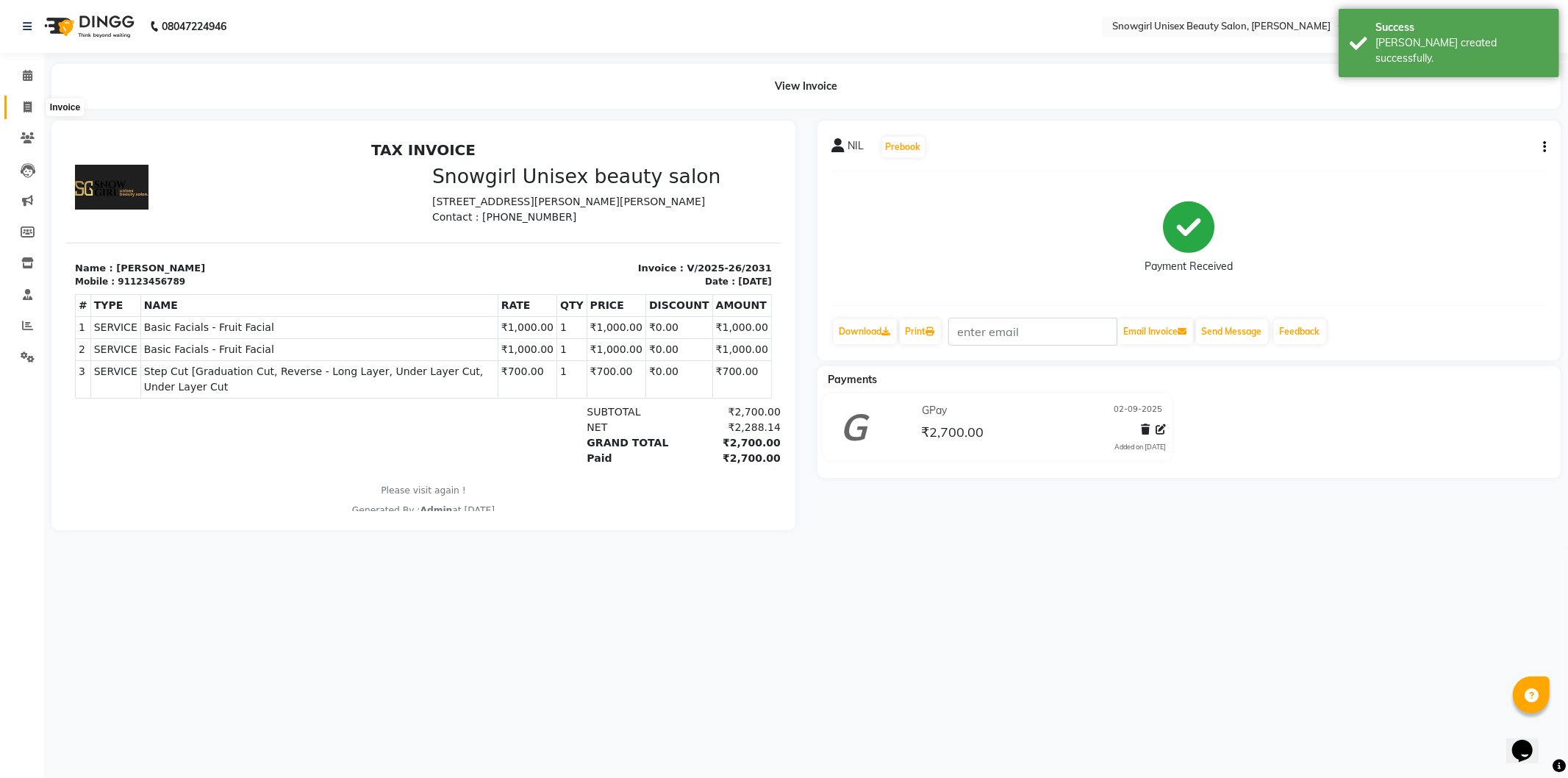
click at [31, 100] on span at bounding box center [27, 107] width 26 height 17
select select "5593"
select select "service"
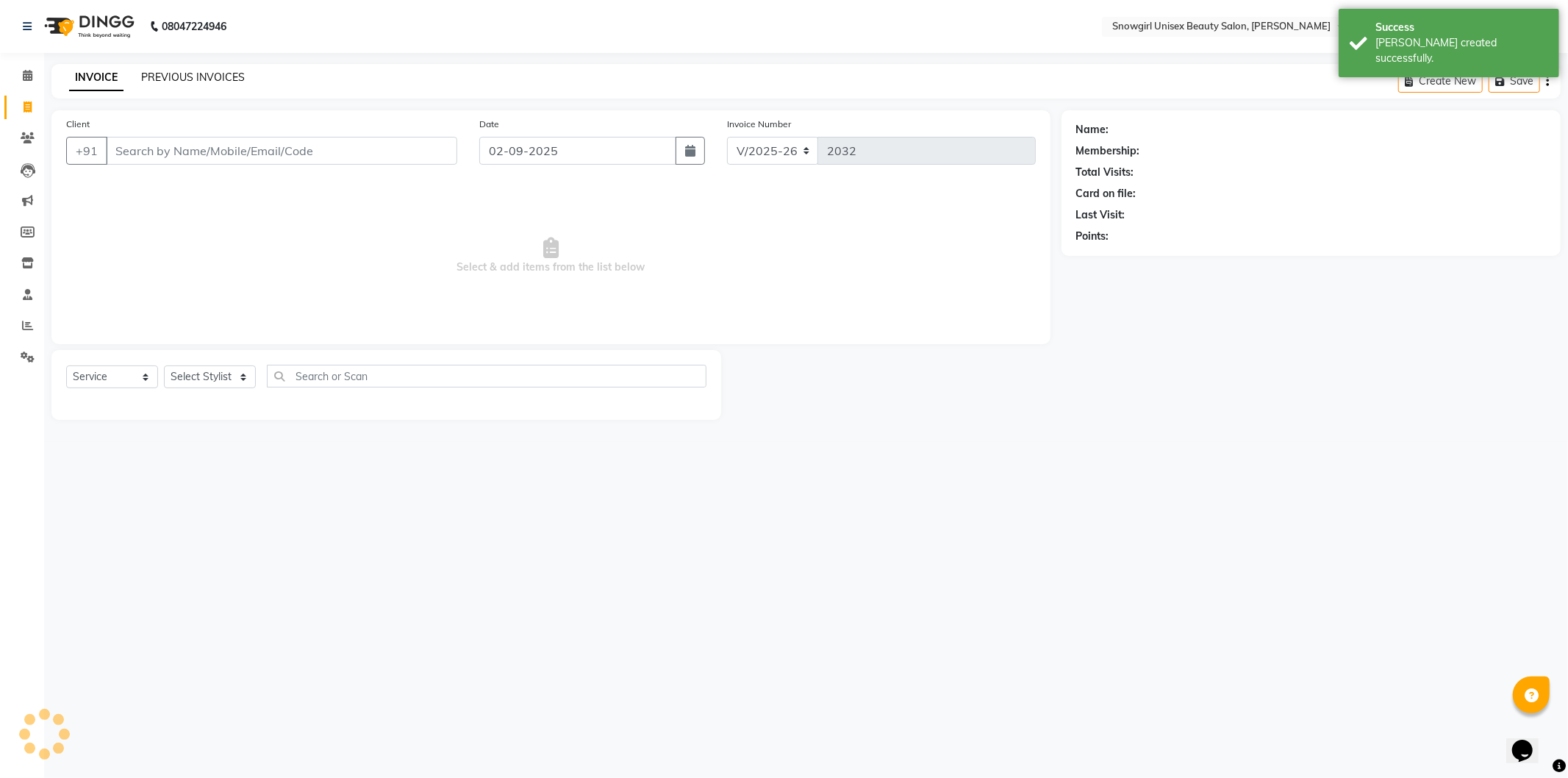
click at [241, 75] on link "PREVIOUS INVOICES" at bounding box center [193, 77] width 104 height 13
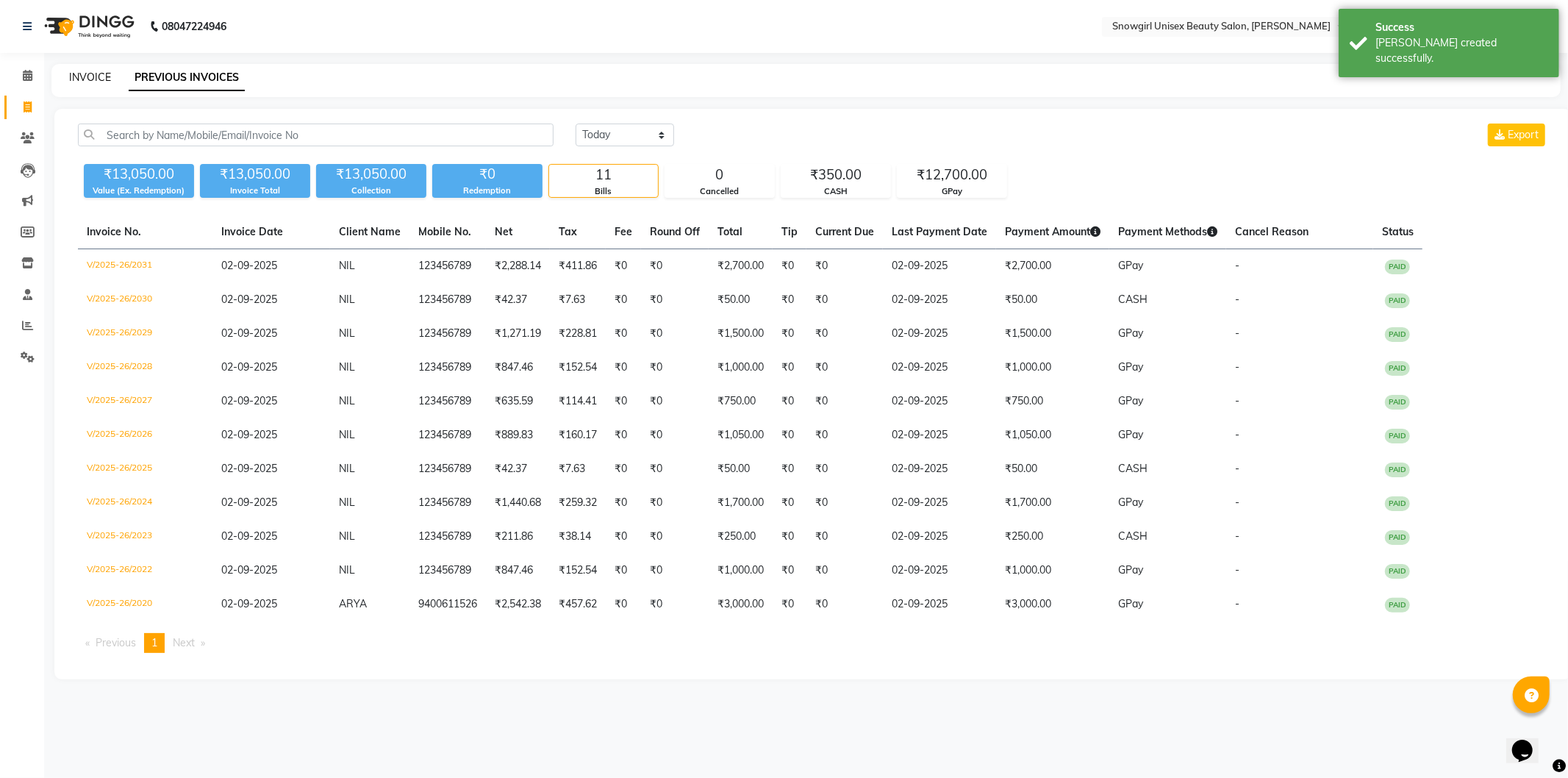
click at [84, 77] on link "INVOICE" at bounding box center [90, 77] width 42 height 13
select select "service"
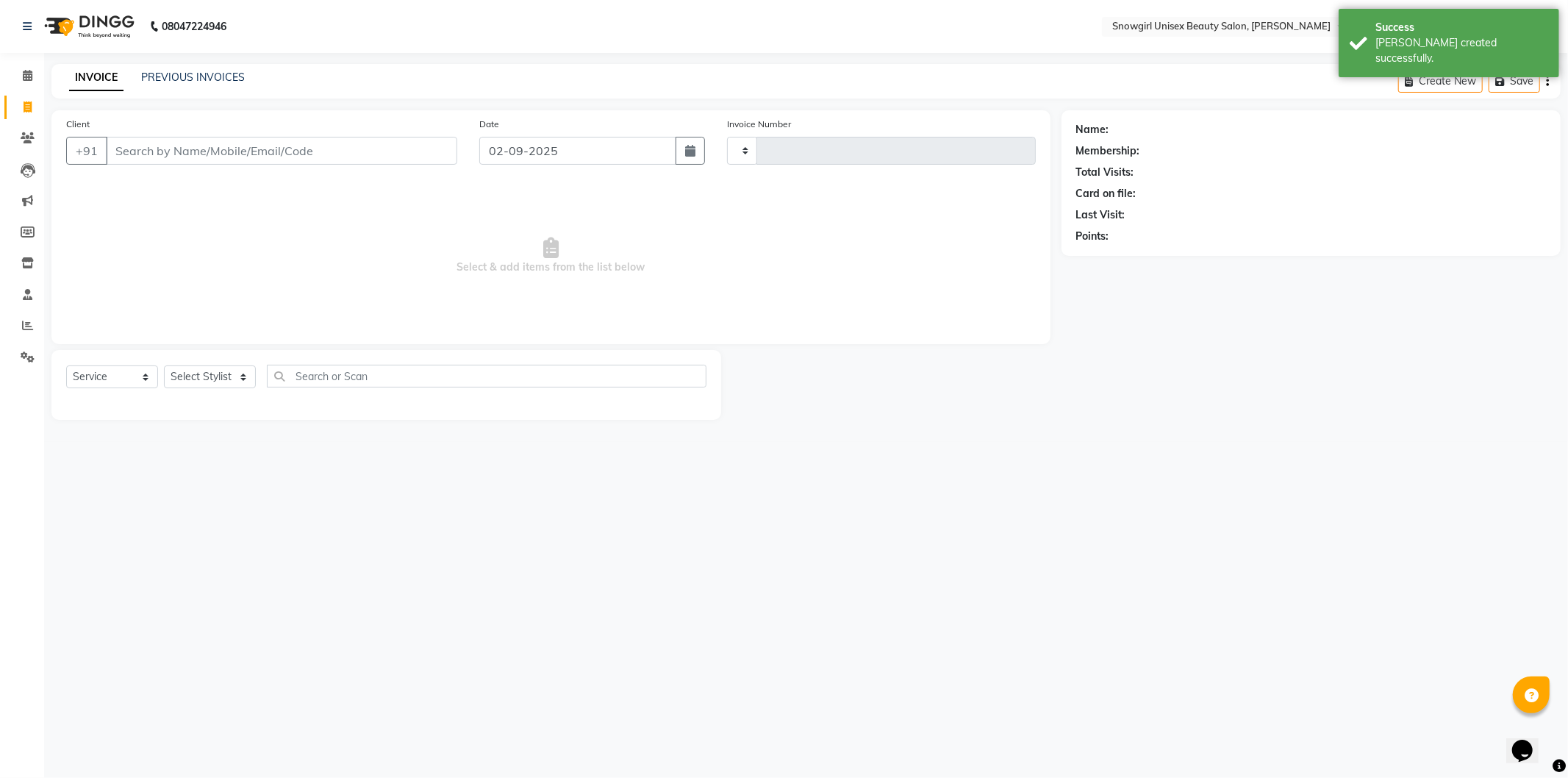
type input "2032"
select select "5593"
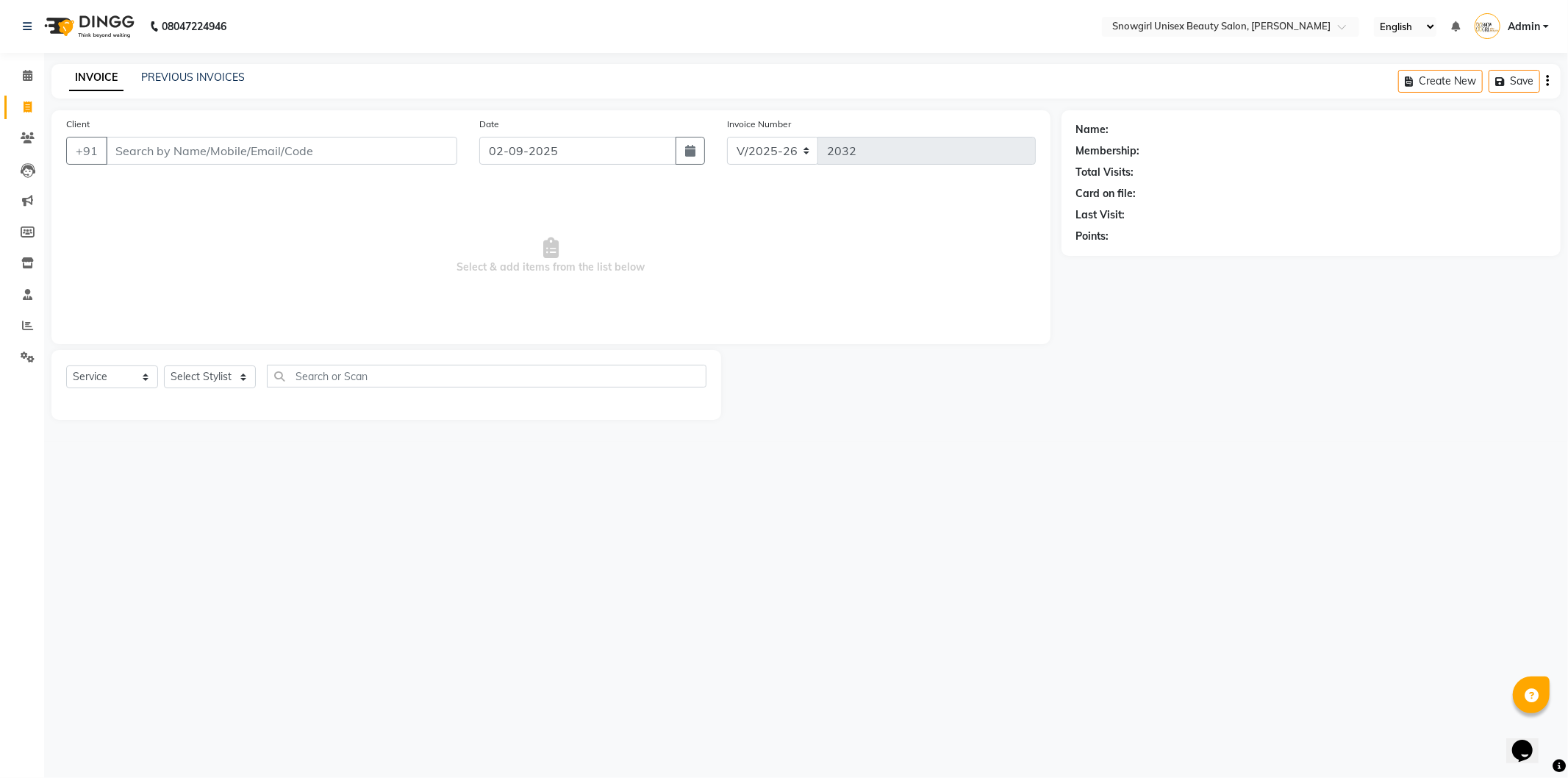
click at [358, 148] on input "Client" at bounding box center [281, 151] width 352 height 28
